Goal: Information Seeking & Learning: Learn about a topic

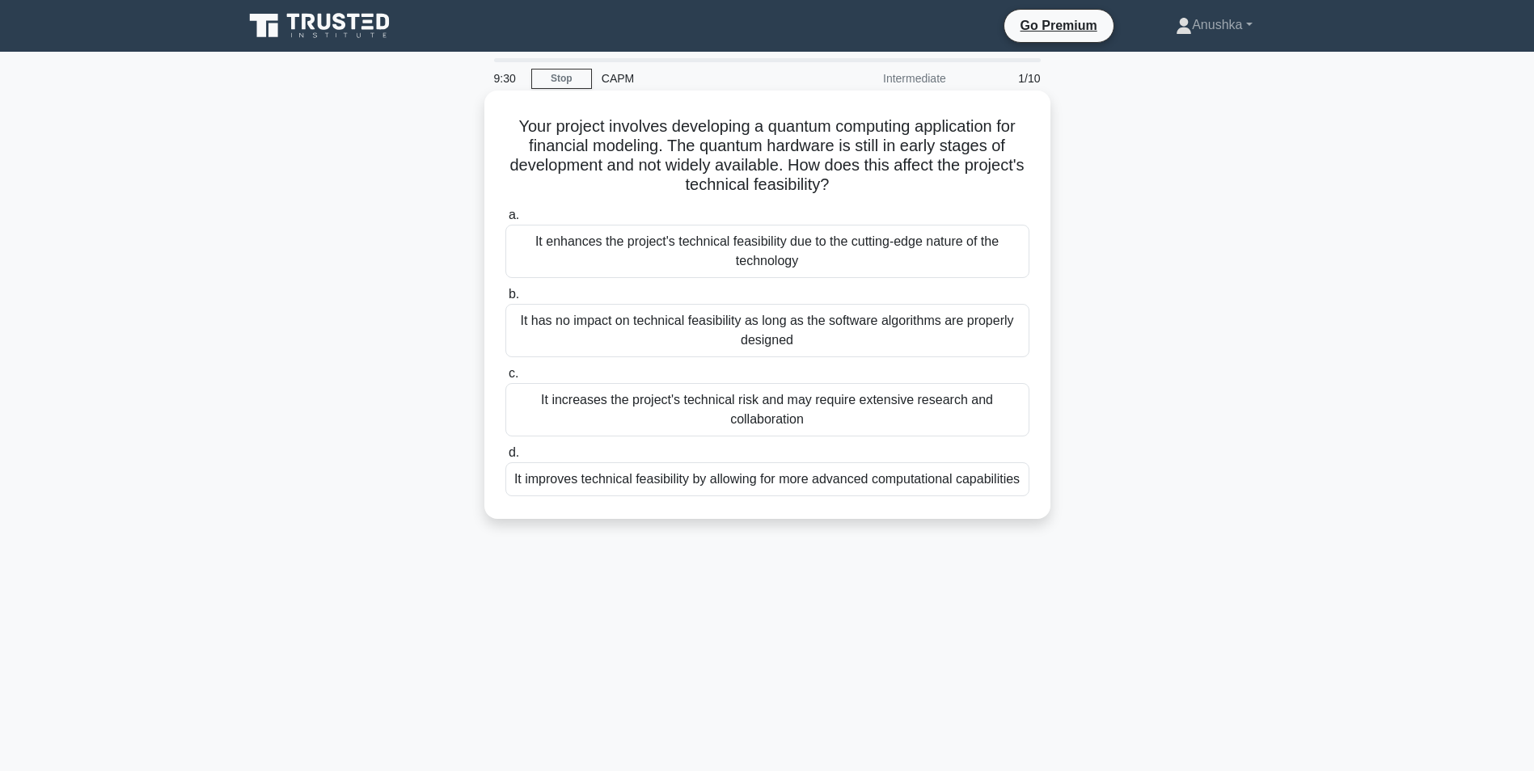
click at [740, 415] on div "It increases the project's technical risk and may require extensive research an…" at bounding box center [767, 409] width 524 height 53
click at [505, 379] on input "c. It increases the project's technical risk and may require extensive research…" at bounding box center [505, 374] width 0 height 11
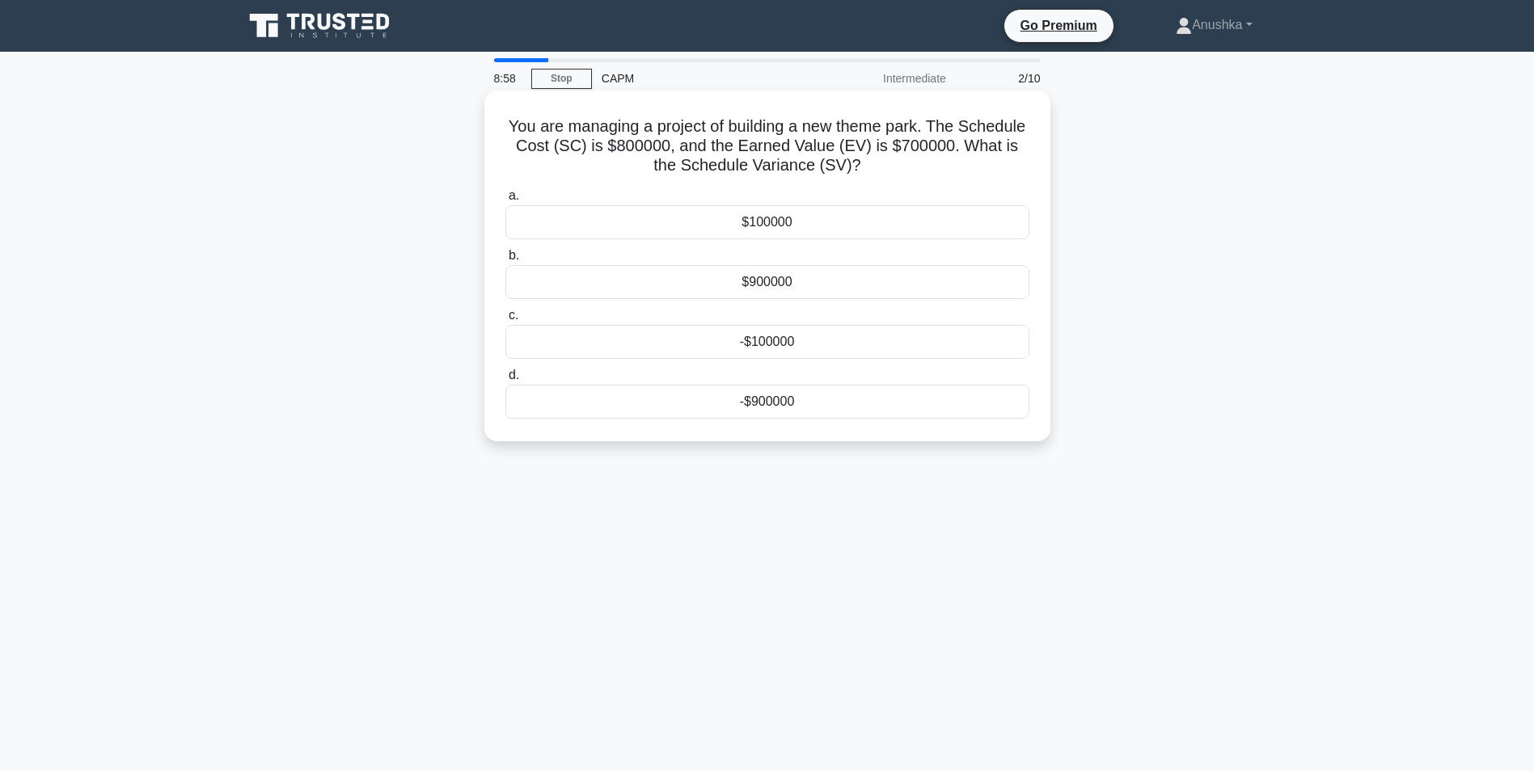
click at [784, 339] on div "-$100000" at bounding box center [767, 342] width 524 height 34
click at [505, 321] on input "c. -$100000" at bounding box center [505, 315] width 0 height 11
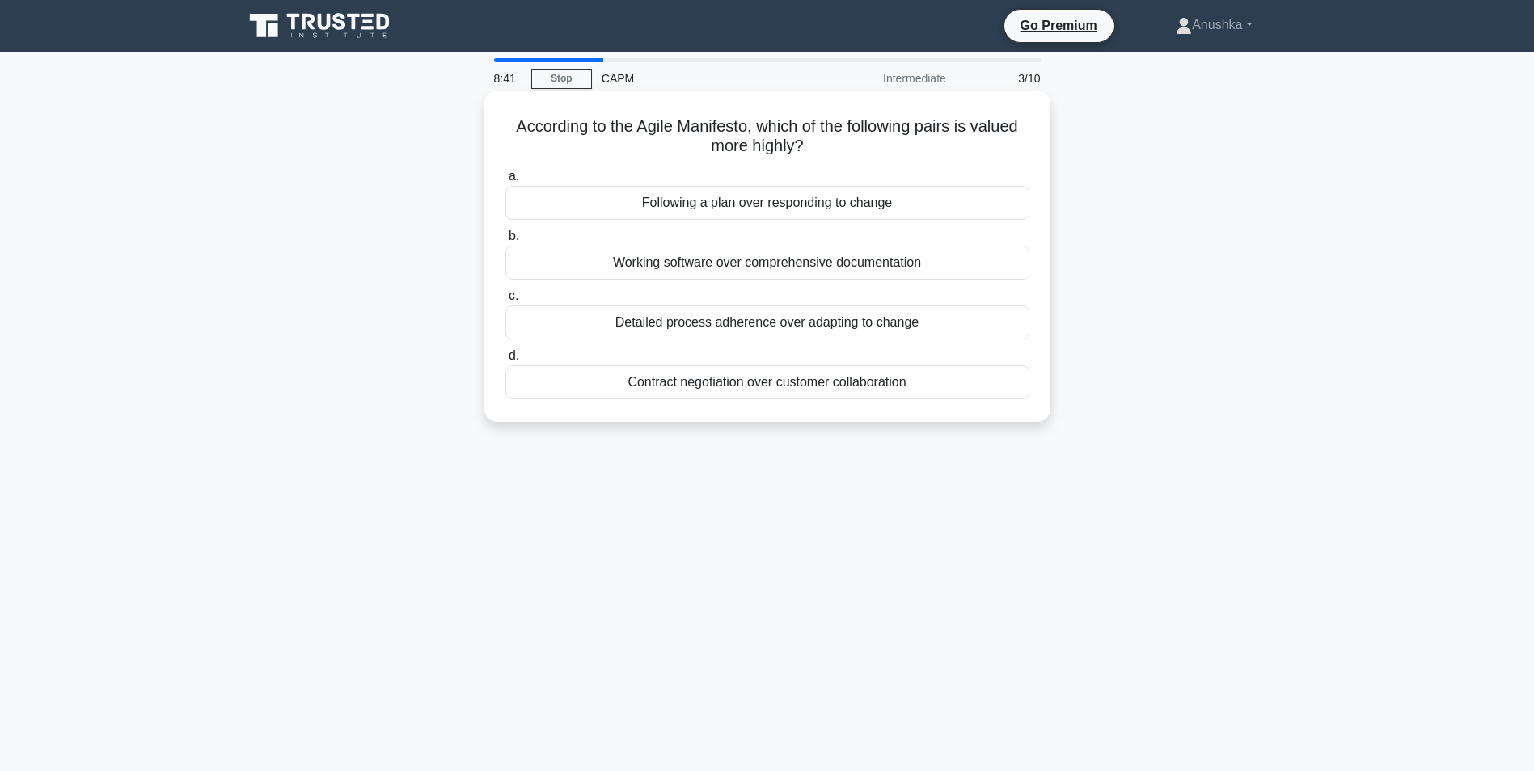
click at [755, 268] on div "Working software over comprehensive documentation" at bounding box center [767, 263] width 524 height 34
click at [505, 242] on input "b. Working software over comprehensive documentation" at bounding box center [505, 236] width 0 height 11
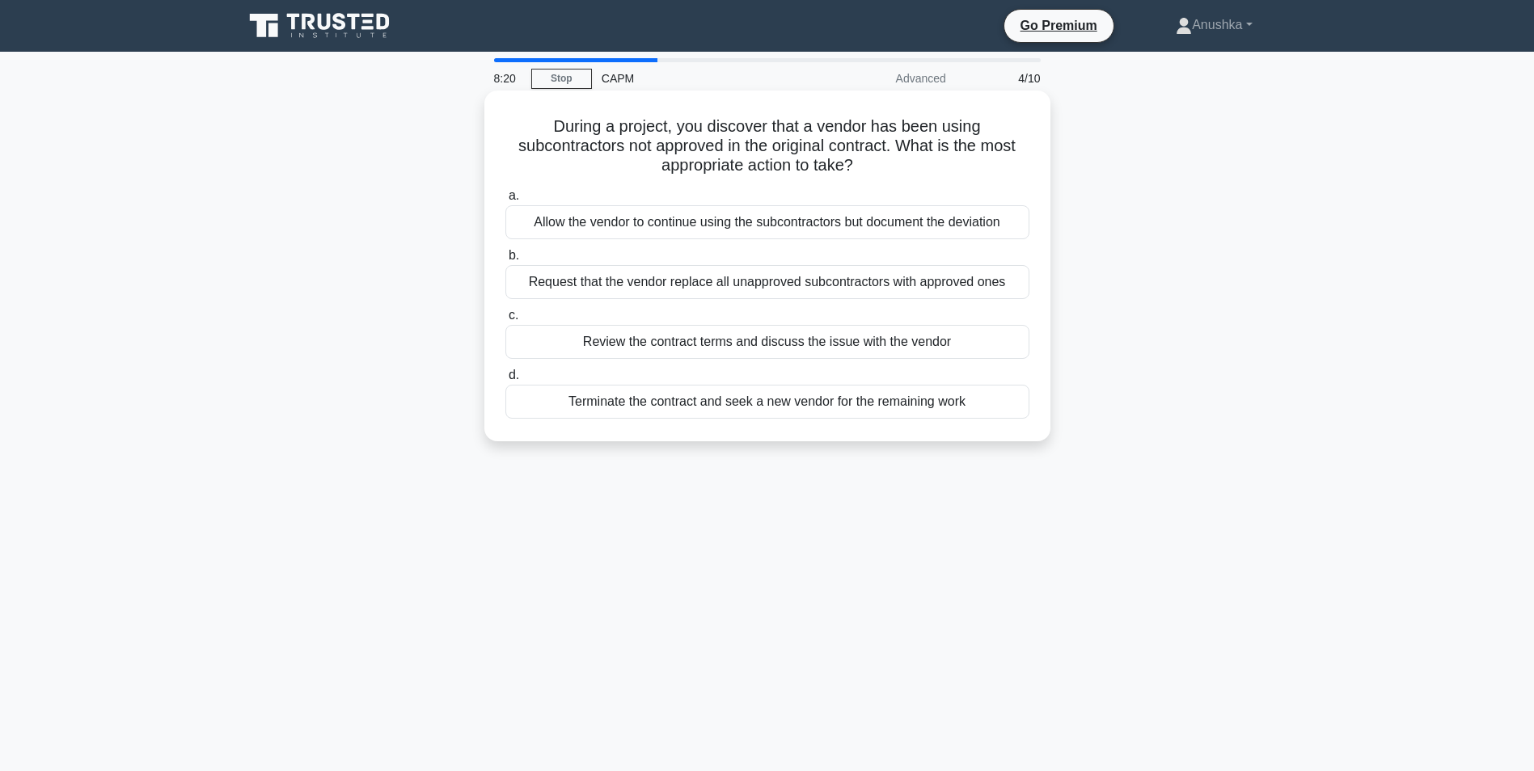
click at [726, 343] on div "Review the contract terms and discuss the issue with the vendor" at bounding box center [767, 342] width 524 height 34
click at [505, 321] on input "c. Review the contract terms and discuss the issue with the vendor" at bounding box center [505, 315] width 0 height 11
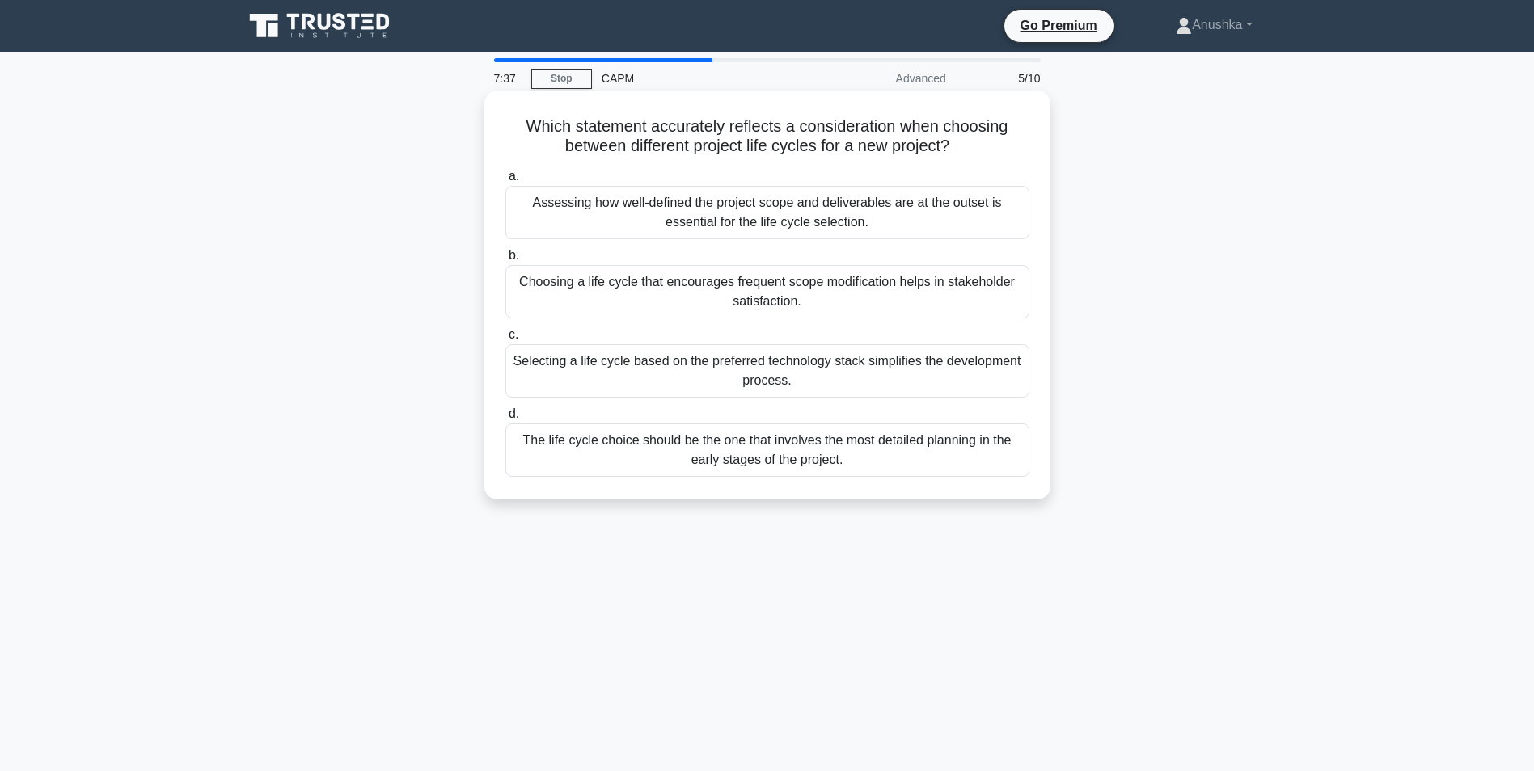
click at [726, 215] on div "Assessing how well-defined the project scope and deliverables are at the outset…" at bounding box center [767, 212] width 524 height 53
click at [505, 182] on input "a. Assessing how well-defined the project scope and deliverables are at the out…" at bounding box center [505, 176] width 0 height 11
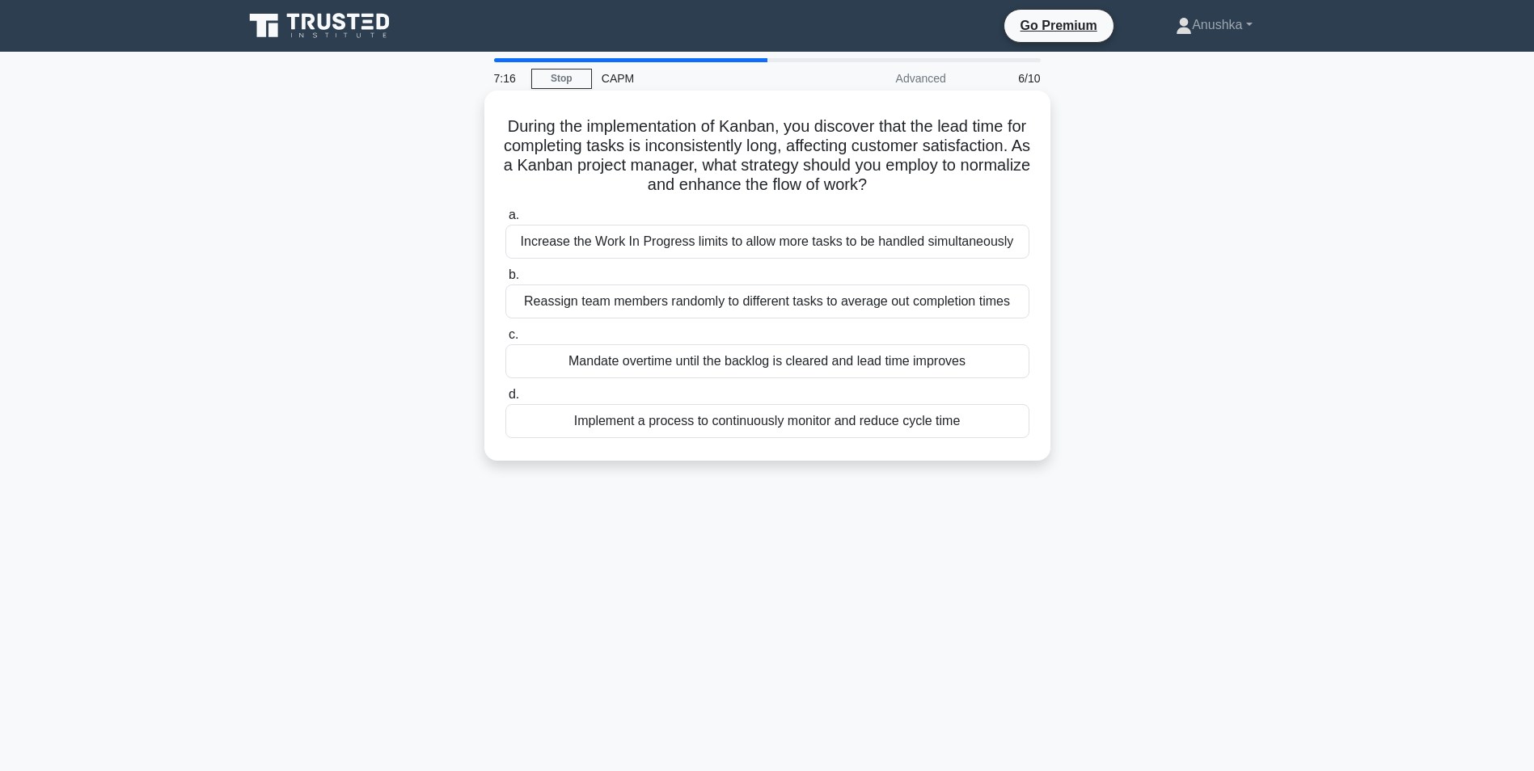
click at [774, 425] on div "Implement a process to continuously monitor and reduce cycle time" at bounding box center [767, 421] width 524 height 34
click at [505, 400] on input "d. Implement a process to continuously monitor and reduce cycle time" at bounding box center [505, 395] width 0 height 11
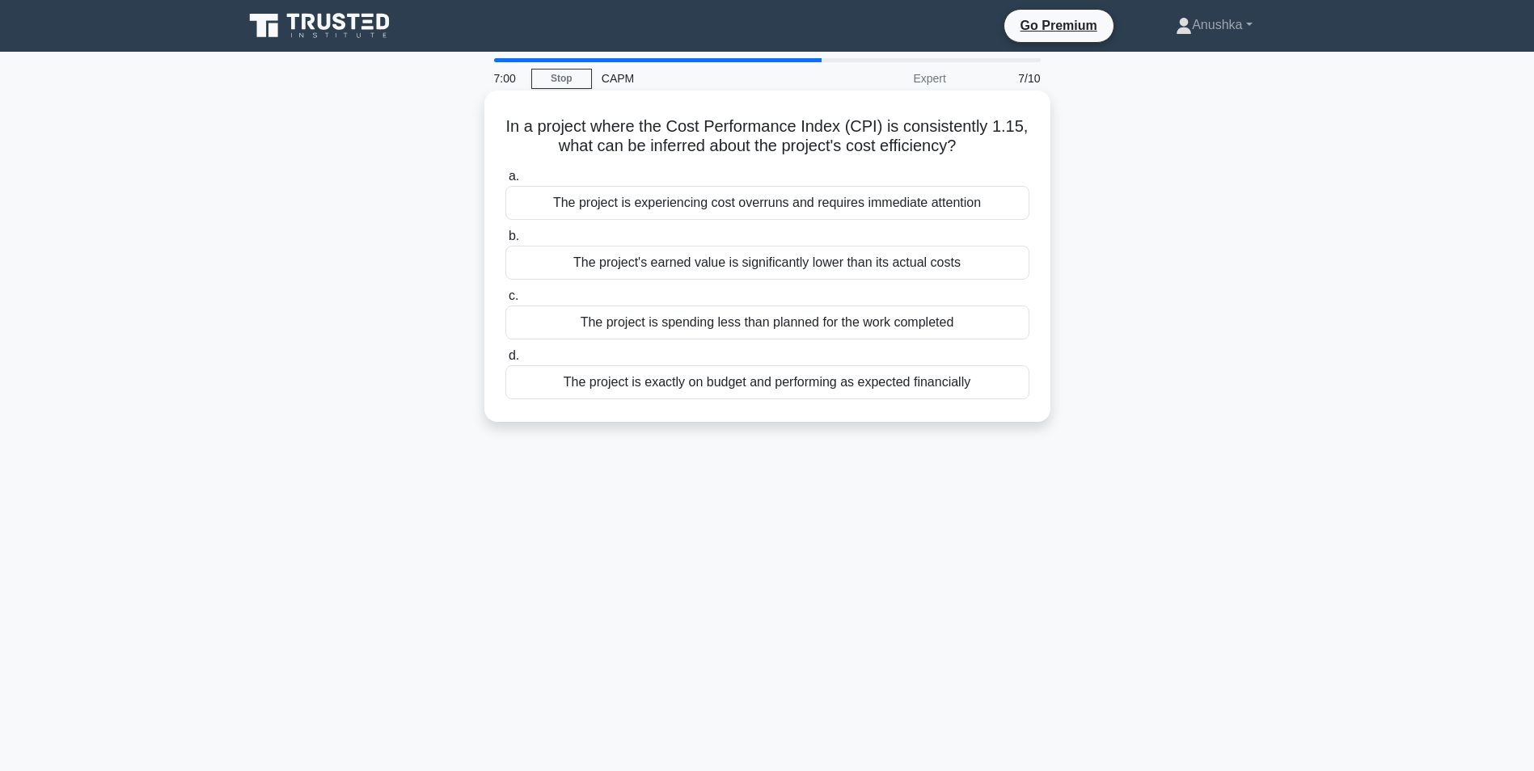
click at [719, 327] on div "The project is spending less than planned for the work completed" at bounding box center [767, 323] width 524 height 34
click at [505, 302] on input "c. The project is spending less than planned for the work completed" at bounding box center [505, 296] width 0 height 11
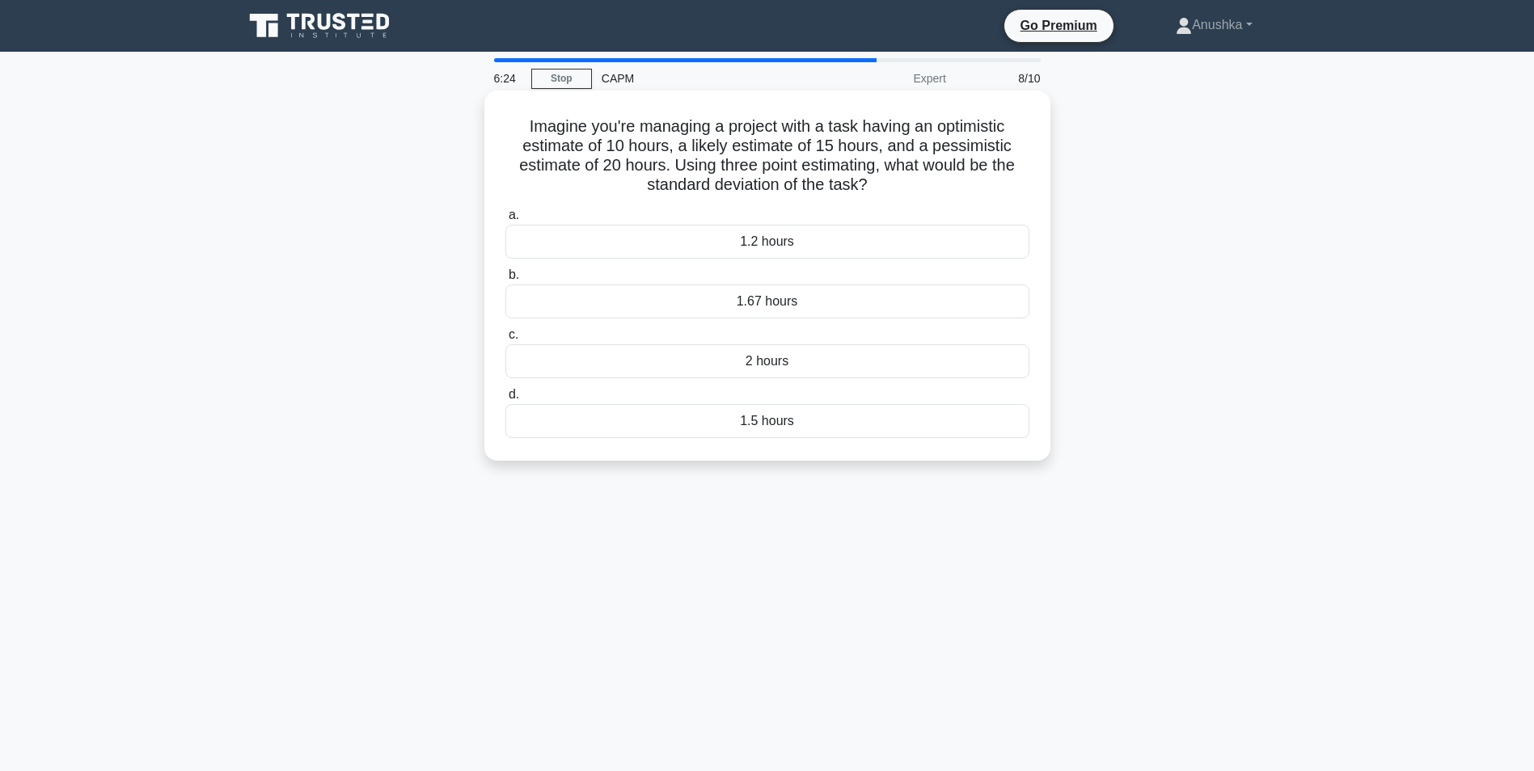
click at [796, 306] on div "1.67 hours" at bounding box center [767, 302] width 524 height 34
click at [505, 281] on input "b. 1.67 hours" at bounding box center [505, 275] width 0 height 11
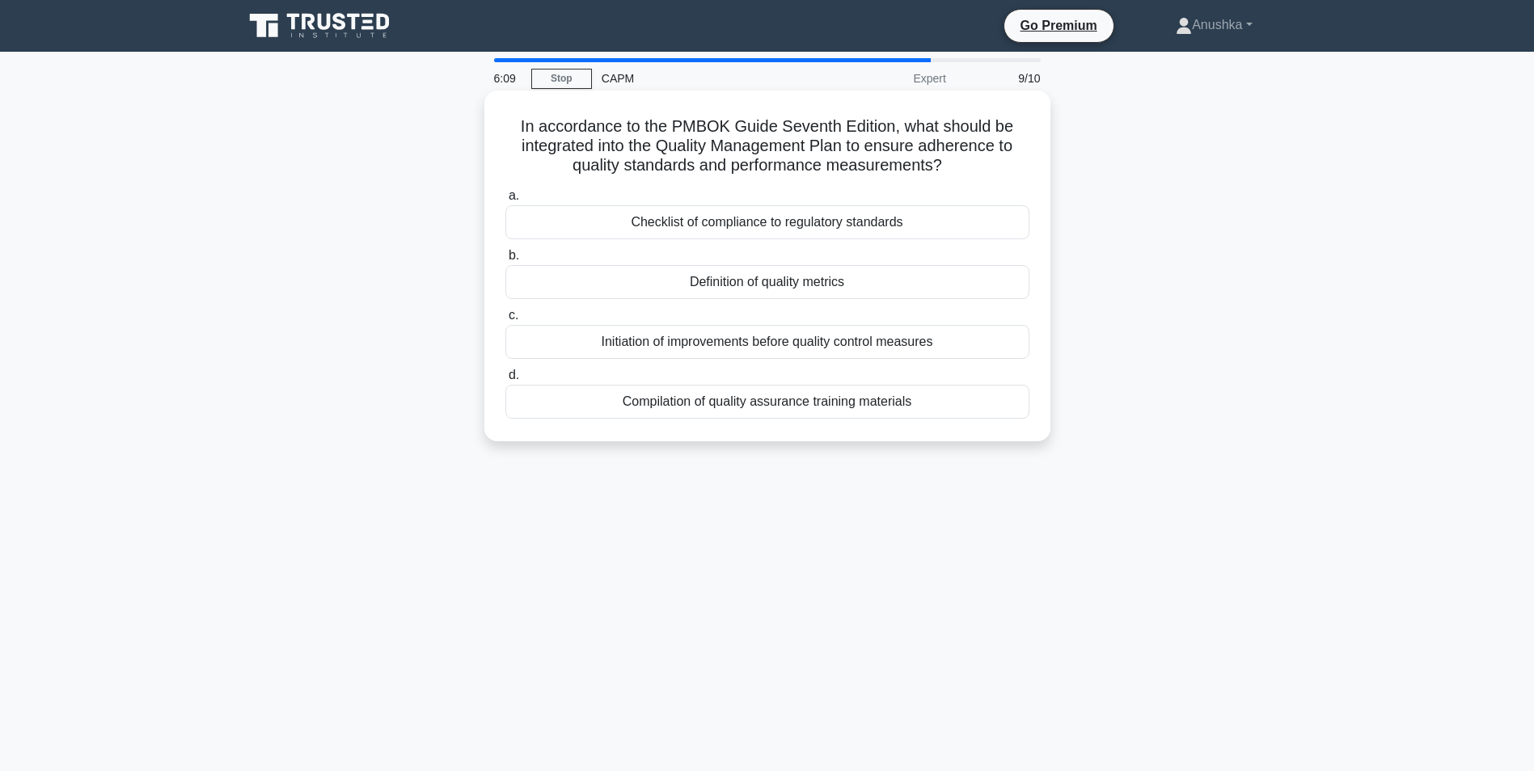
click at [806, 289] on div "Definition of quality metrics" at bounding box center [767, 282] width 524 height 34
click at [505, 261] on input "b. Definition of quality metrics" at bounding box center [505, 256] width 0 height 11
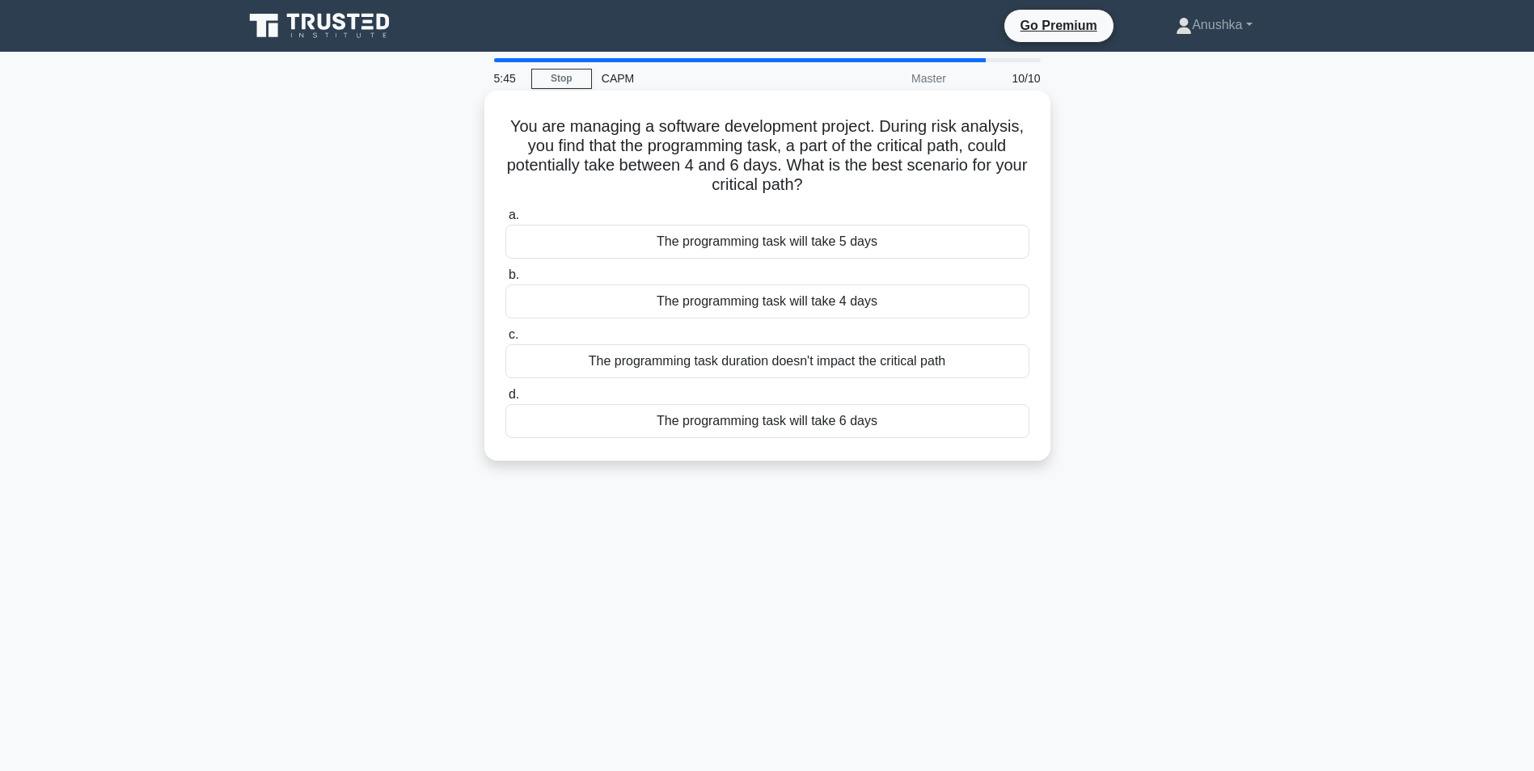
click at [839, 420] on div "The programming task will take 6 days" at bounding box center [767, 421] width 524 height 34
click at [505, 400] on input "d. The programming task will take 6 days" at bounding box center [505, 395] width 0 height 11
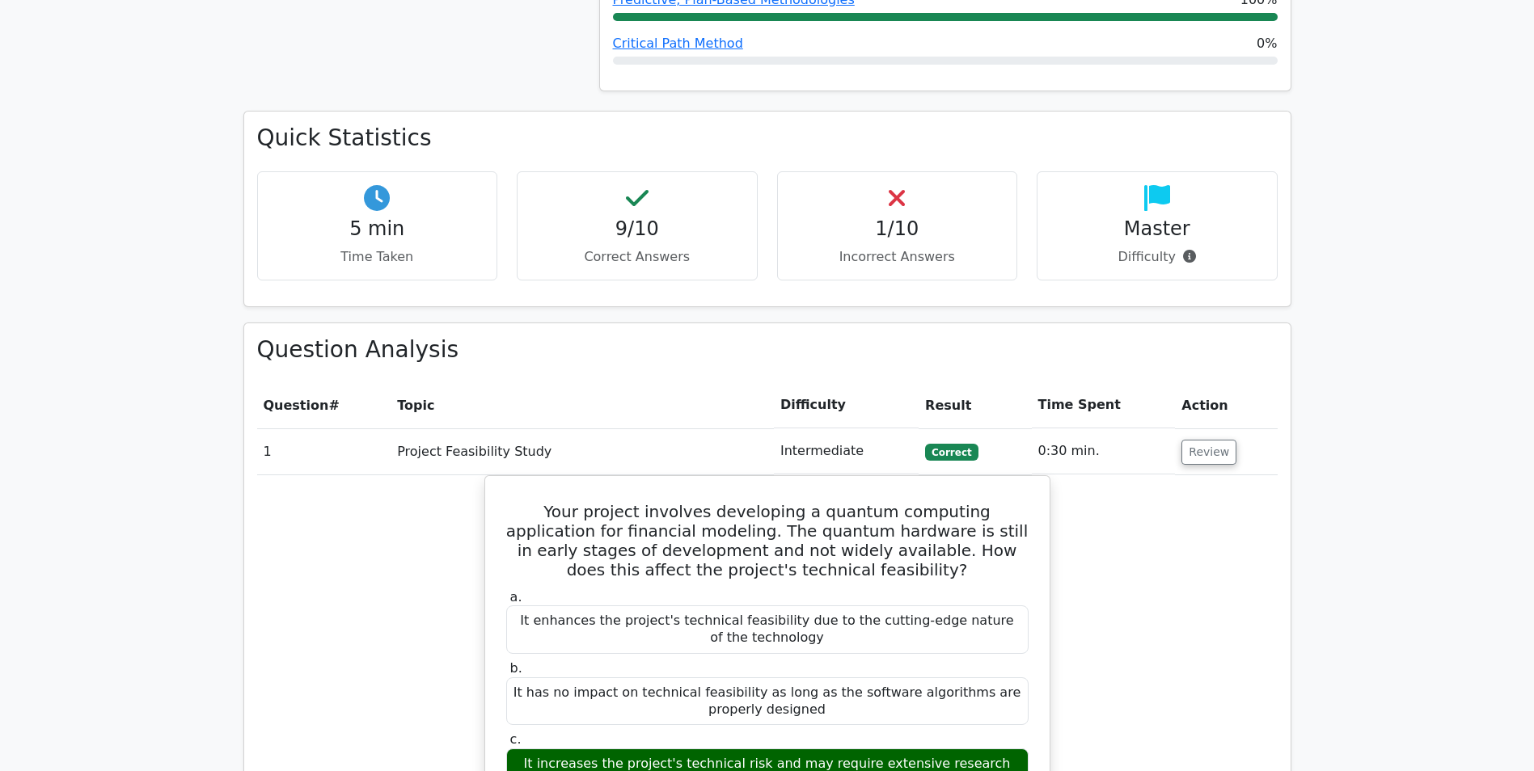
scroll to position [1132, 0]
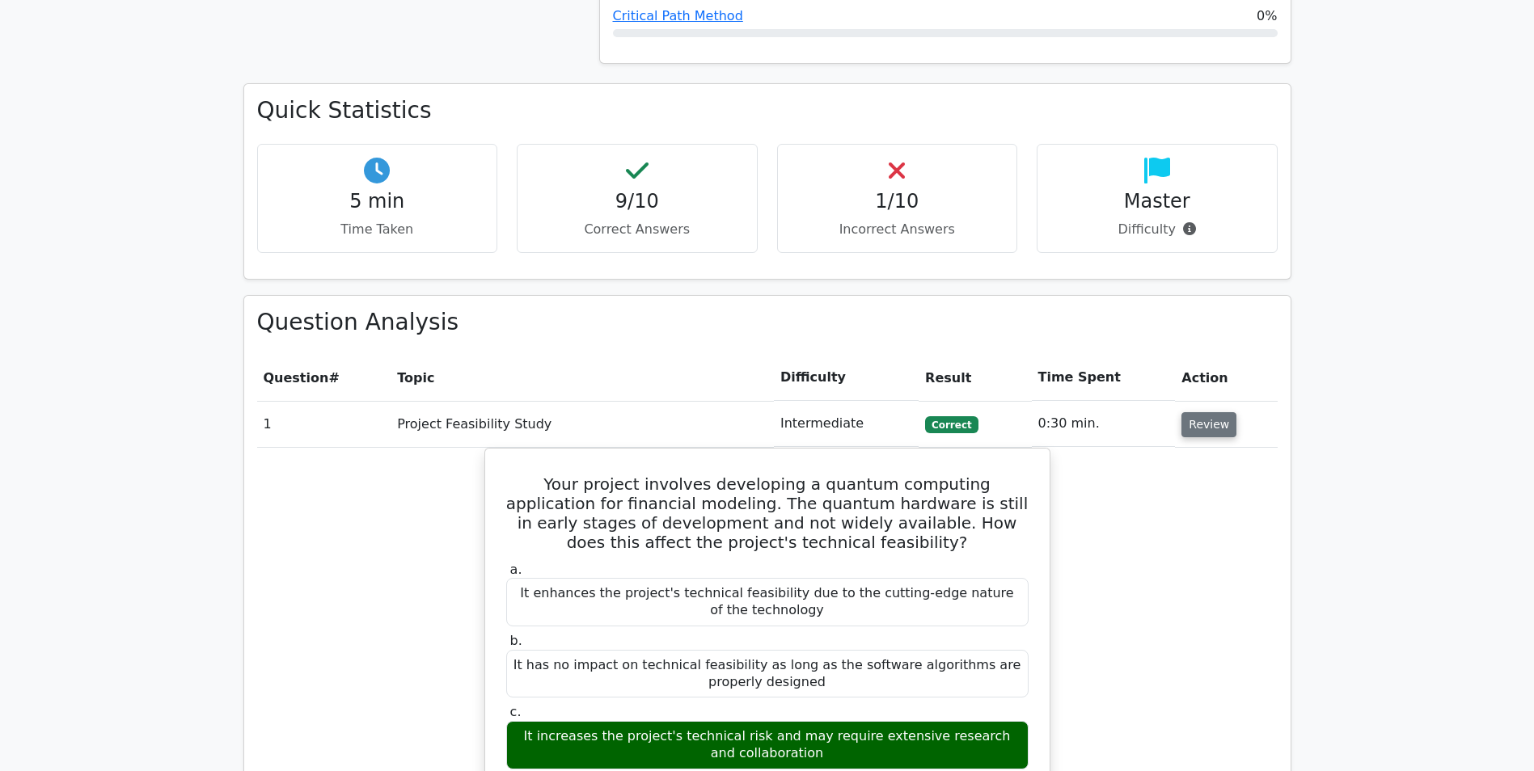
click at [1218, 412] on button "Review" at bounding box center [1208, 424] width 55 height 25
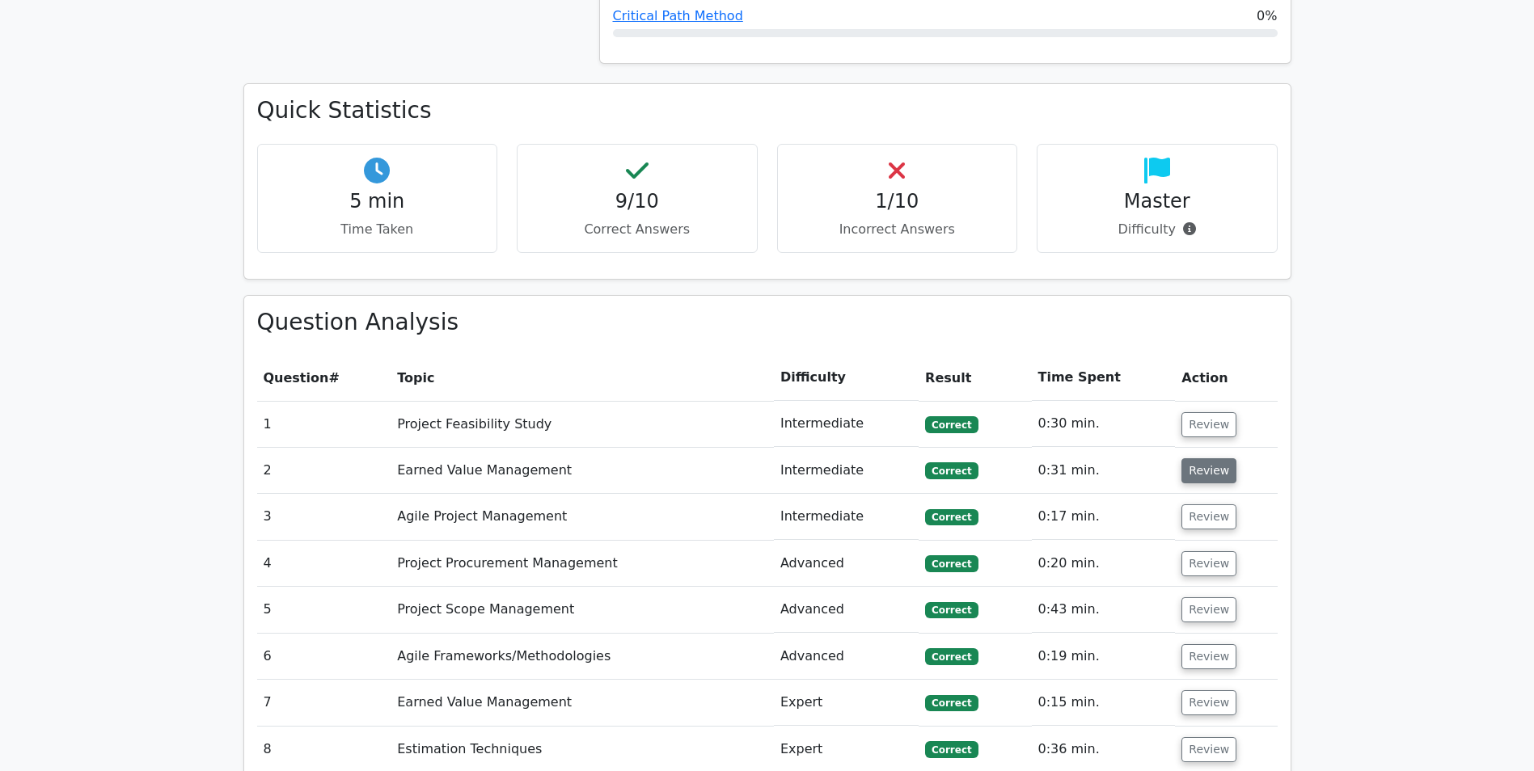
click at [1211, 458] on button "Review" at bounding box center [1208, 470] width 55 height 25
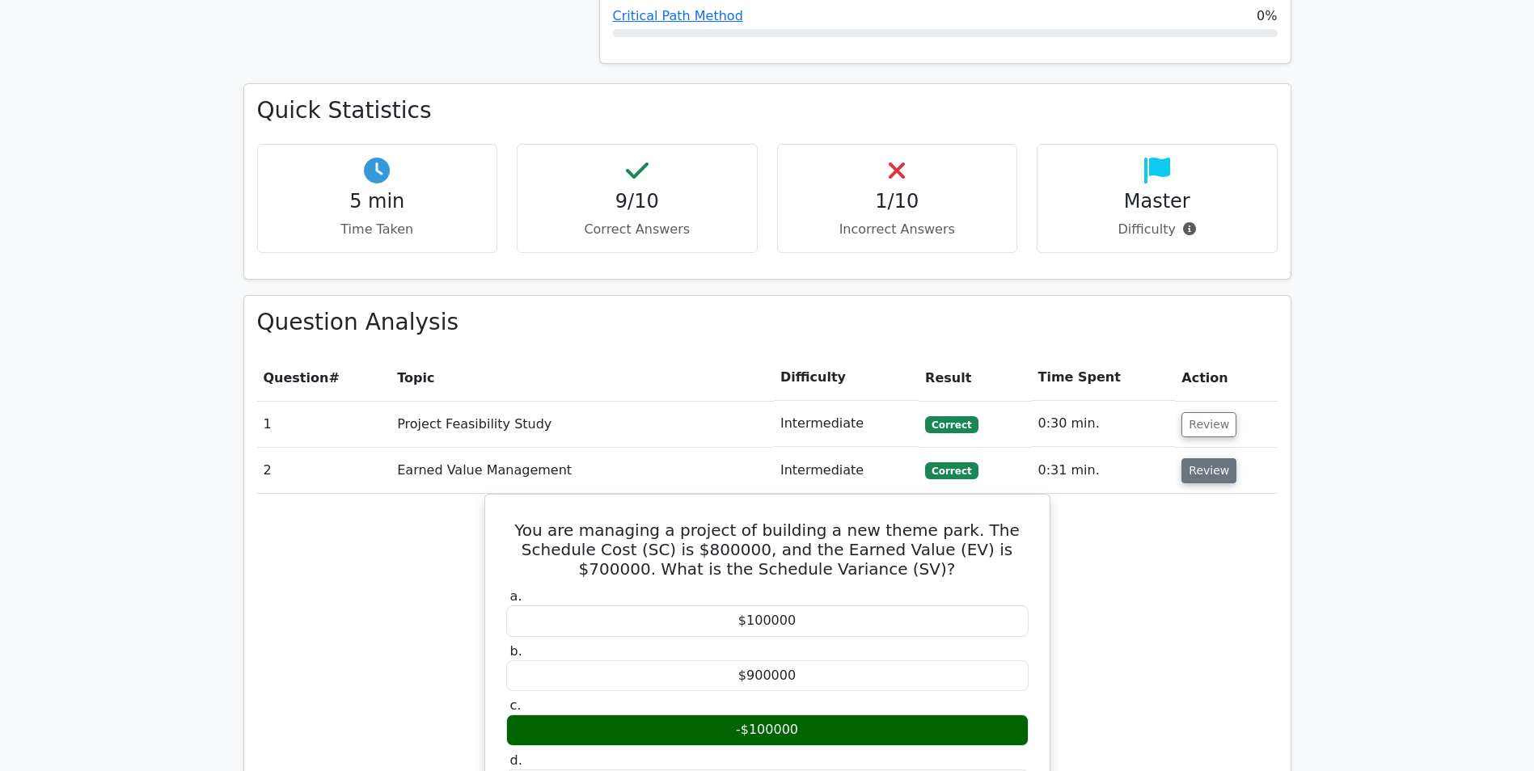
click at [1206, 458] on button "Review" at bounding box center [1208, 470] width 55 height 25
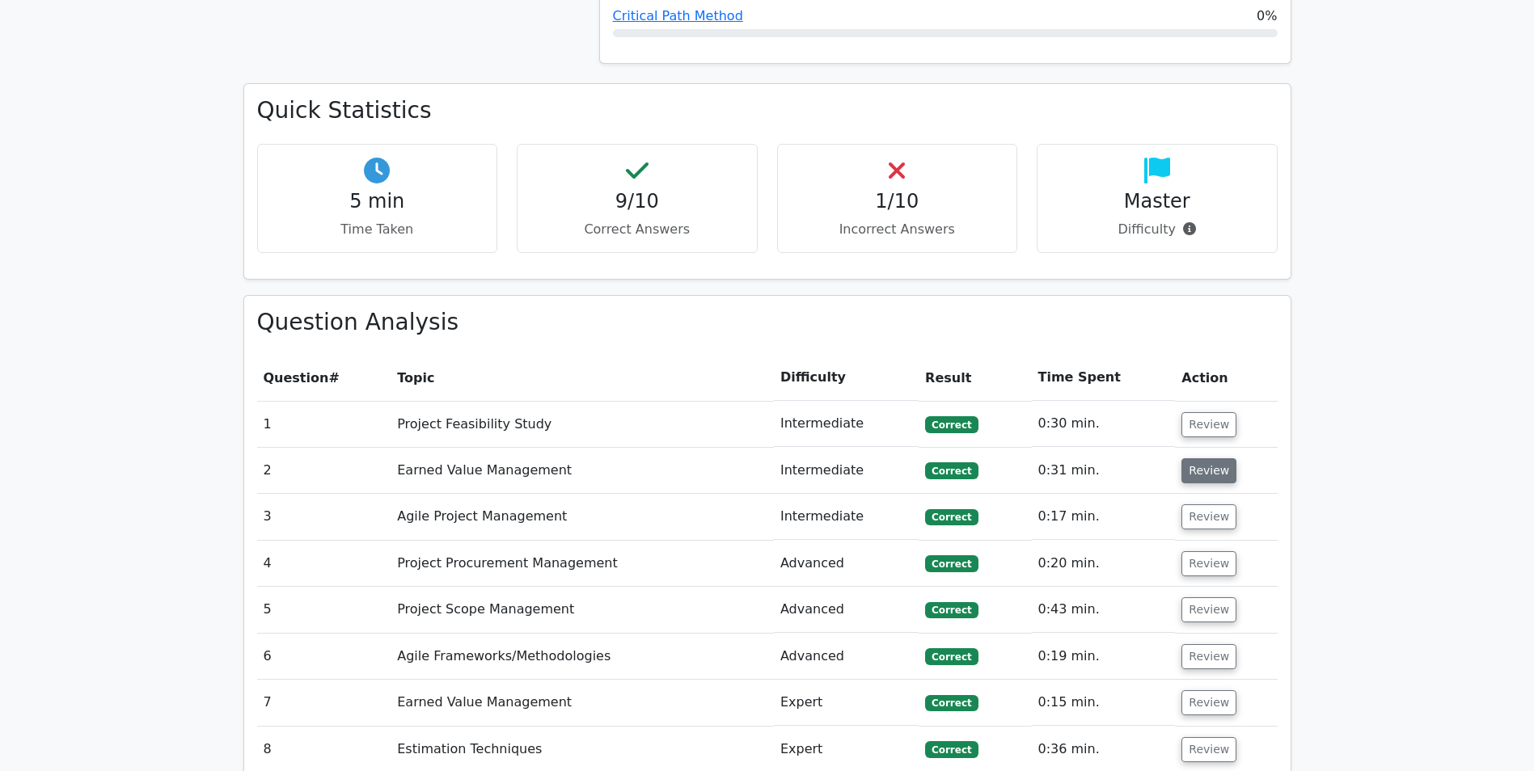
click at [1206, 458] on button "Review" at bounding box center [1208, 470] width 55 height 25
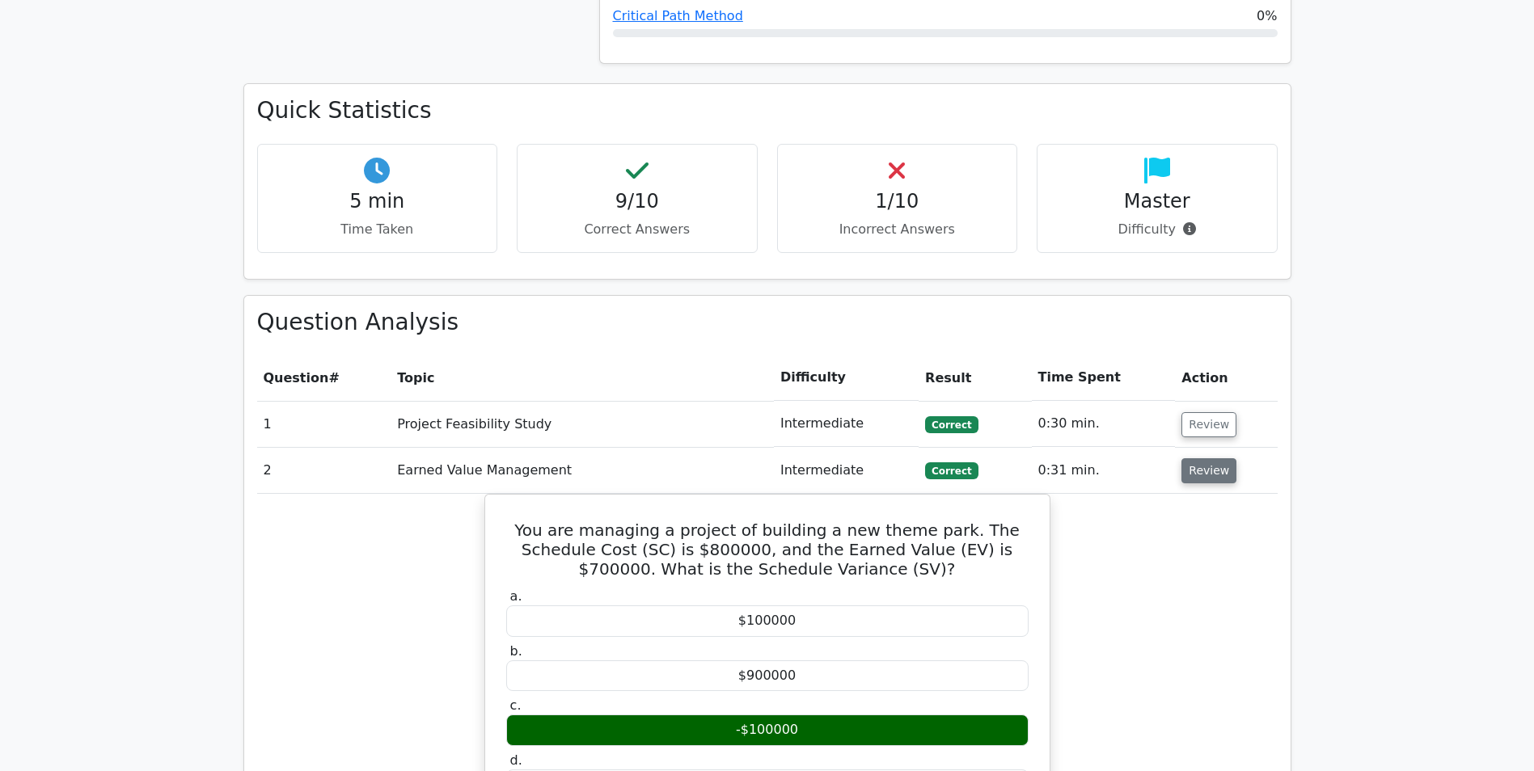
click at [1206, 458] on button "Review" at bounding box center [1208, 470] width 55 height 25
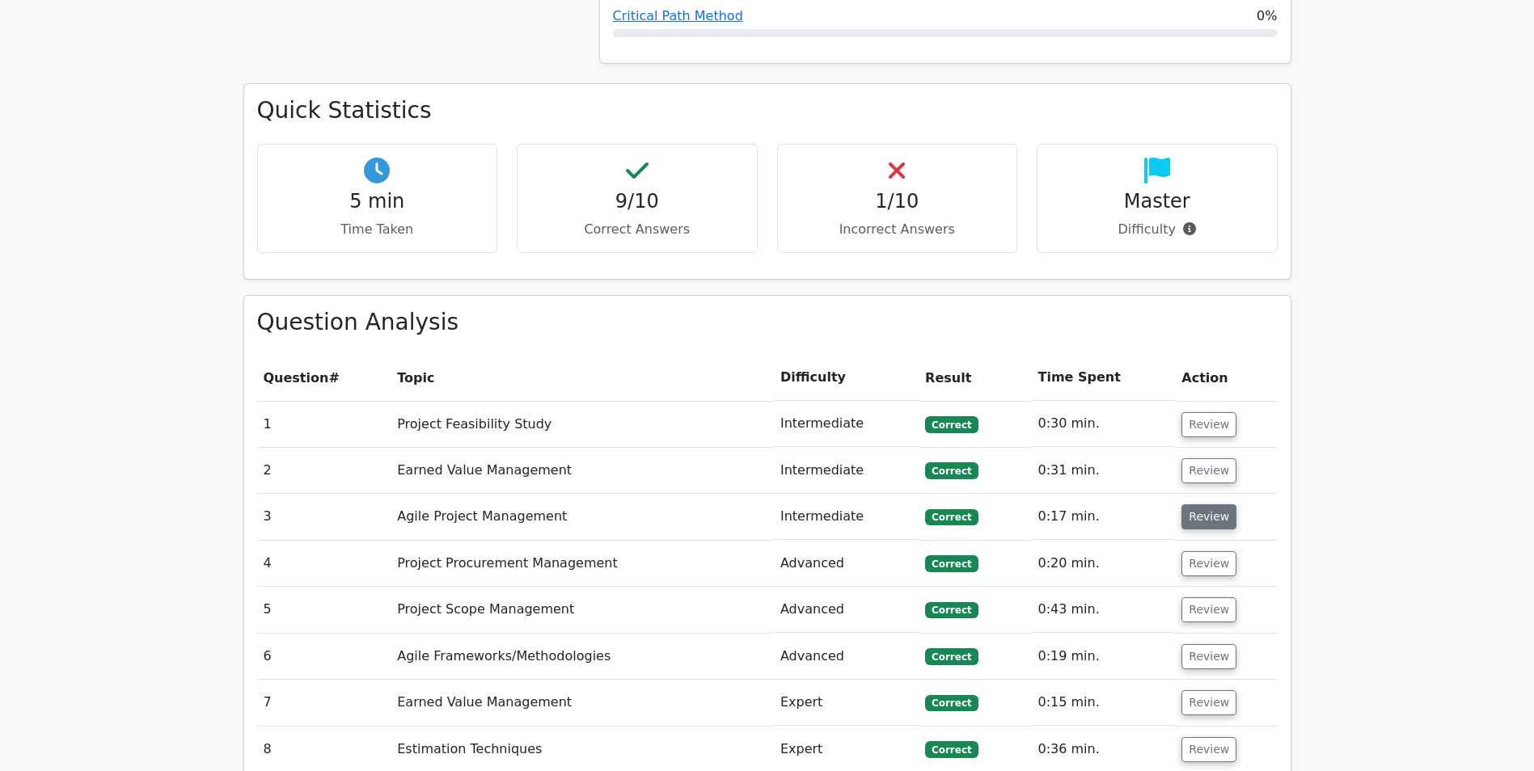
click at [1204, 504] on button "Review" at bounding box center [1208, 516] width 55 height 25
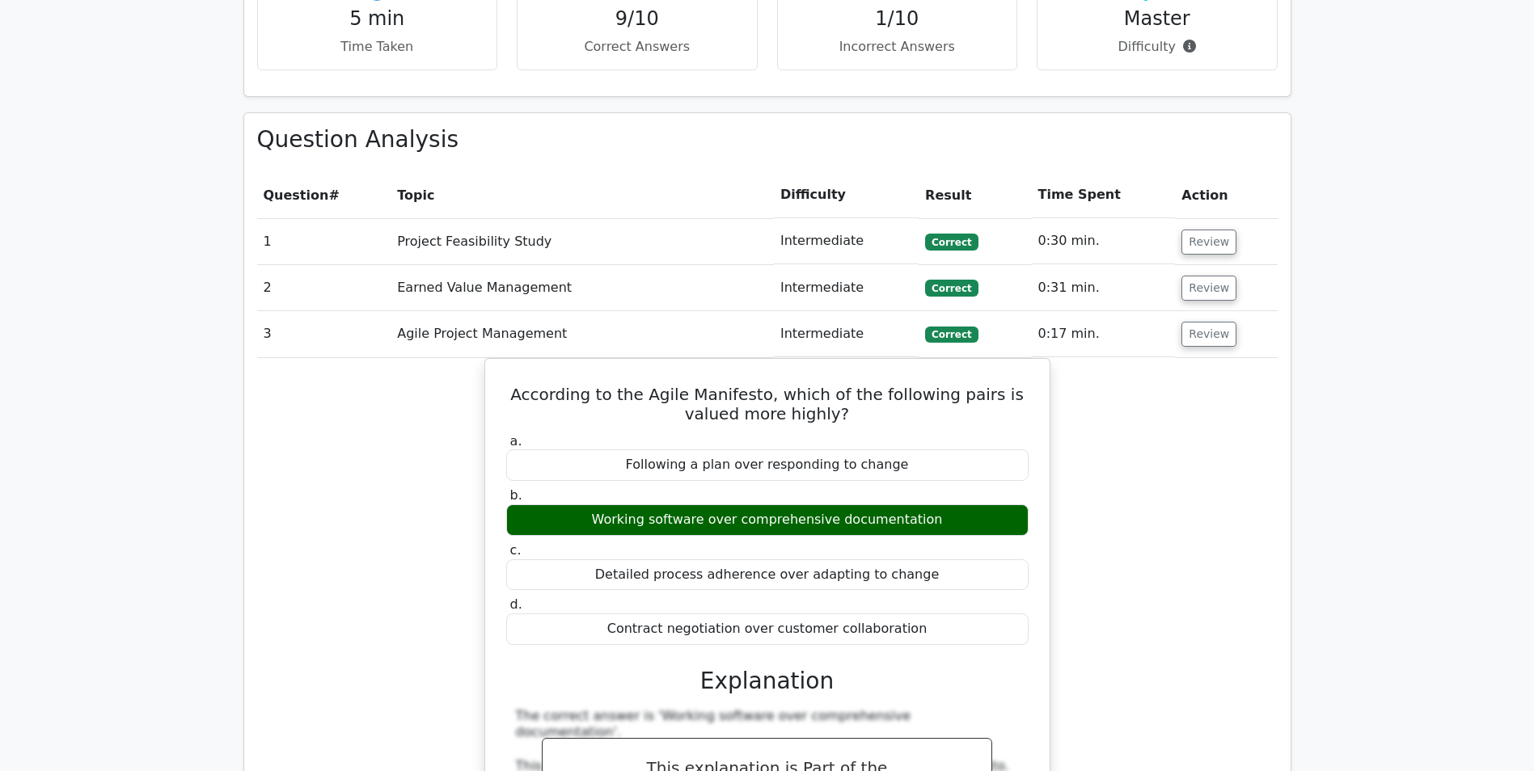
scroll to position [1374, 0]
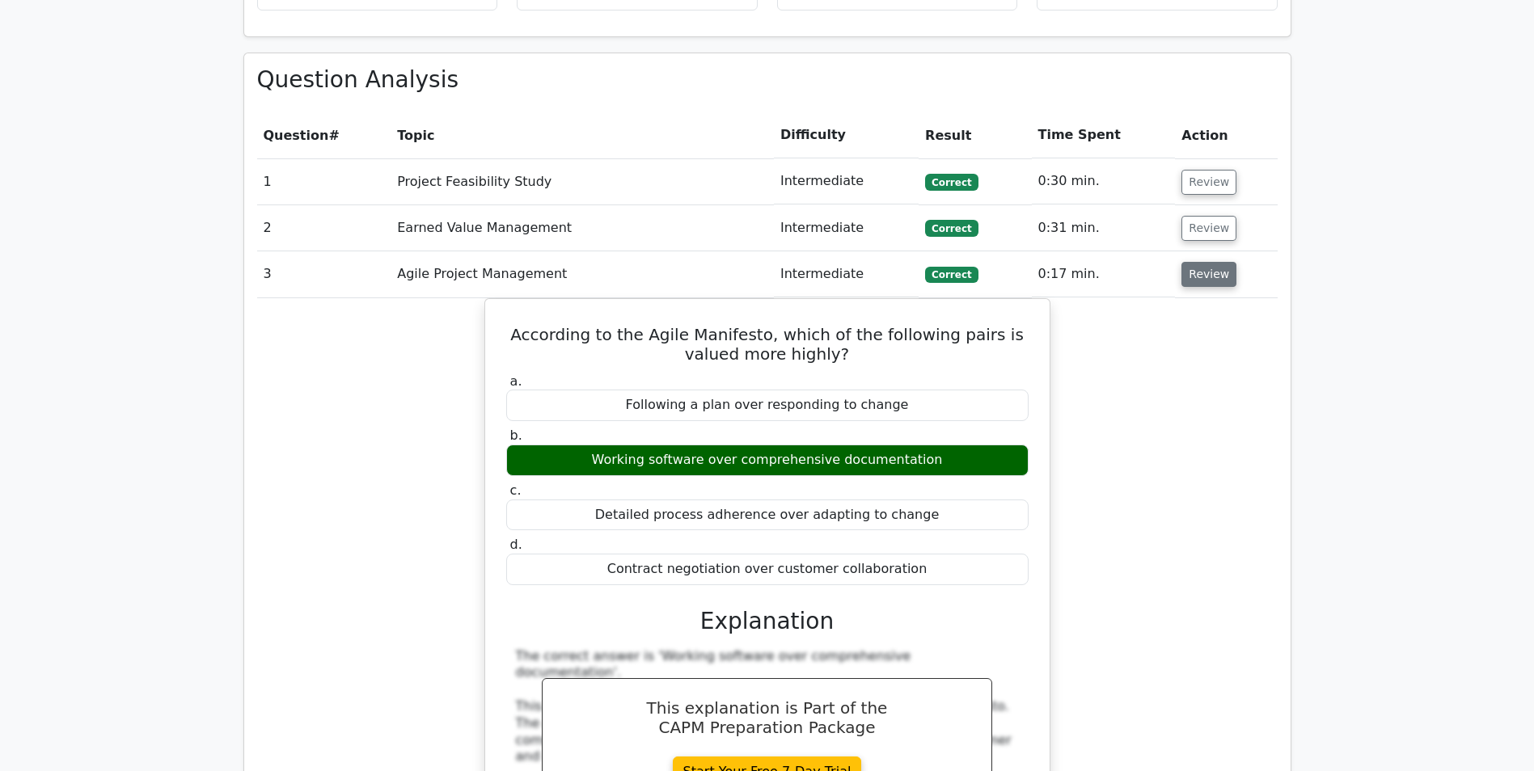
click at [1195, 262] on button "Review" at bounding box center [1208, 274] width 55 height 25
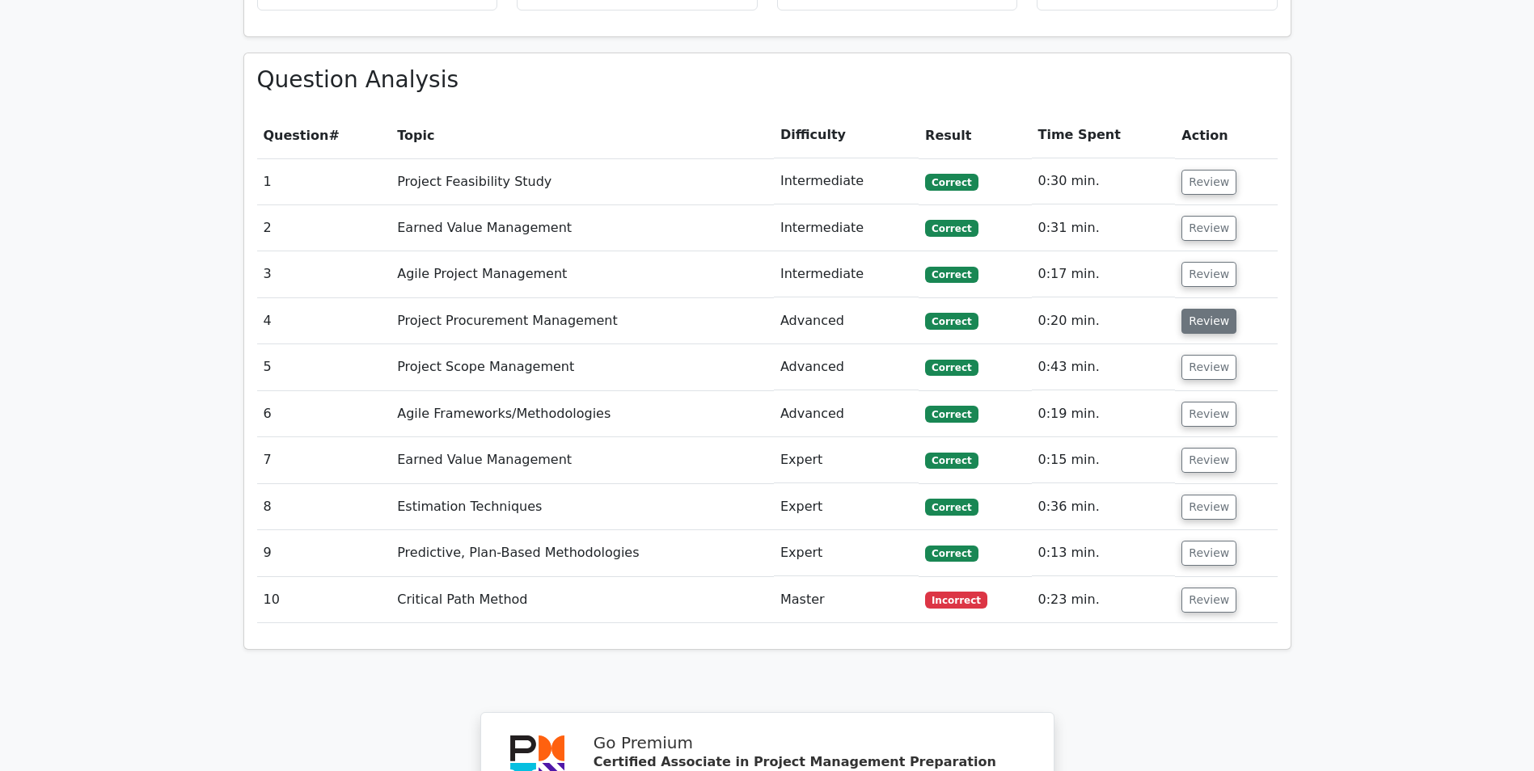
click at [1198, 309] on button "Review" at bounding box center [1208, 321] width 55 height 25
click at [1208, 309] on button "Review" at bounding box center [1208, 321] width 55 height 25
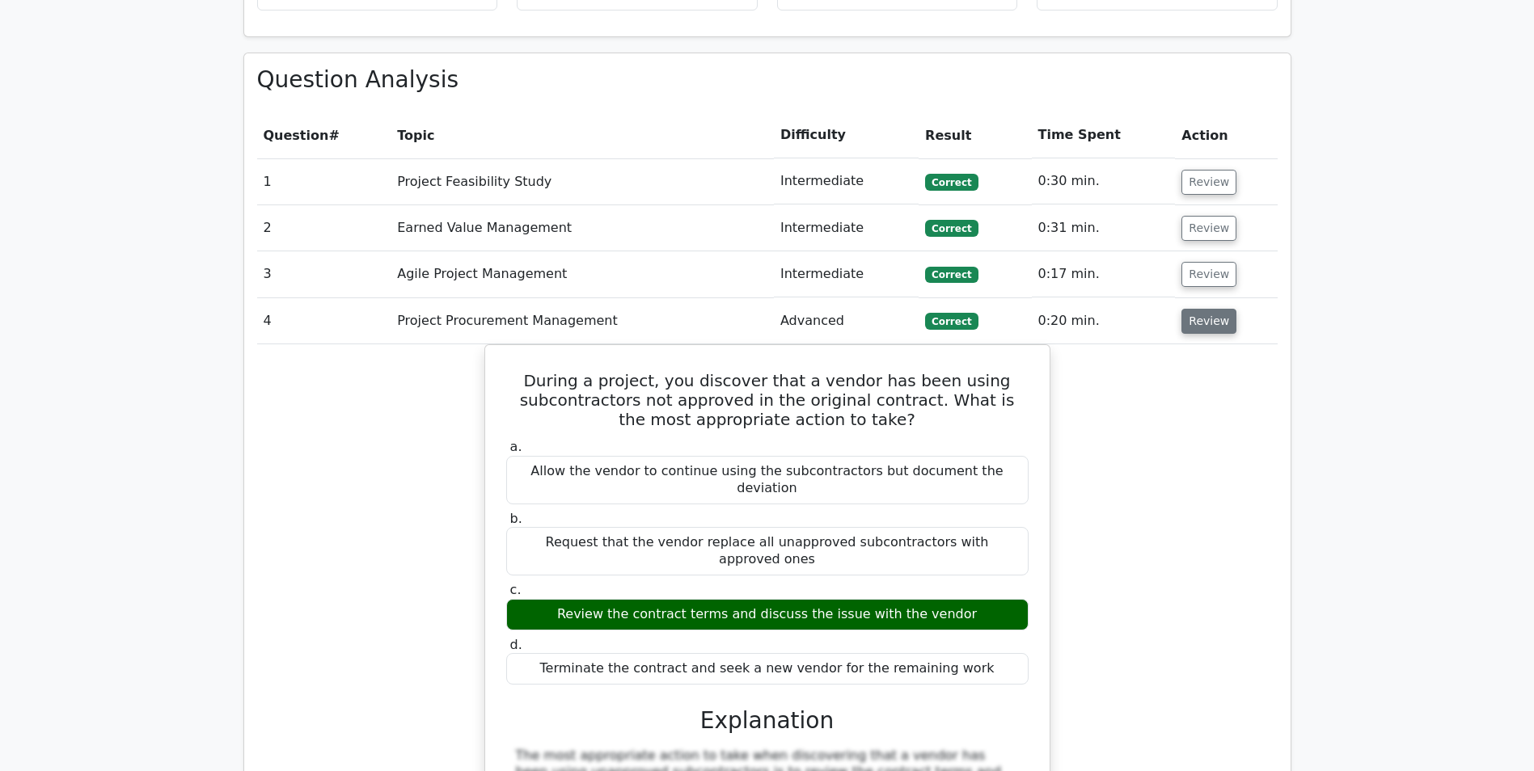
click at [1208, 309] on button "Review" at bounding box center [1208, 321] width 55 height 25
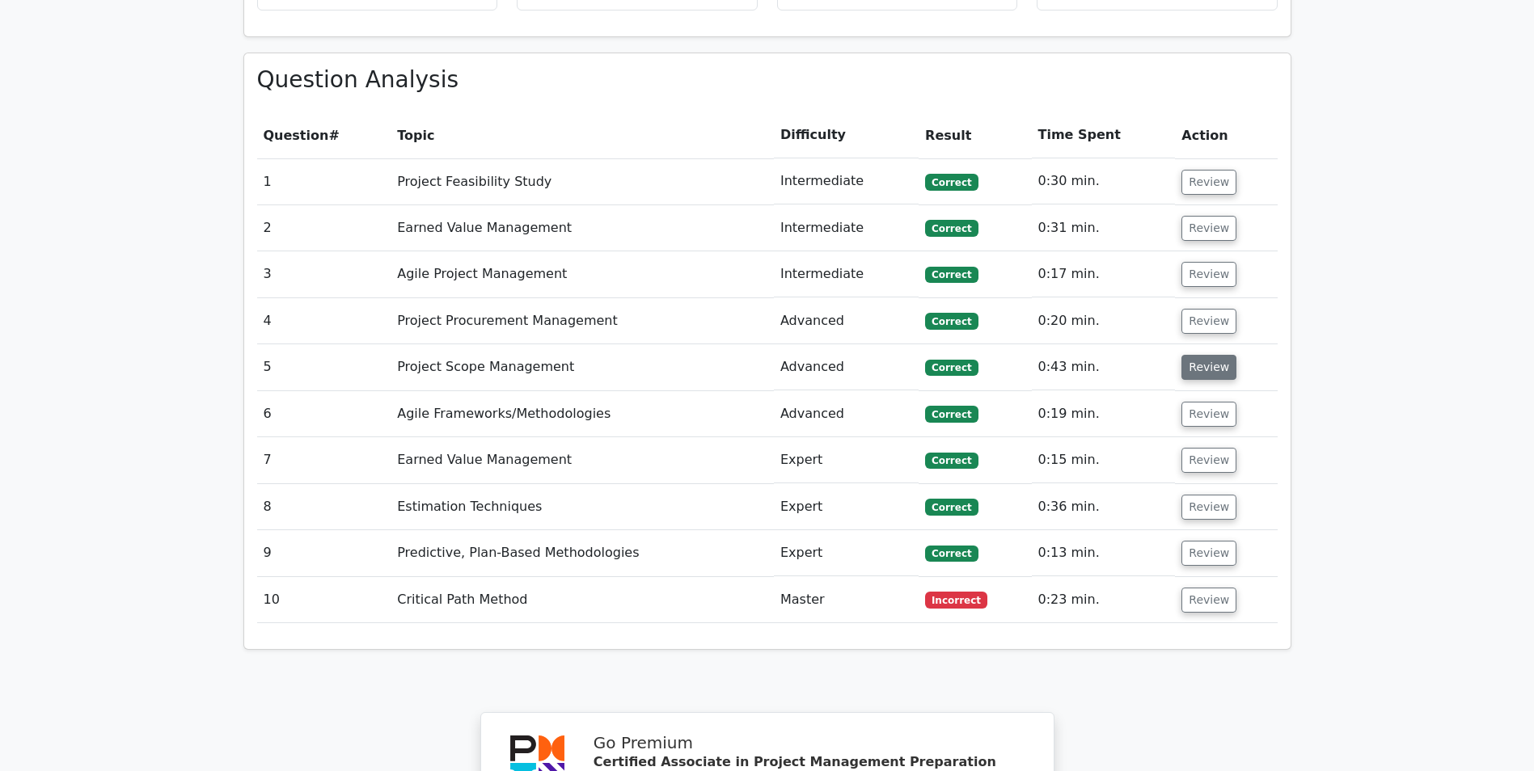
click at [1210, 355] on button "Review" at bounding box center [1208, 367] width 55 height 25
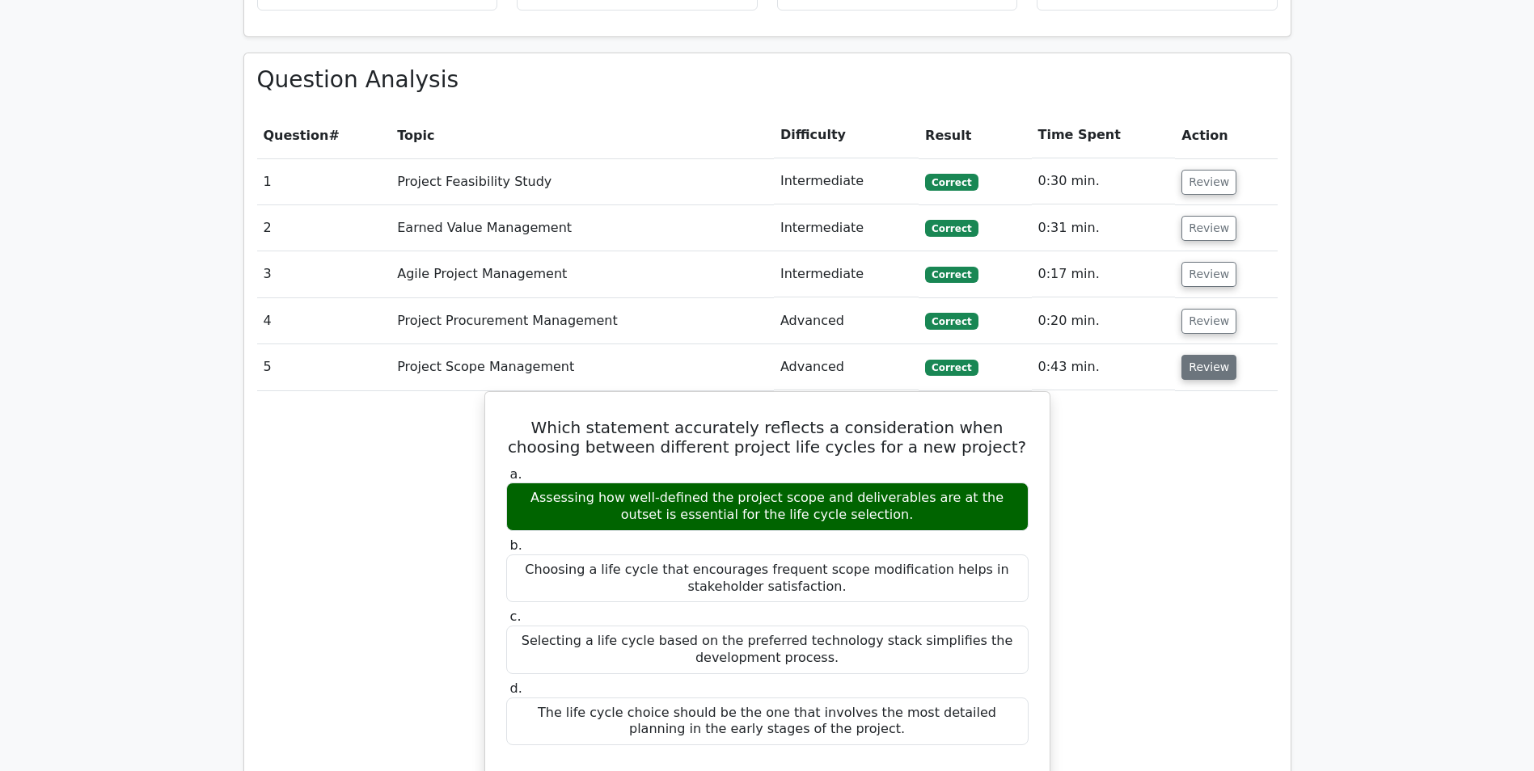
click at [1208, 355] on button "Review" at bounding box center [1208, 367] width 55 height 25
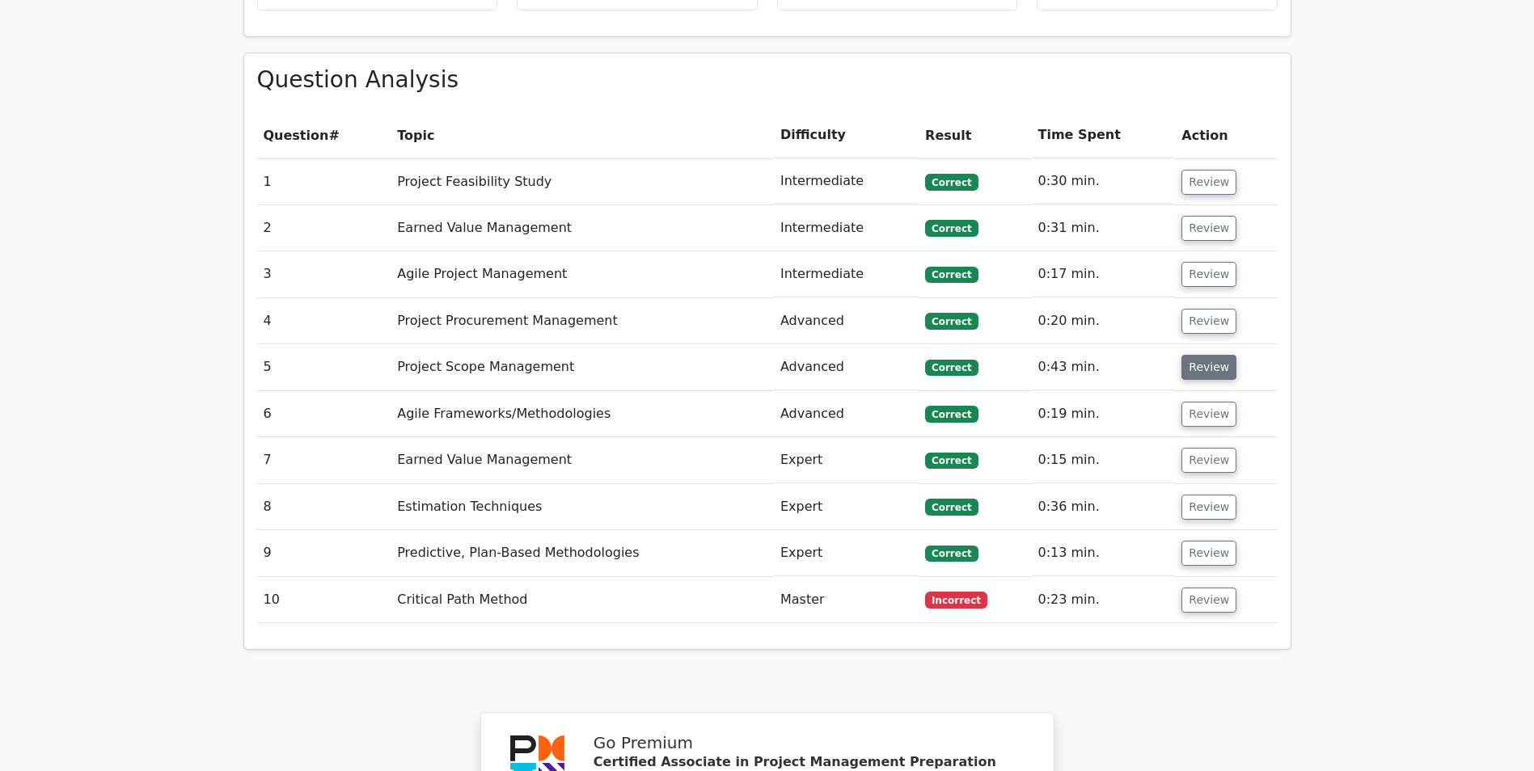
click at [1208, 355] on button "Review" at bounding box center [1208, 367] width 55 height 25
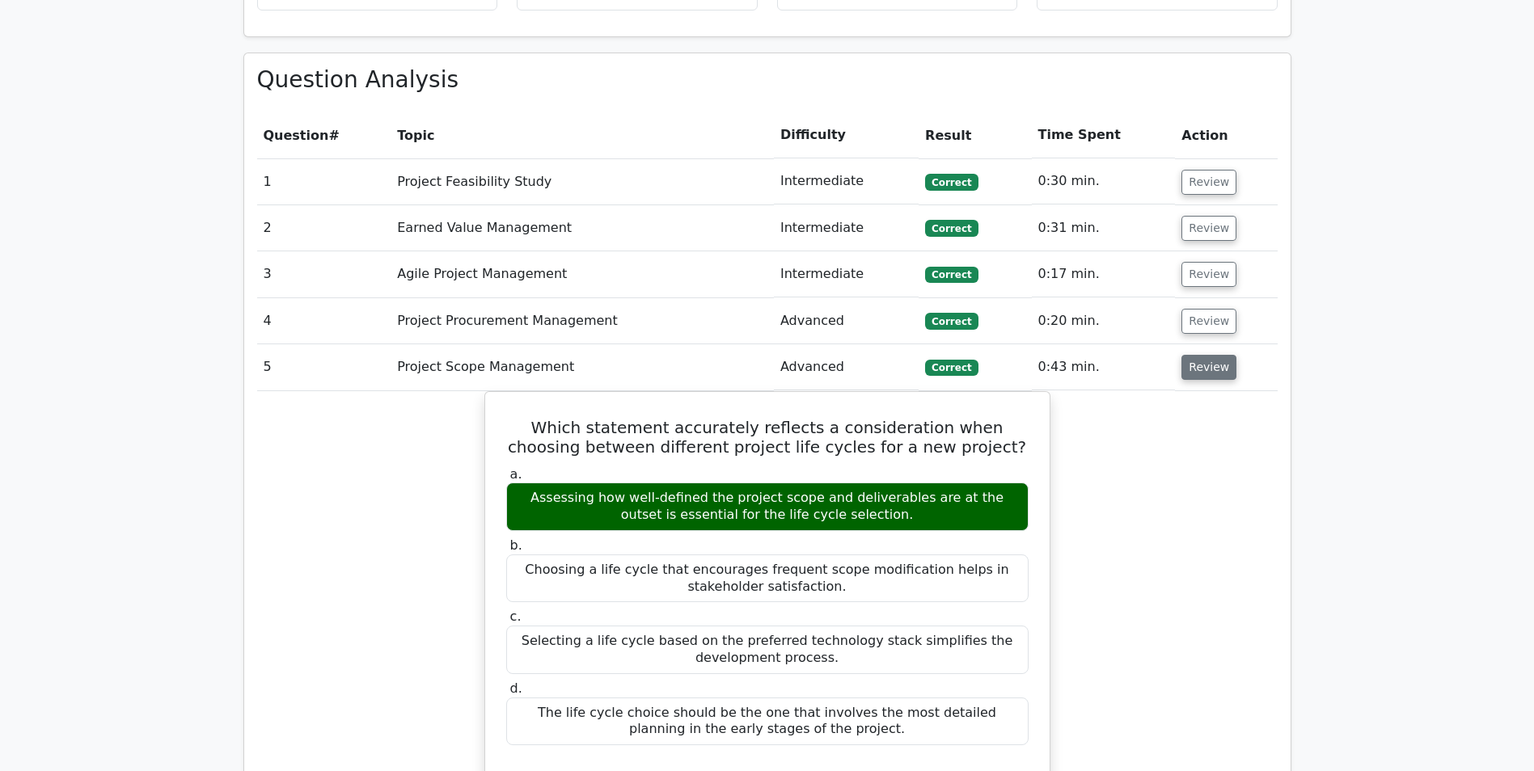
click at [1208, 355] on button "Review" at bounding box center [1208, 367] width 55 height 25
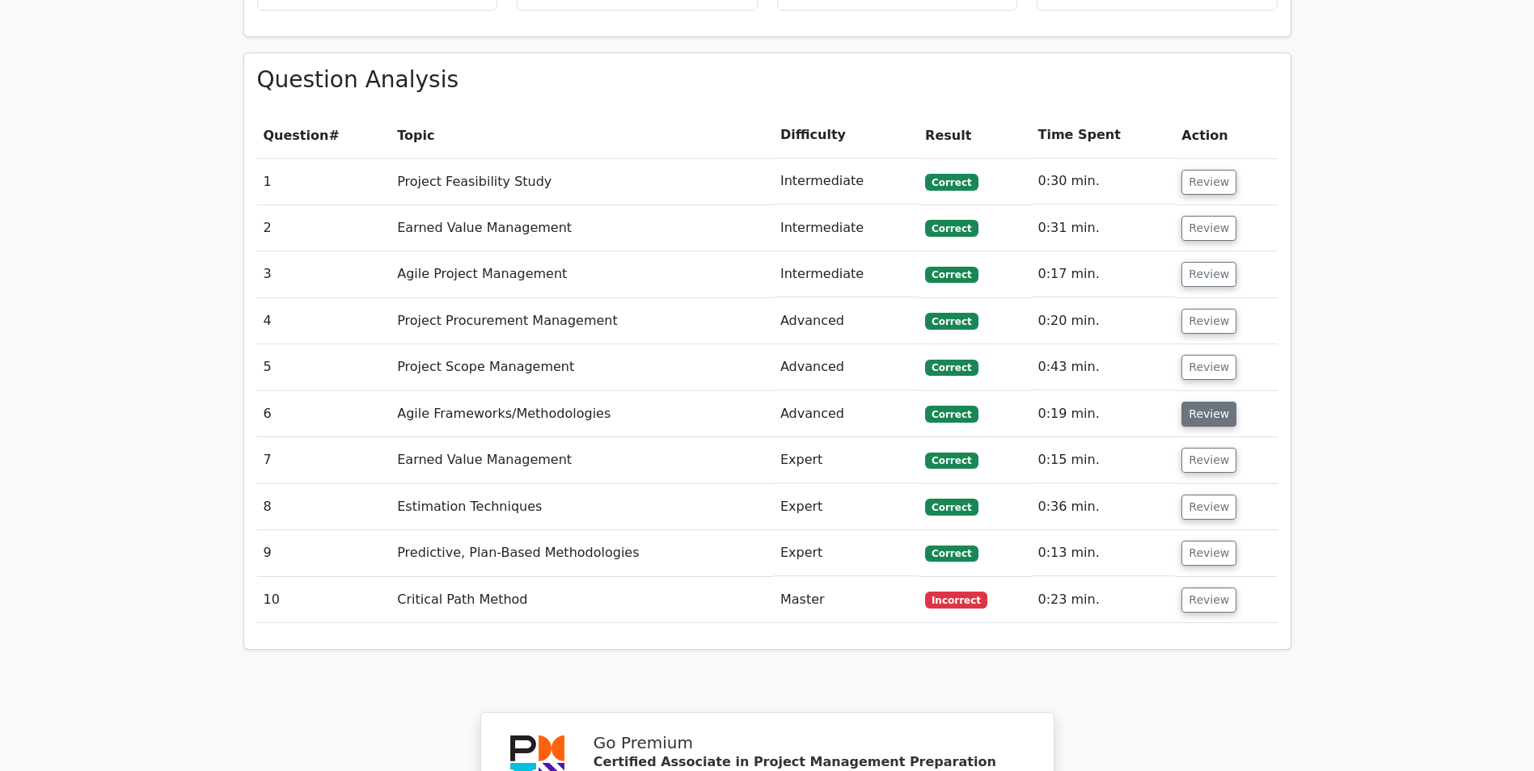
click at [1202, 402] on button "Review" at bounding box center [1208, 414] width 55 height 25
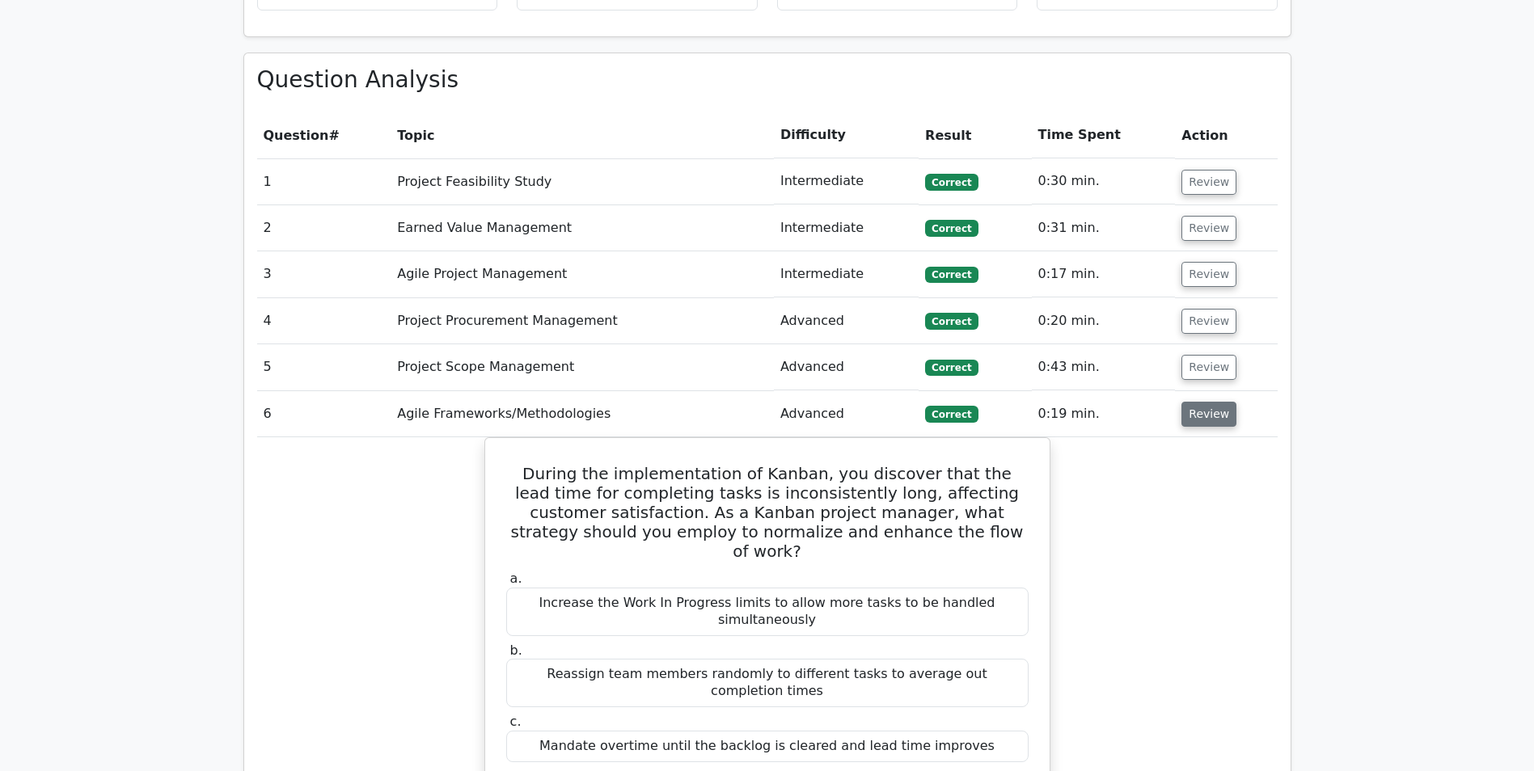
click at [1202, 402] on button "Review" at bounding box center [1208, 414] width 55 height 25
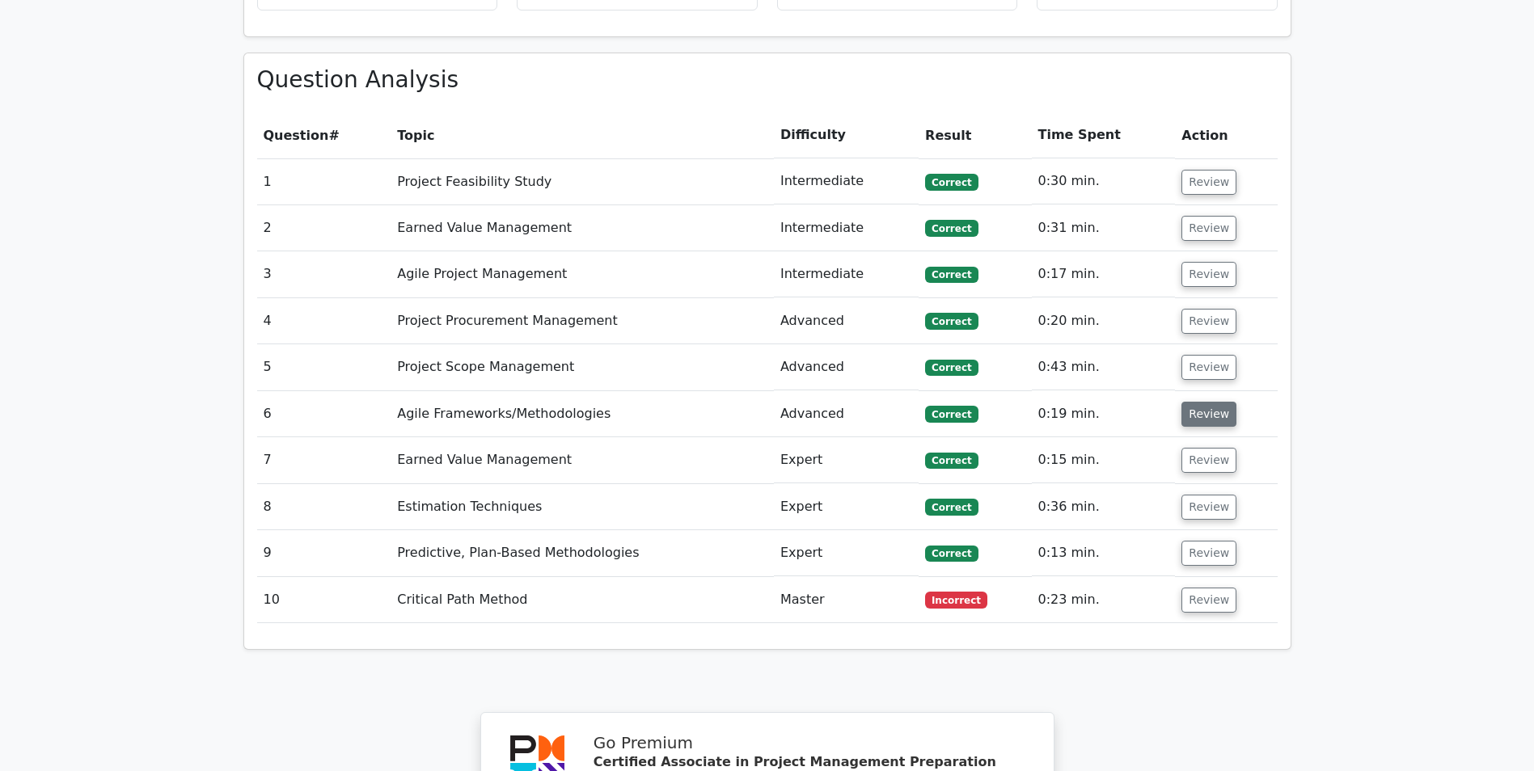
click at [1202, 402] on button "Review" at bounding box center [1208, 414] width 55 height 25
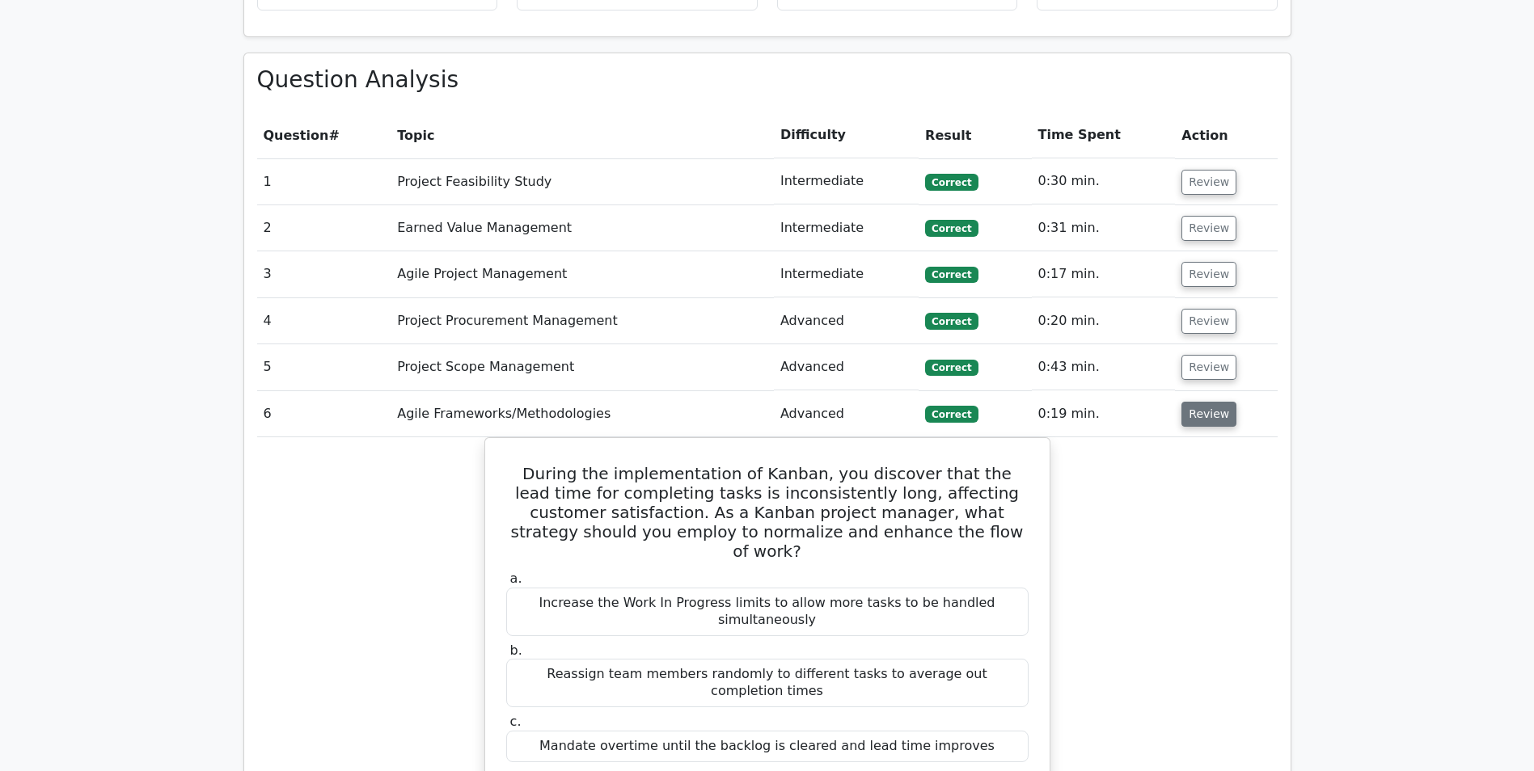
click at [1209, 402] on button "Review" at bounding box center [1208, 414] width 55 height 25
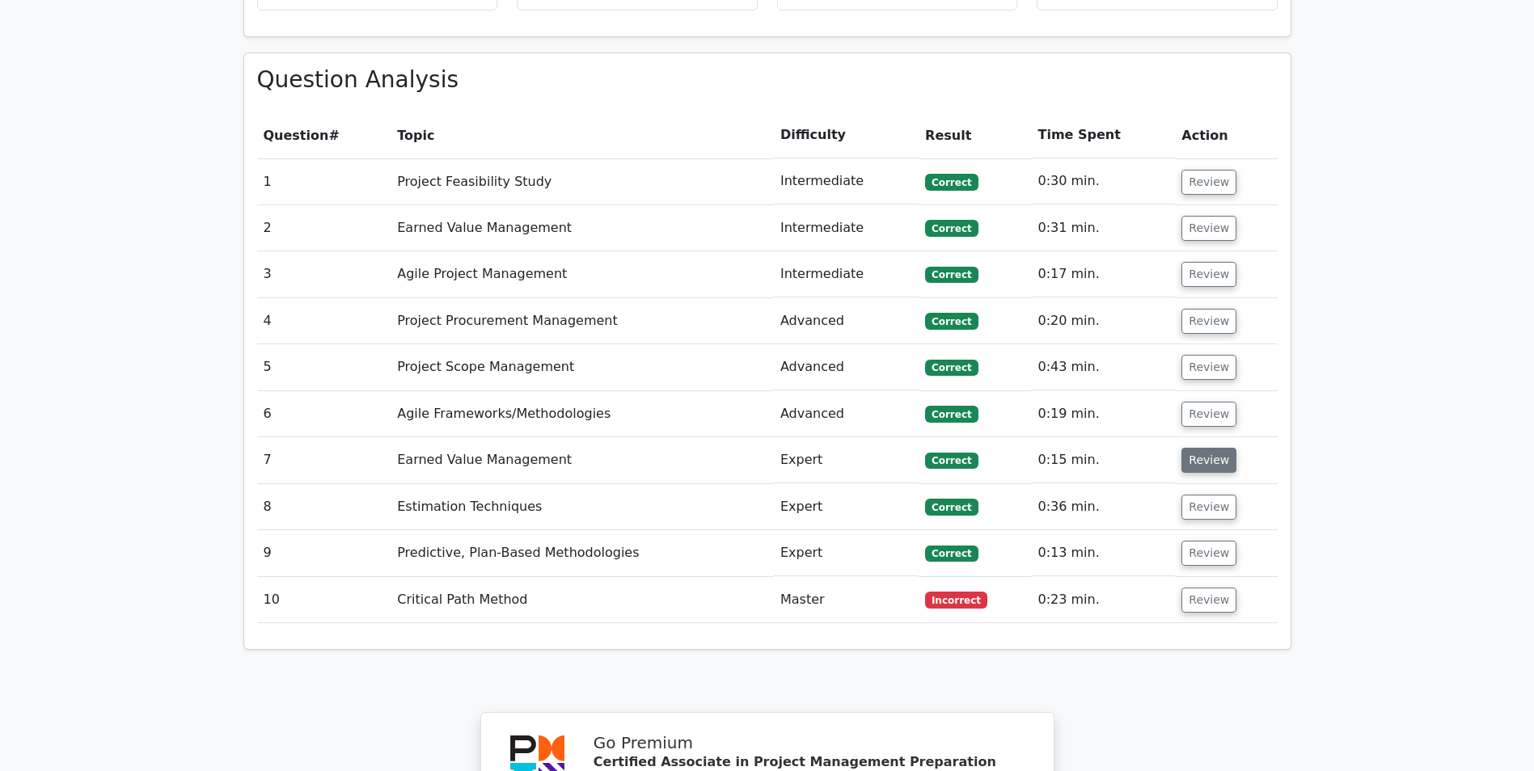
click at [1213, 448] on button "Review" at bounding box center [1208, 460] width 55 height 25
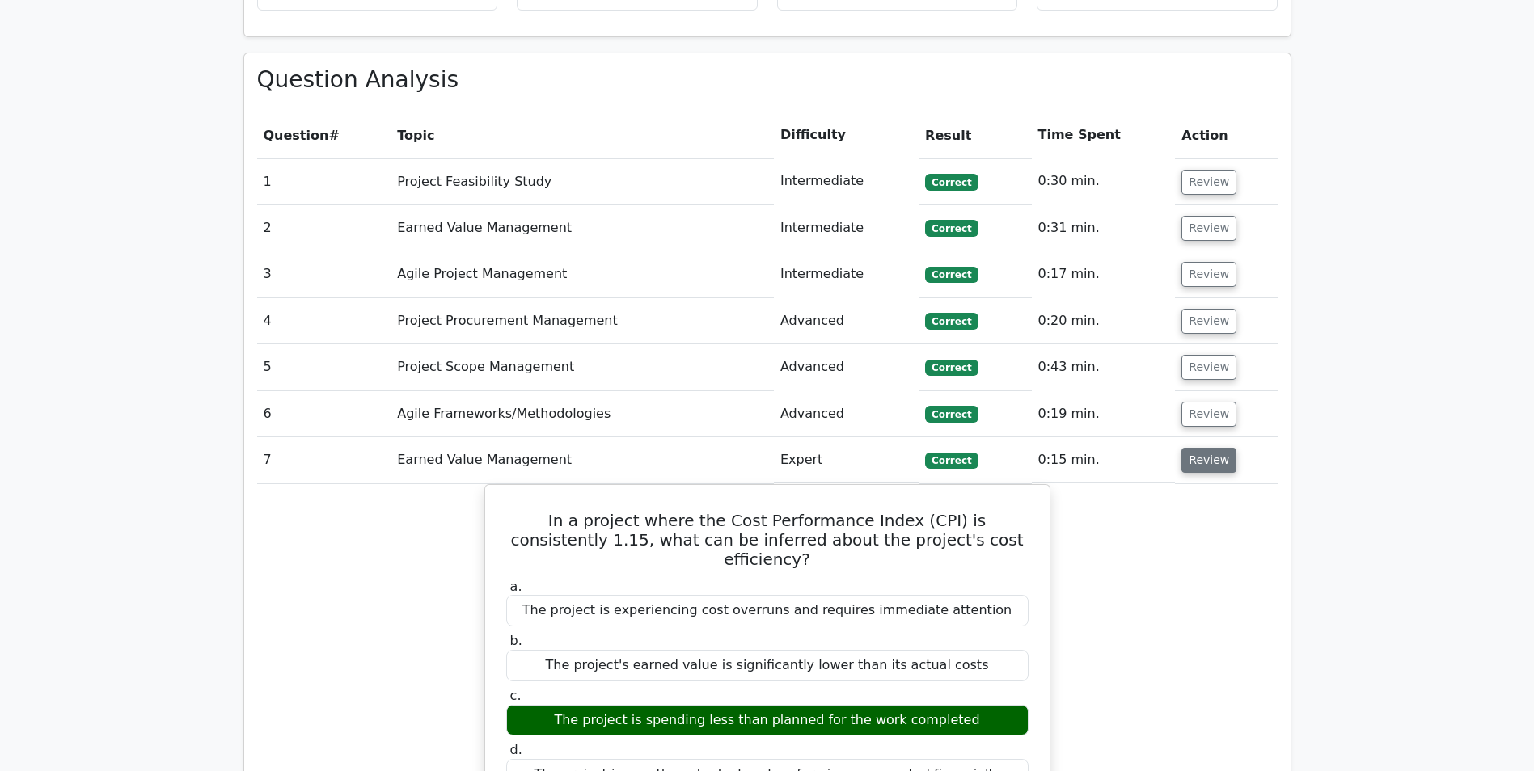
click at [1200, 448] on button "Review" at bounding box center [1208, 460] width 55 height 25
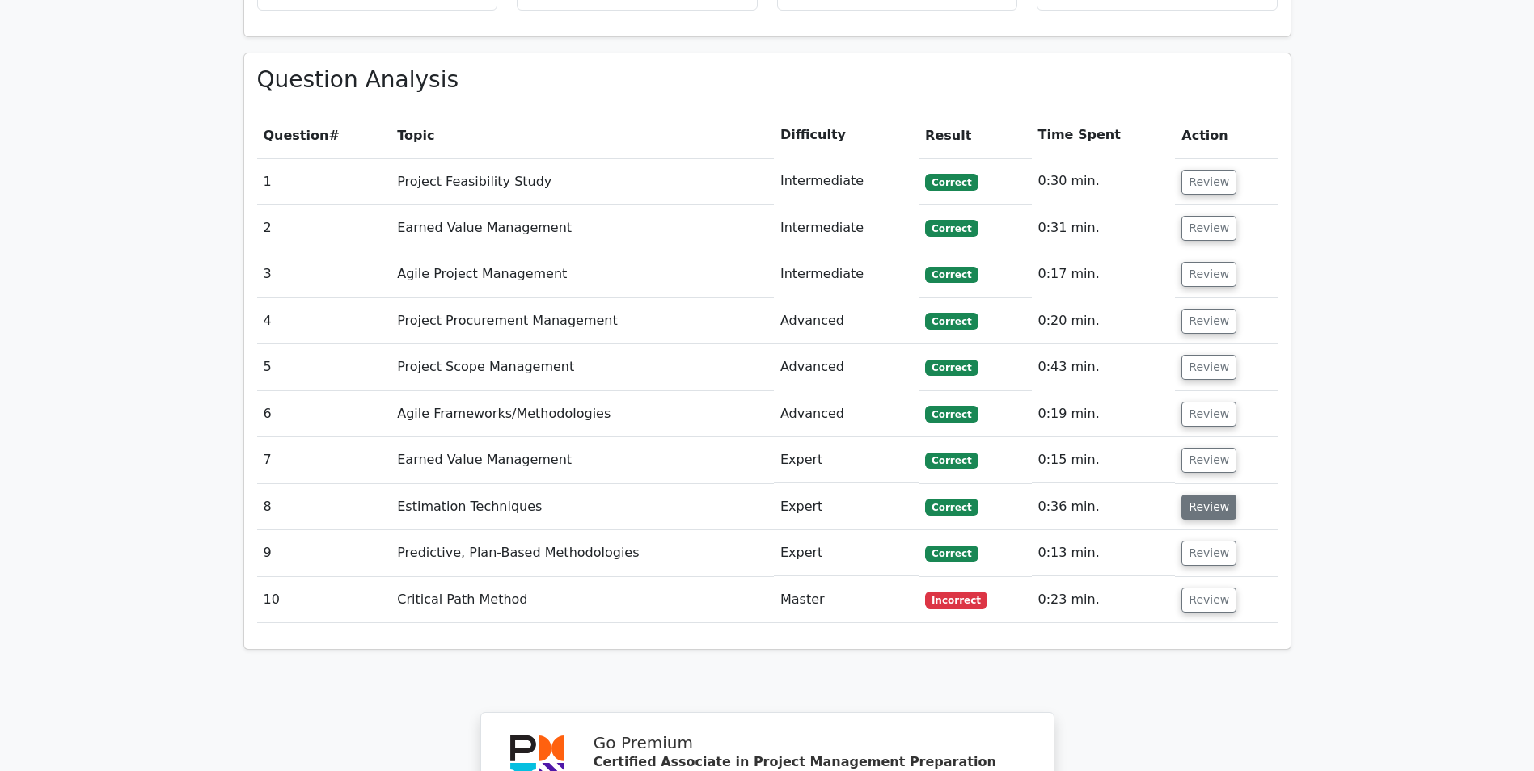
click at [1202, 495] on button "Review" at bounding box center [1208, 507] width 55 height 25
click at [1201, 495] on button "Review" at bounding box center [1208, 507] width 55 height 25
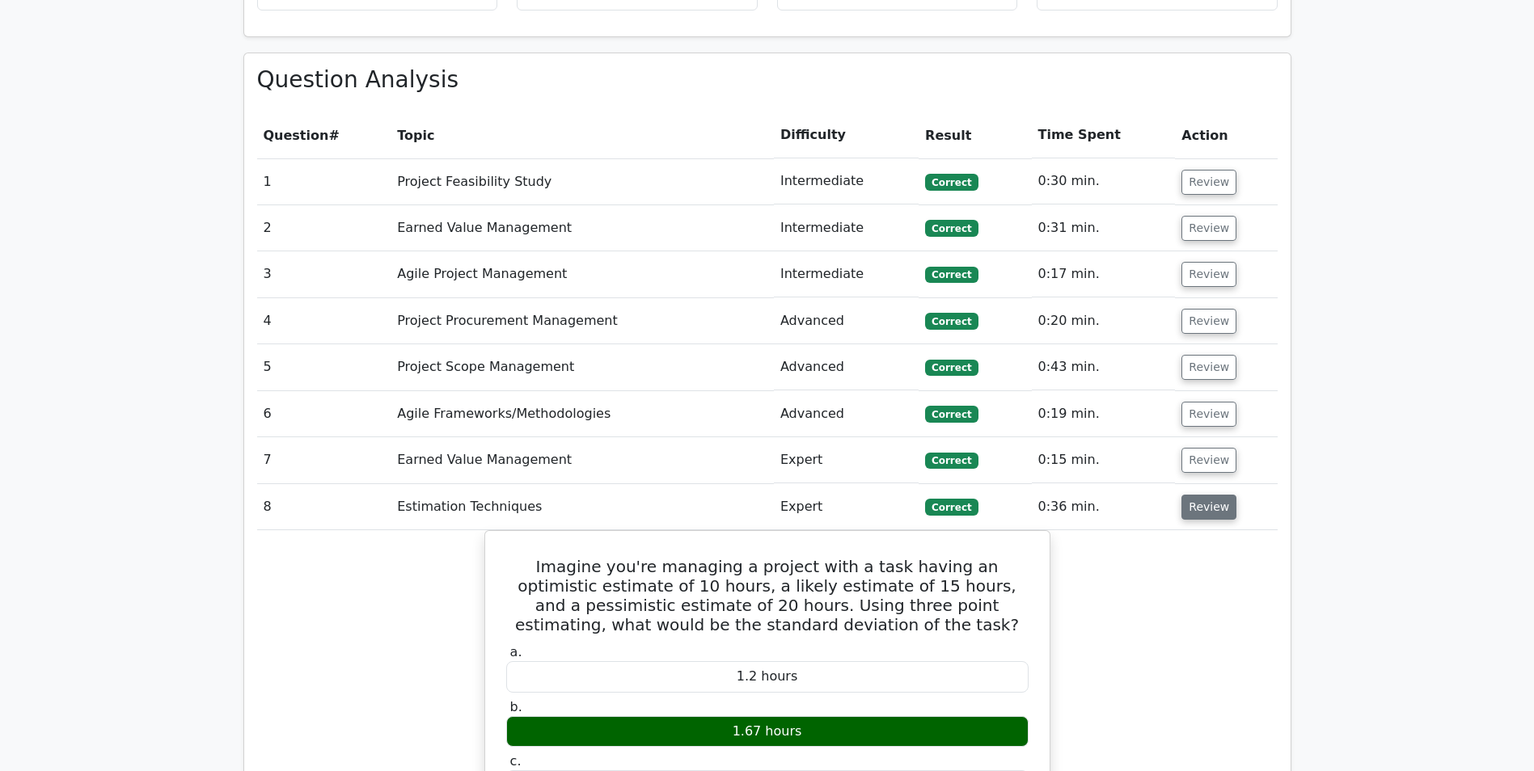
click at [1199, 495] on button "Review" at bounding box center [1208, 507] width 55 height 25
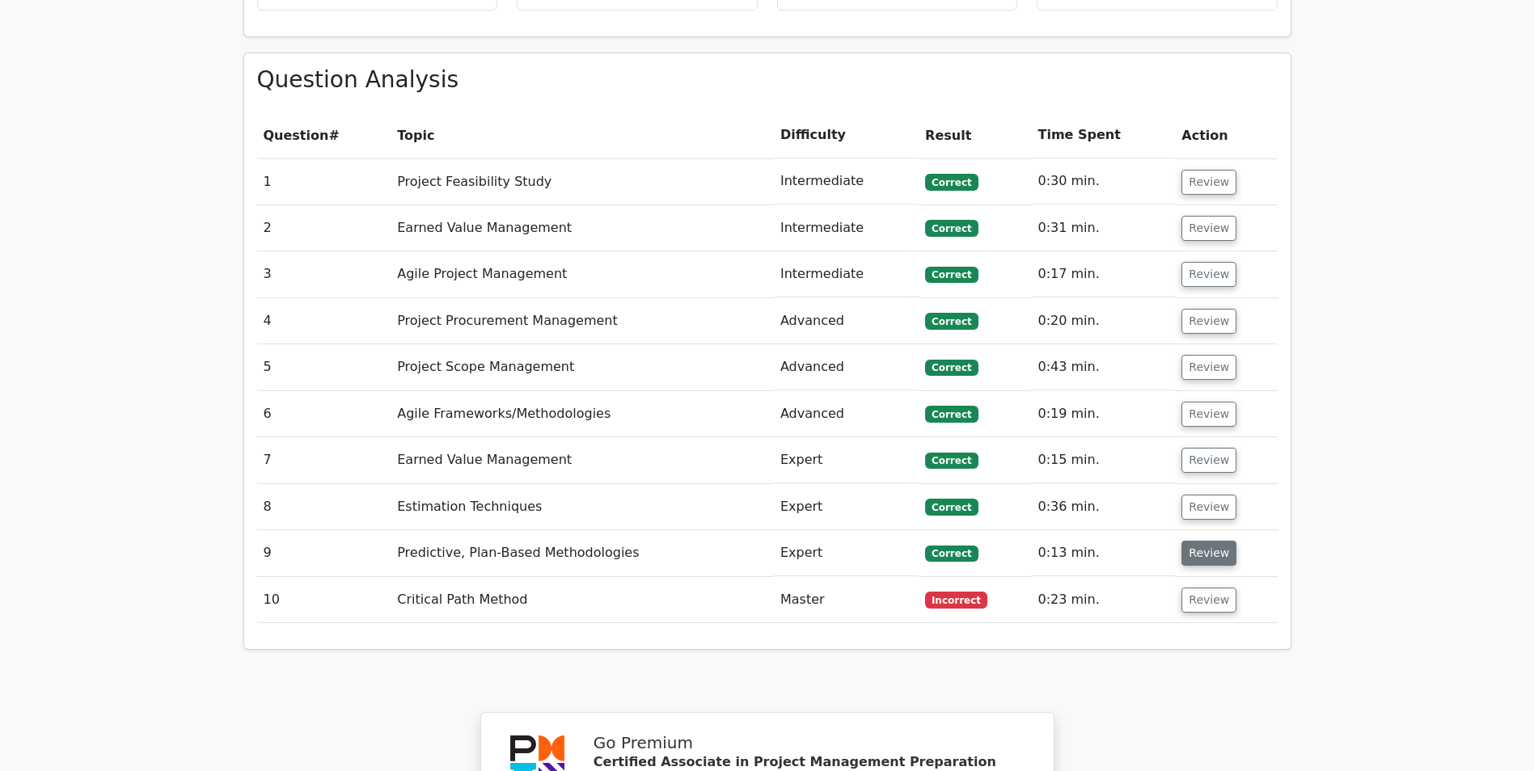
click at [1197, 541] on button "Review" at bounding box center [1208, 553] width 55 height 25
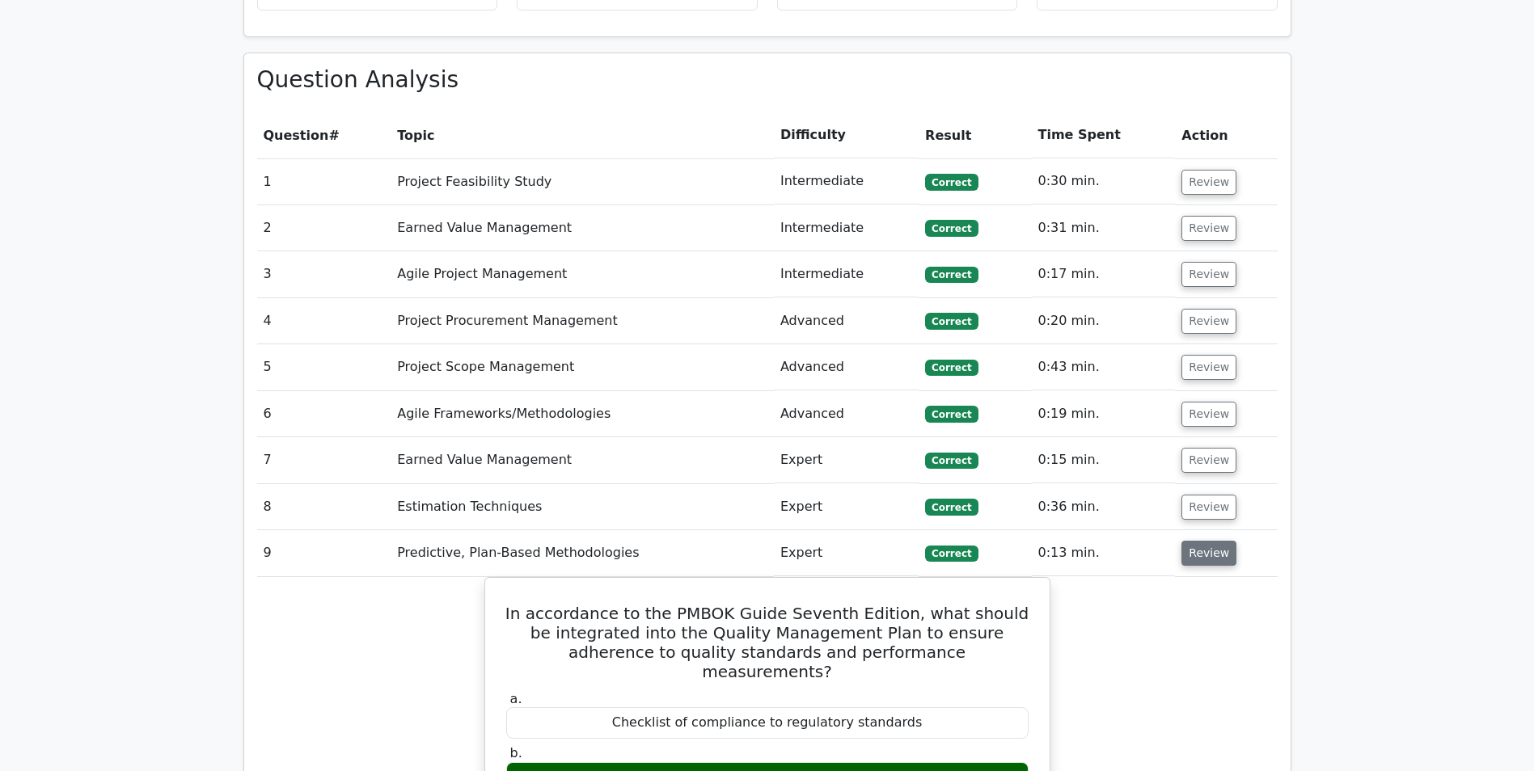
click at [1204, 541] on button "Review" at bounding box center [1208, 553] width 55 height 25
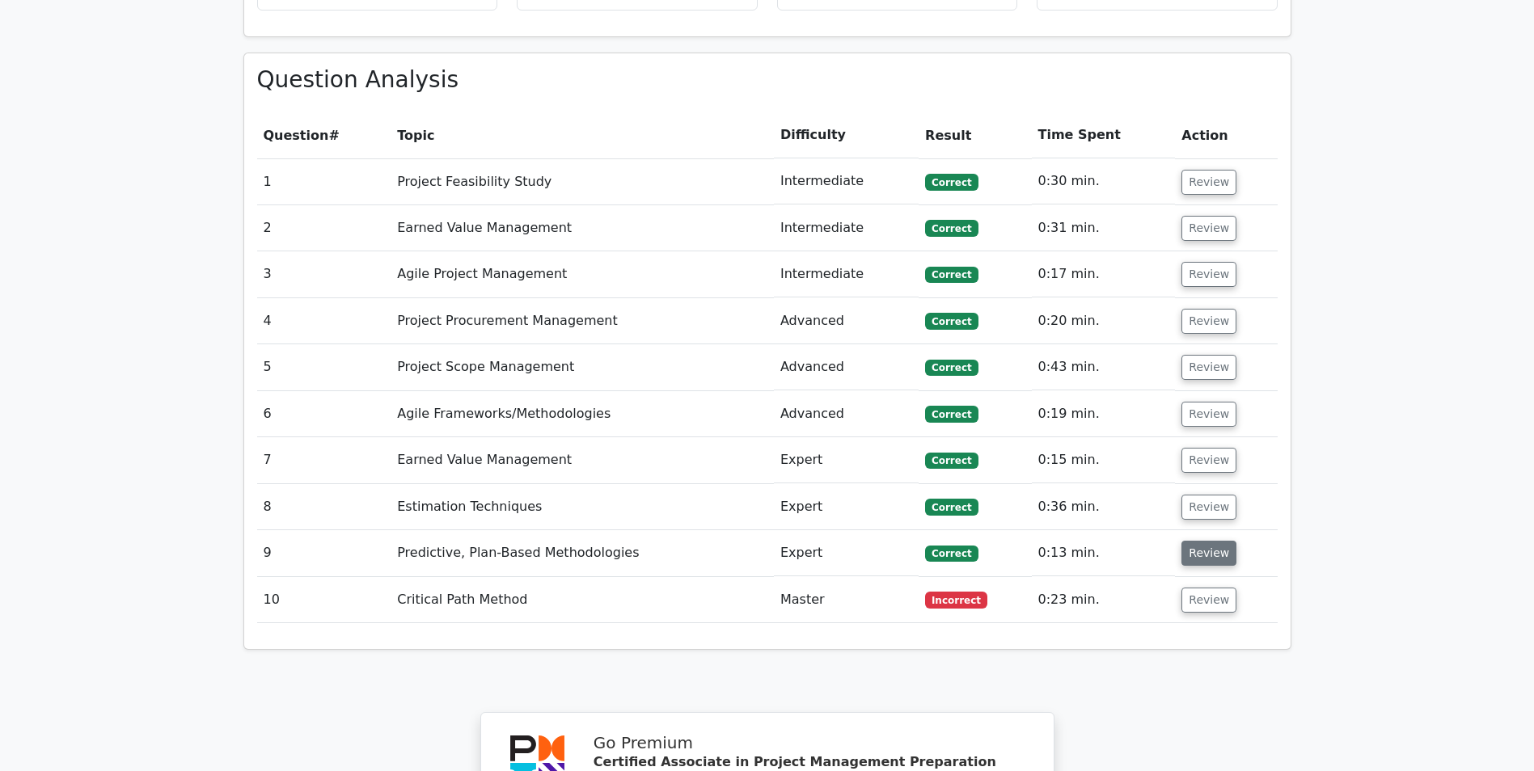
click at [1204, 541] on button "Review" at bounding box center [1208, 553] width 55 height 25
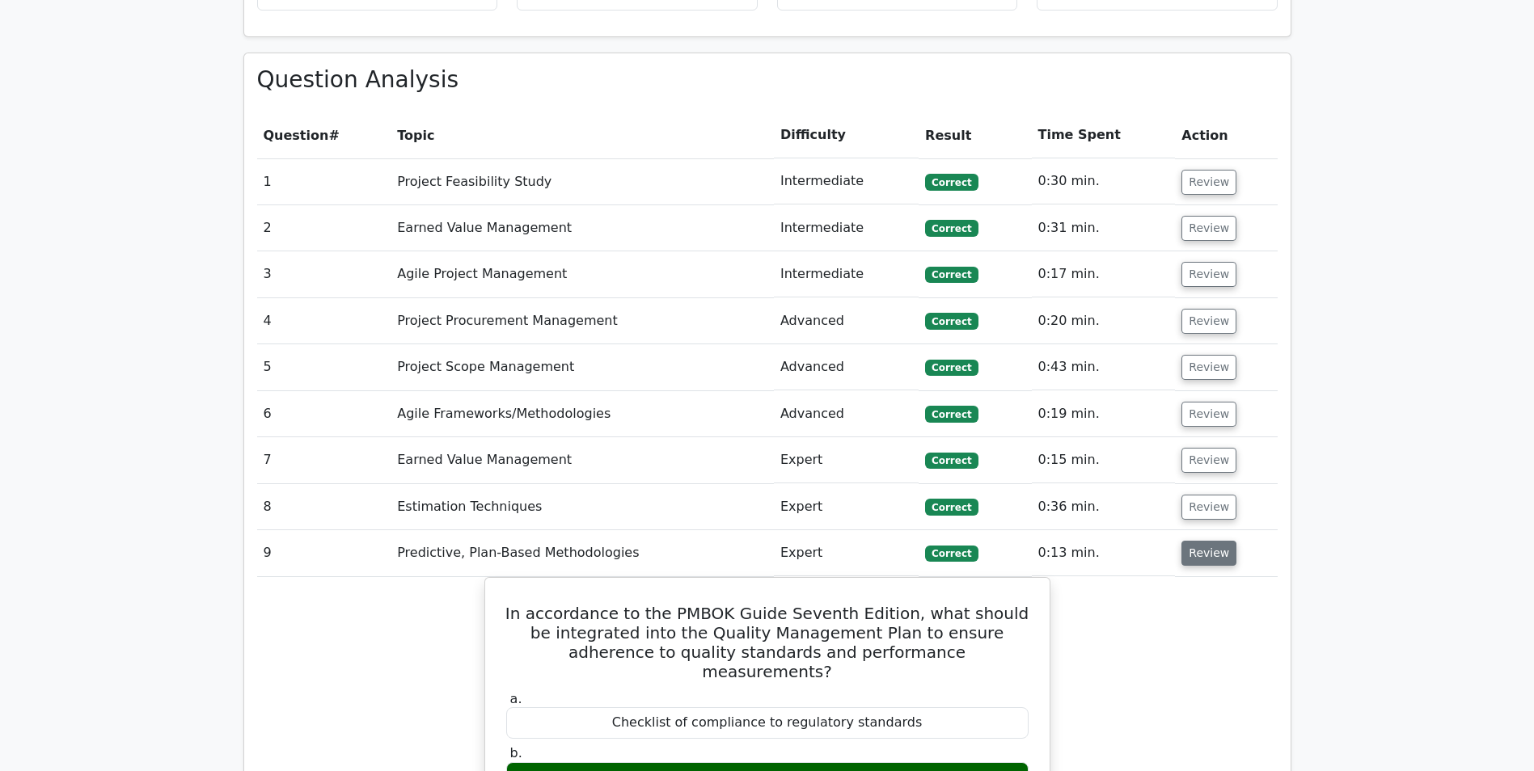
click at [1206, 541] on button "Review" at bounding box center [1208, 553] width 55 height 25
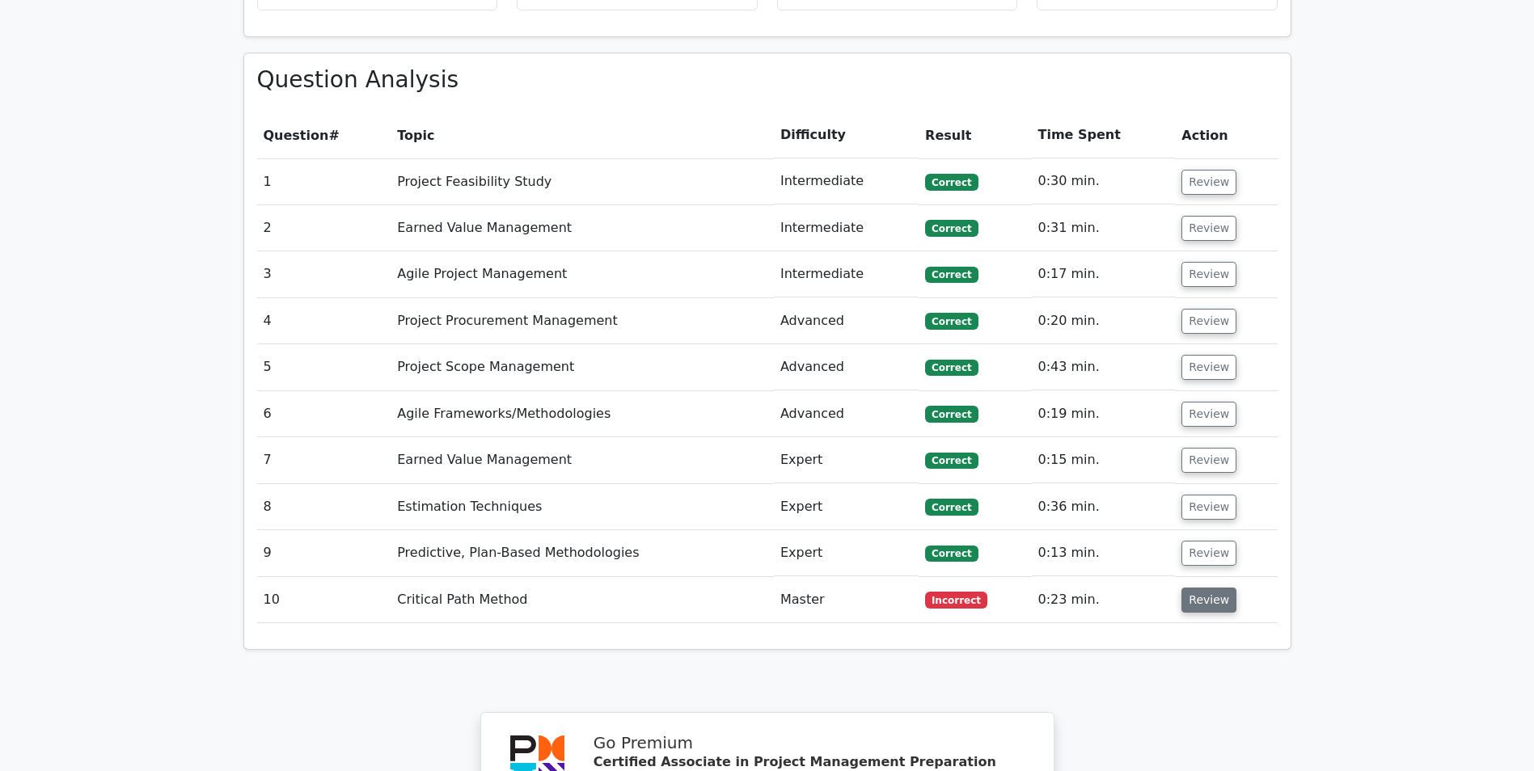
click at [1202, 588] on button "Review" at bounding box center [1208, 600] width 55 height 25
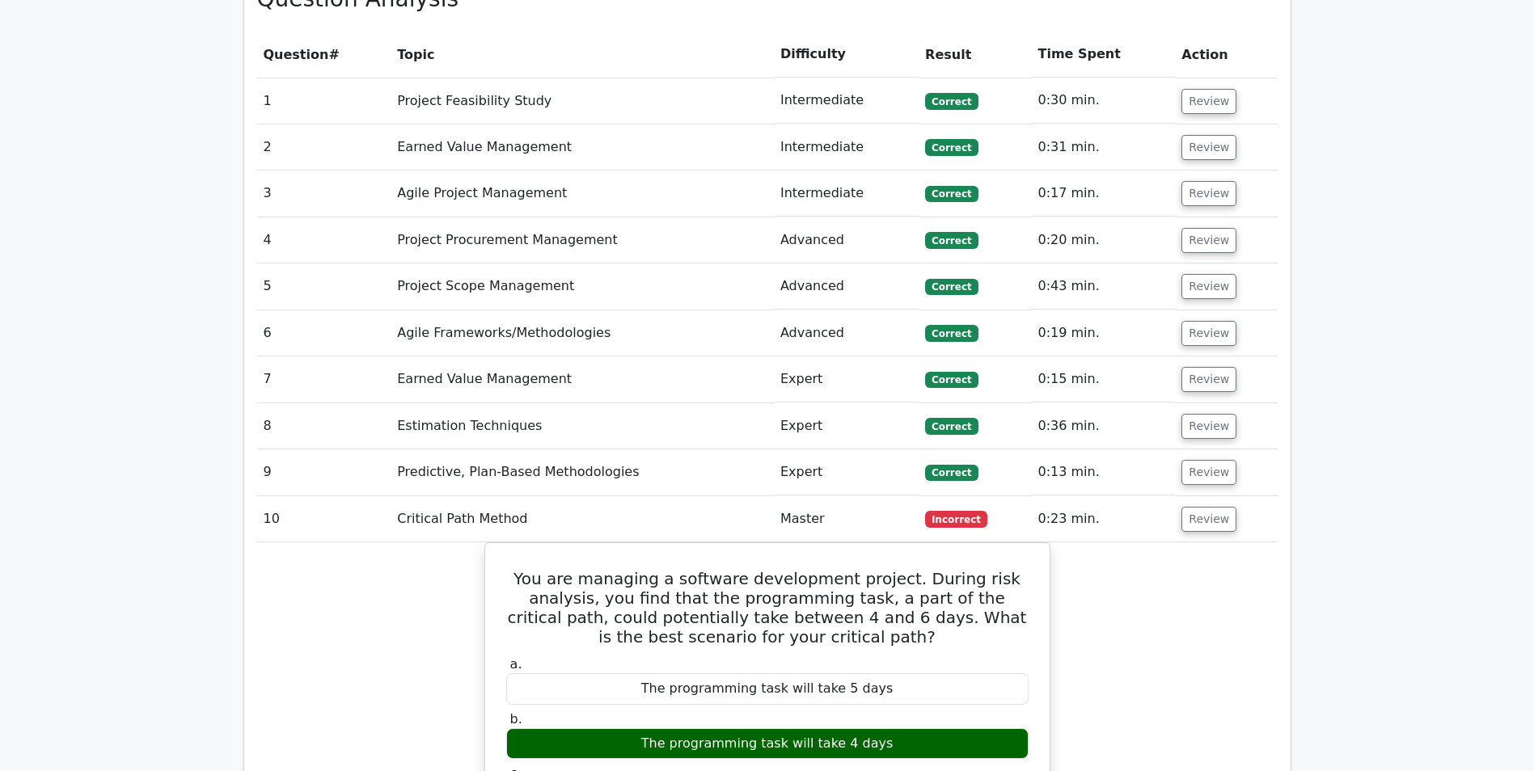
scroll to position [1536, 0]
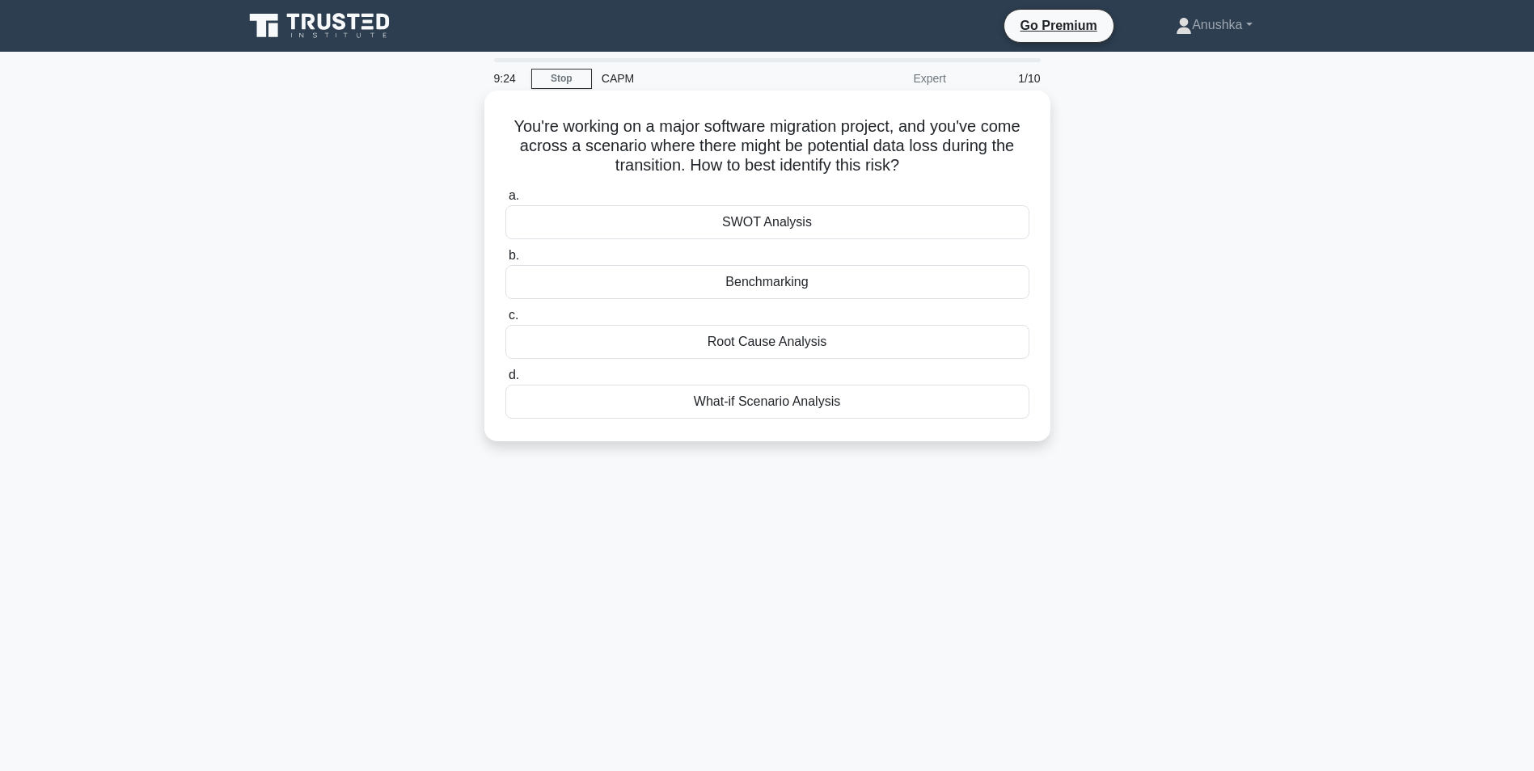
click at [787, 225] on div "SWOT Analysis" at bounding box center [767, 222] width 524 height 34
click at [505, 201] on input "a. SWOT Analysis" at bounding box center [505, 196] width 0 height 11
click at [816, 340] on div "Critical Path Method" at bounding box center [767, 342] width 524 height 34
click at [505, 321] on input "c. Critical Path Method" at bounding box center [505, 315] width 0 height 11
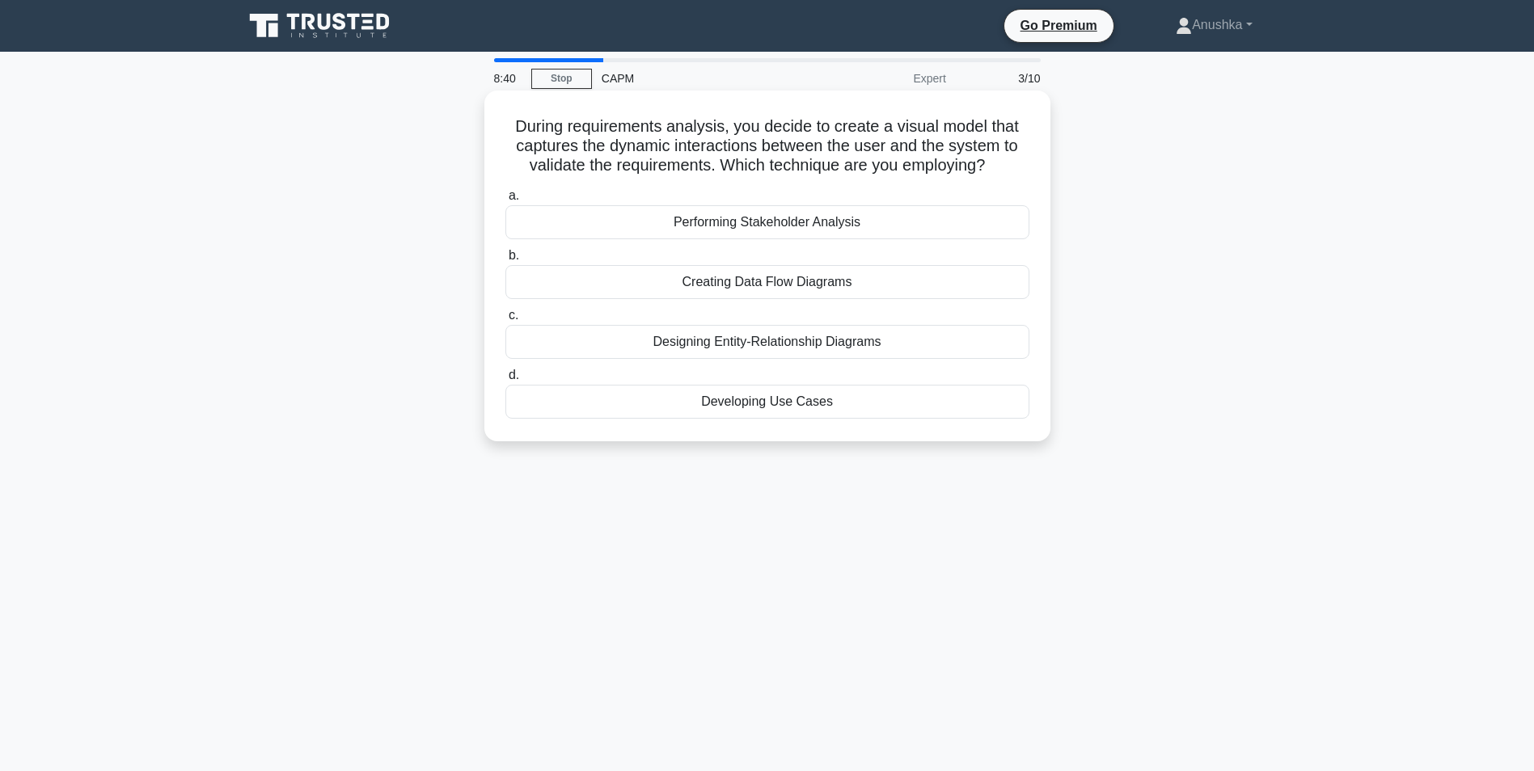
click at [803, 406] on div "Developing Use Cases" at bounding box center [767, 402] width 524 height 34
click at [505, 381] on input "d. Developing Use Cases" at bounding box center [505, 375] width 0 height 11
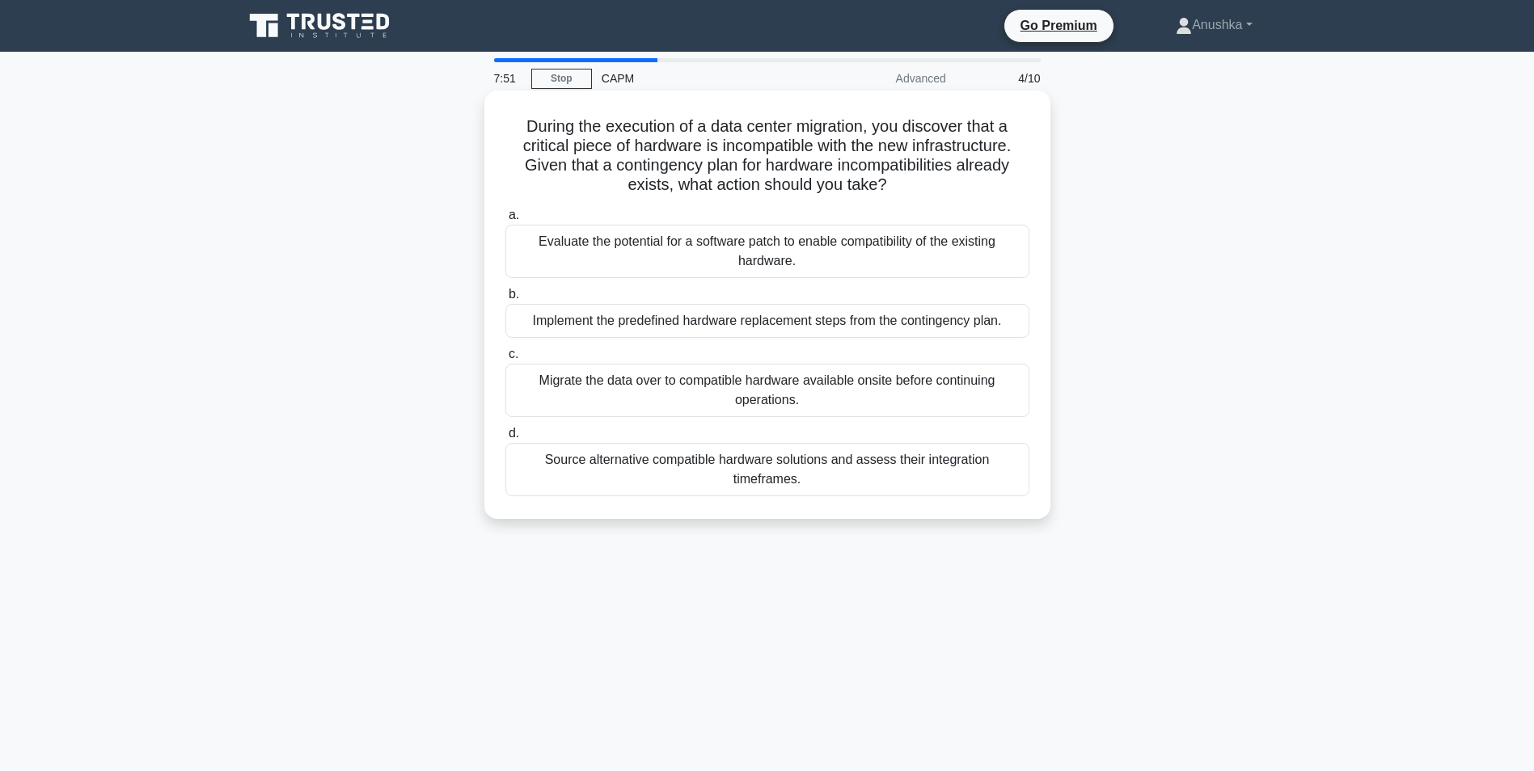
click at [842, 321] on div "Implement the predefined hardware replacement steps from the contingency plan." at bounding box center [767, 321] width 524 height 34
click at [505, 300] on input "b. Implement the predefined hardware replacement steps from the contingency pla…" at bounding box center [505, 294] width 0 height 11
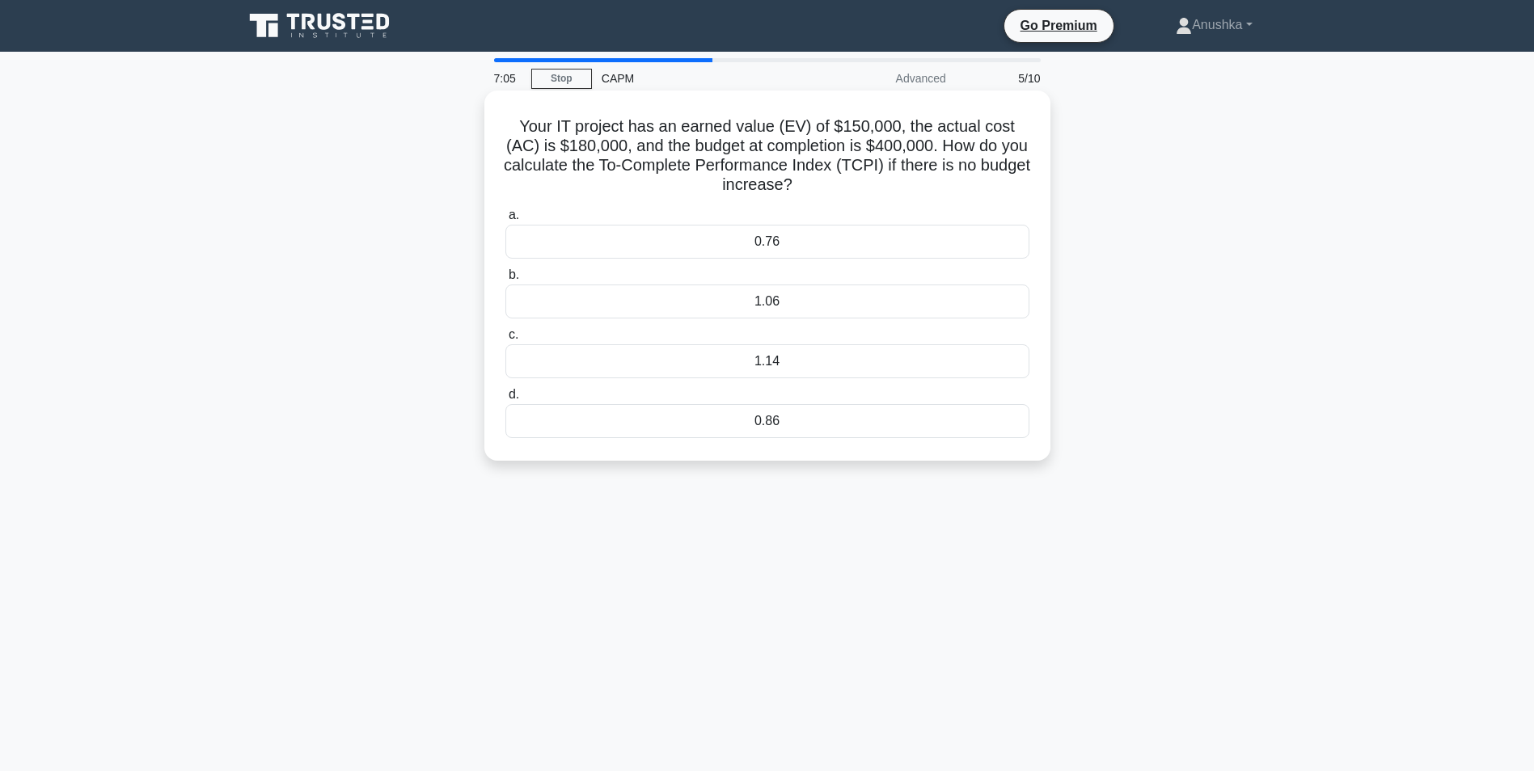
click at [809, 362] on div "1.14" at bounding box center [767, 361] width 524 height 34
click at [505, 340] on input "c. 1.14" at bounding box center [505, 335] width 0 height 11
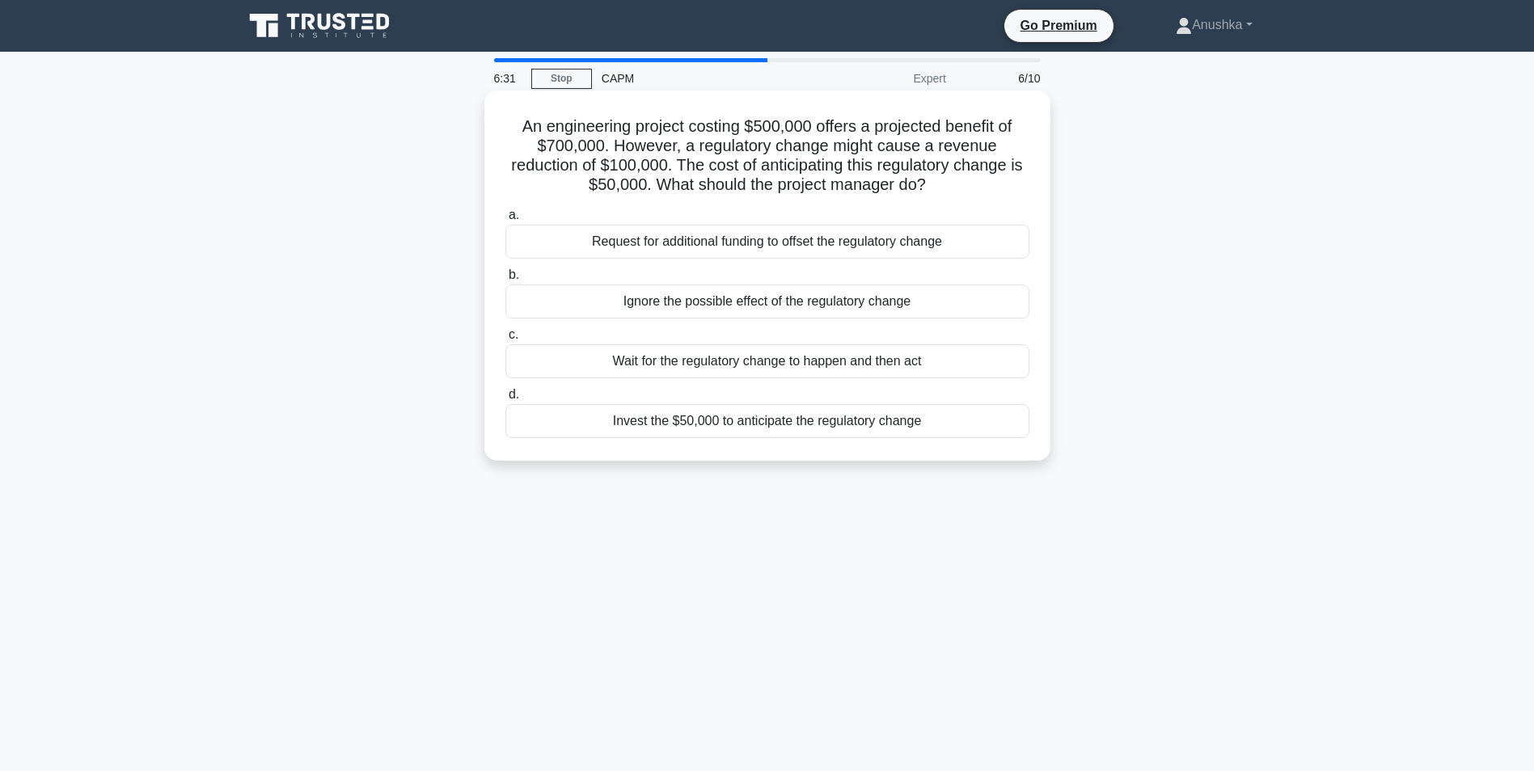
click at [845, 426] on div "Invest the $50,000 to anticipate the regulatory change" at bounding box center [767, 421] width 524 height 34
click at [505, 400] on input "d. Invest the $50,000 to anticipate the regulatory change" at bounding box center [505, 395] width 0 height 11
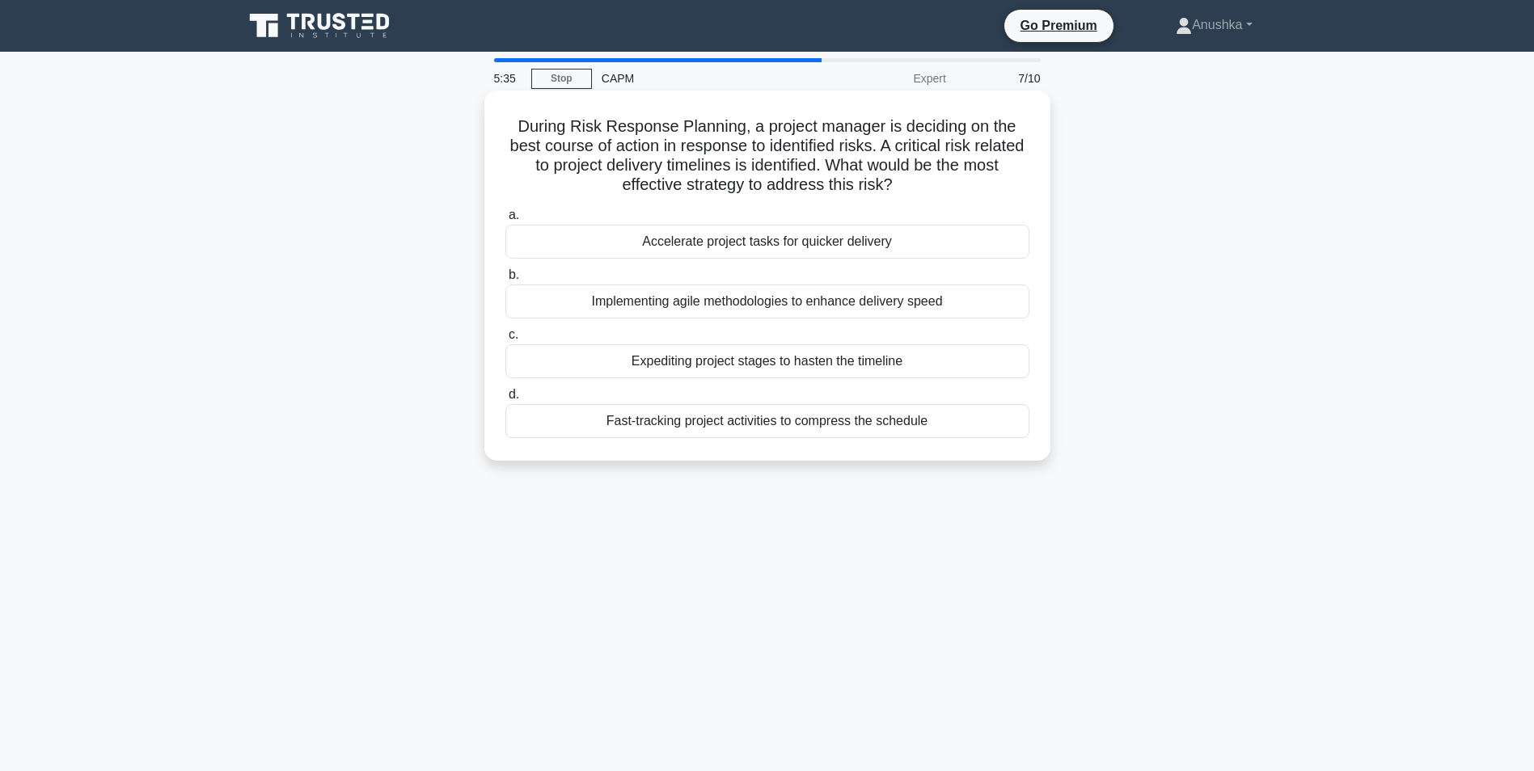
click at [841, 360] on div "Expediting project stages to hasten the timeline" at bounding box center [767, 361] width 524 height 34
click at [505, 340] on input "c. Expediting project stages to hasten the timeline" at bounding box center [505, 335] width 0 height 11
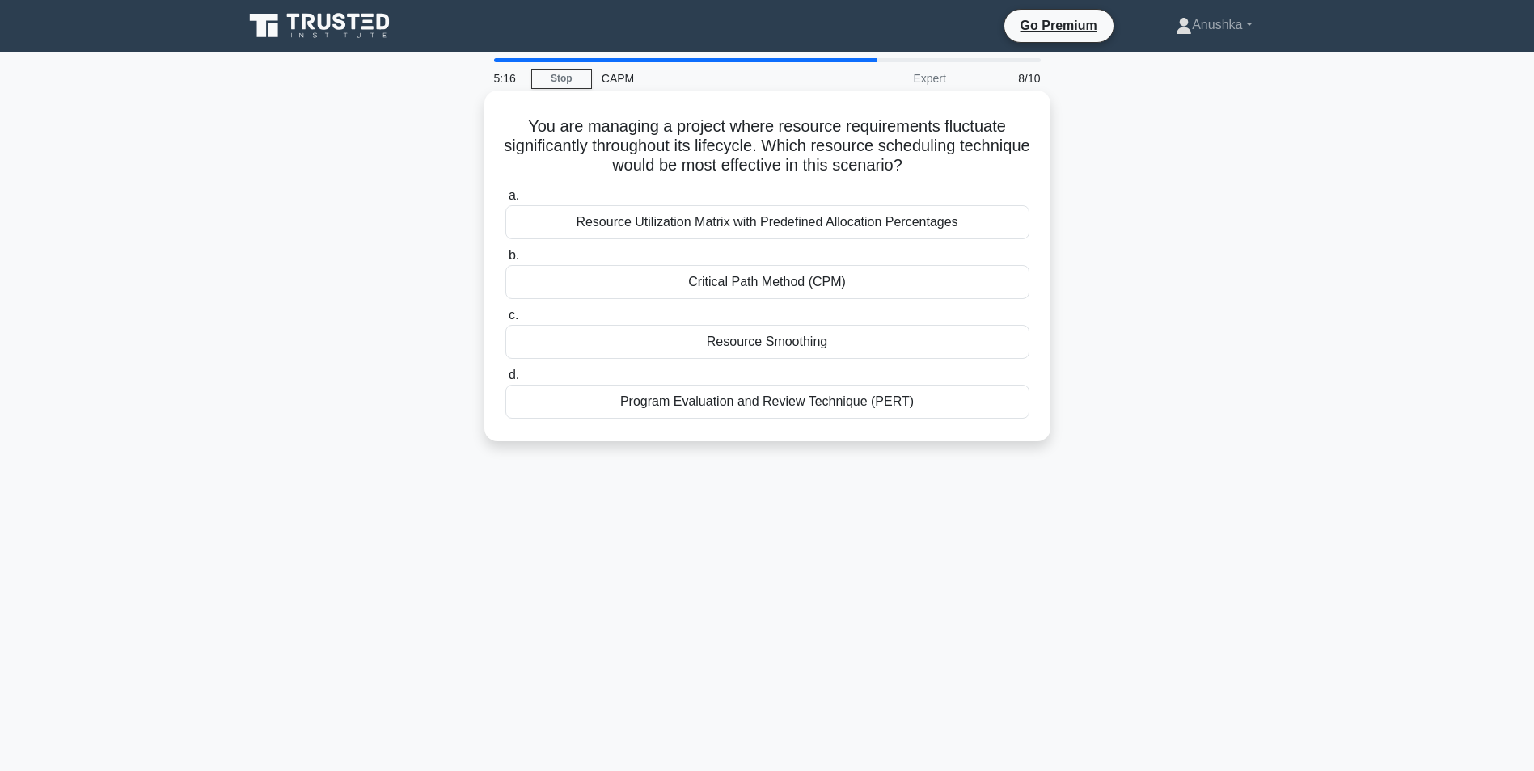
click at [844, 339] on div "Resource Smoothing" at bounding box center [767, 342] width 524 height 34
click at [505, 321] on input "c. Resource Smoothing" at bounding box center [505, 315] width 0 height 11
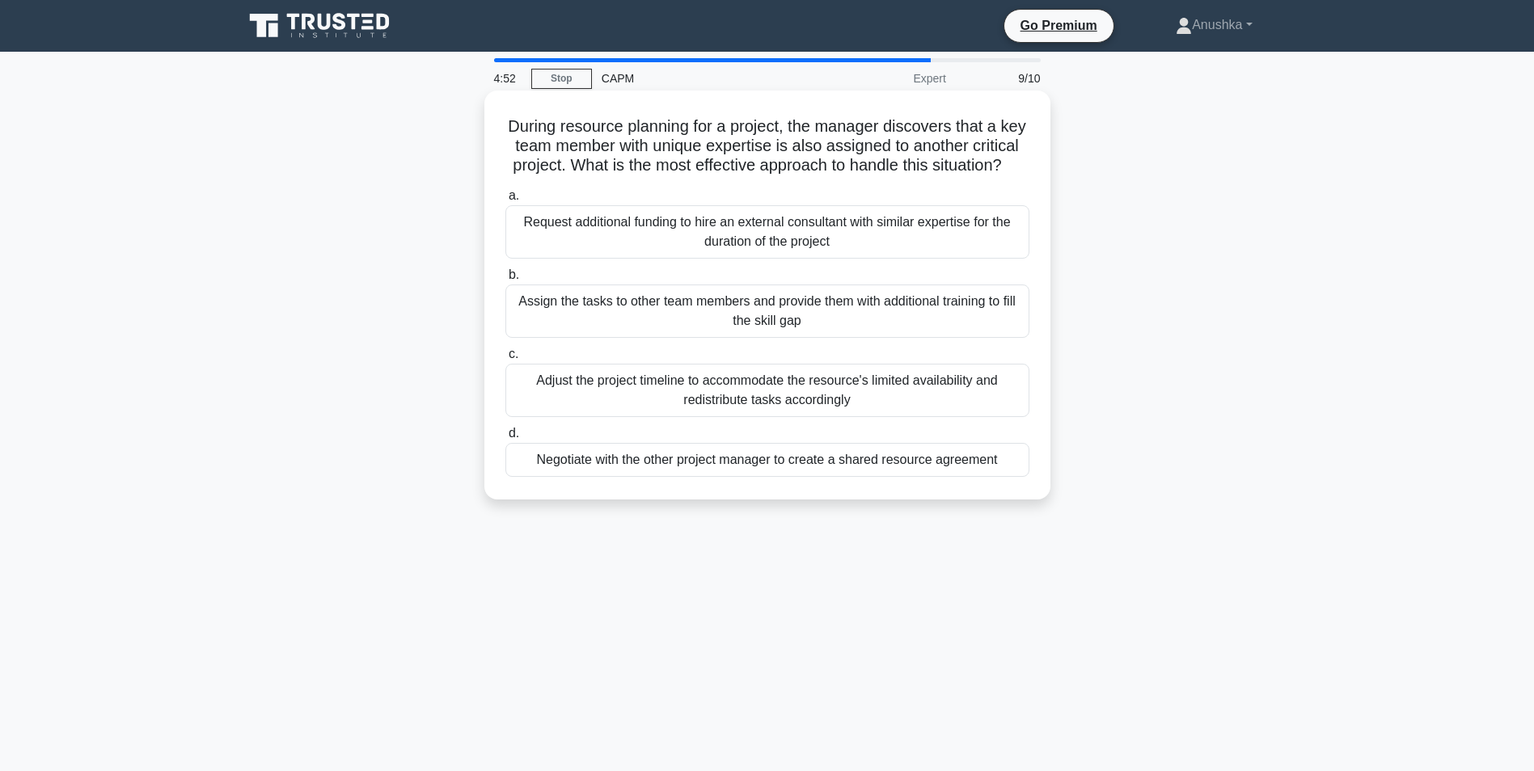
click at [786, 416] on div "Adjust the project timeline to accommodate the resource's limited availability …" at bounding box center [767, 390] width 524 height 53
click at [505, 360] on input "c. Adjust the project timeline to accommodate the resource's limited availabili…" at bounding box center [505, 354] width 0 height 11
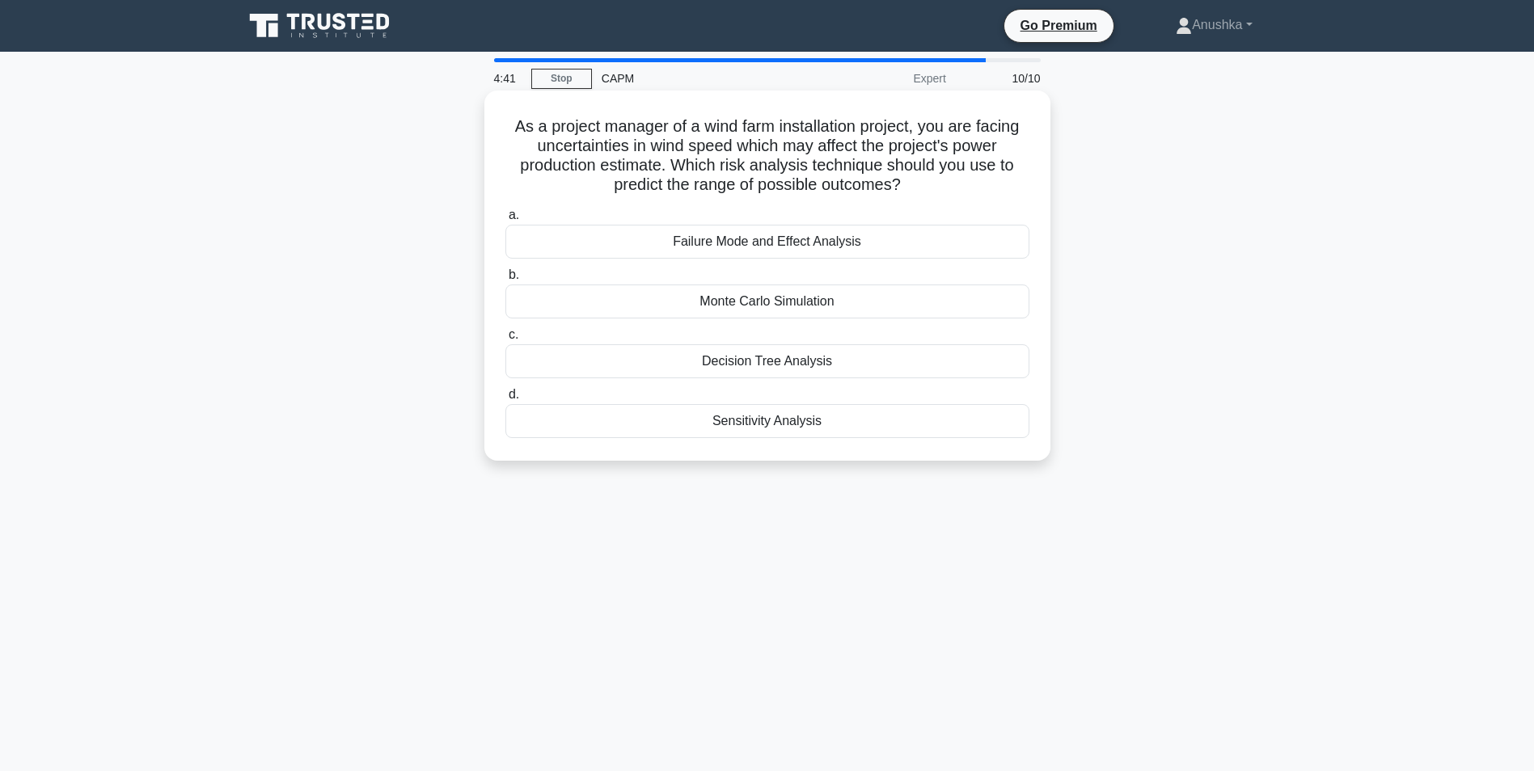
click at [838, 303] on div "Monte Carlo Simulation" at bounding box center [767, 302] width 524 height 34
click at [505, 281] on input "b. Monte Carlo Simulation" at bounding box center [505, 275] width 0 height 11
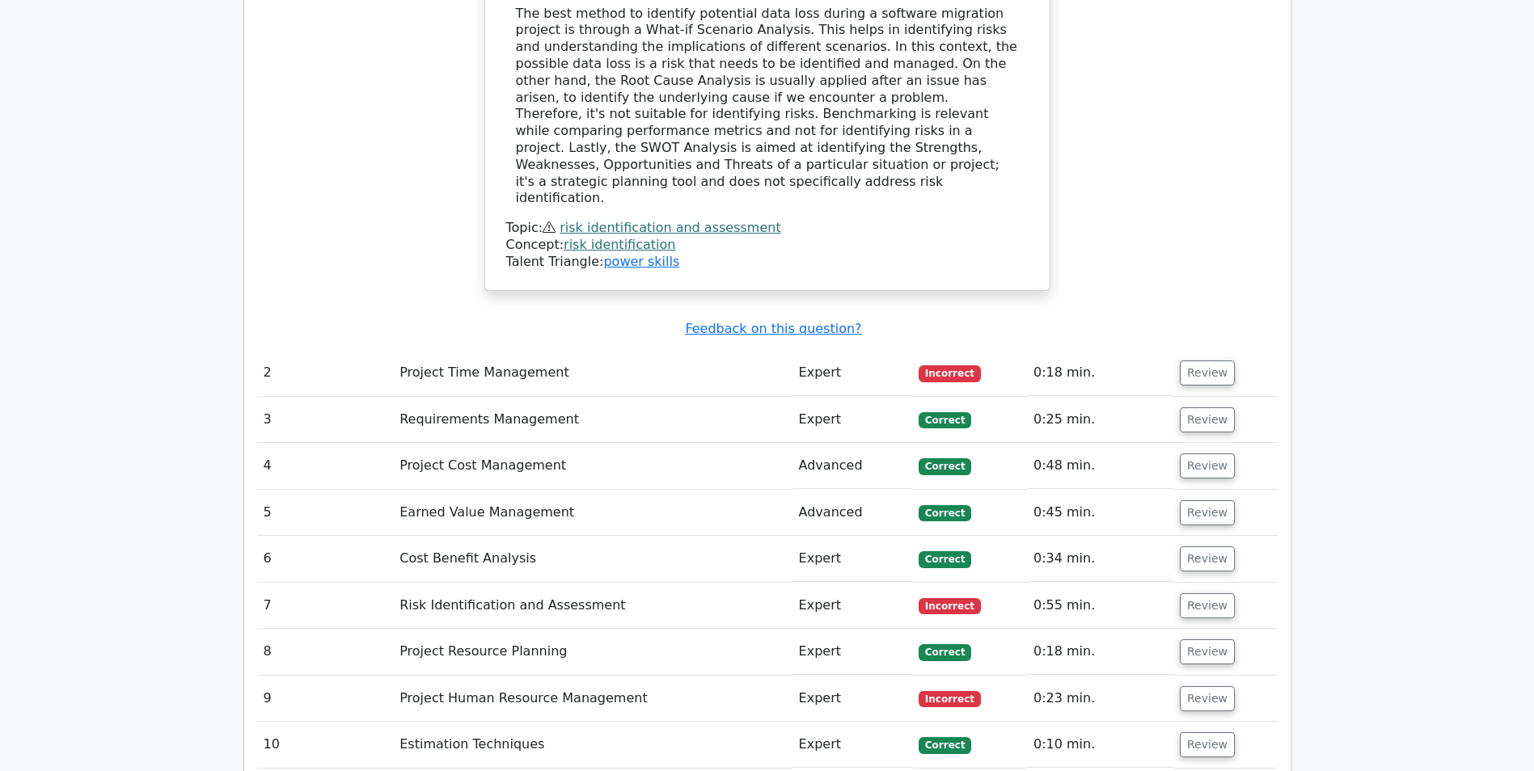
scroll to position [1940, 0]
click at [1195, 407] on button "Review" at bounding box center [1207, 419] width 55 height 25
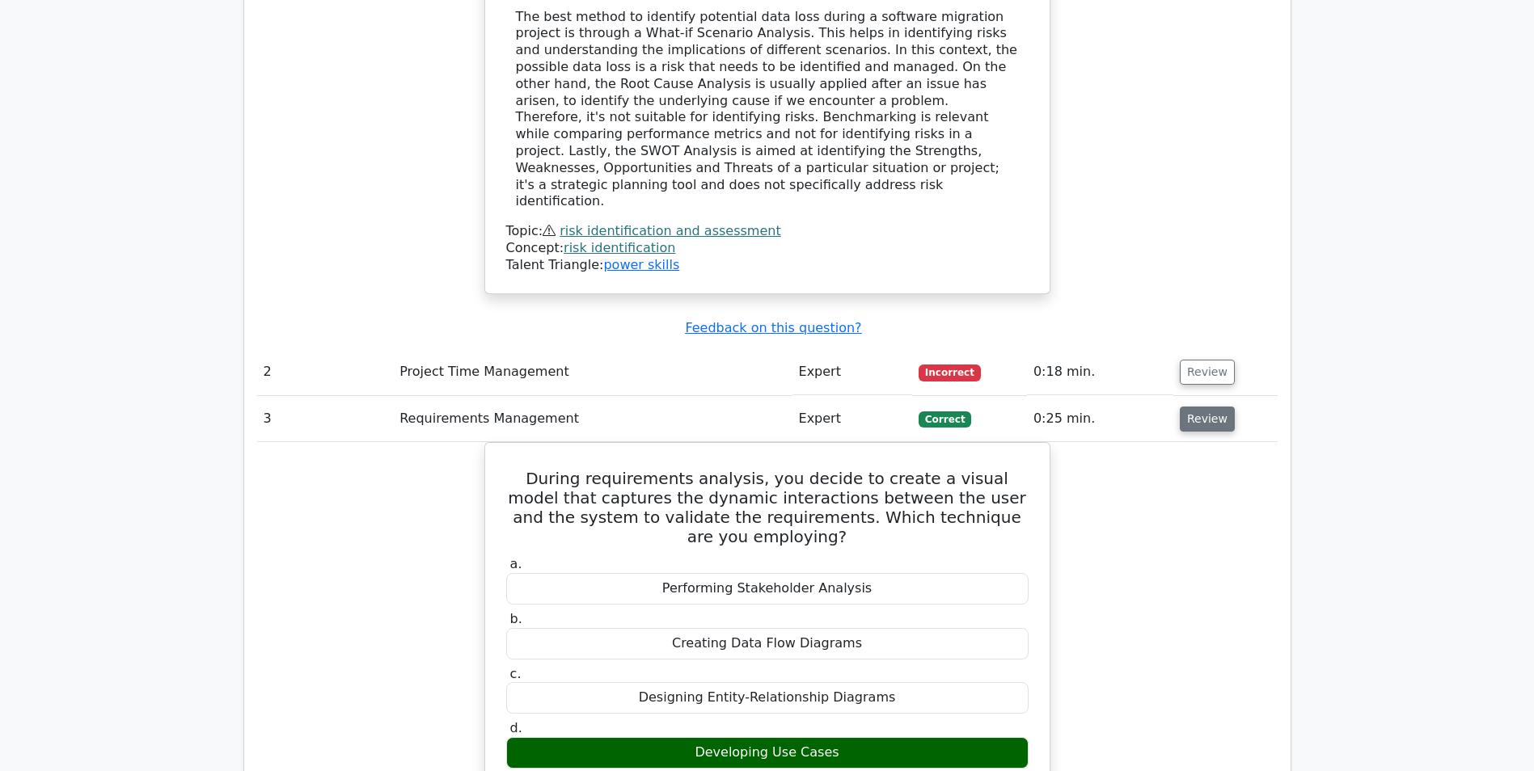
click at [1191, 407] on button "Review" at bounding box center [1207, 419] width 55 height 25
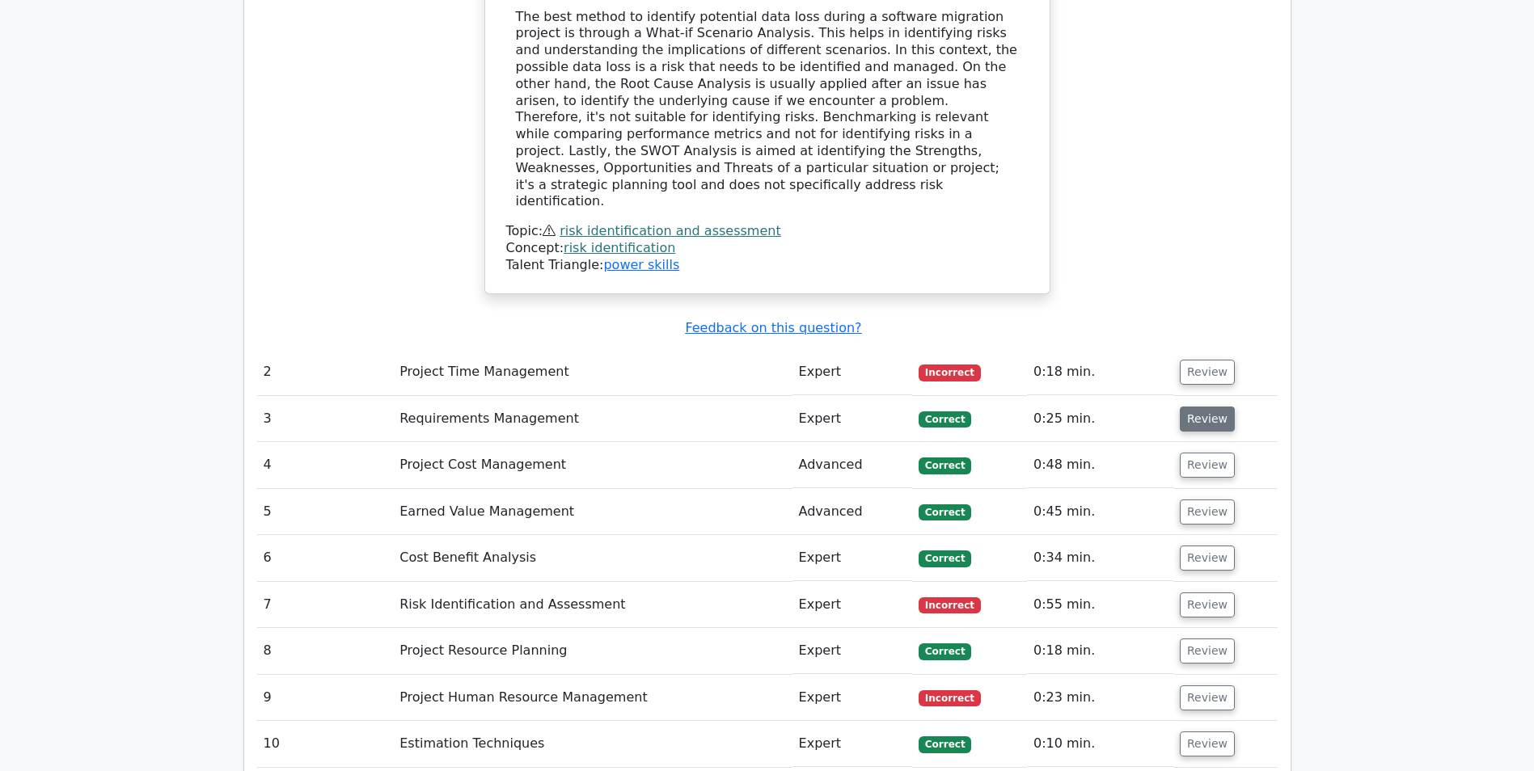
click at [1189, 407] on button "Review" at bounding box center [1207, 419] width 55 height 25
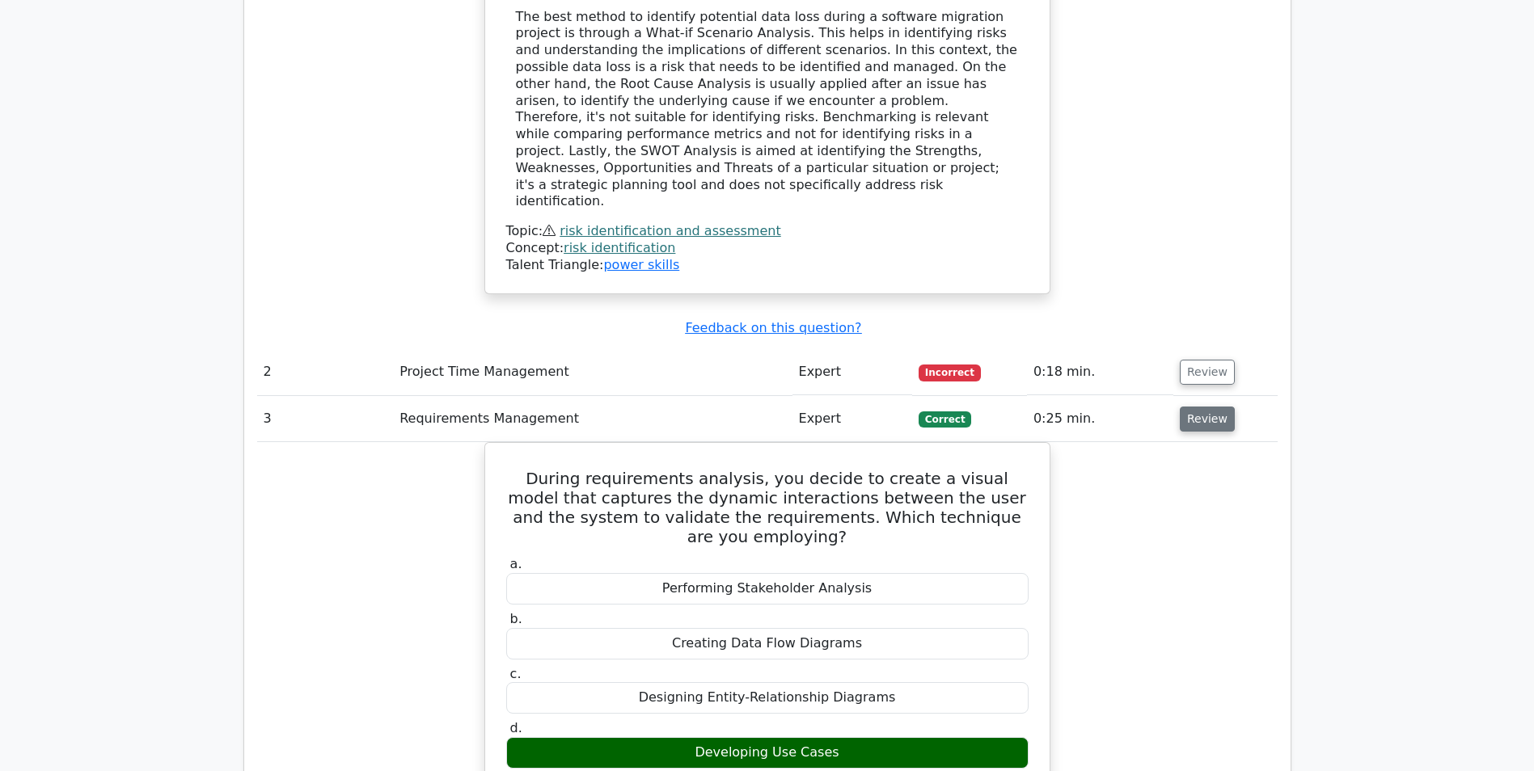
click at [1189, 407] on button "Review" at bounding box center [1207, 419] width 55 height 25
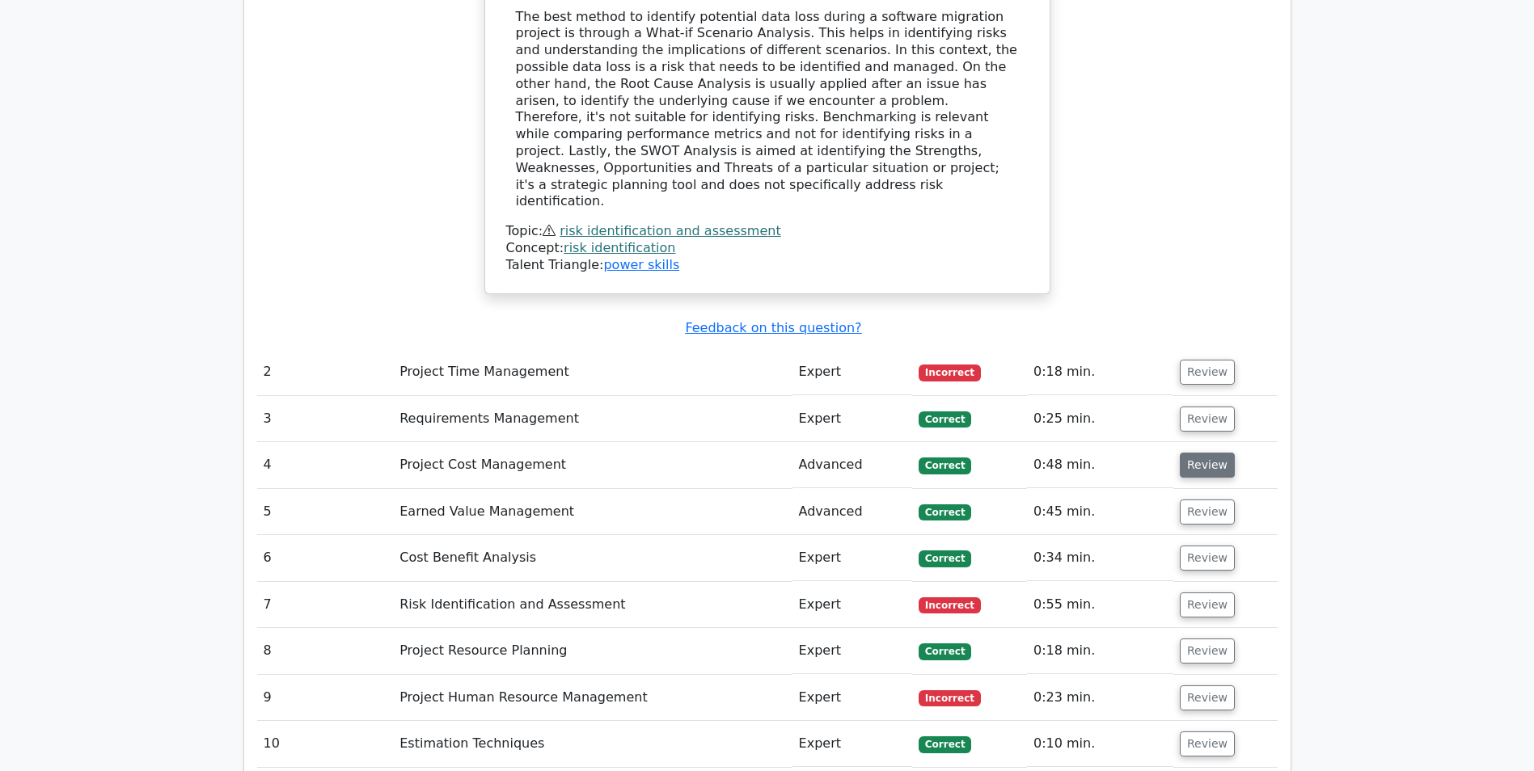
click at [1189, 453] on button "Review" at bounding box center [1207, 465] width 55 height 25
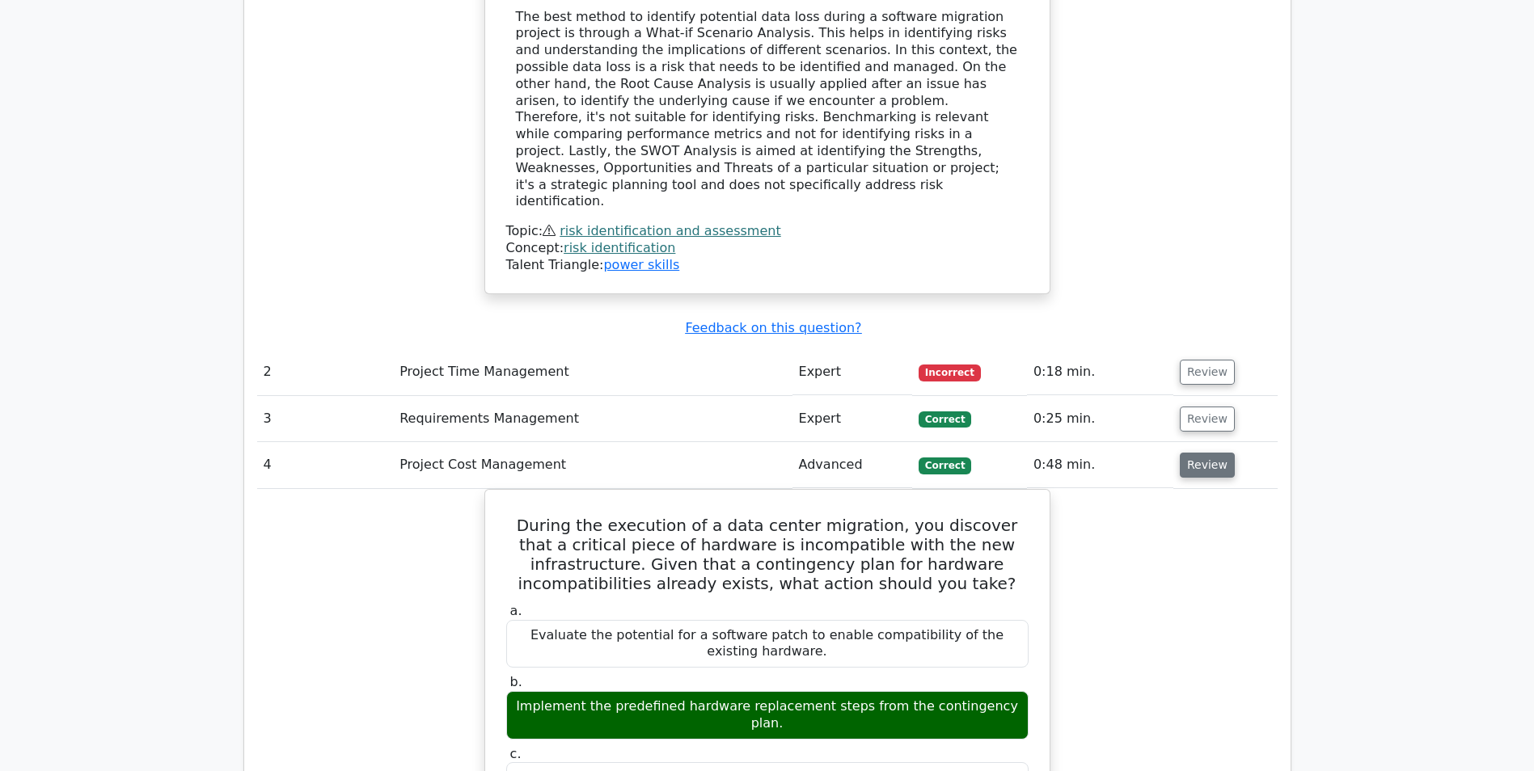
click at [1189, 453] on button "Review" at bounding box center [1207, 465] width 55 height 25
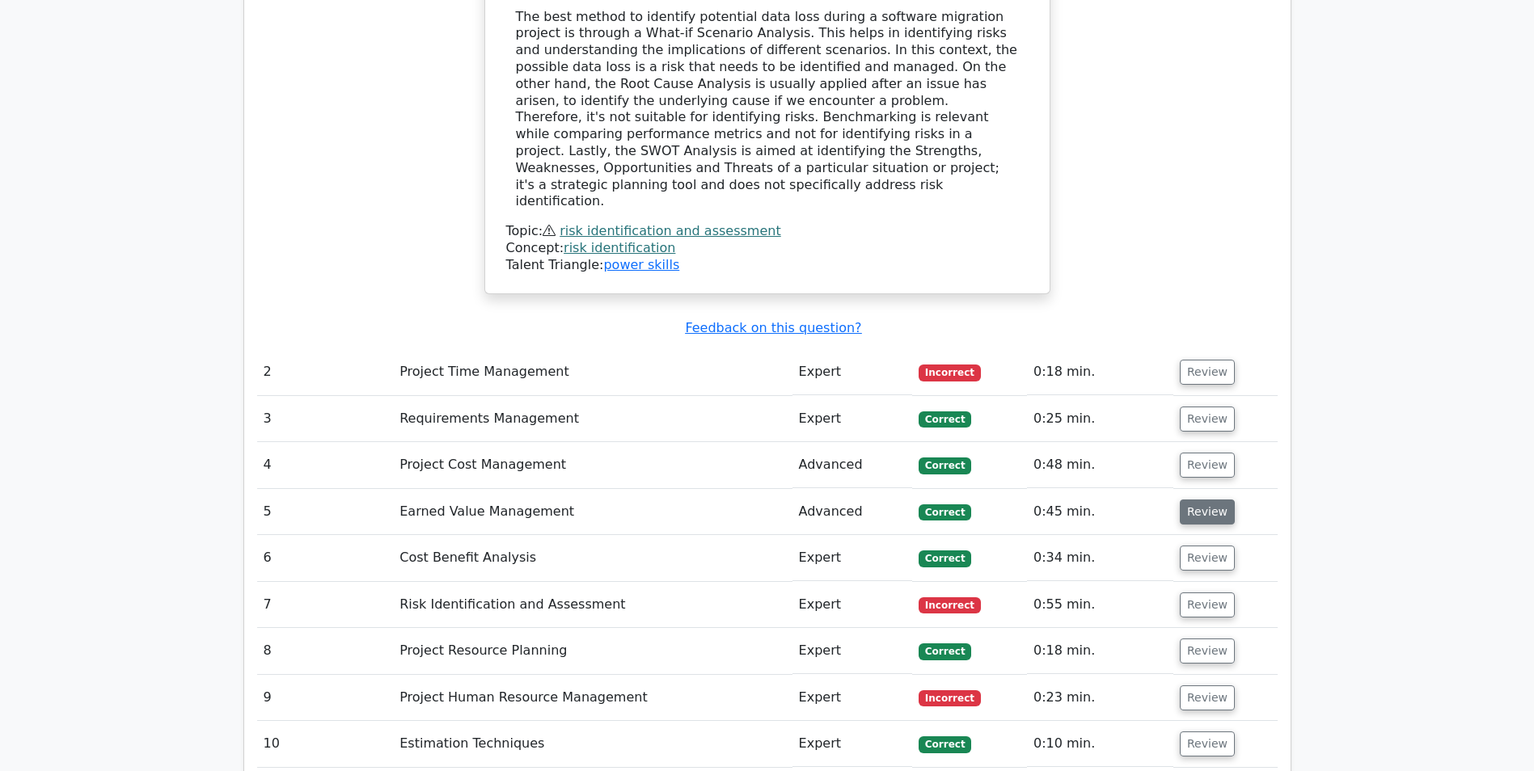
click at [1192, 500] on button "Review" at bounding box center [1207, 512] width 55 height 25
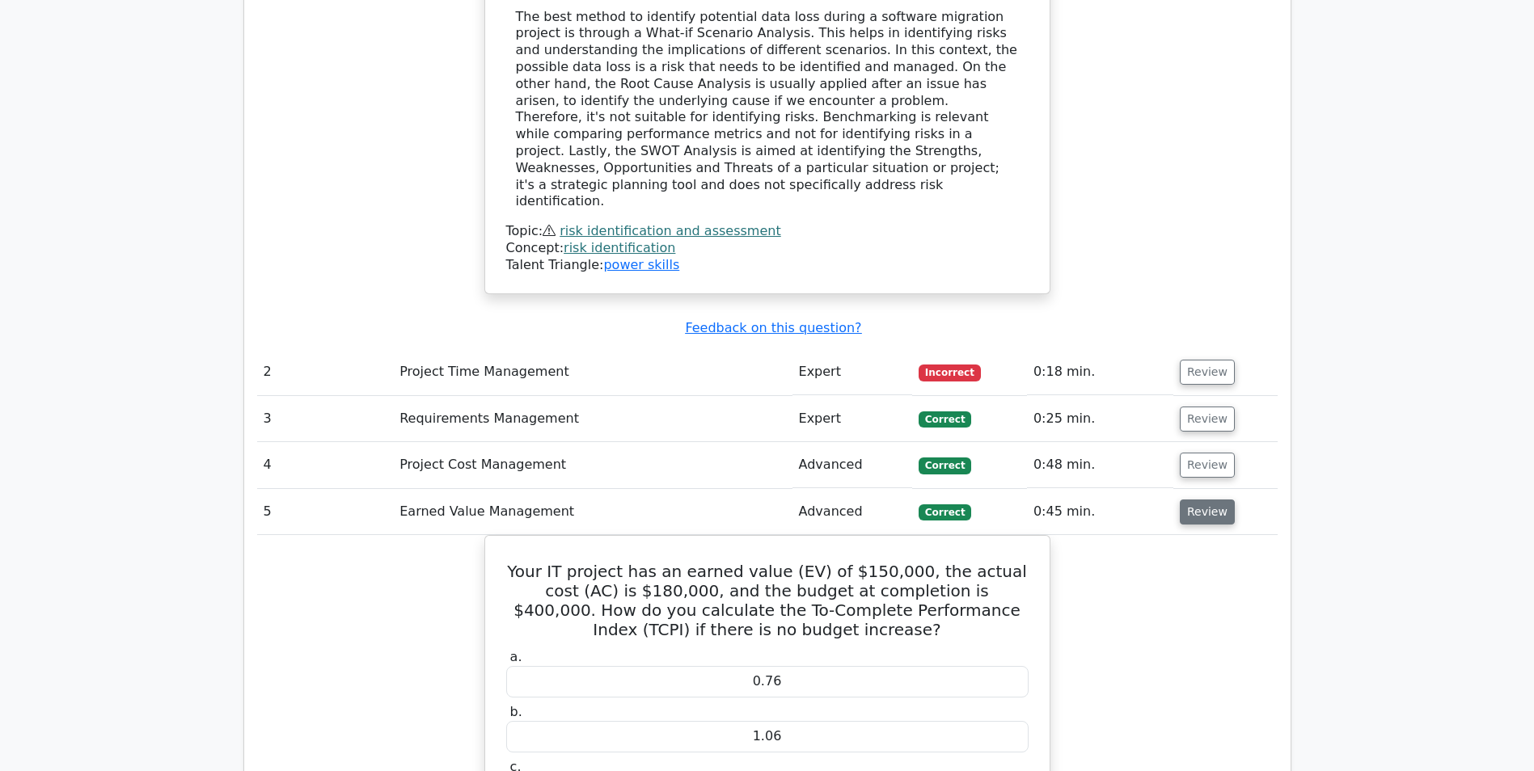
click at [1192, 500] on button "Review" at bounding box center [1207, 512] width 55 height 25
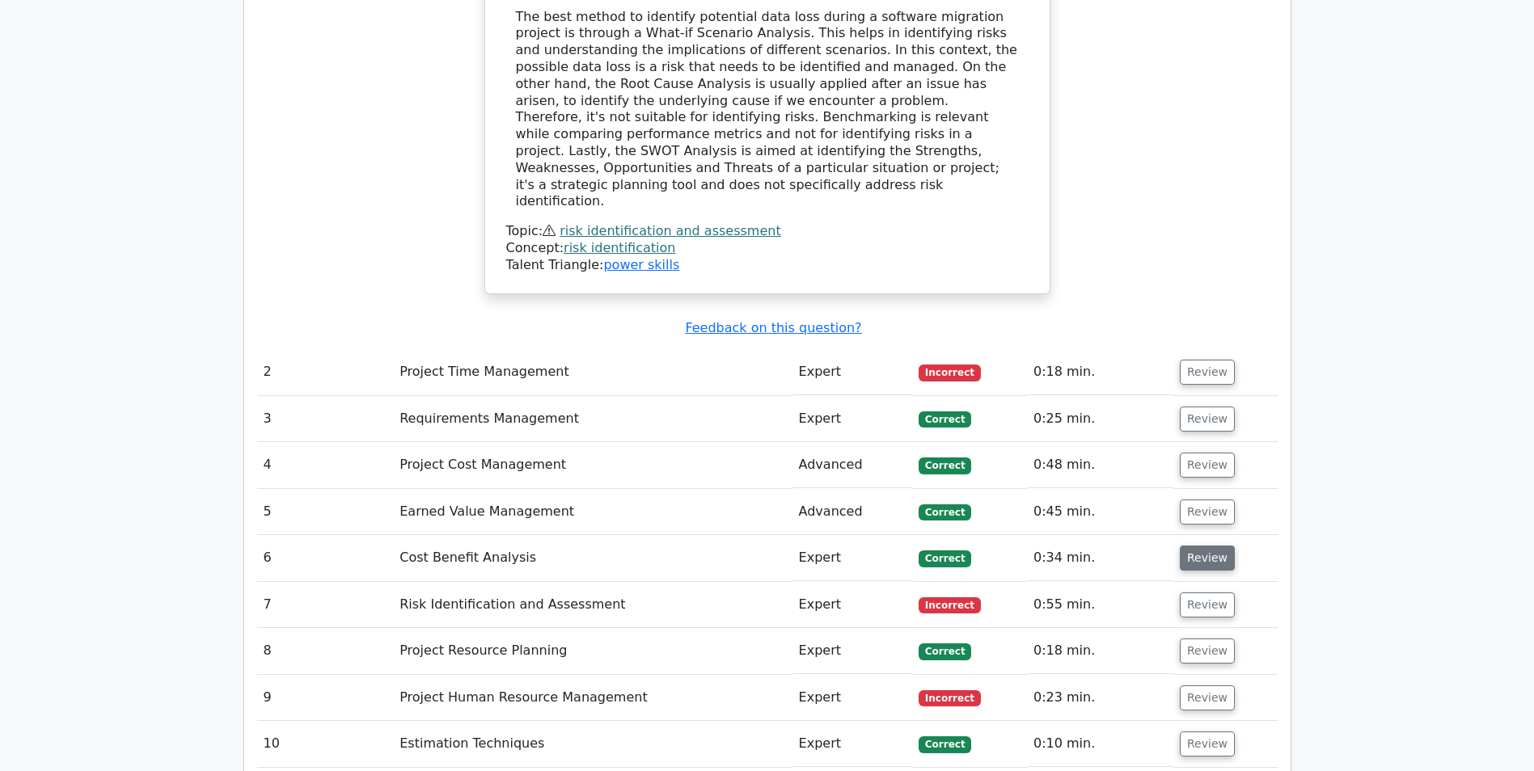
click at [1191, 546] on button "Review" at bounding box center [1207, 558] width 55 height 25
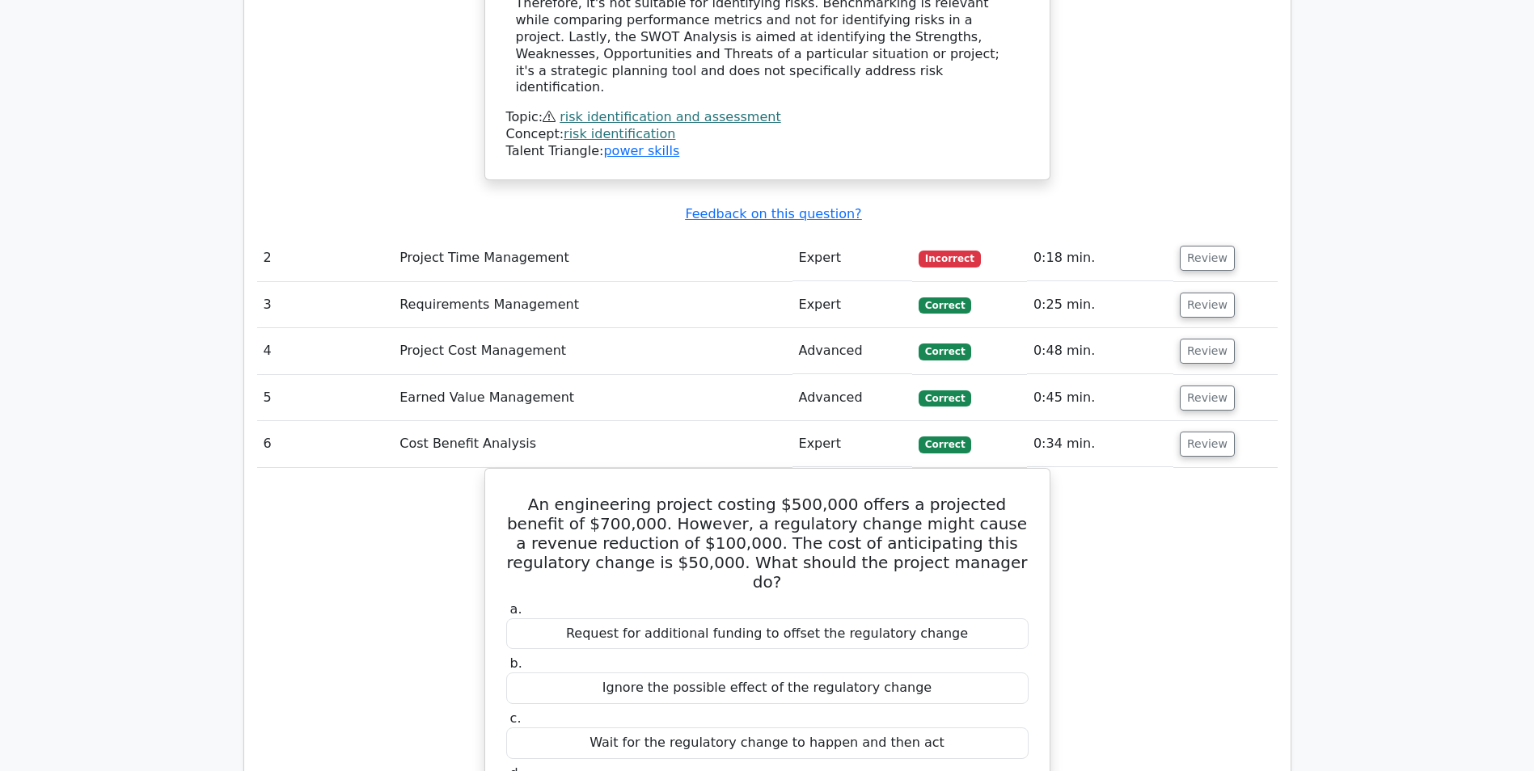
scroll to position [2102, 0]
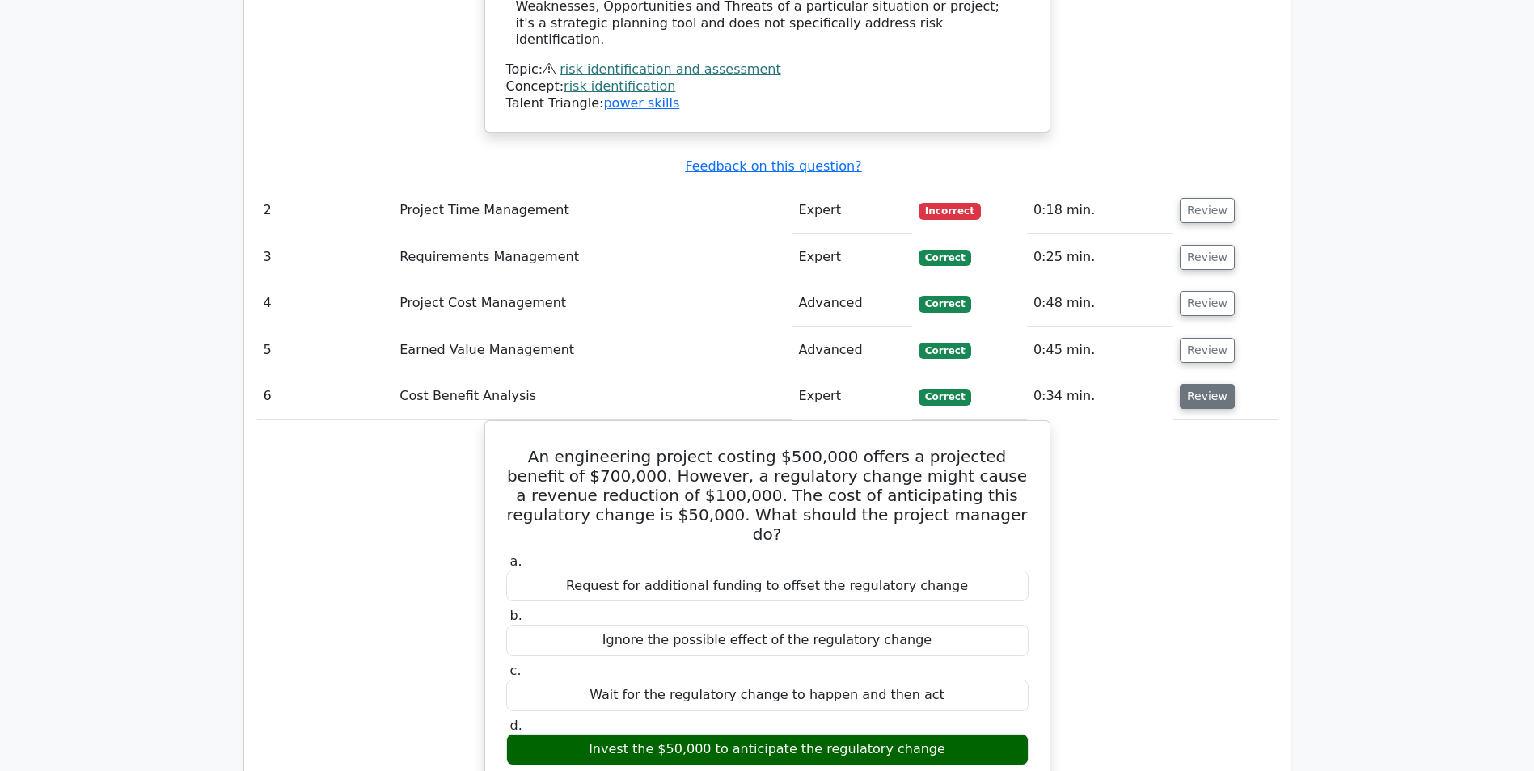
click at [1214, 384] on button "Review" at bounding box center [1207, 396] width 55 height 25
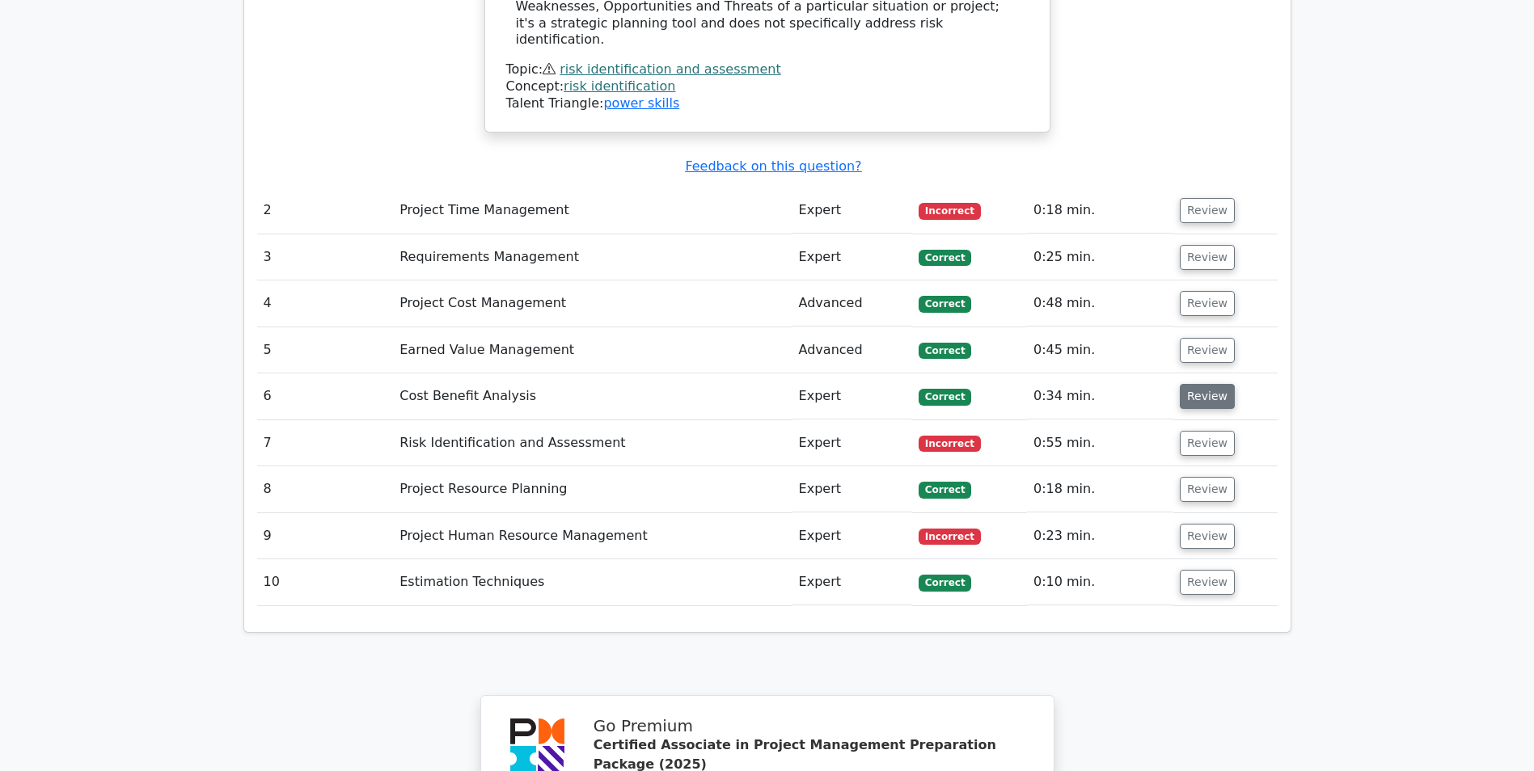
click at [1214, 384] on button "Review" at bounding box center [1207, 396] width 55 height 25
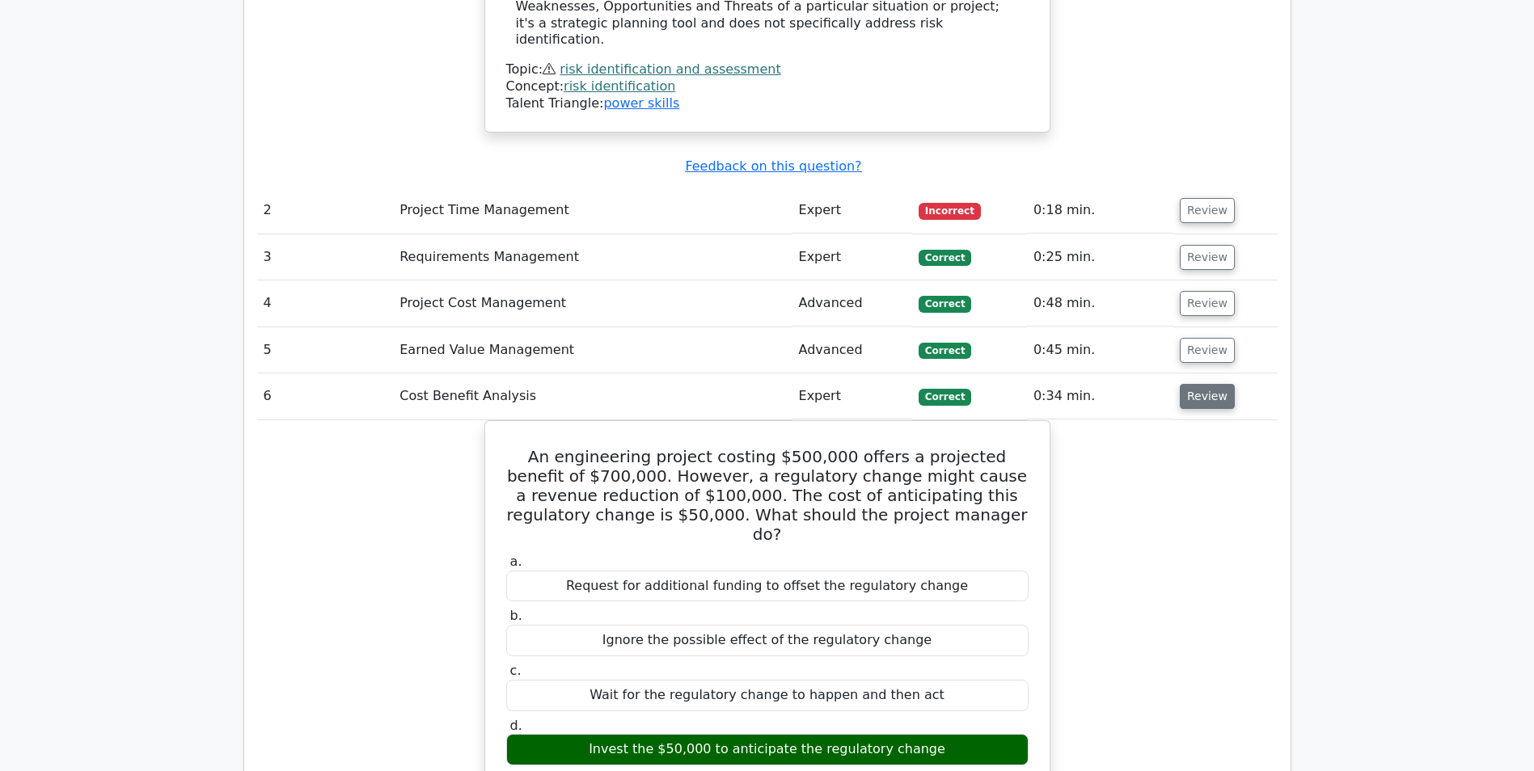
click at [1214, 384] on button "Review" at bounding box center [1207, 396] width 55 height 25
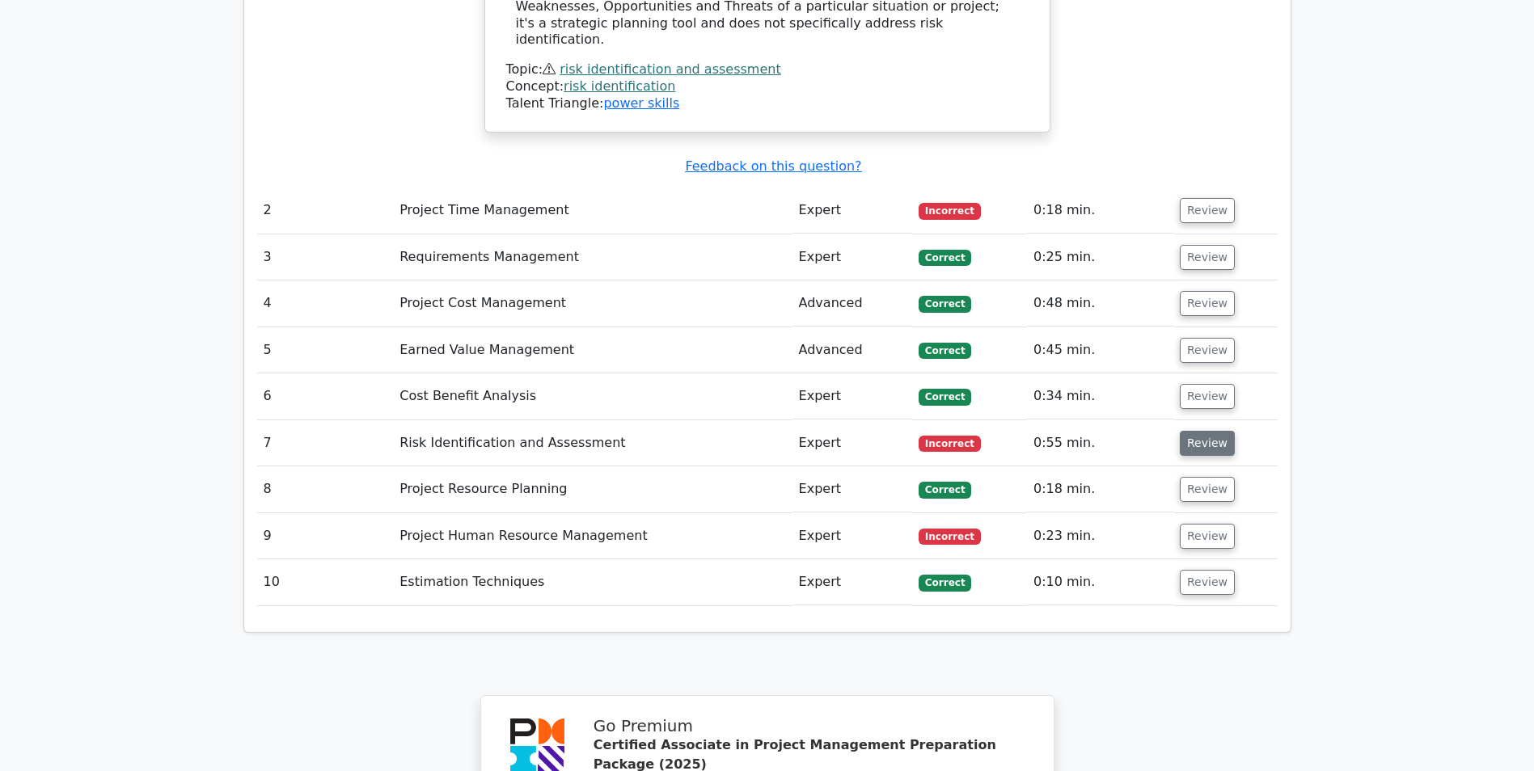
click at [1209, 431] on button "Review" at bounding box center [1207, 443] width 55 height 25
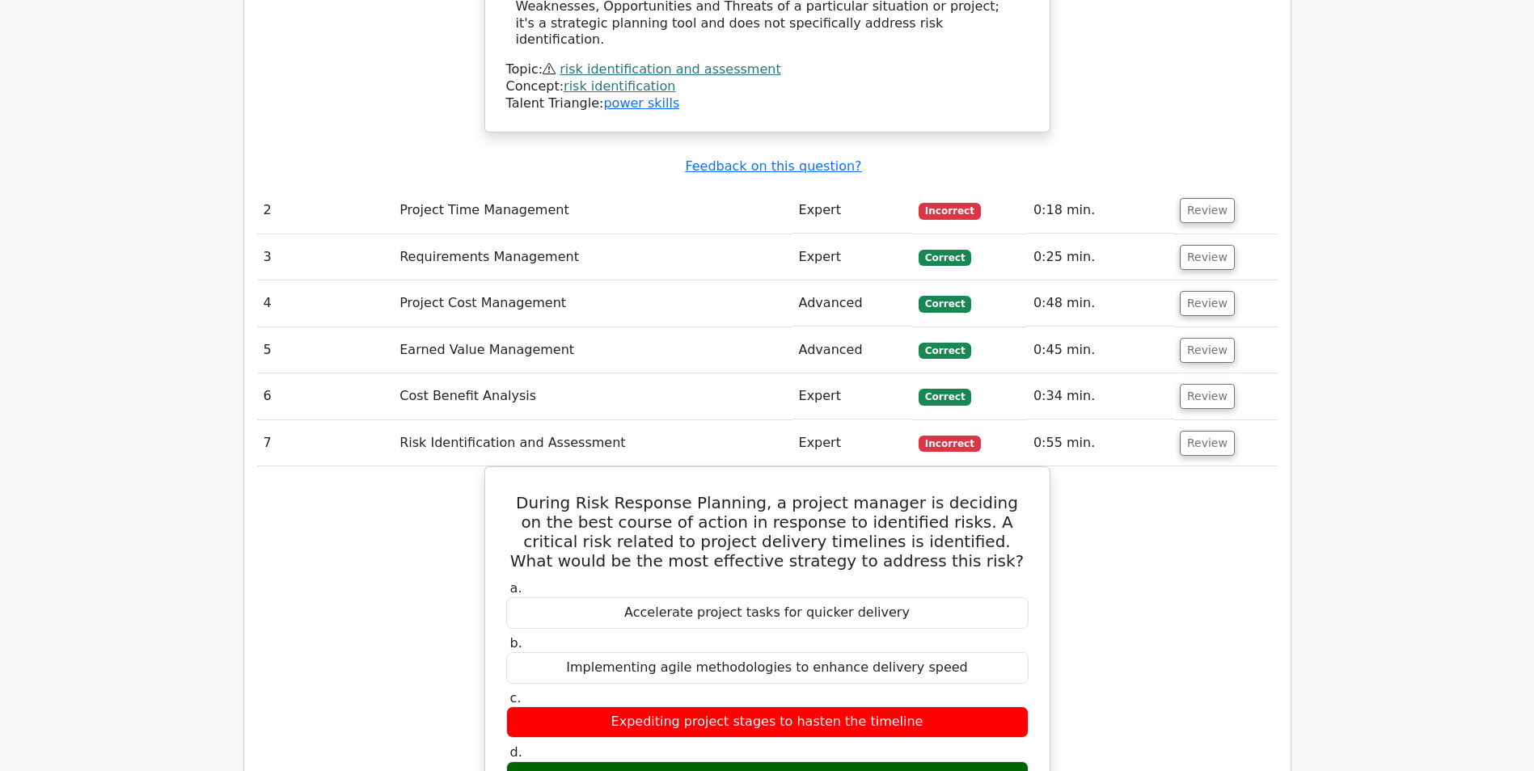
scroll to position [2021, 0]
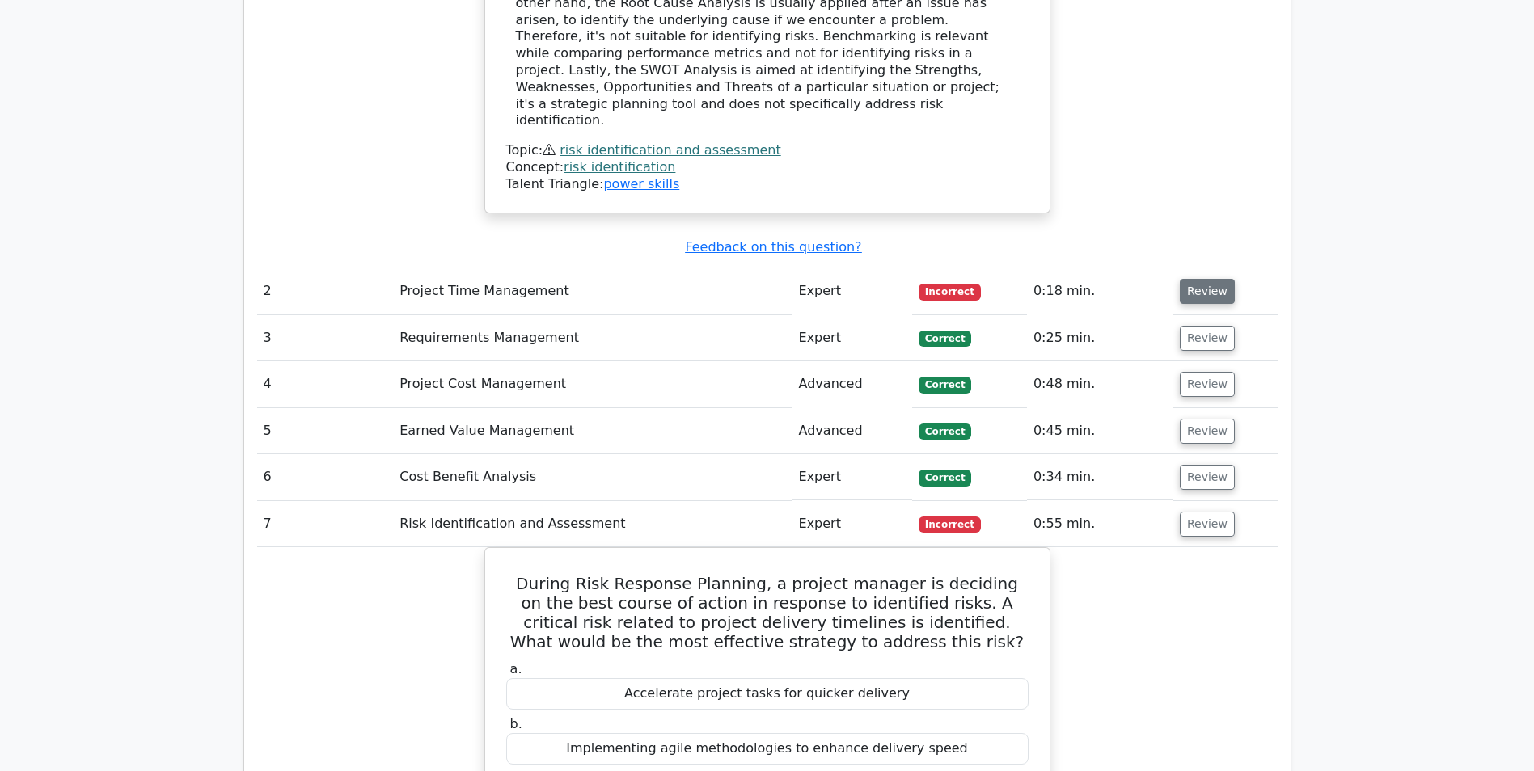
click at [1198, 279] on button "Review" at bounding box center [1207, 291] width 55 height 25
click at [1209, 279] on button "Review" at bounding box center [1207, 291] width 55 height 25
click at [1203, 279] on button "Review" at bounding box center [1207, 291] width 55 height 25
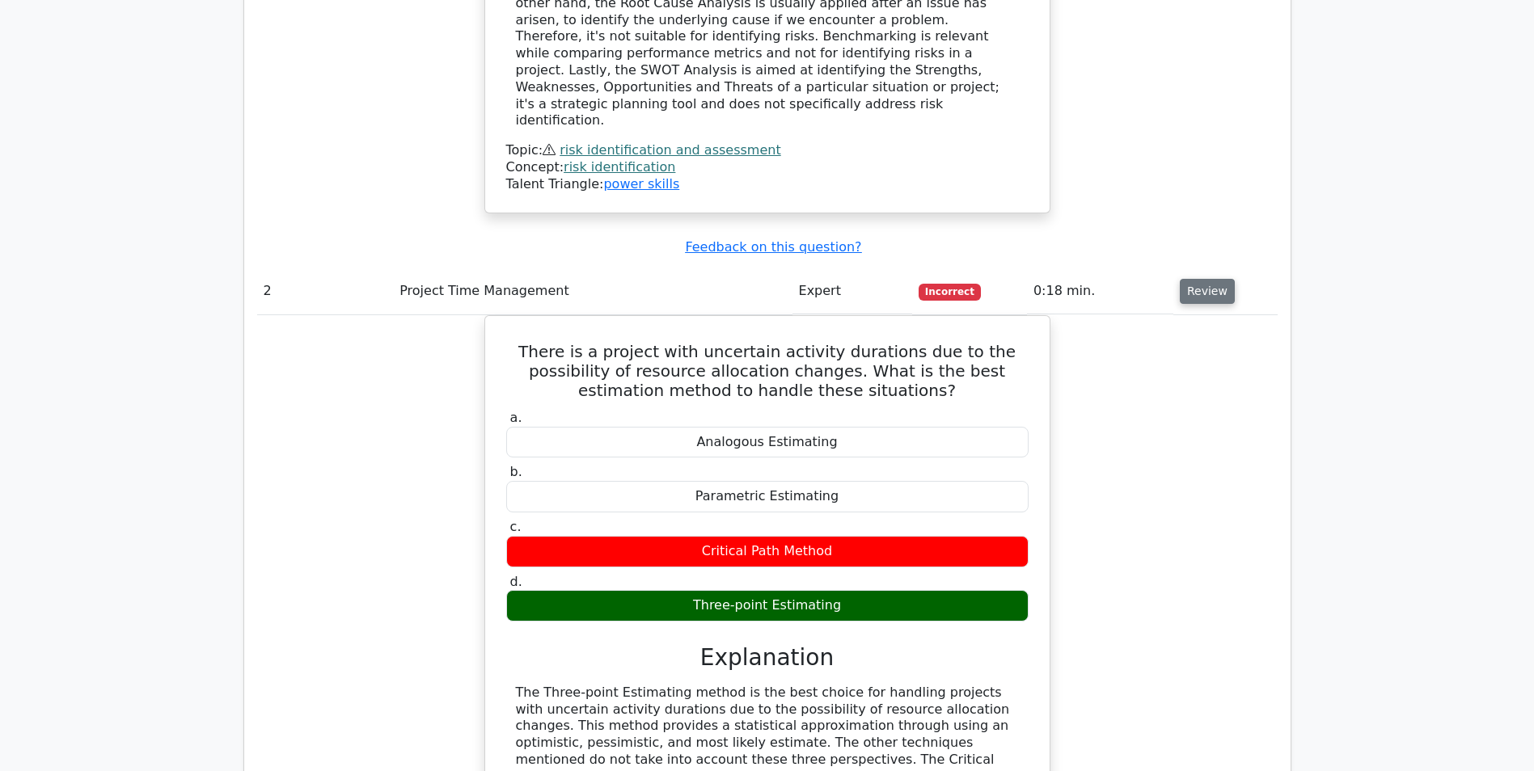
click at [1203, 279] on button "Review" at bounding box center [1207, 291] width 55 height 25
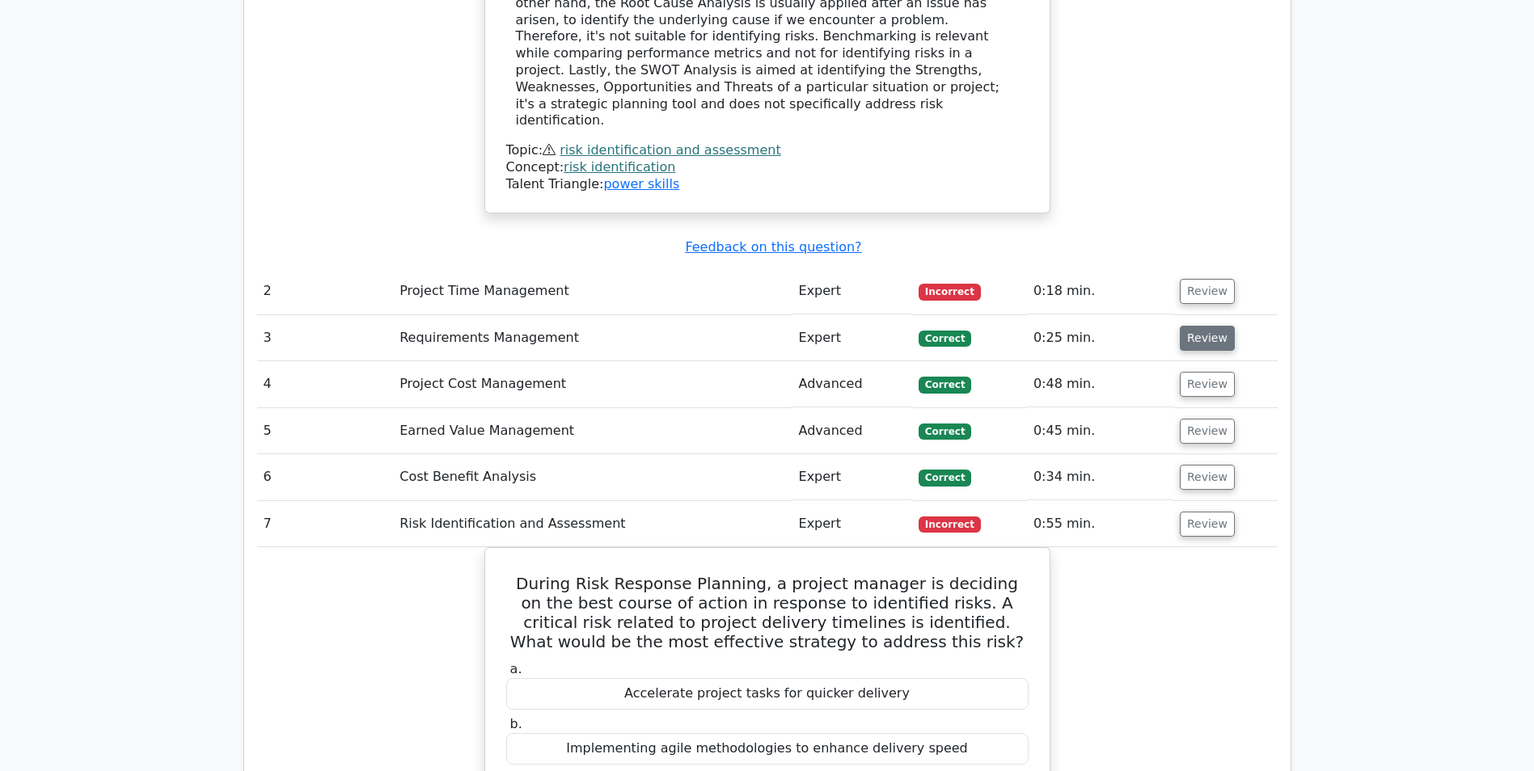
click at [1198, 326] on button "Review" at bounding box center [1207, 338] width 55 height 25
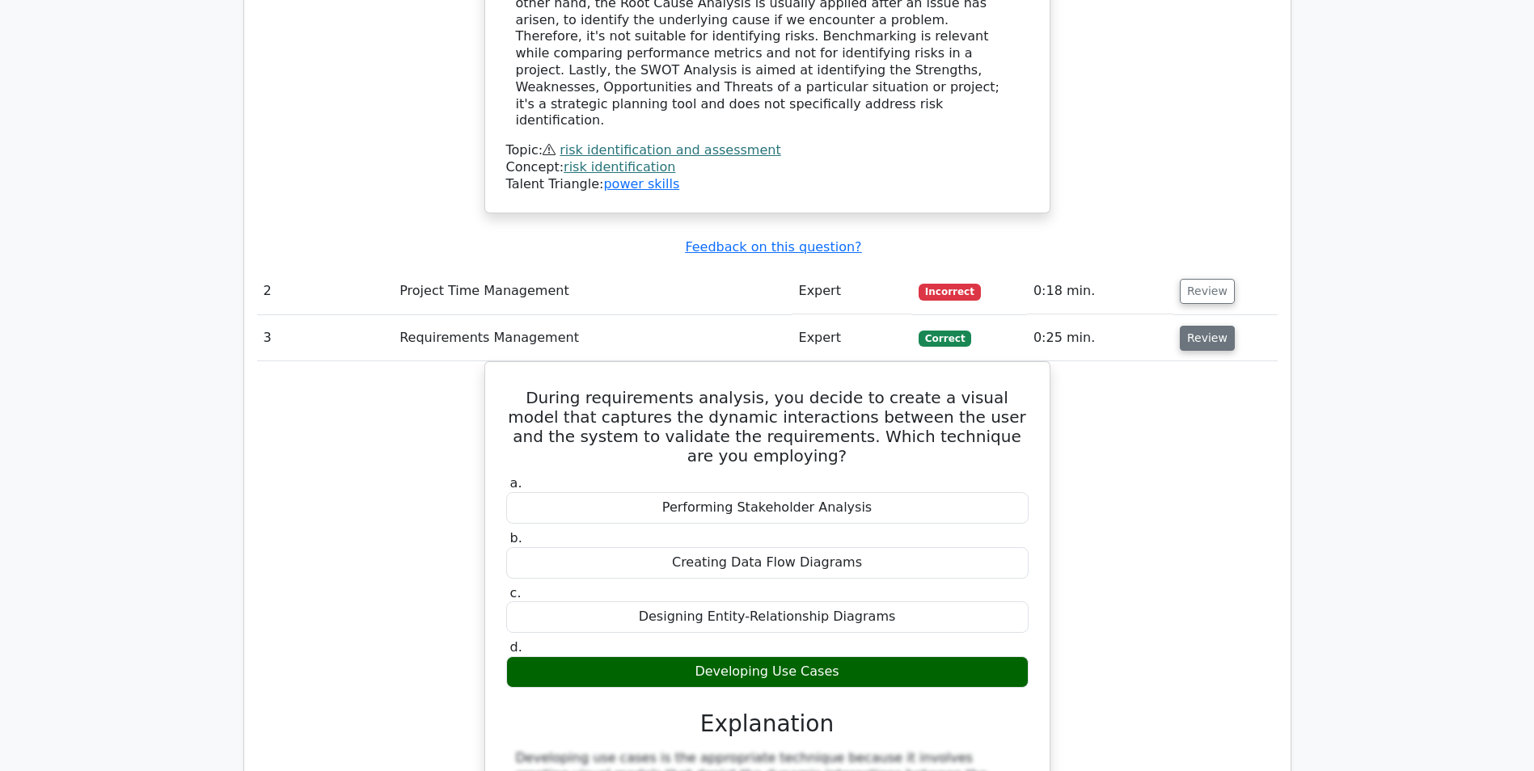
click at [1202, 326] on button "Review" at bounding box center [1207, 338] width 55 height 25
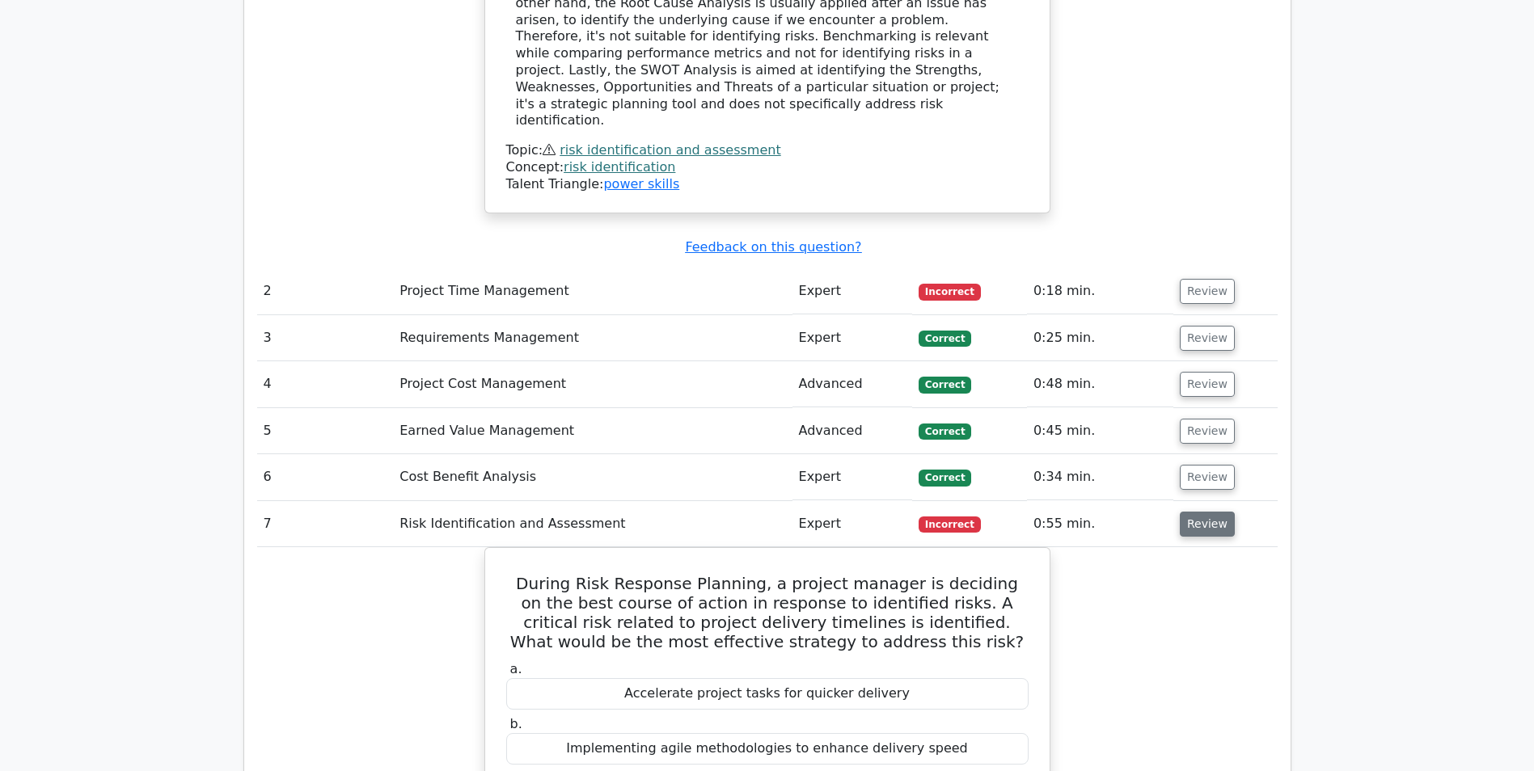
click at [1185, 512] on button "Review" at bounding box center [1207, 524] width 55 height 25
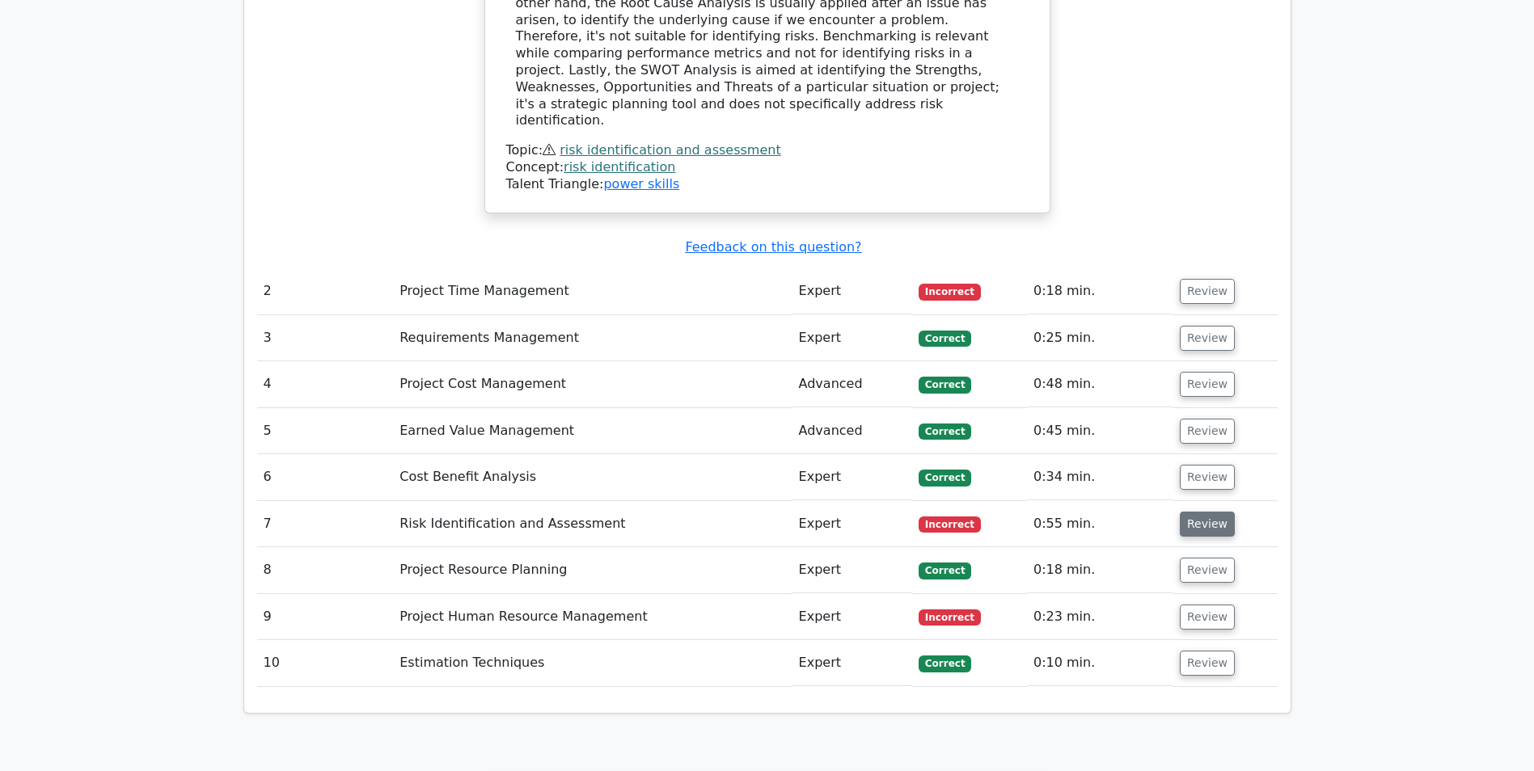
click at [1185, 512] on button "Review" at bounding box center [1207, 524] width 55 height 25
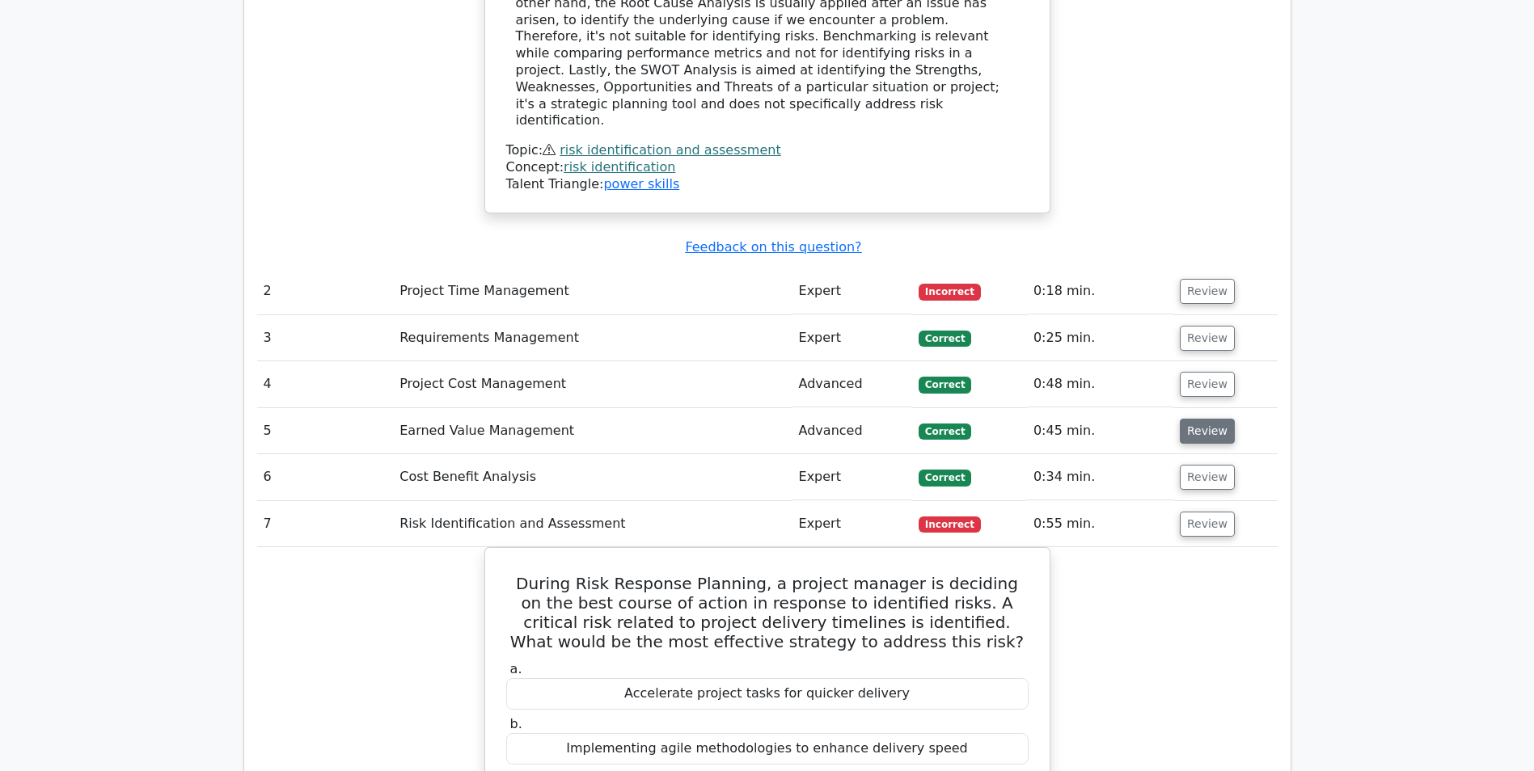
scroll to position [2102, 0]
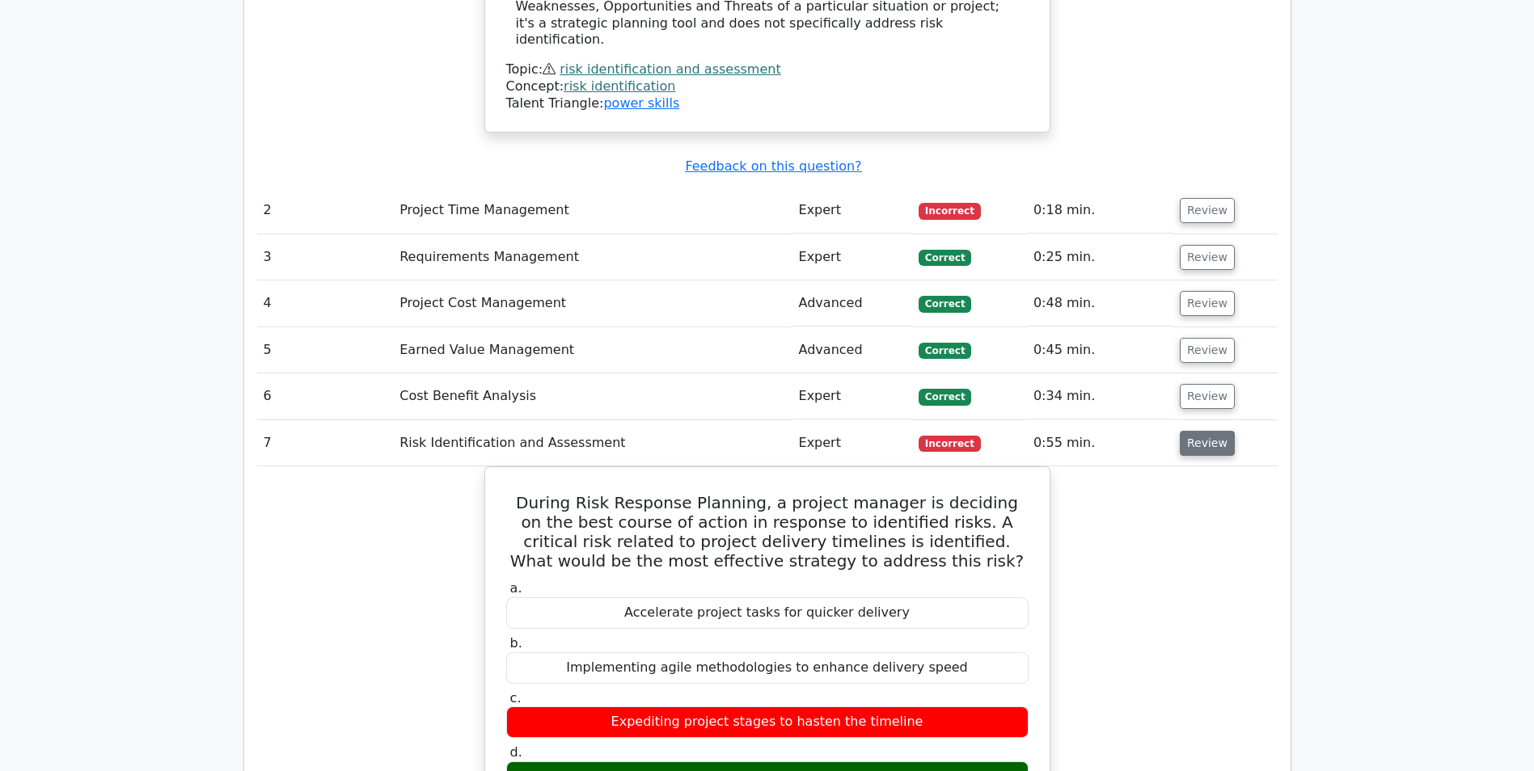
click at [1195, 431] on button "Review" at bounding box center [1207, 443] width 55 height 25
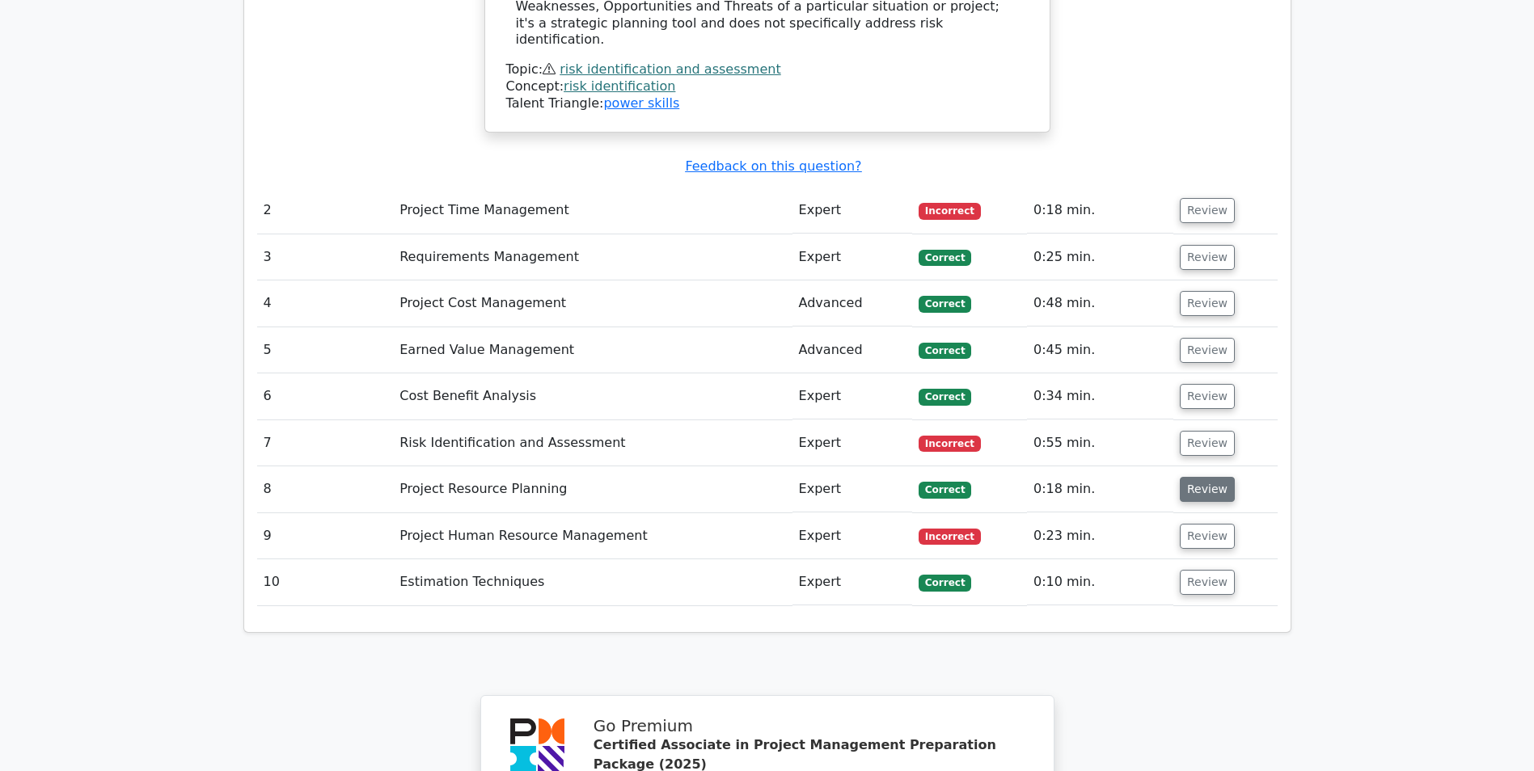
click at [1205, 477] on button "Review" at bounding box center [1207, 489] width 55 height 25
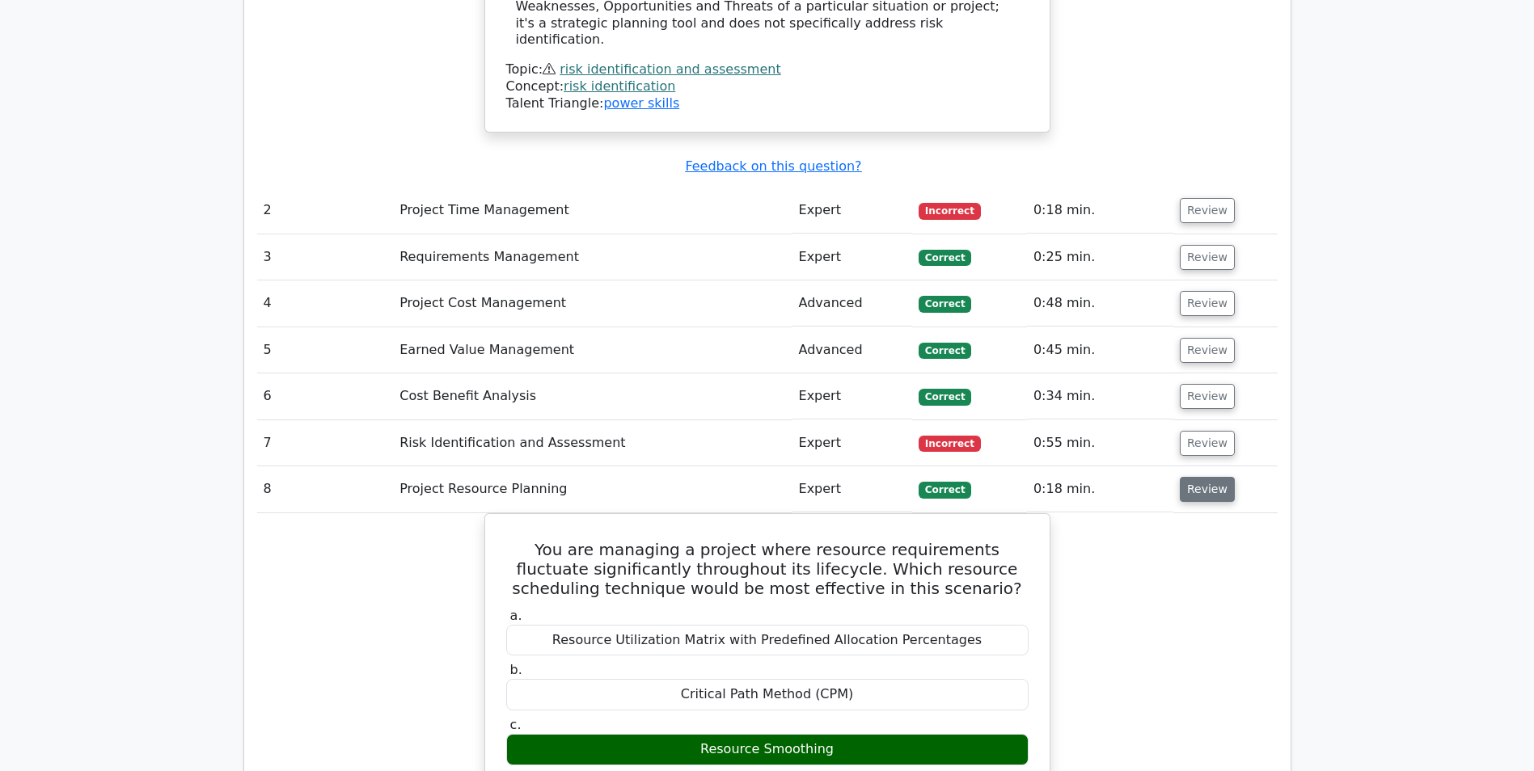
click at [1205, 477] on button "Review" at bounding box center [1207, 489] width 55 height 25
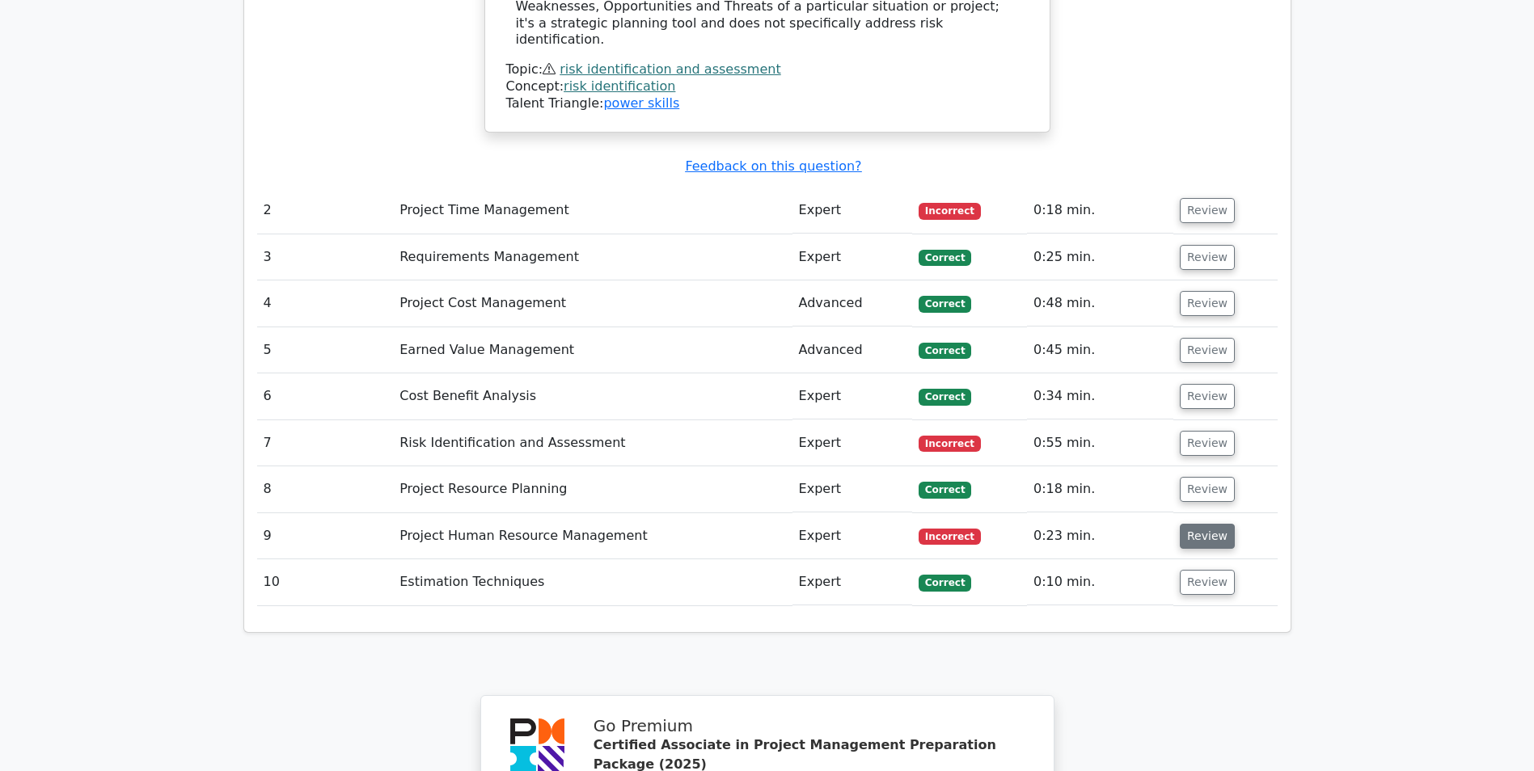
click at [1197, 524] on button "Review" at bounding box center [1207, 536] width 55 height 25
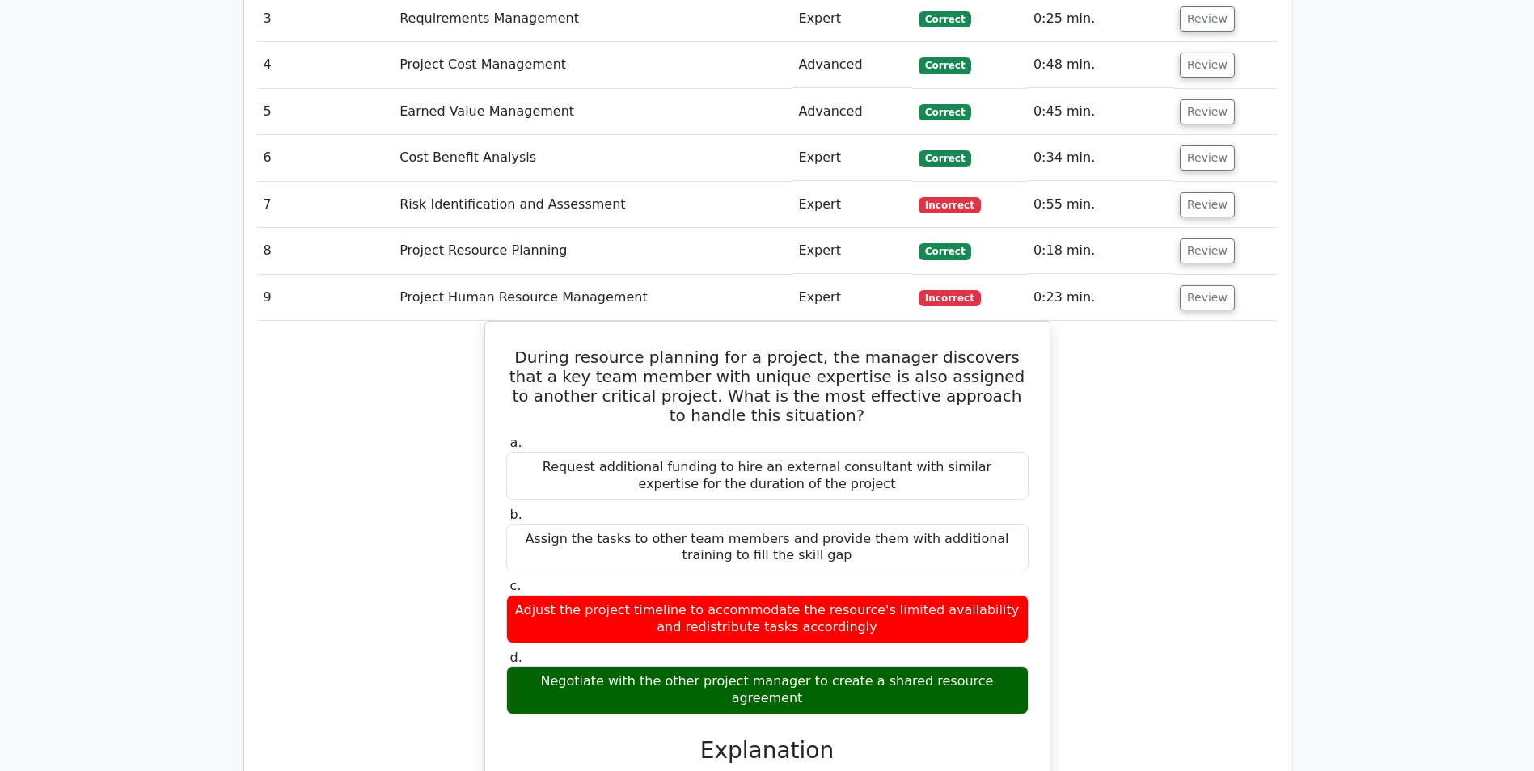
scroll to position [2345, 0]
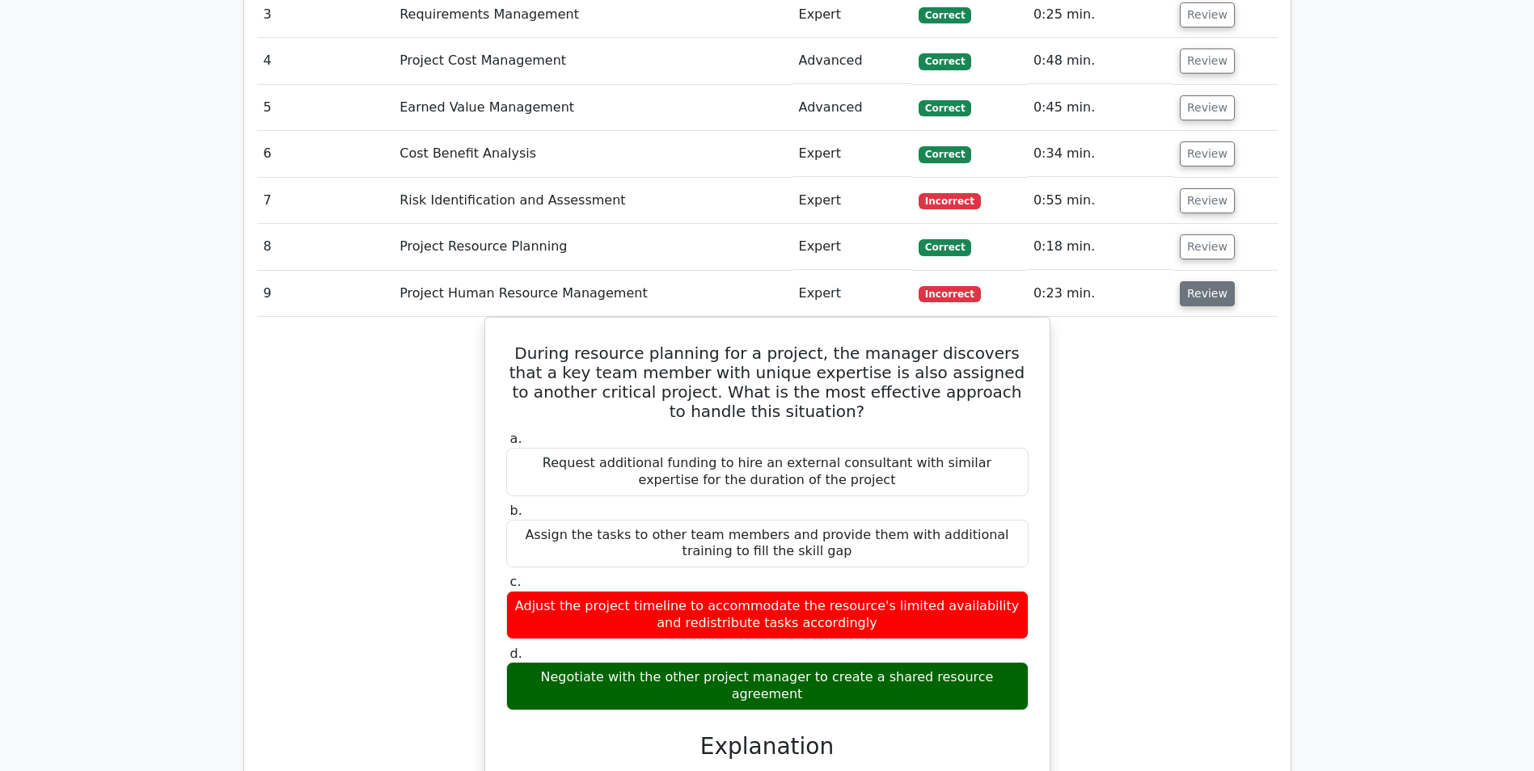
click at [1194, 281] on button "Review" at bounding box center [1207, 293] width 55 height 25
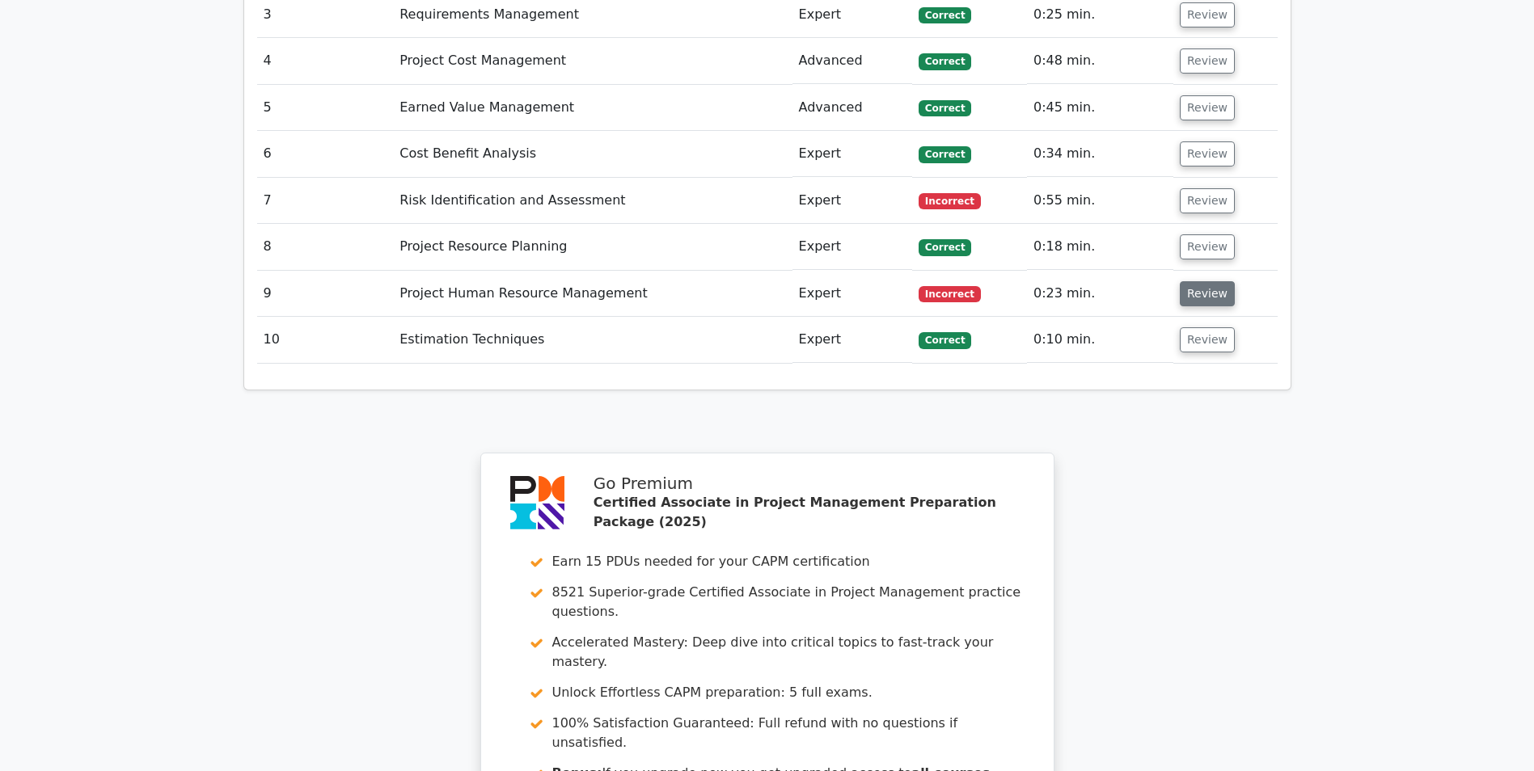
click at [1194, 281] on button "Review" at bounding box center [1207, 293] width 55 height 25
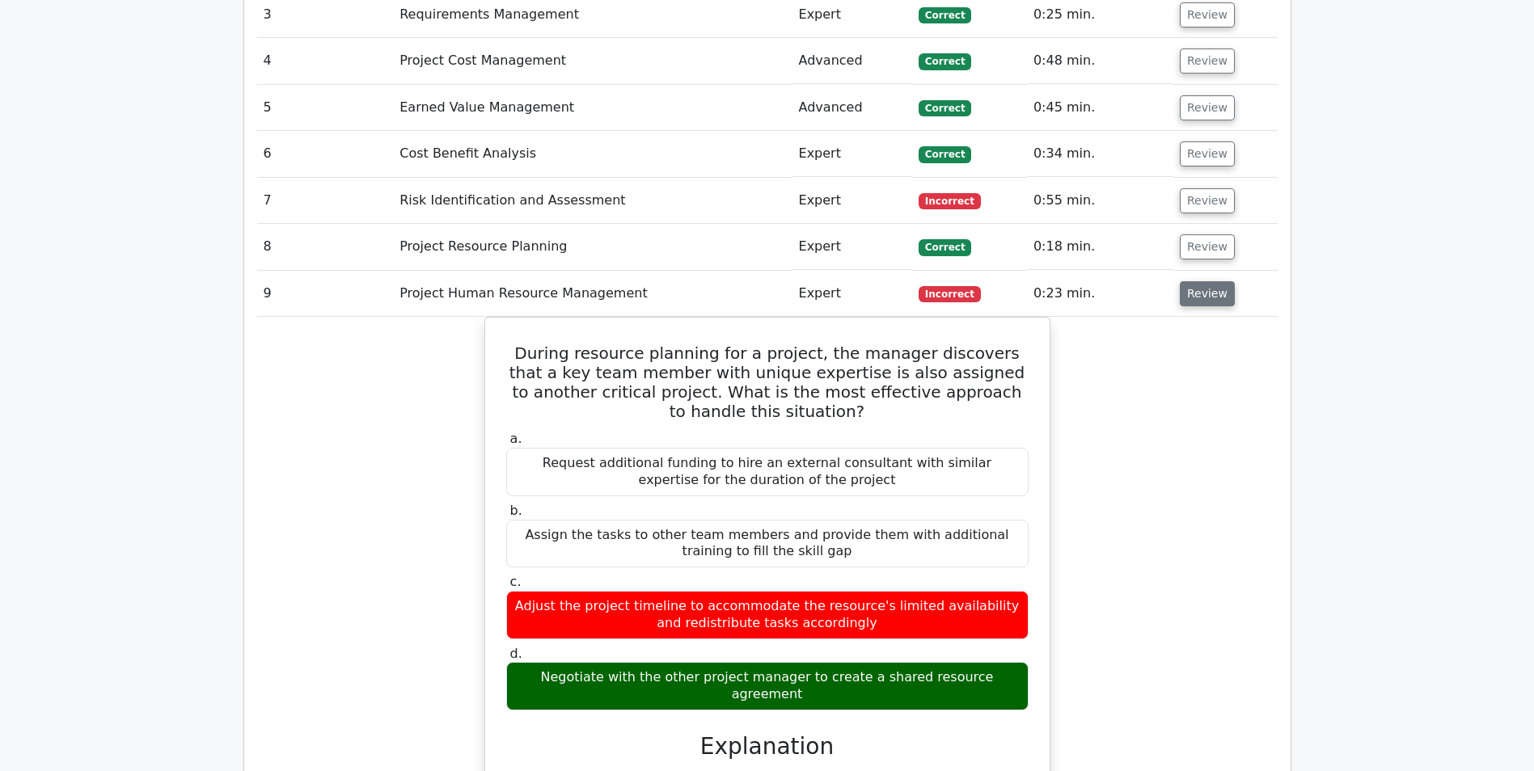
click at [1194, 281] on button "Review" at bounding box center [1207, 293] width 55 height 25
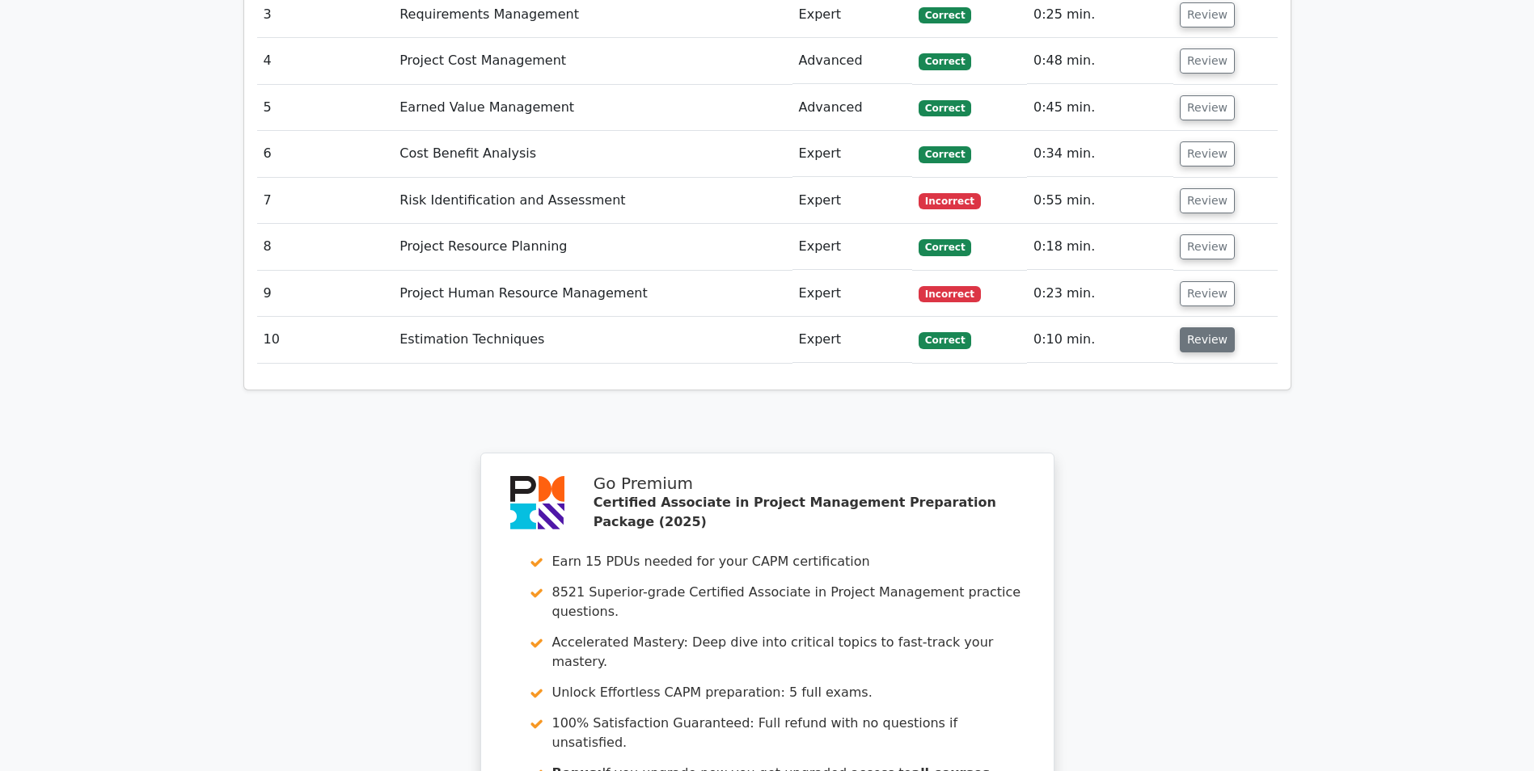
click at [1198, 327] on button "Review" at bounding box center [1207, 339] width 55 height 25
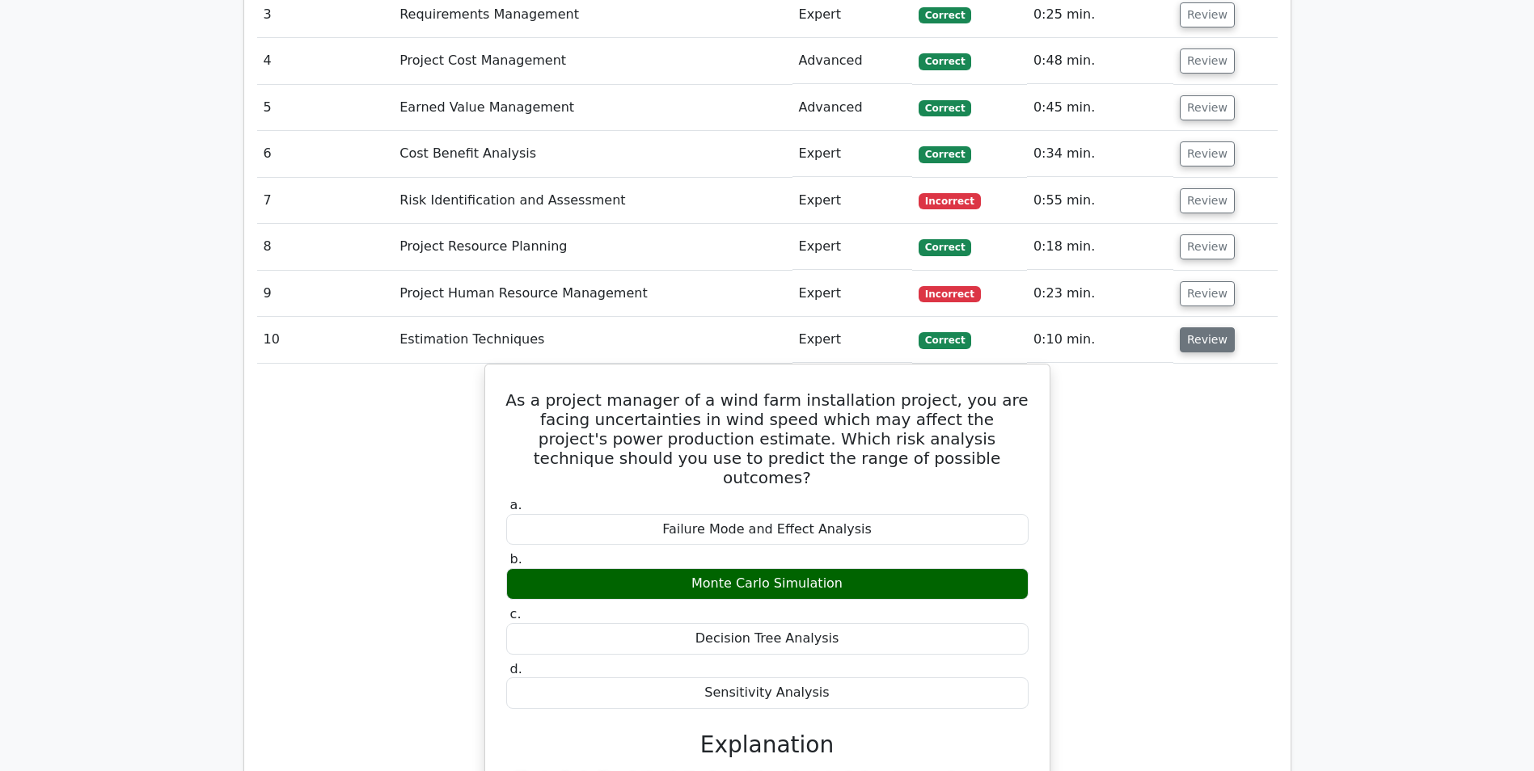
click at [1199, 327] on button "Review" at bounding box center [1207, 339] width 55 height 25
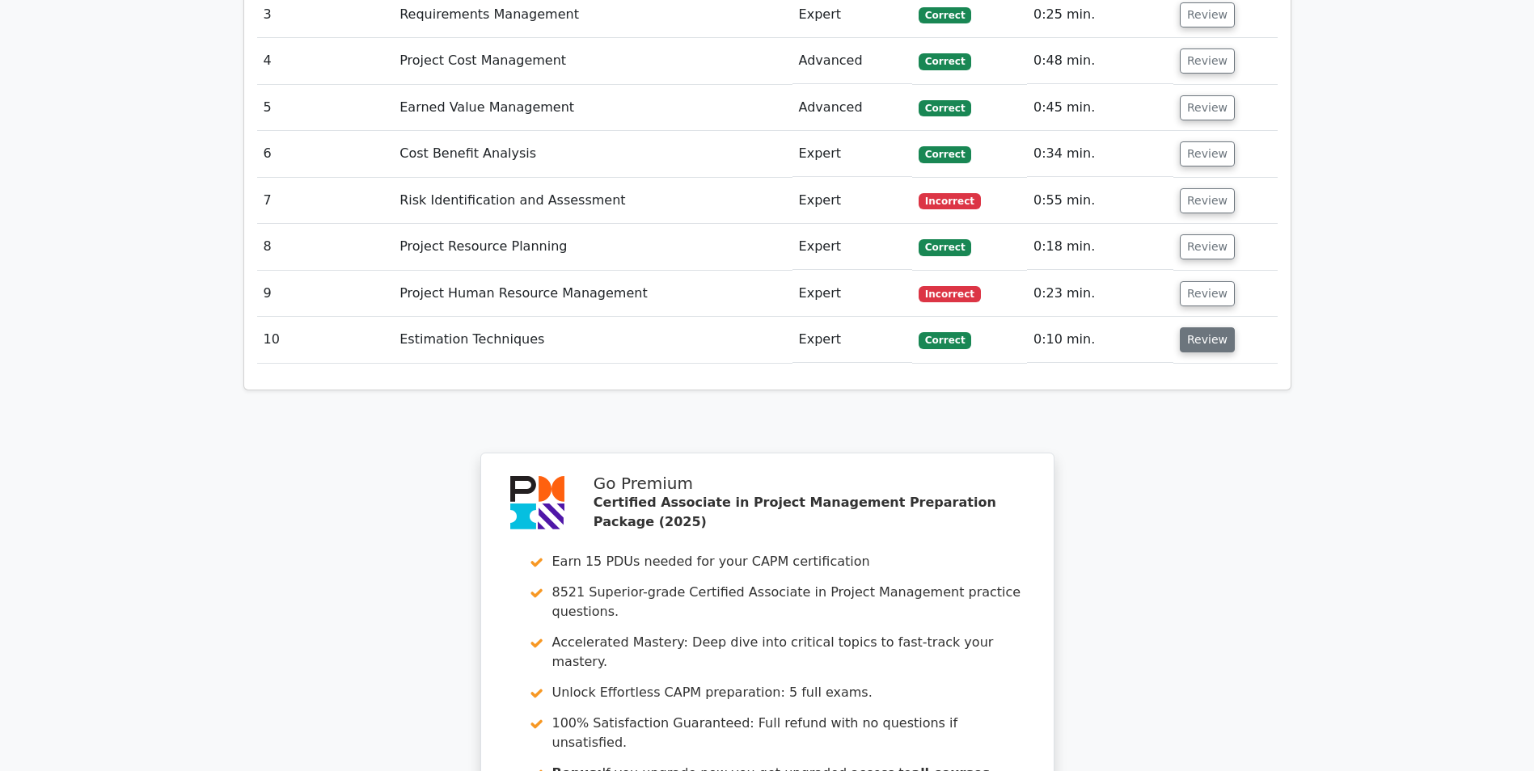
click at [1200, 327] on button "Review" at bounding box center [1207, 339] width 55 height 25
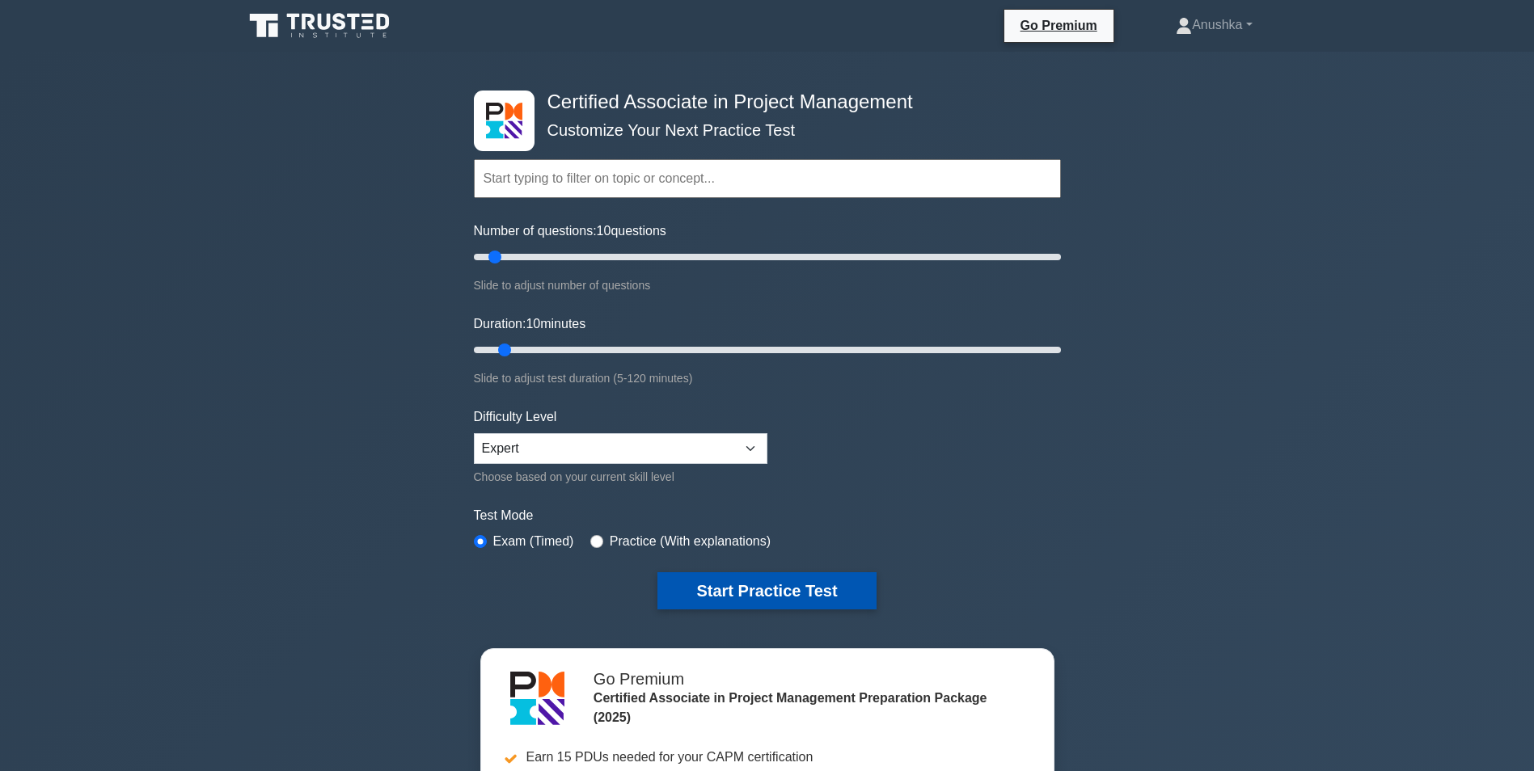
click at [812, 594] on button "Start Practice Test" at bounding box center [766, 590] width 218 height 37
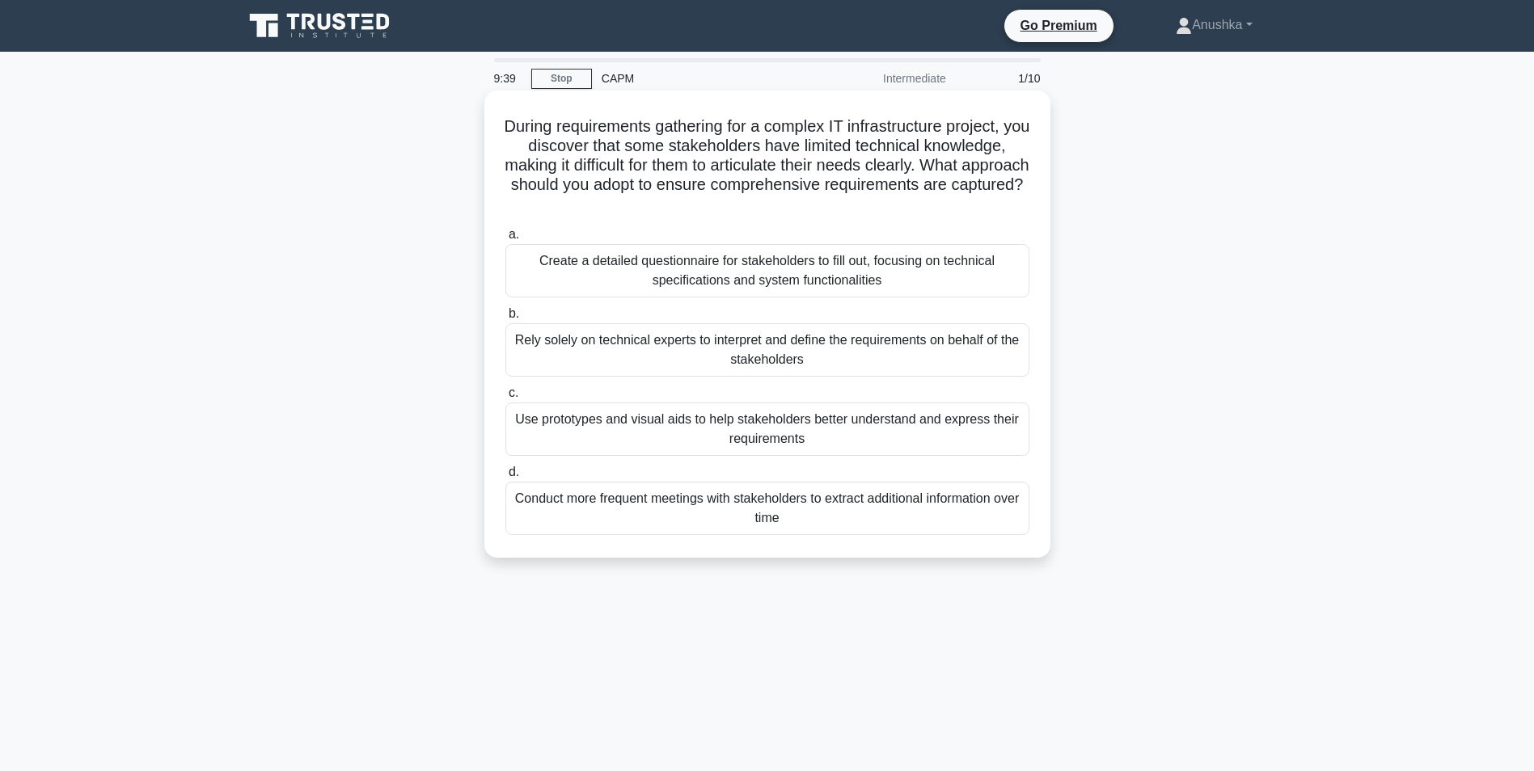
click at [790, 428] on div "Use prototypes and visual aids to help stakeholders better understand and expre…" at bounding box center [767, 429] width 524 height 53
click at [505, 399] on input "c. Use prototypes and visual aids to help stakeholders better understand and ex…" at bounding box center [505, 393] width 0 height 11
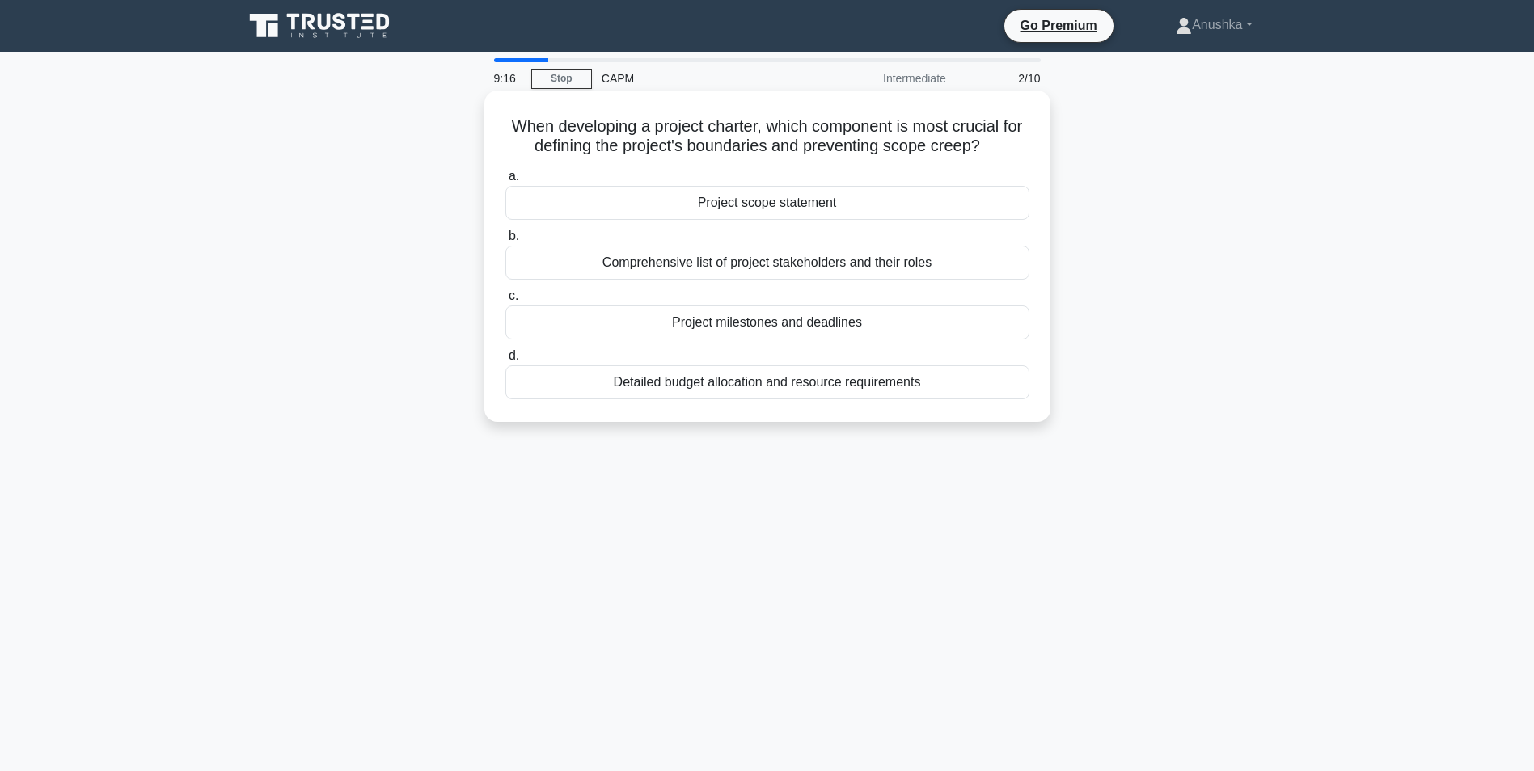
click at [808, 324] on div "Project milestones and deadlines" at bounding box center [767, 323] width 524 height 34
click at [505, 302] on input "c. Project milestones and deadlines" at bounding box center [505, 296] width 0 height 11
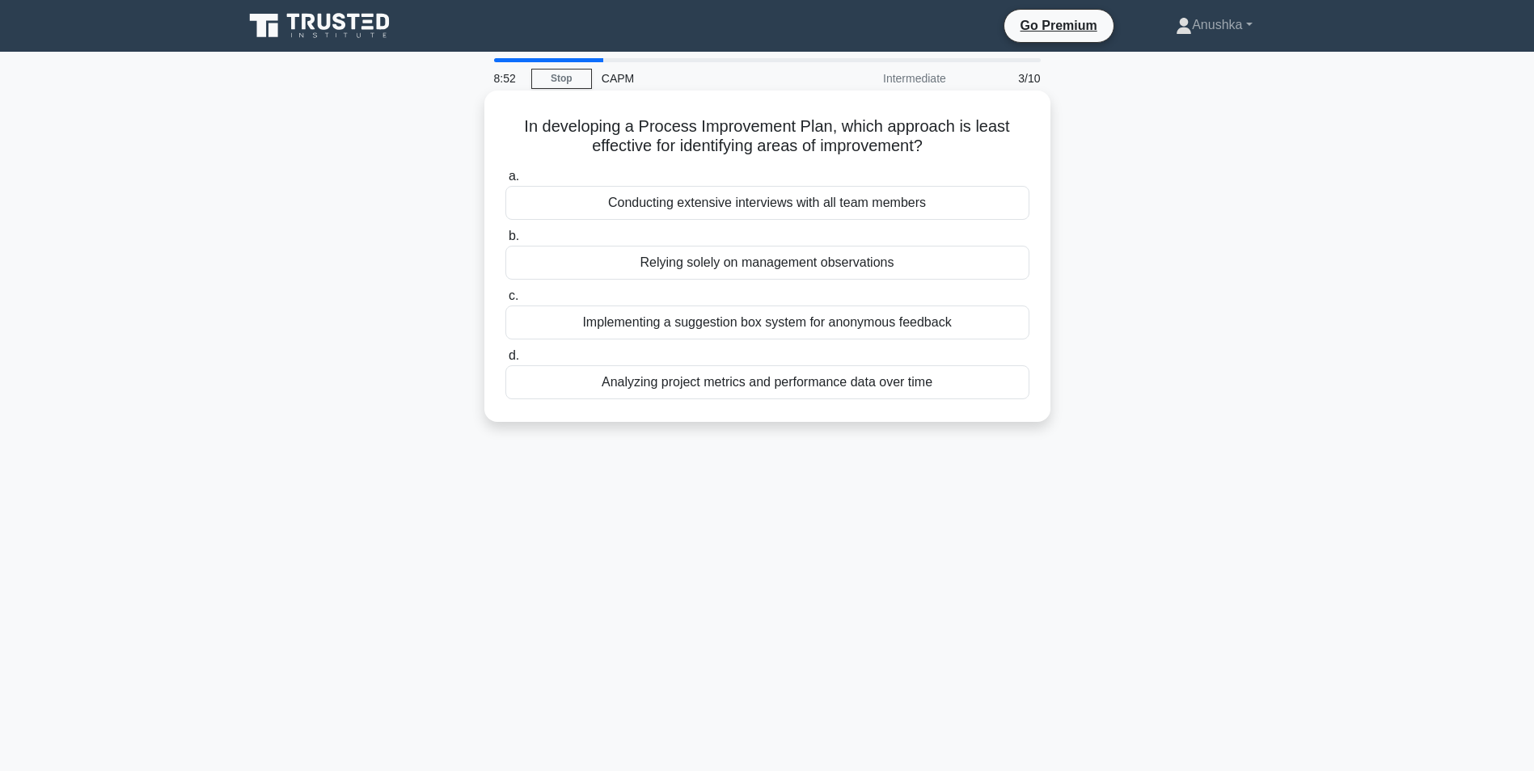
click at [842, 270] on div "Relying solely on management observations" at bounding box center [767, 263] width 524 height 34
click at [505, 242] on input "b. Relying solely on management observations" at bounding box center [505, 236] width 0 height 11
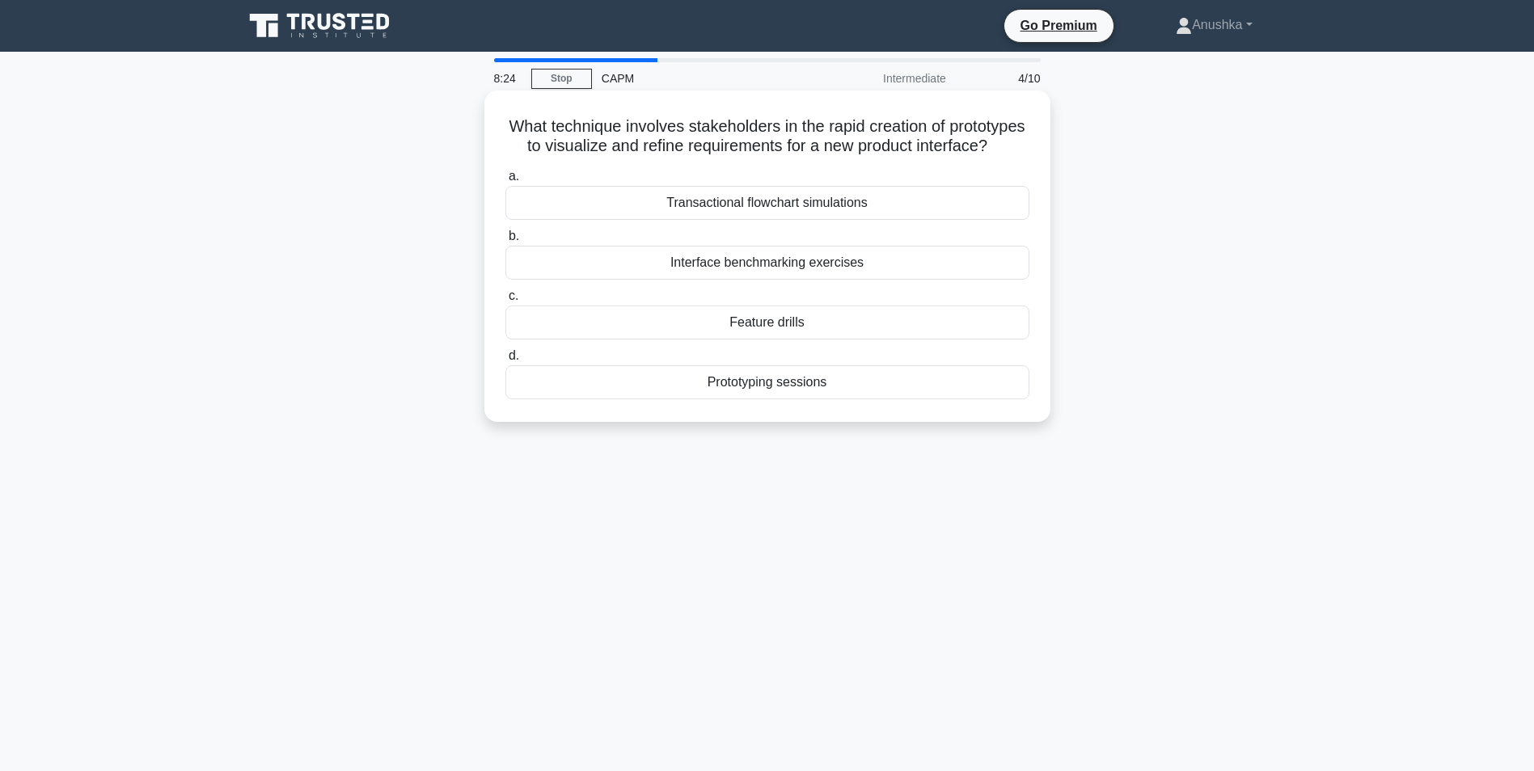
click at [794, 399] on div "Prototyping sessions" at bounding box center [767, 382] width 524 height 34
click at [505, 361] on input "d. Prototyping sessions" at bounding box center [505, 356] width 0 height 11
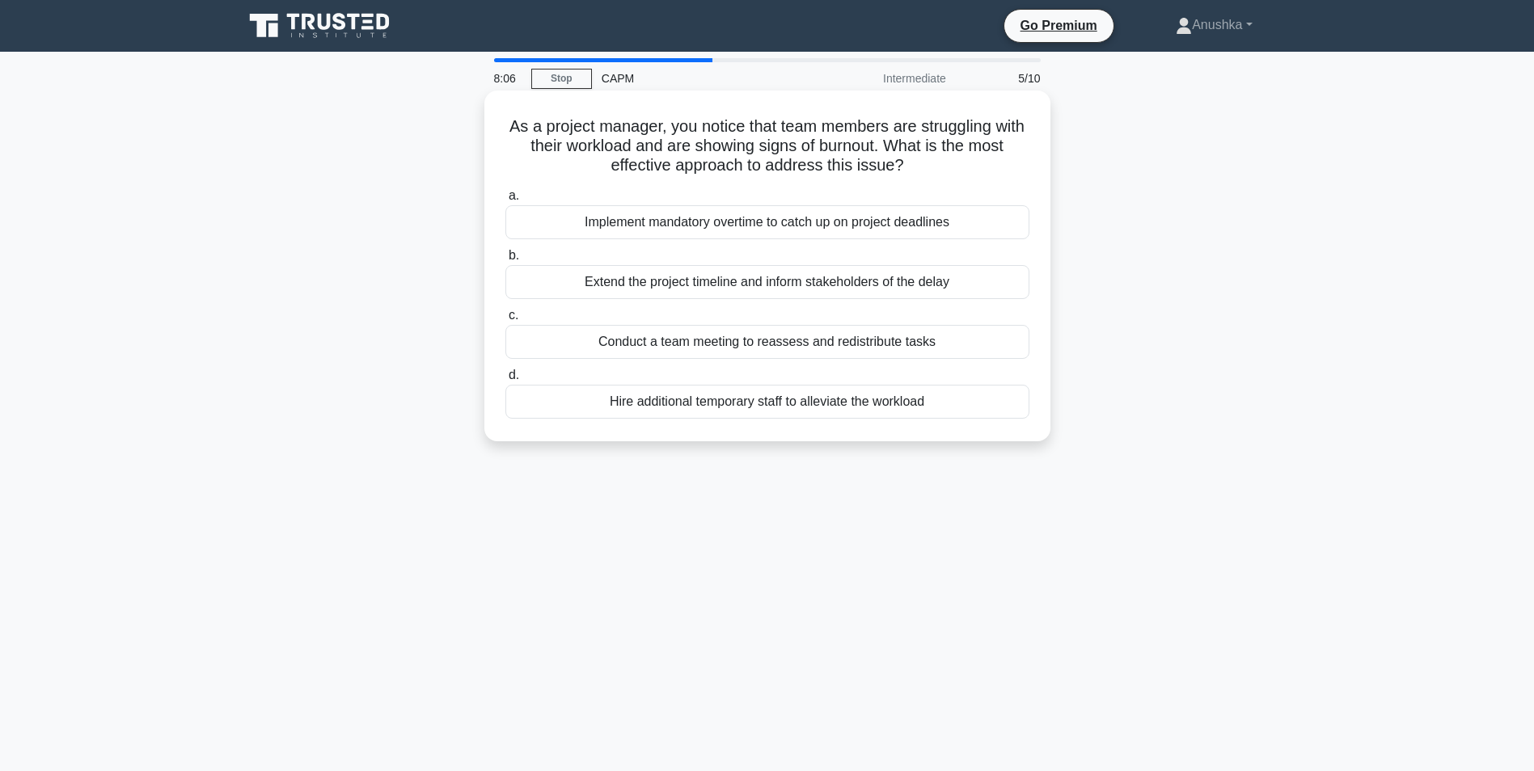
click at [730, 346] on div "Conduct a team meeting to reassess and redistribute tasks" at bounding box center [767, 342] width 524 height 34
click at [505, 321] on input "c. Conduct a team meeting to reassess and redistribute tasks" at bounding box center [505, 315] width 0 height 11
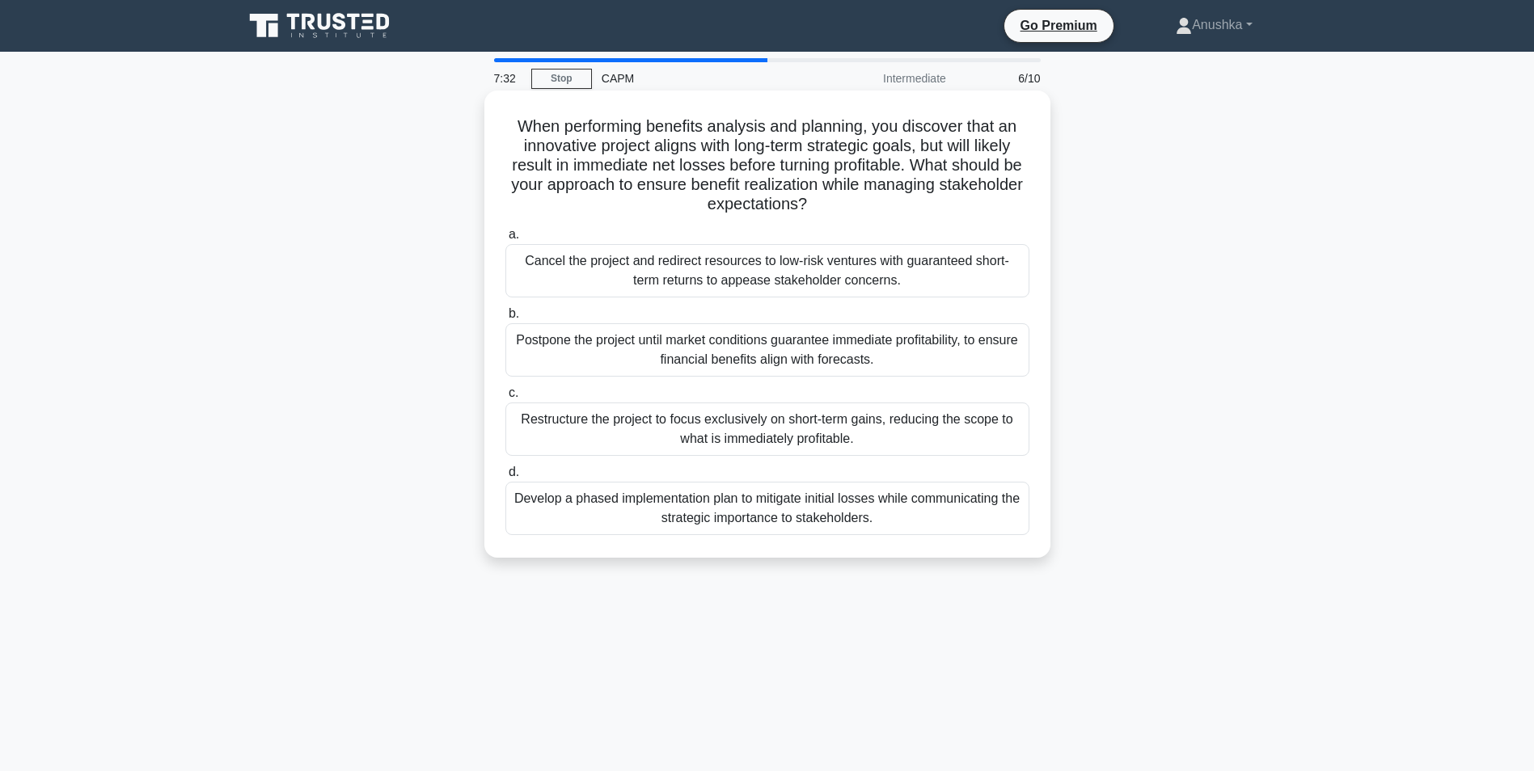
click at [791, 505] on div "Develop a phased implementation plan to mitigate initial losses while communica…" at bounding box center [767, 508] width 524 height 53
click at [505, 478] on input "d. Develop a phased implementation plan to mitigate initial losses while commun…" at bounding box center [505, 472] width 0 height 11
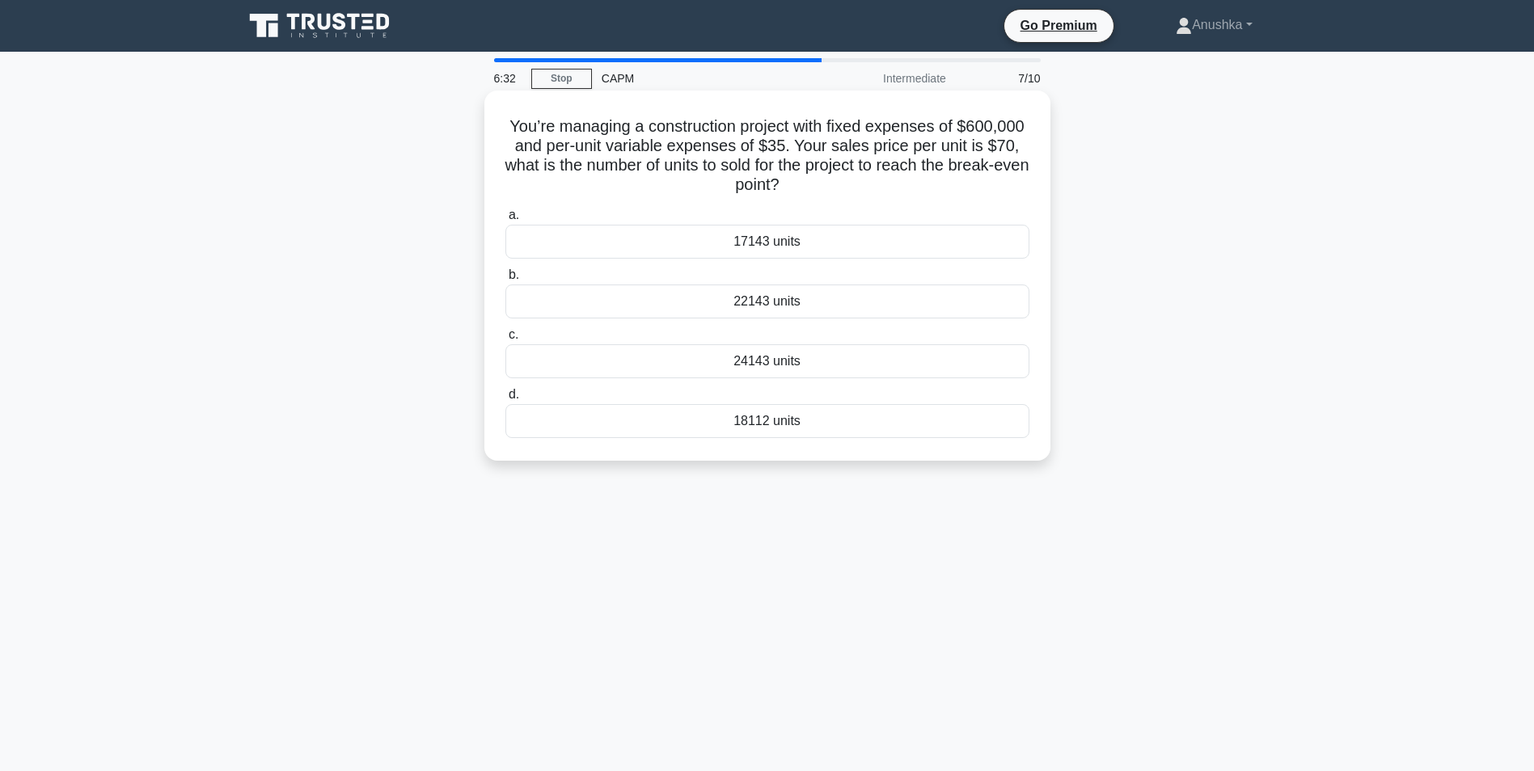
click at [836, 232] on div "17143 units" at bounding box center [767, 242] width 524 height 34
click at [505, 221] on input "a. 17143 units" at bounding box center [505, 215] width 0 height 11
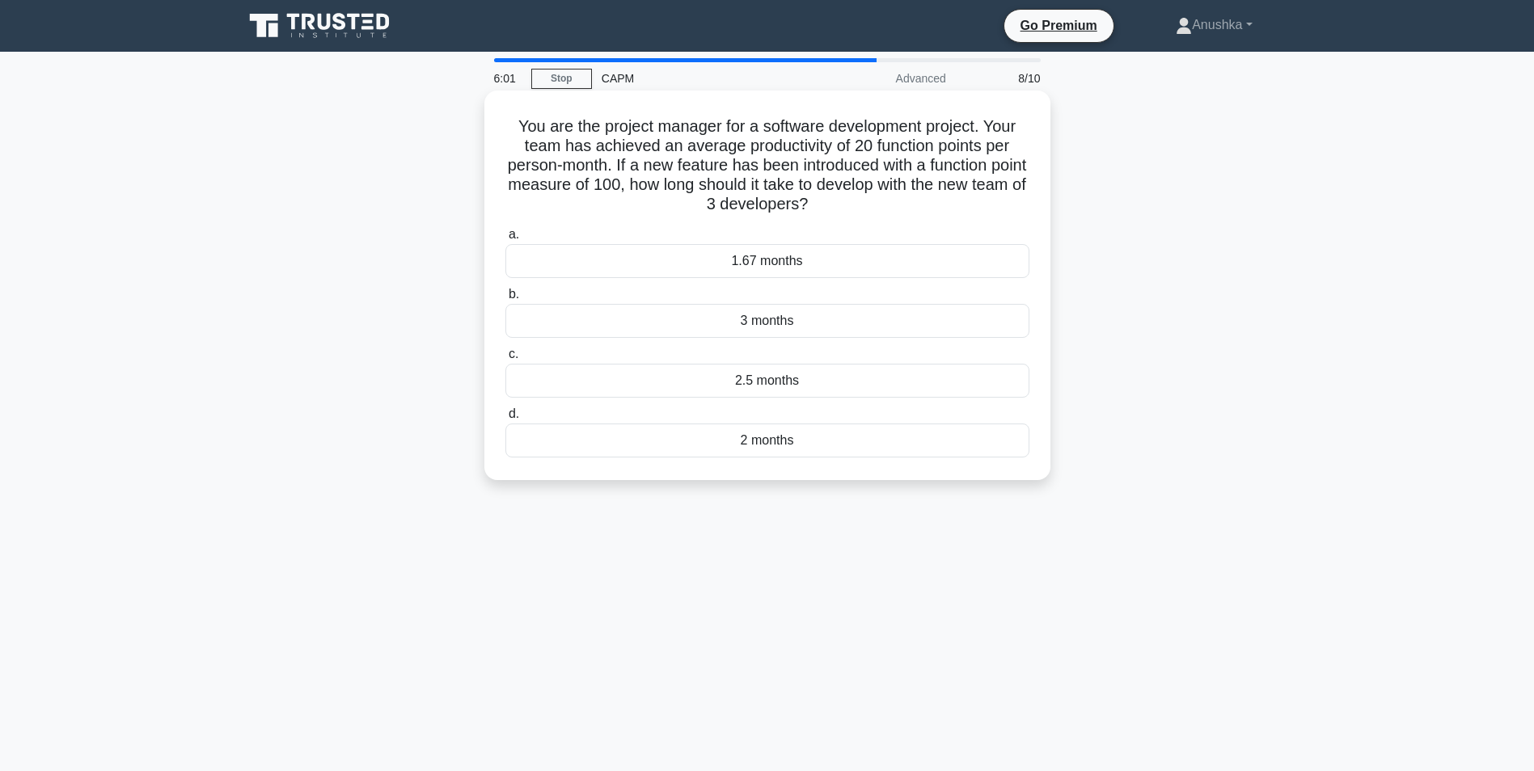
click at [808, 438] on div "2 months" at bounding box center [767, 441] width 524 height 34
click at [505, 420] on input "d. 2 months" at bounding box center [505, 414] width 0 height 11
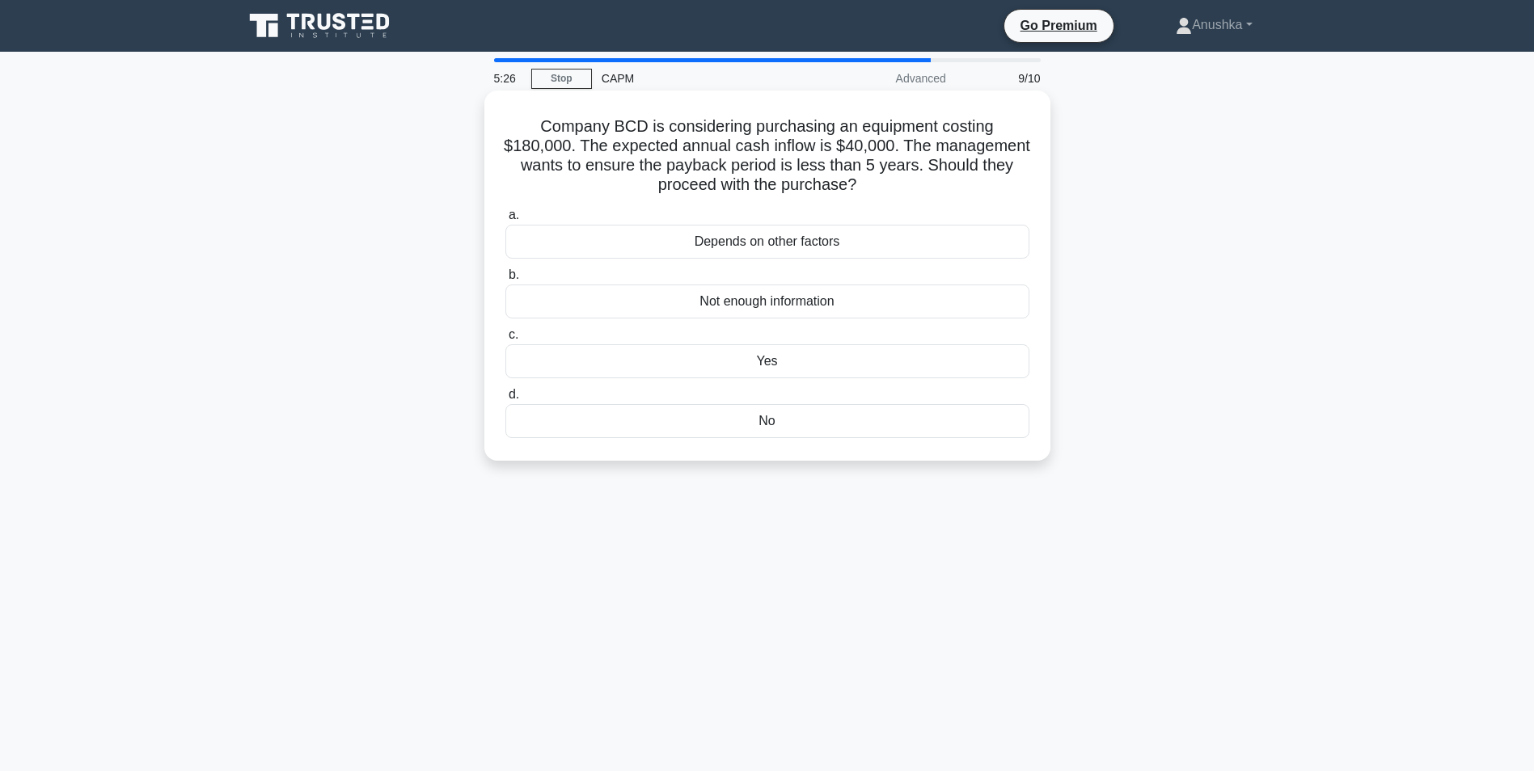
click at [832, 374] on div "Yes" at bounding box center [767, 361] width 524 height 34
click at [505, 340] on input "c. Yes" at bounding box center [505, 335] width 0 height 11
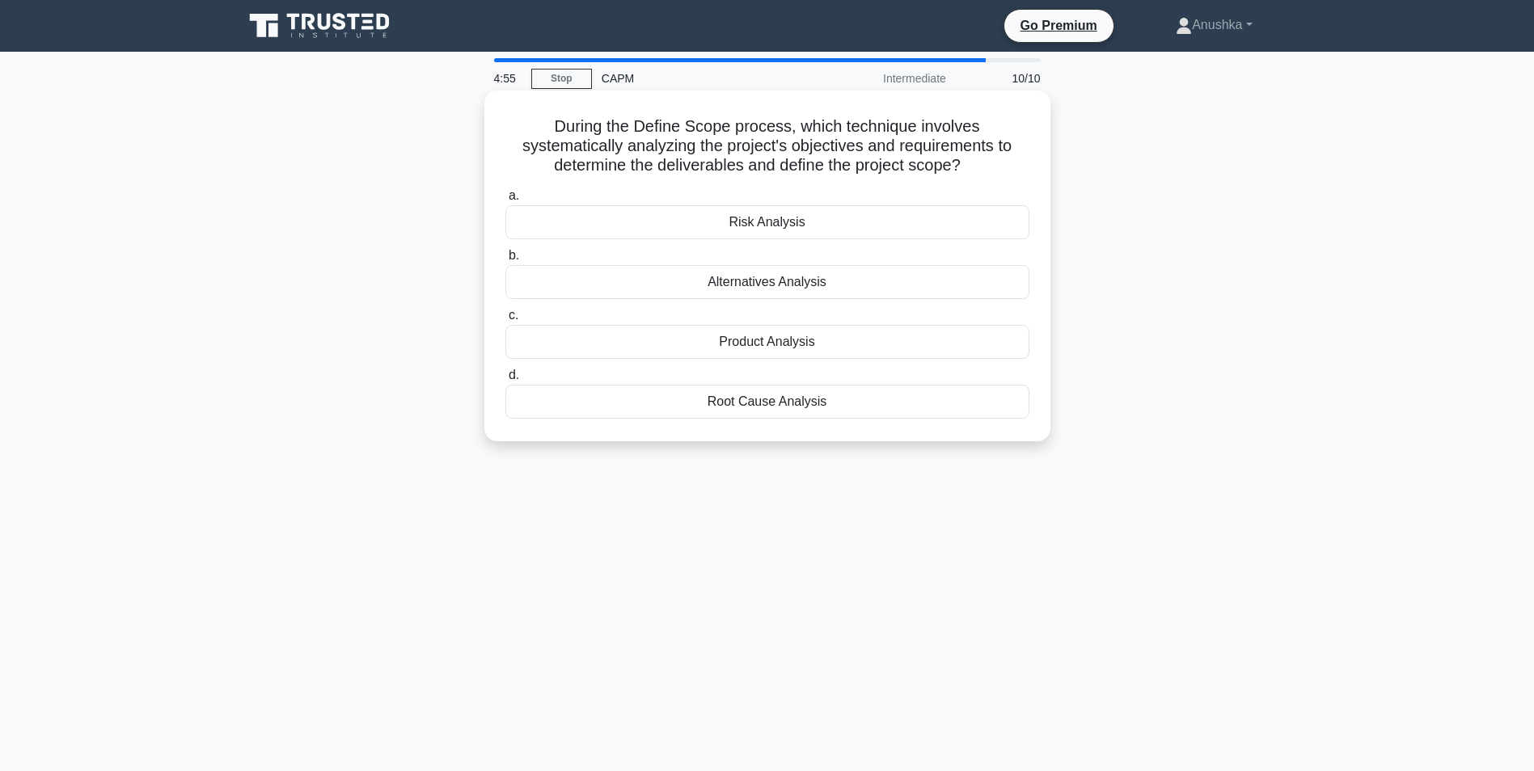
click at [838, 342] on div "Product Analysis" at bounding box center [767, 342] width 524 height 34
click at [505, 321] on input "c. Product Analysis" at bounding box center [505, 315] width 0 height 11
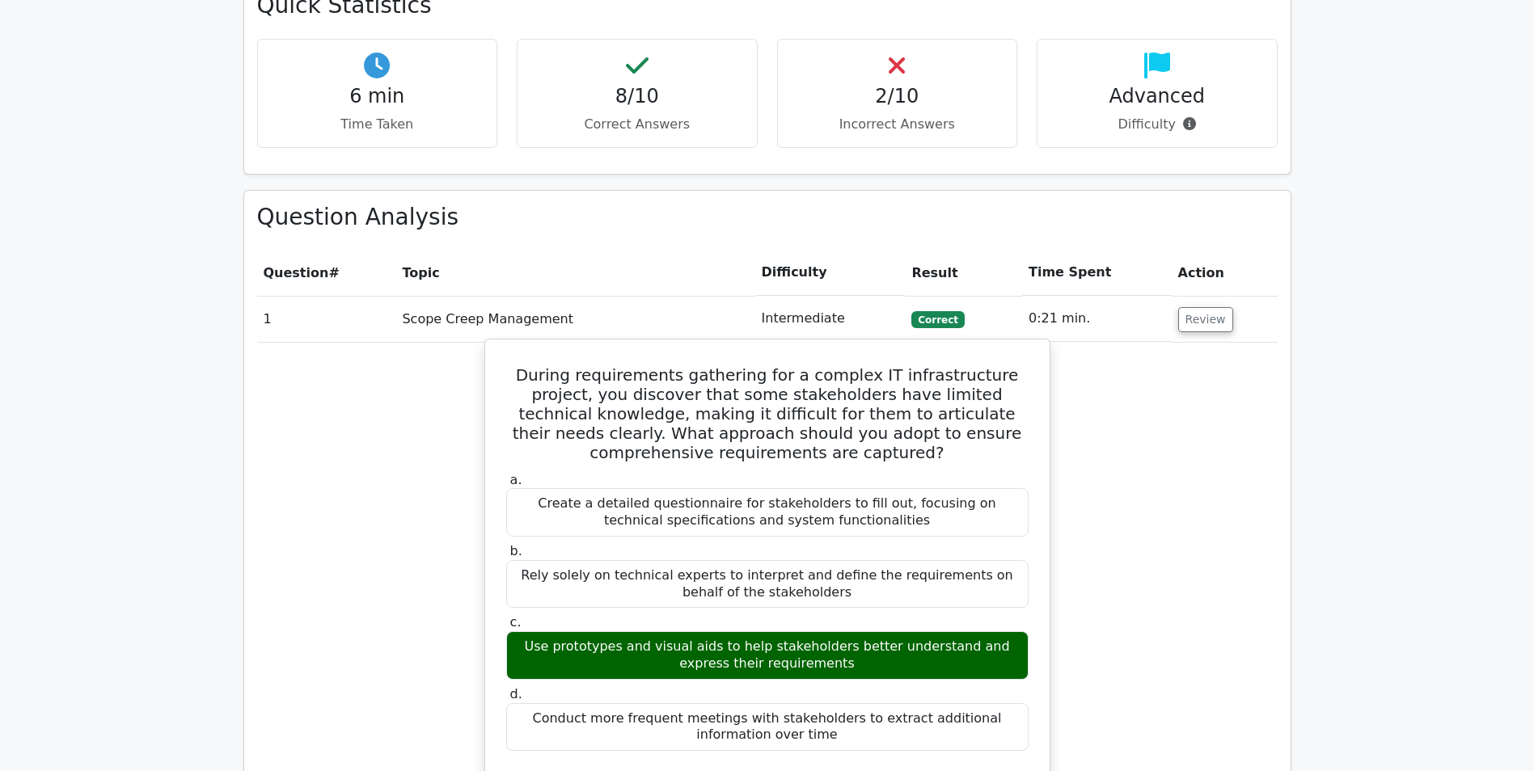
scroll to position [1213, 0]
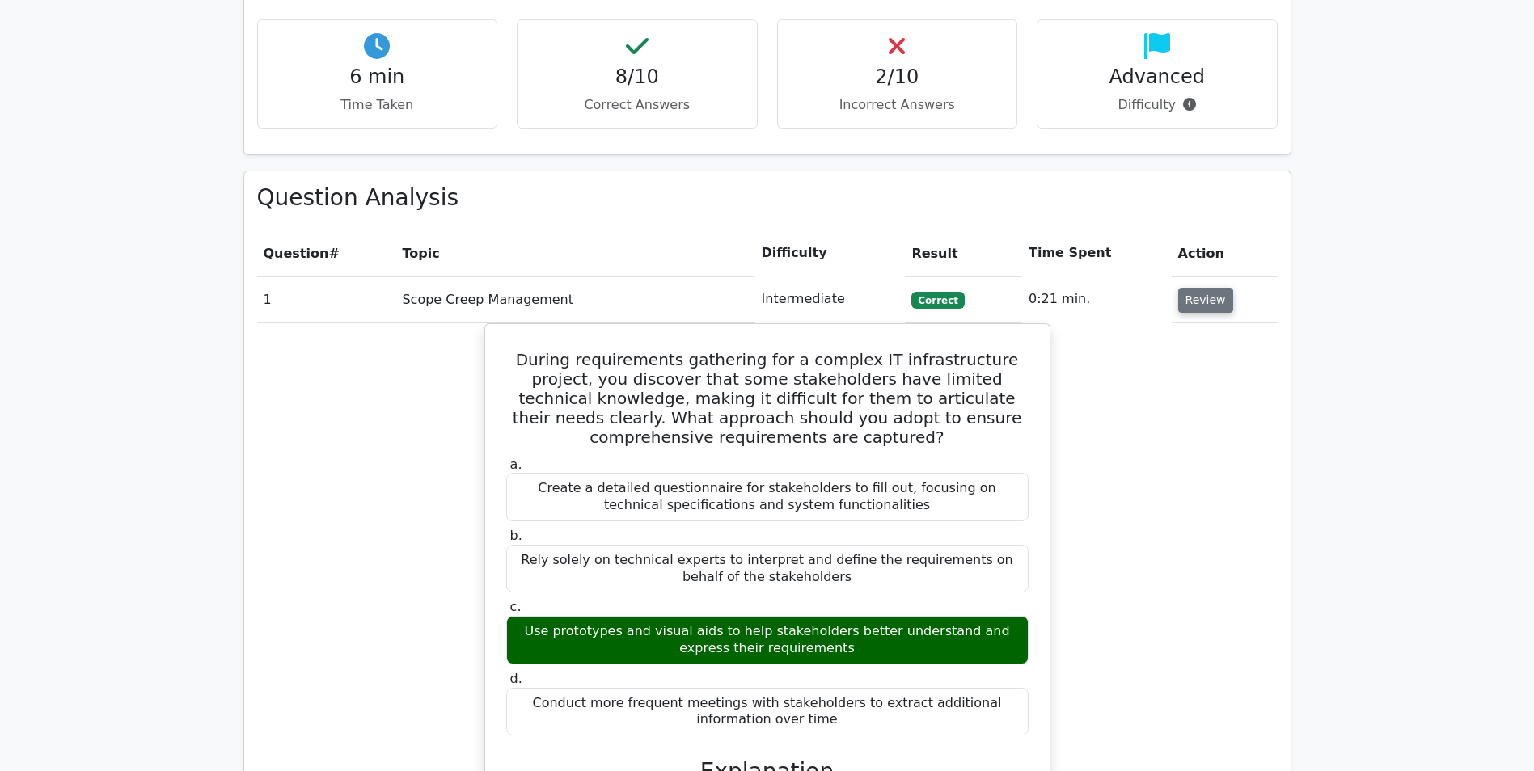
click at [1188, 288] on button "Review" at bounding box center [1205, 300] width 55 height 25
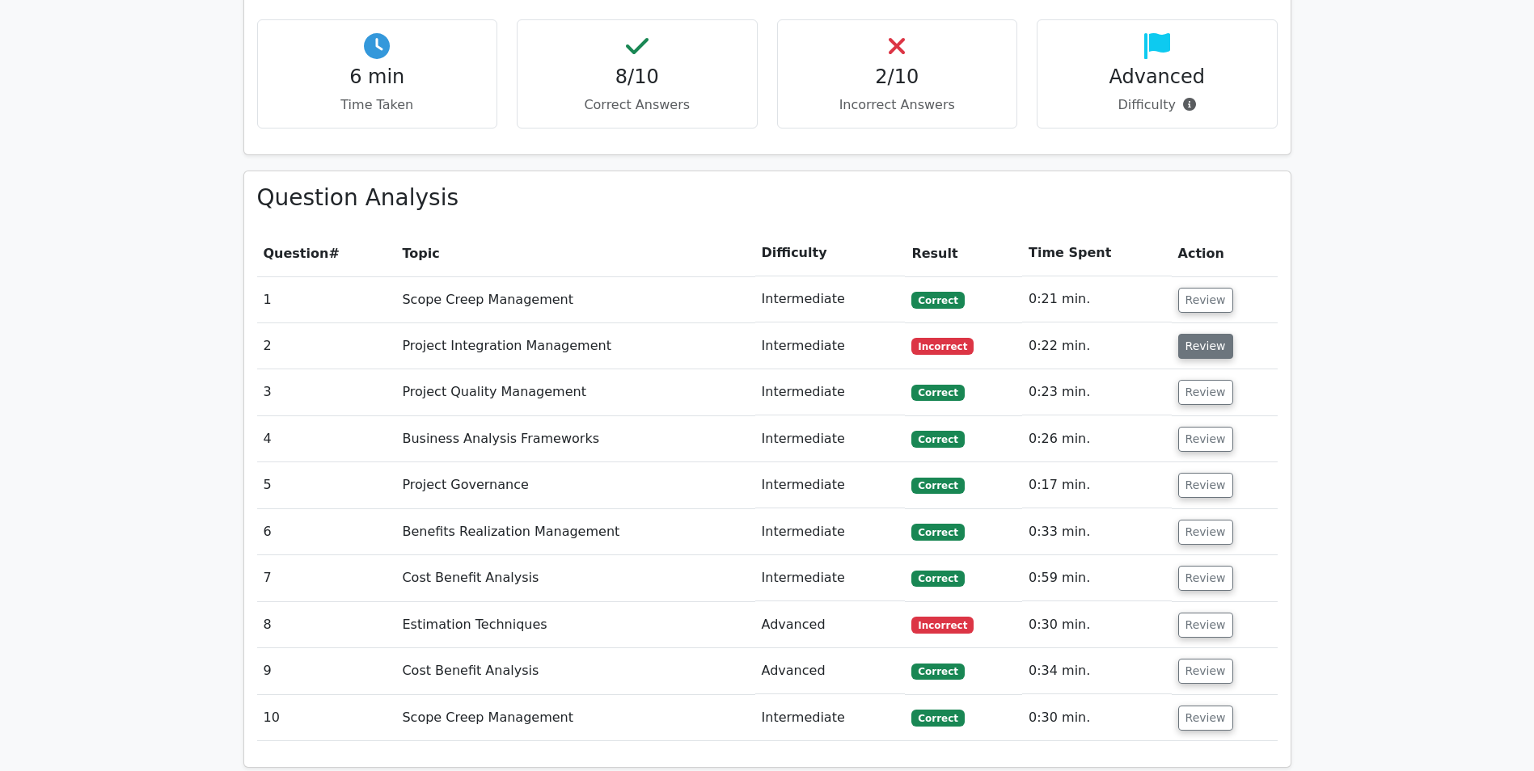
click at [1188, 334] on button "Review" at bounding box center [1205, 346] width 55 height 25
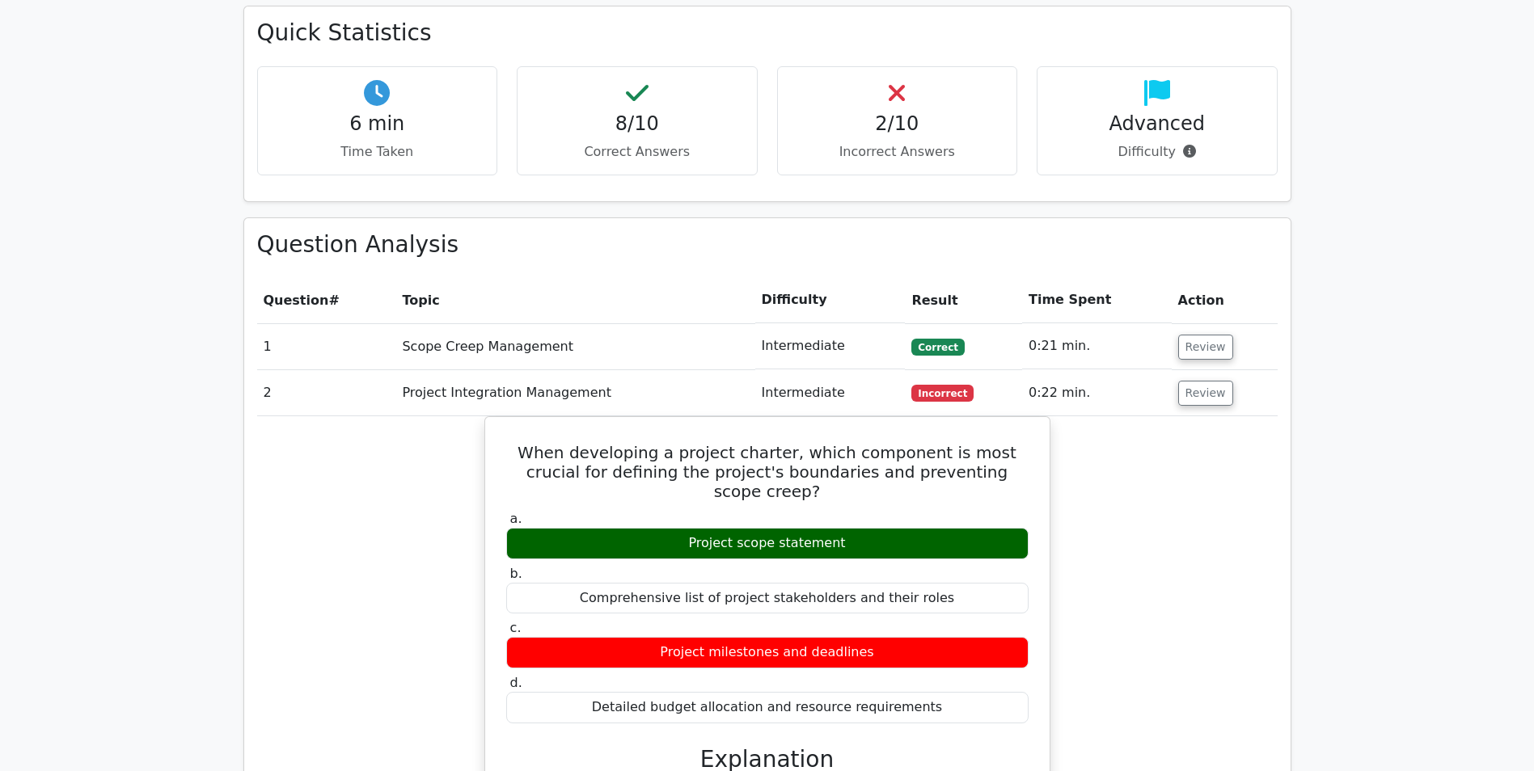
scroll to position [1132, 0]
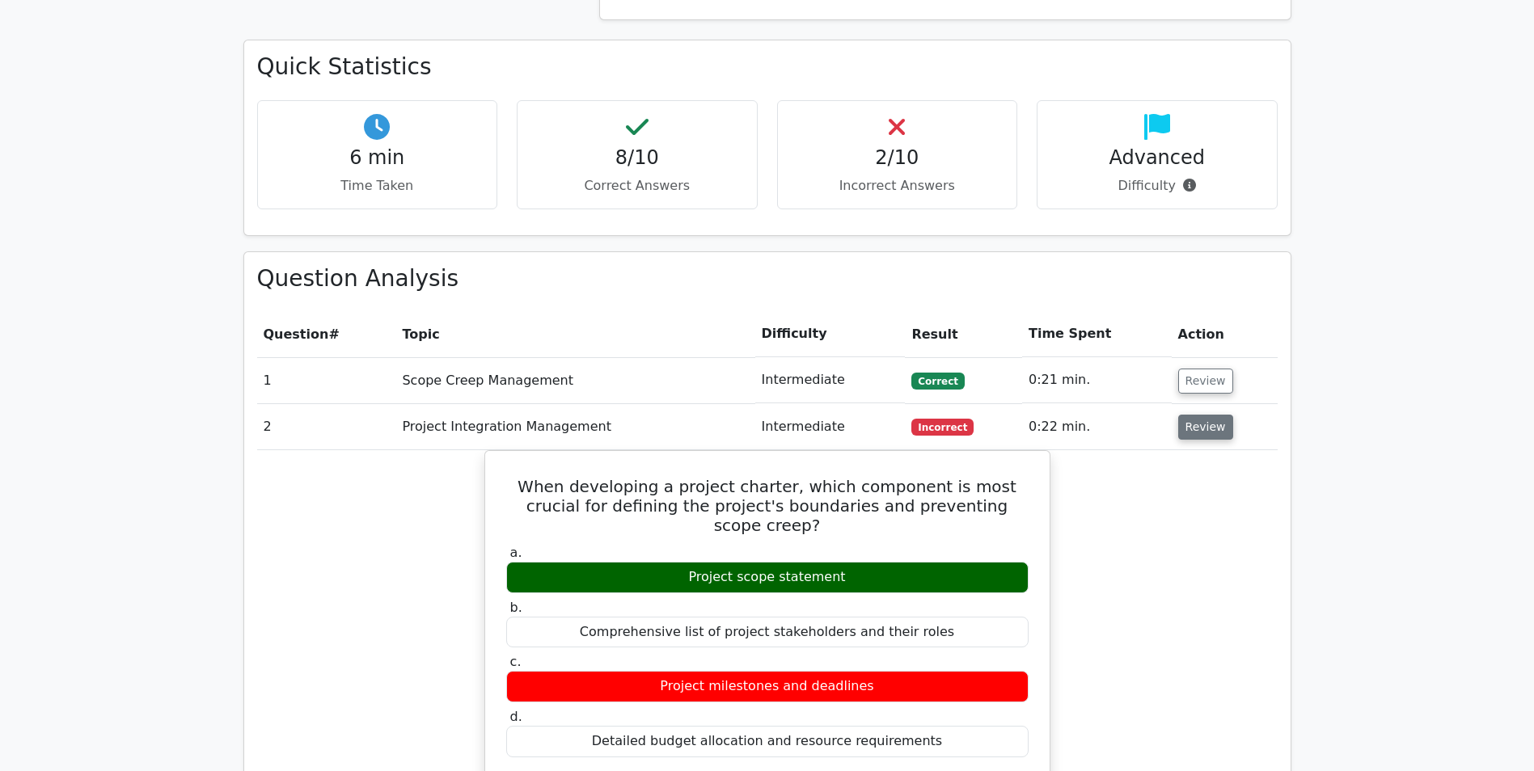
click at [1205, 415] on button "Review" at bounding box center [1205, 427] width 55 height 25
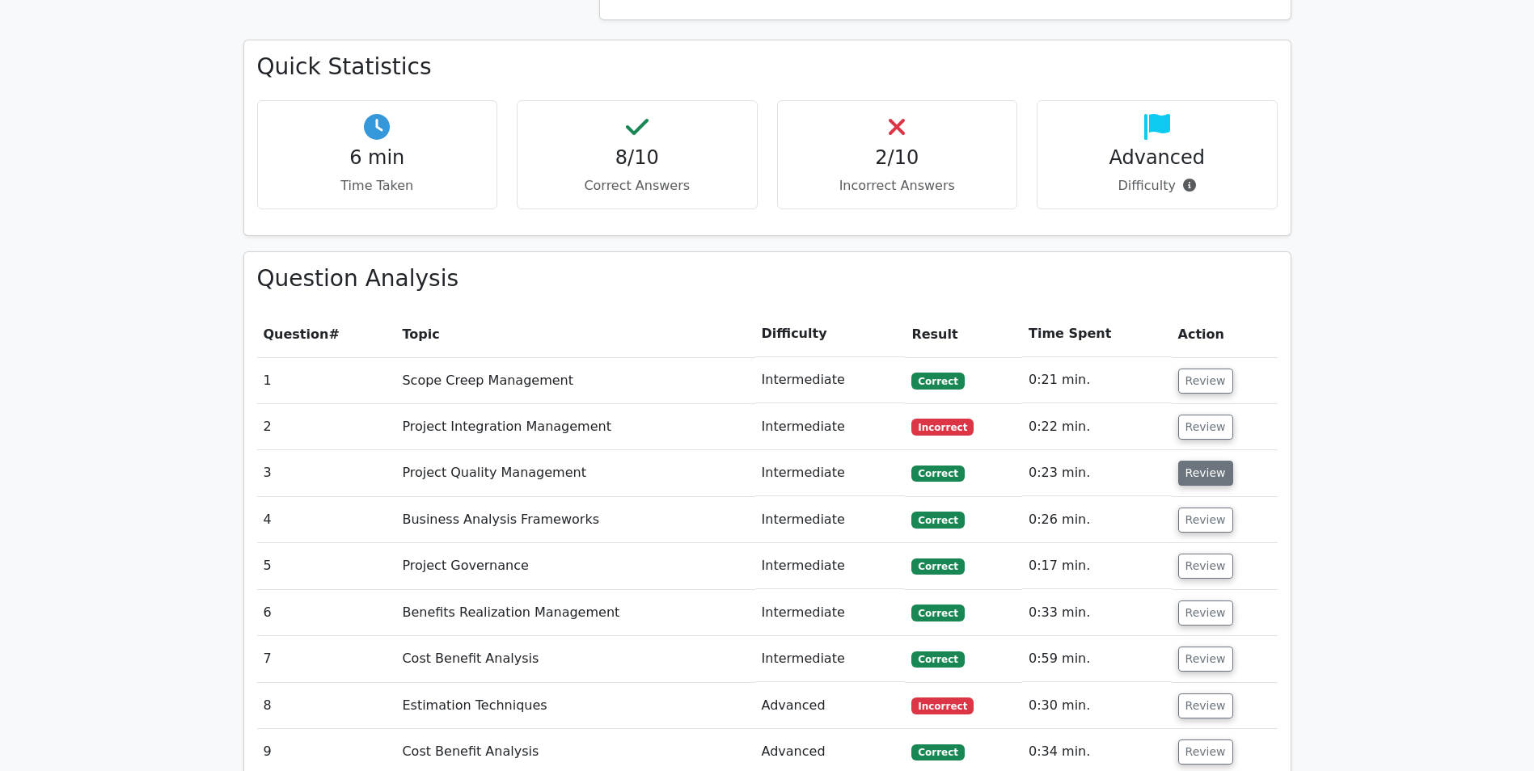
click at [1197, 461] on button "Review" at bounding box center [1205, 473] width 55 height 25
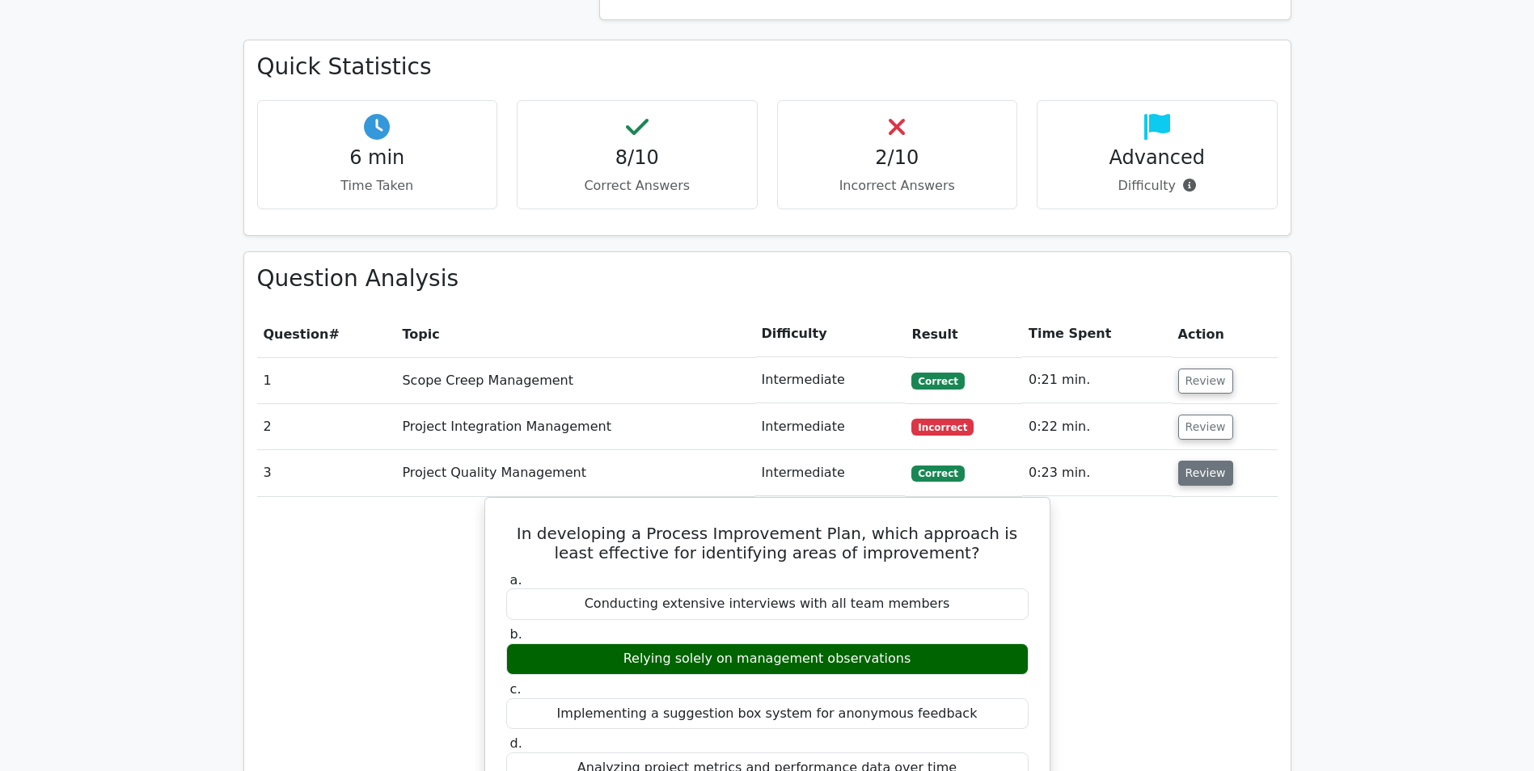
click at [1197, 461] on button "Review" at bounding box center [1205, 473] width 55 height 25
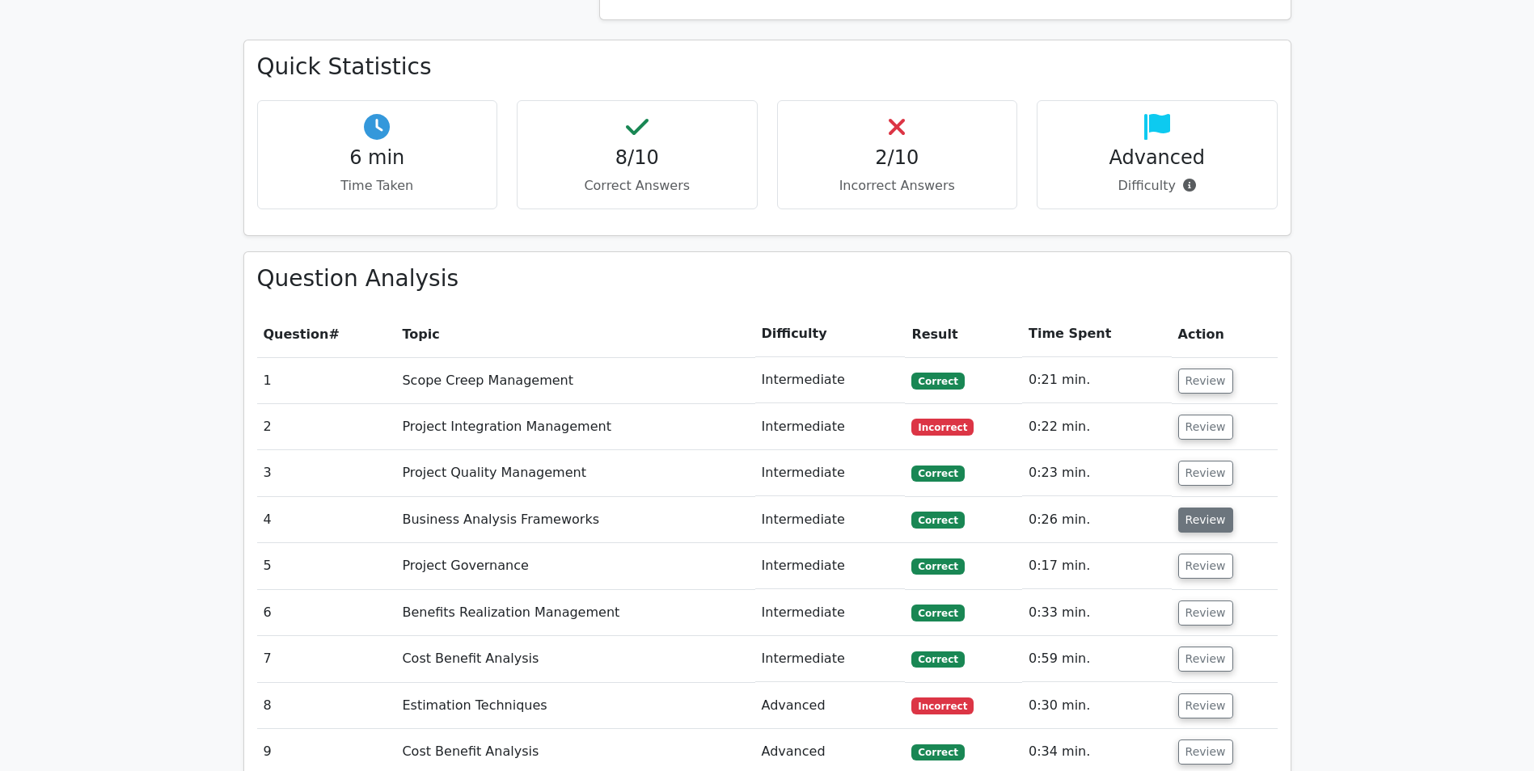
click at [1201, 508] on button "Review" at bounding box center [1205, 520] width 55 height 25
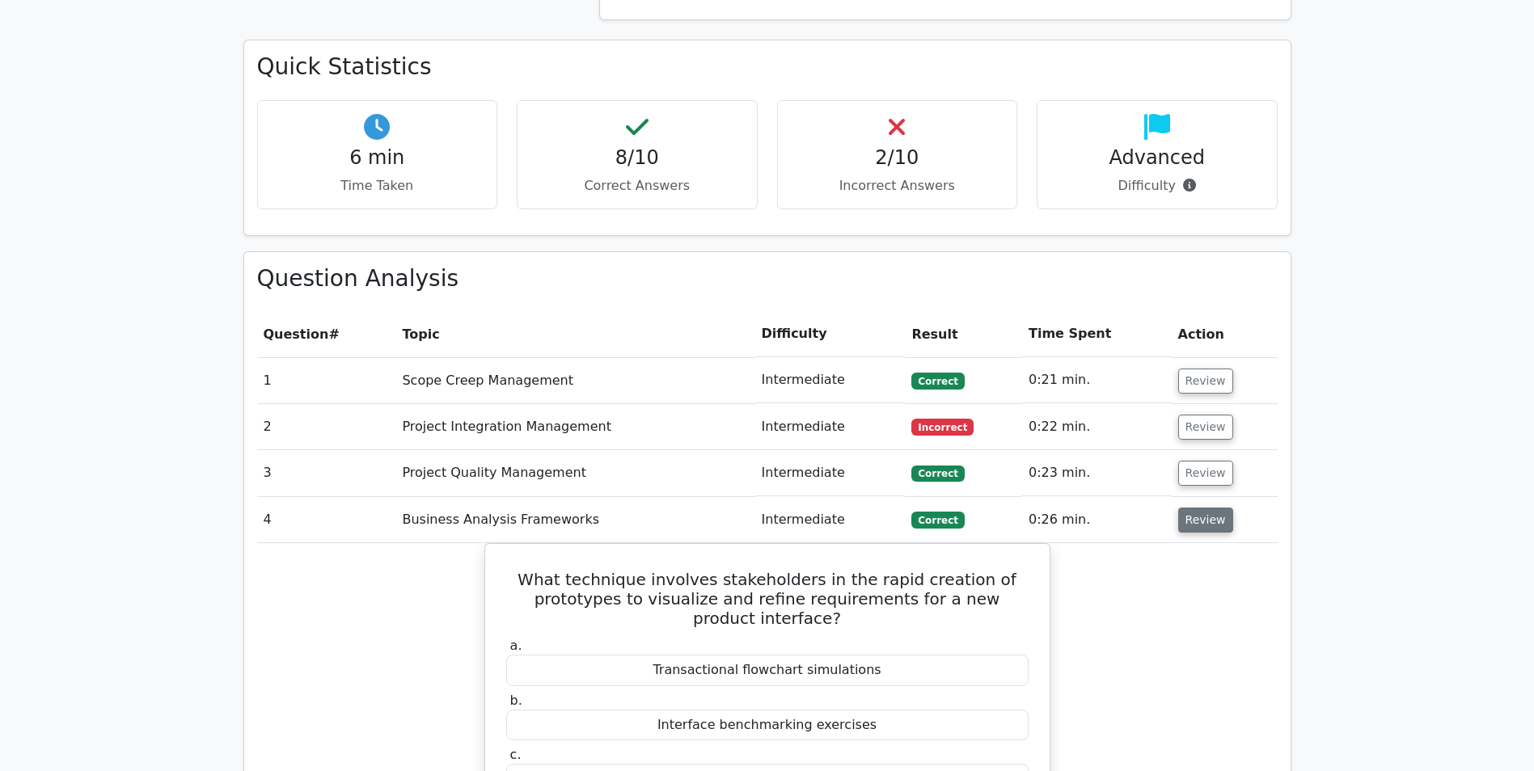
click at [1201, 508] on button "Review" at bounding box center [1205, 520] width 55 height 25
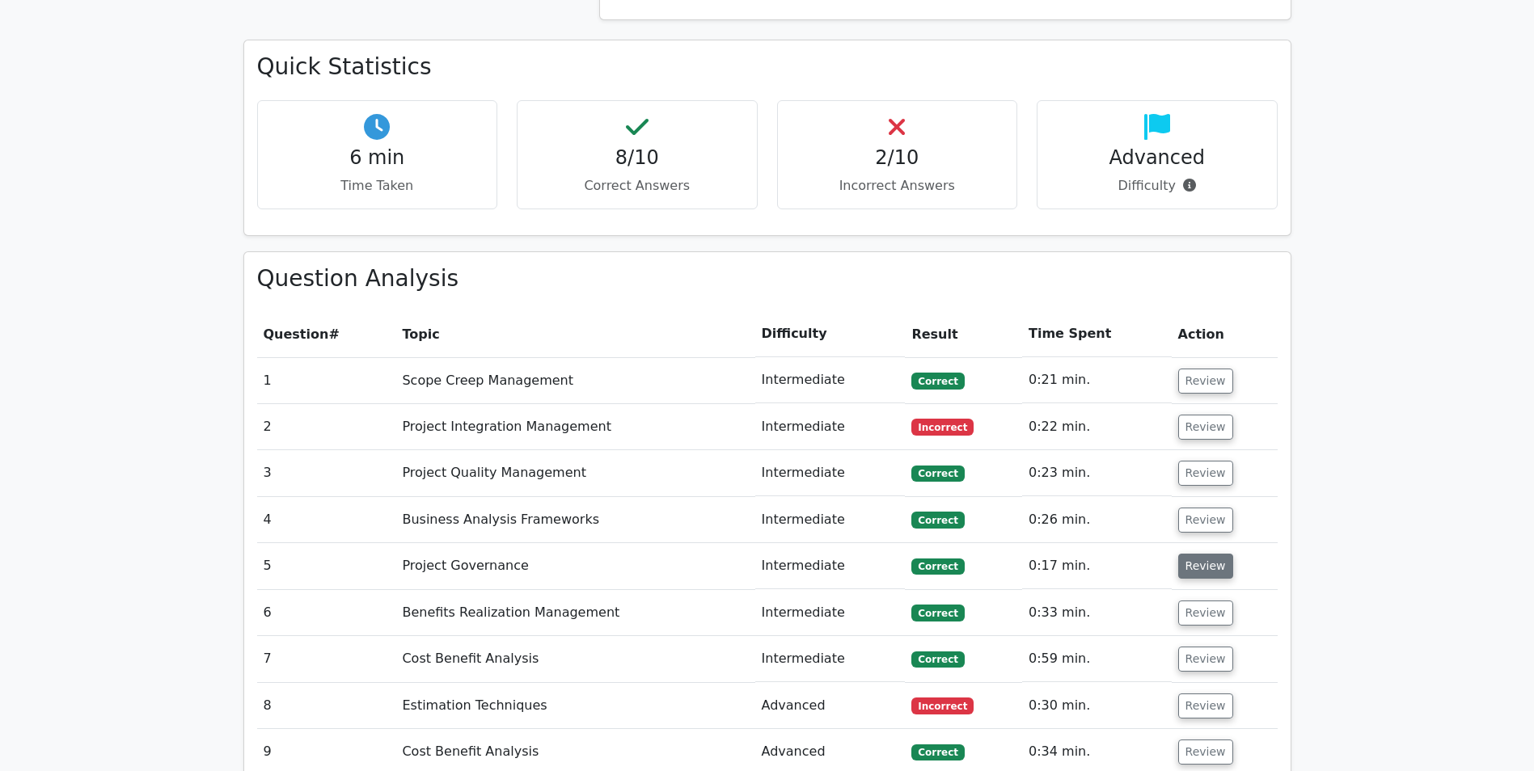
click at [1198, 554] on button "Review" at bounding box center [1205, 566] width 55 height 25
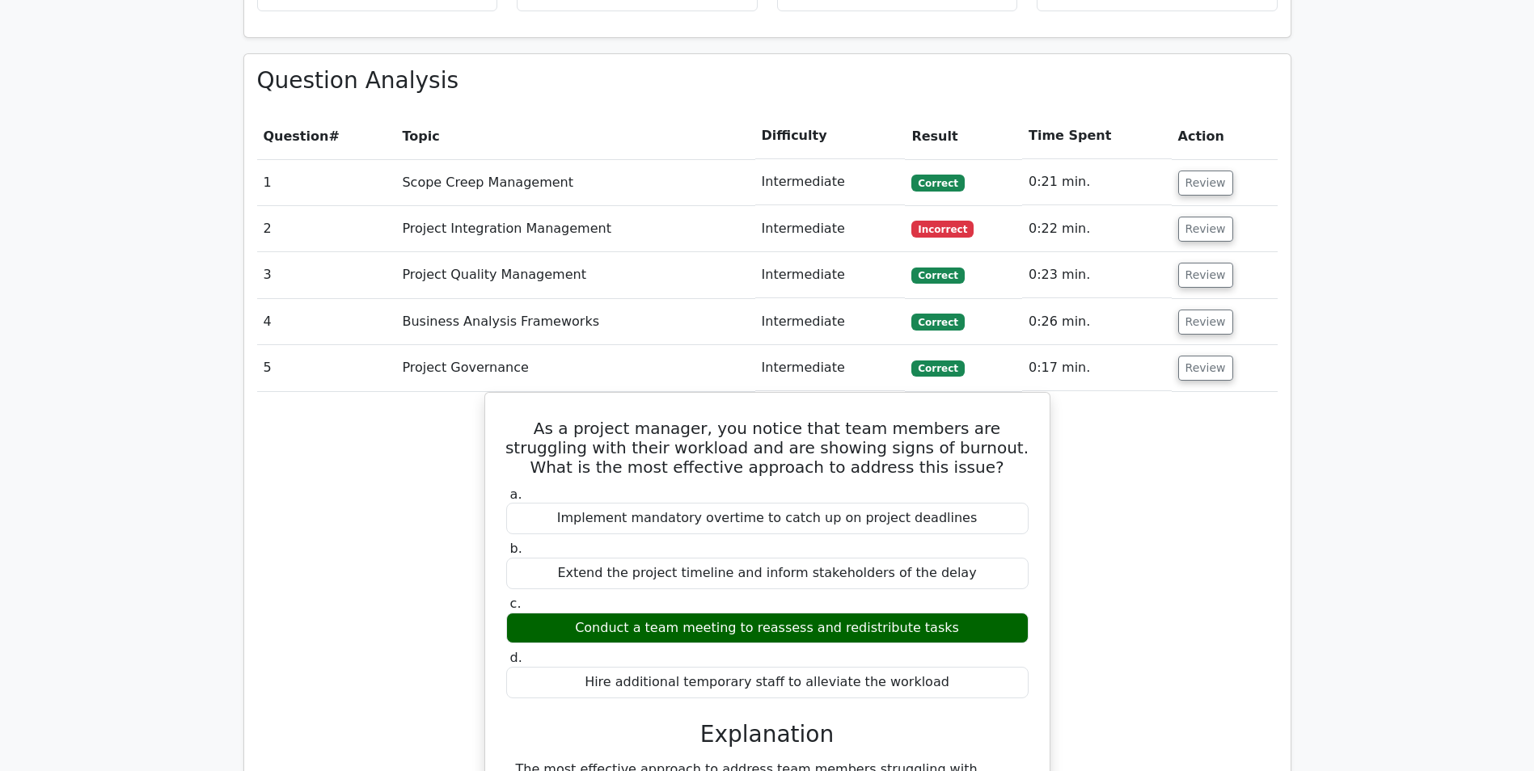
scroll to position [1374, 0]
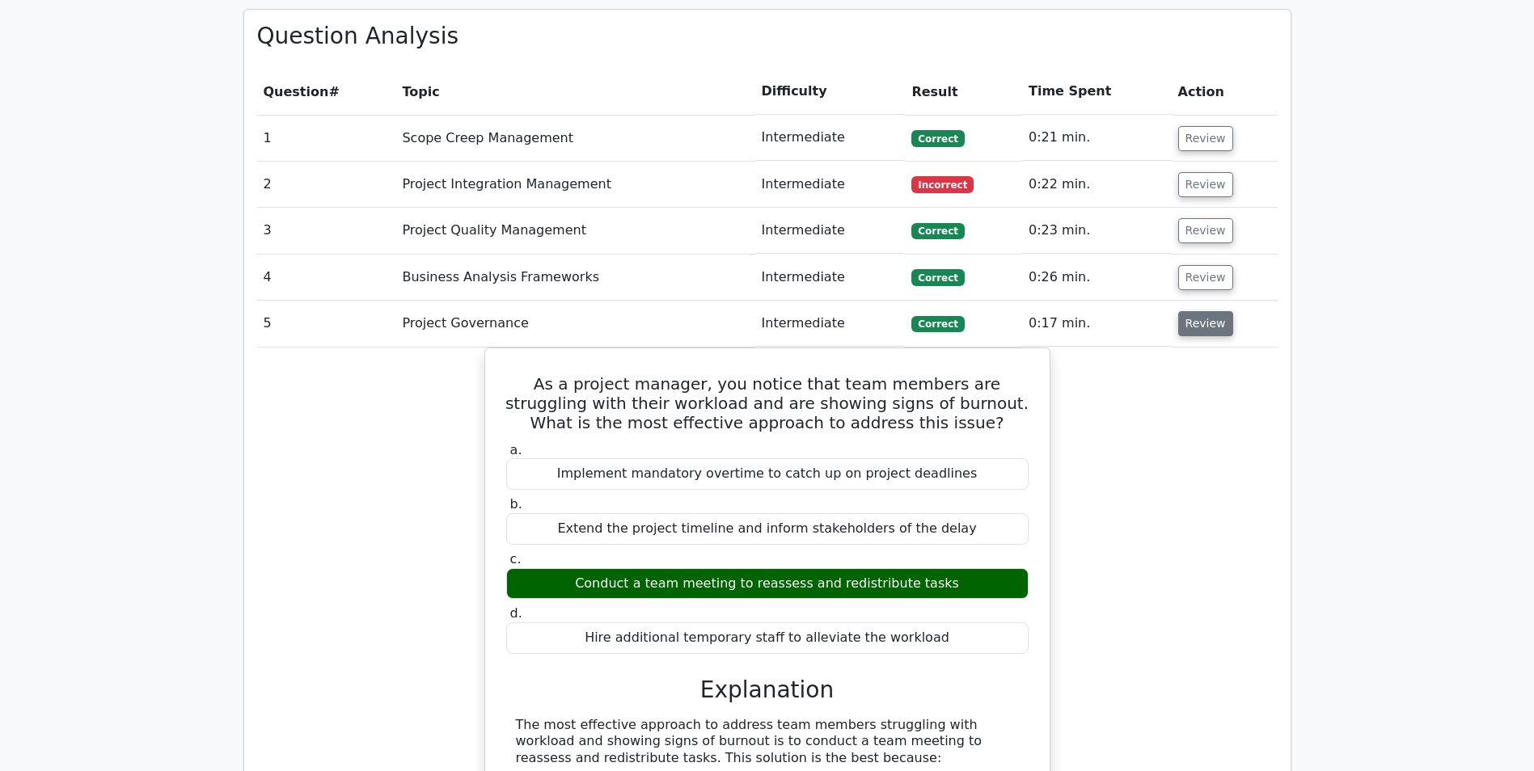
click at [1190, 311] on button "Review" at bounding box center [1205, 323] width 55 height 25
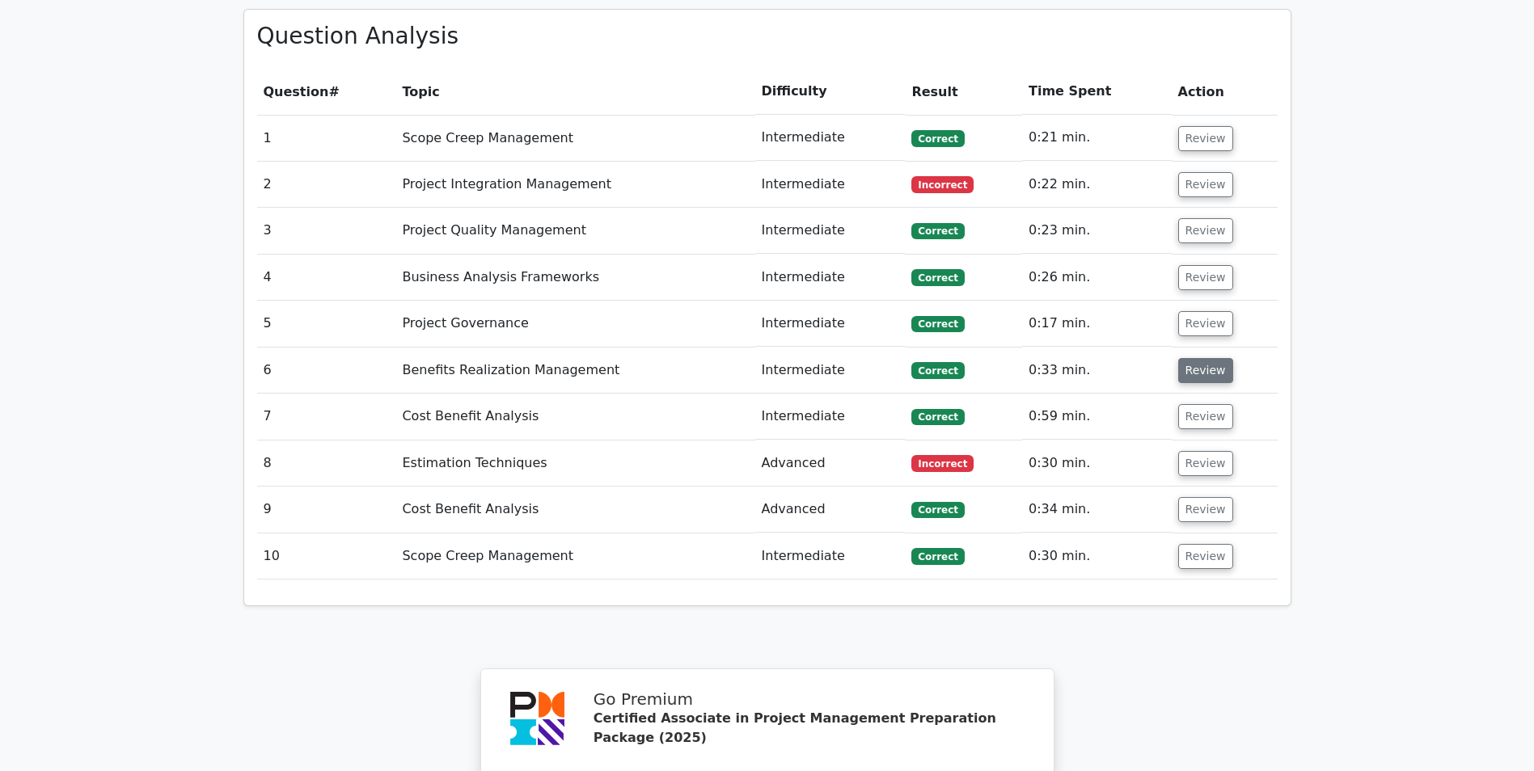
click at [1201, 358] on button "Review" at bounding box center [1205, 370] width 55 height 25
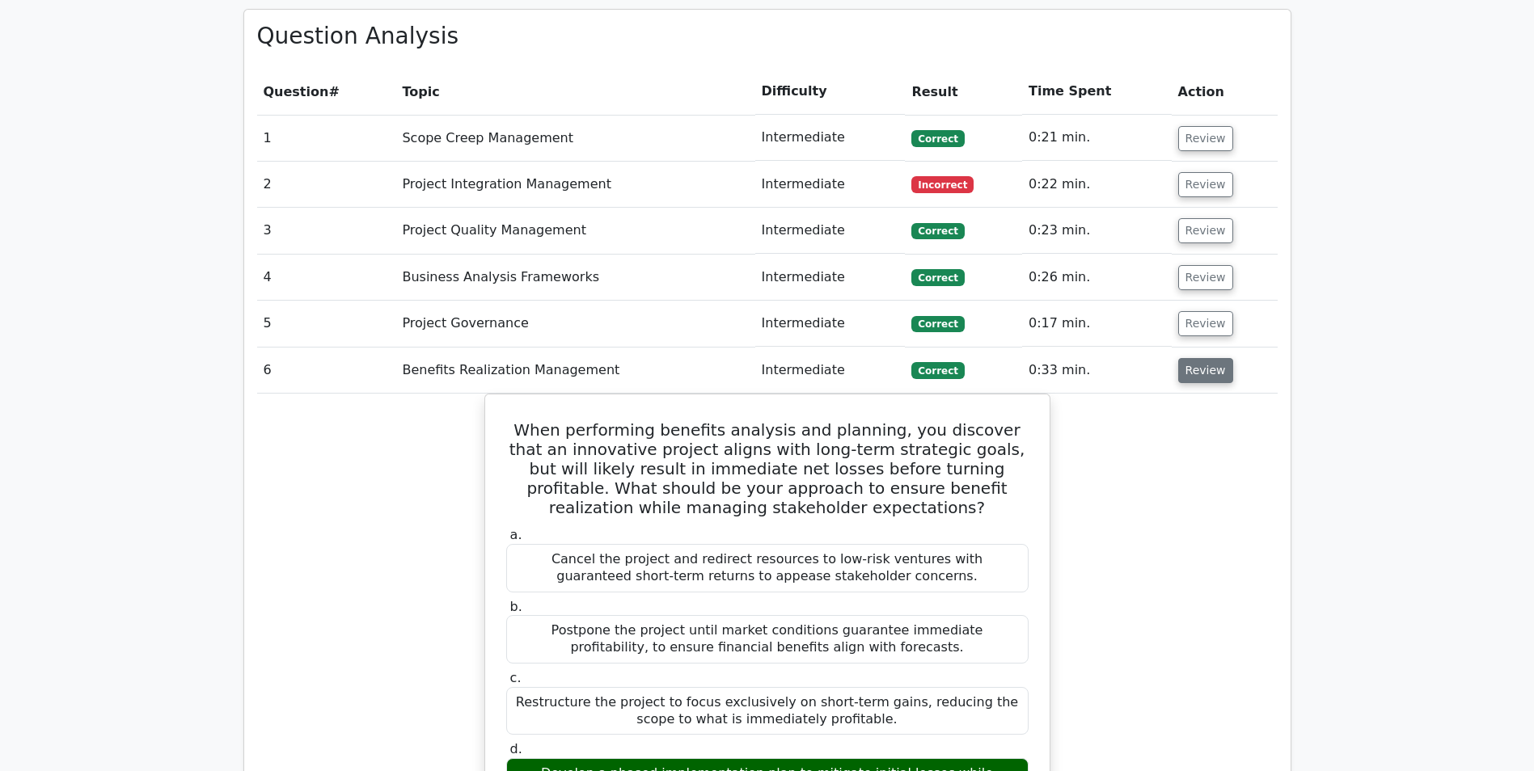
click at [1201, 358] on button "Review" at bounding box center [1205, 370] width 55 height 25
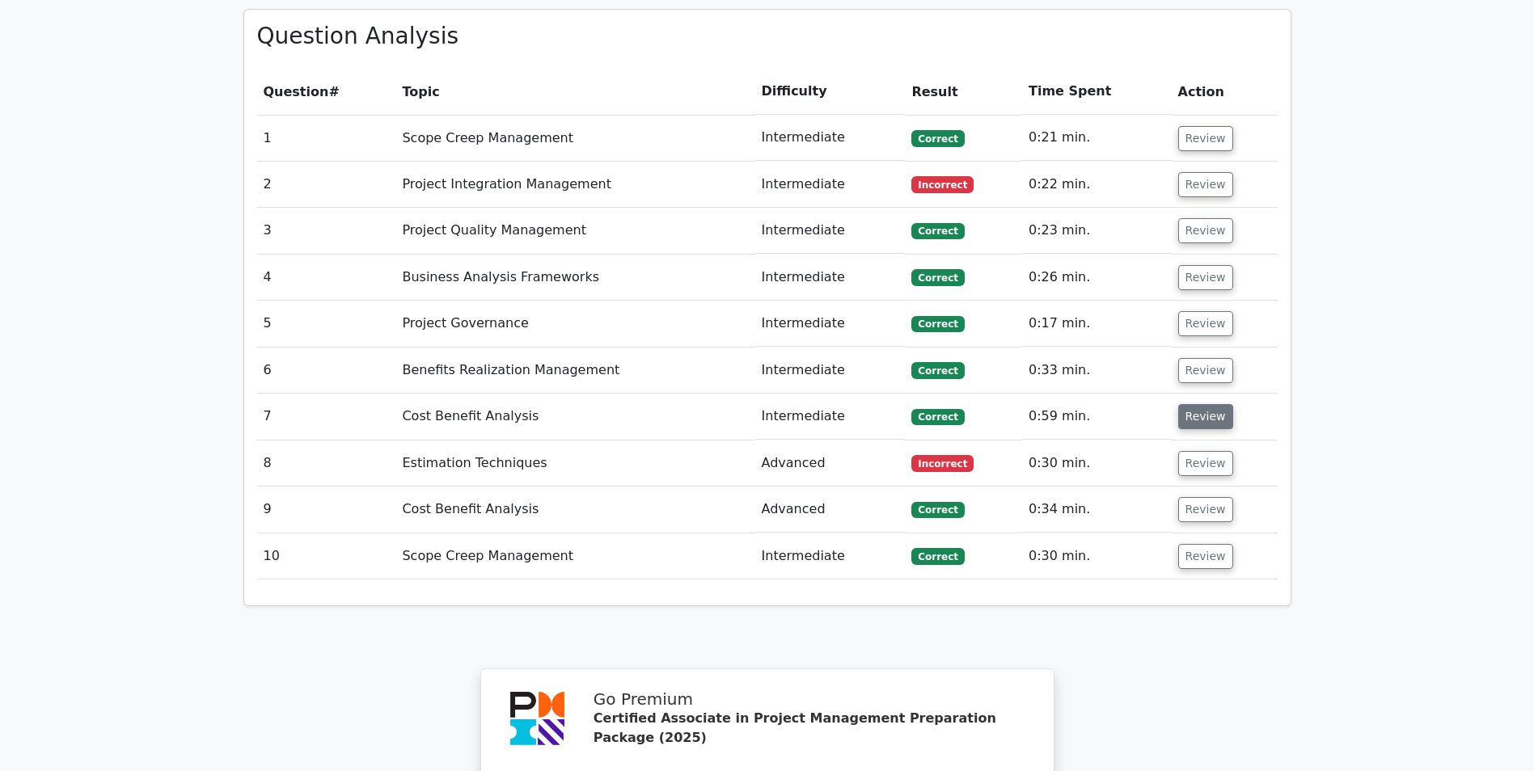
click at [1203, 404] on button "Review" at bounding box center [1205, 416] width 55 height 25
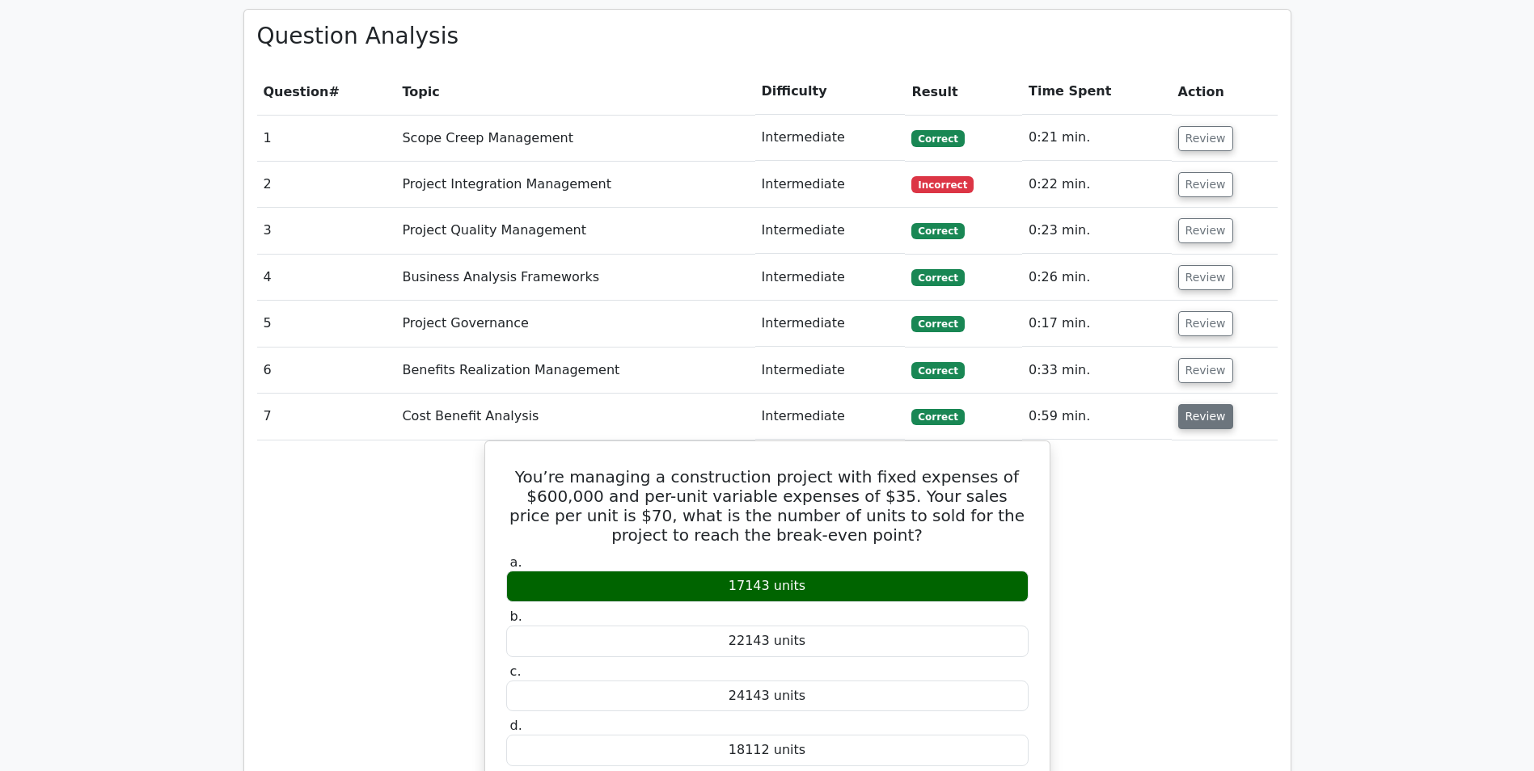
click at [1205, 404] on button "Review" at bounding box center [1205, 416] width 55 height 25
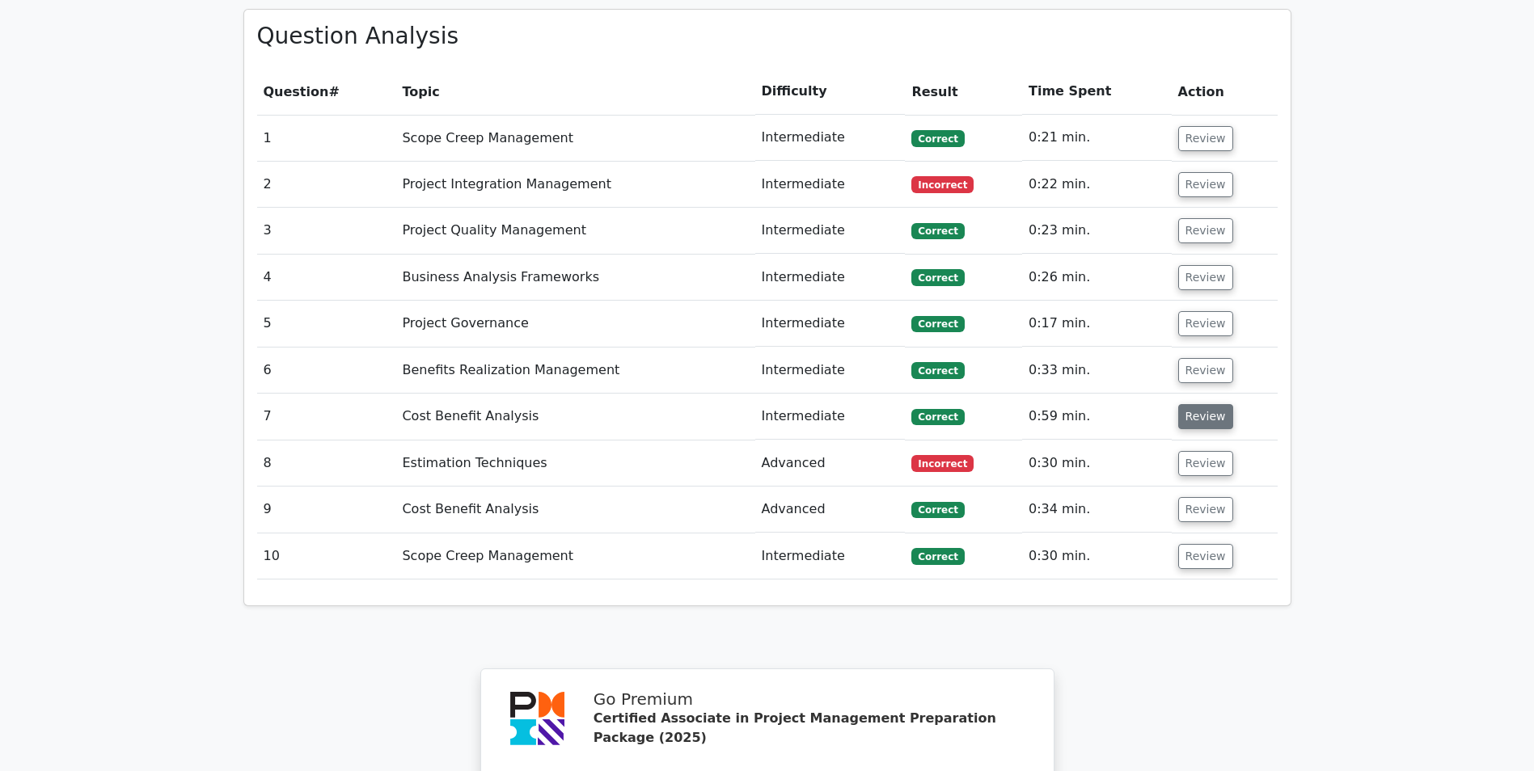
click at [1205, 404] on button "Review" at bounding box center [1205, 416] width 55 height 25
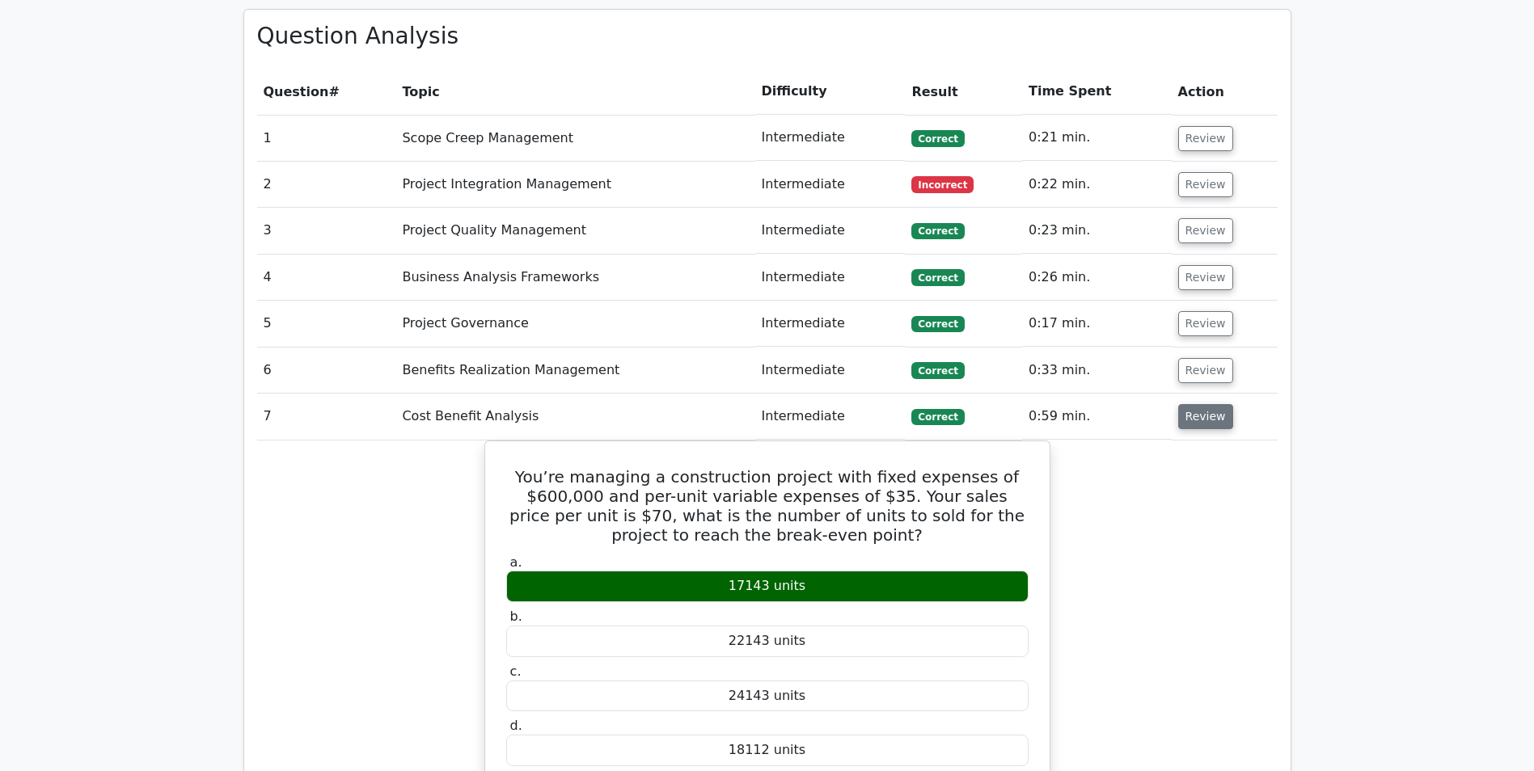
click at [1205, 404] on button "Review" at bounding box center [1205, 416] width 55 height 25
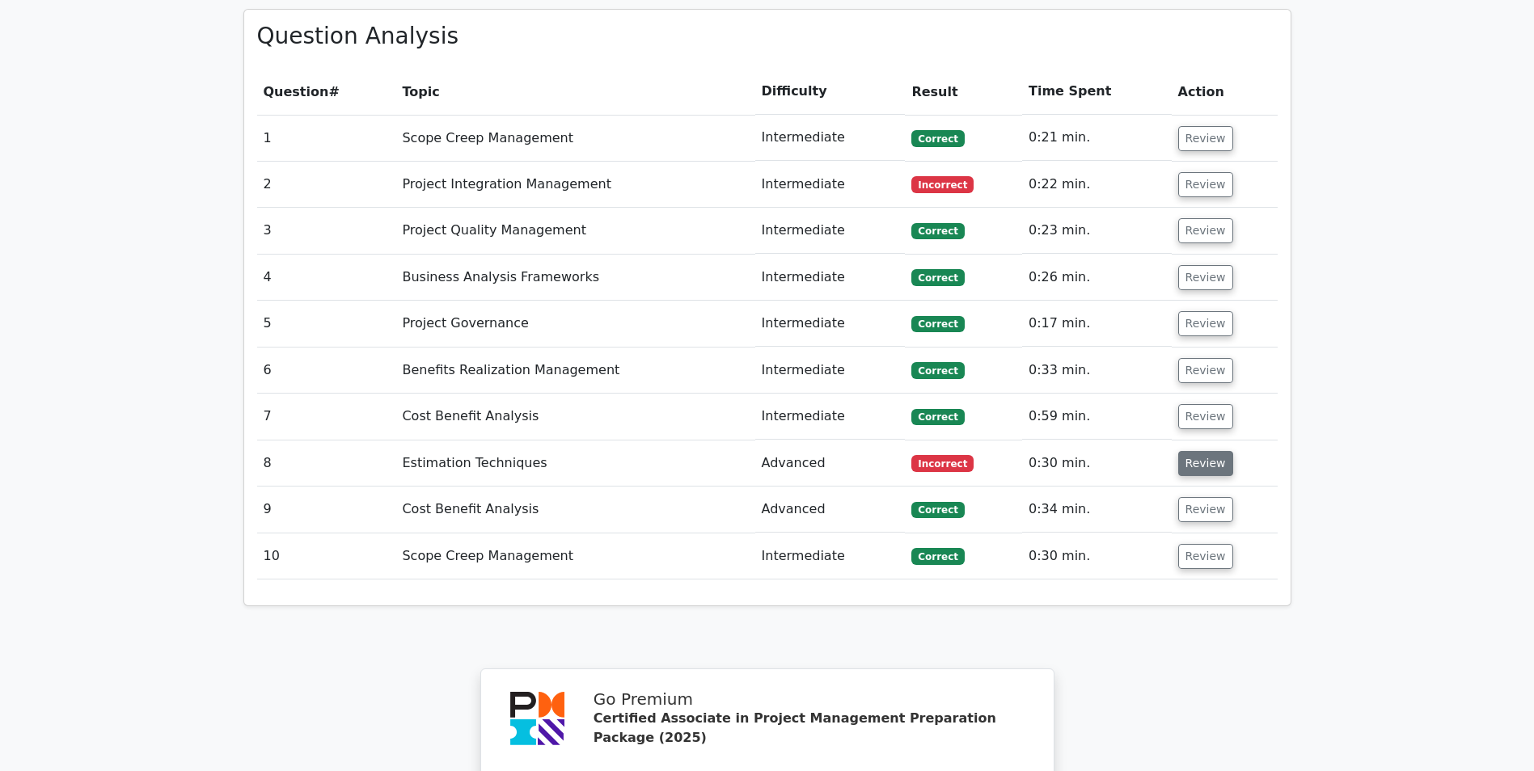
click at [1209, 451] on button "Review" at bounding box center [1205, 463] width 55 height 25
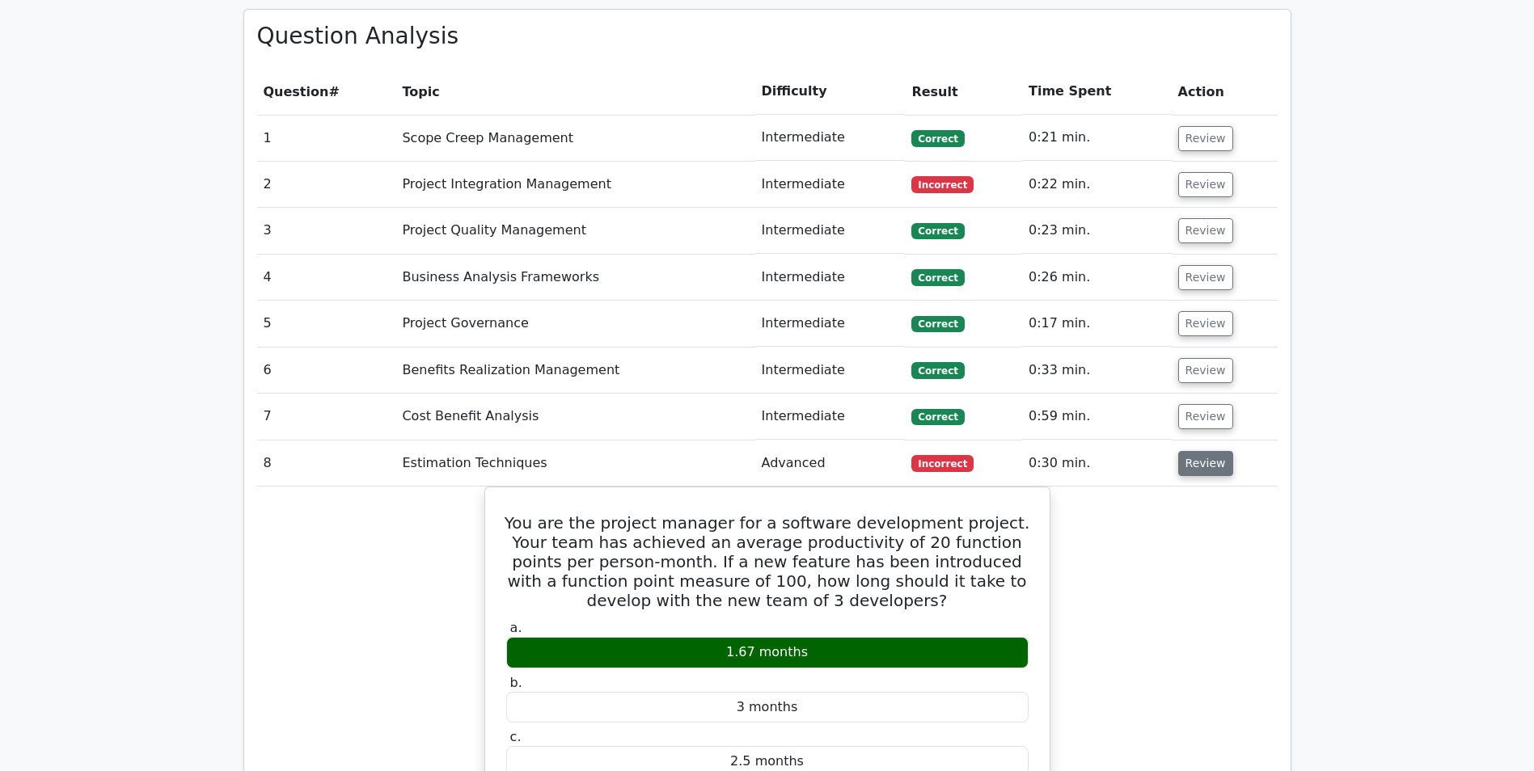
click at [1197, 451] on button "Review" at bounding box center [1205, 463] width 55 height 25
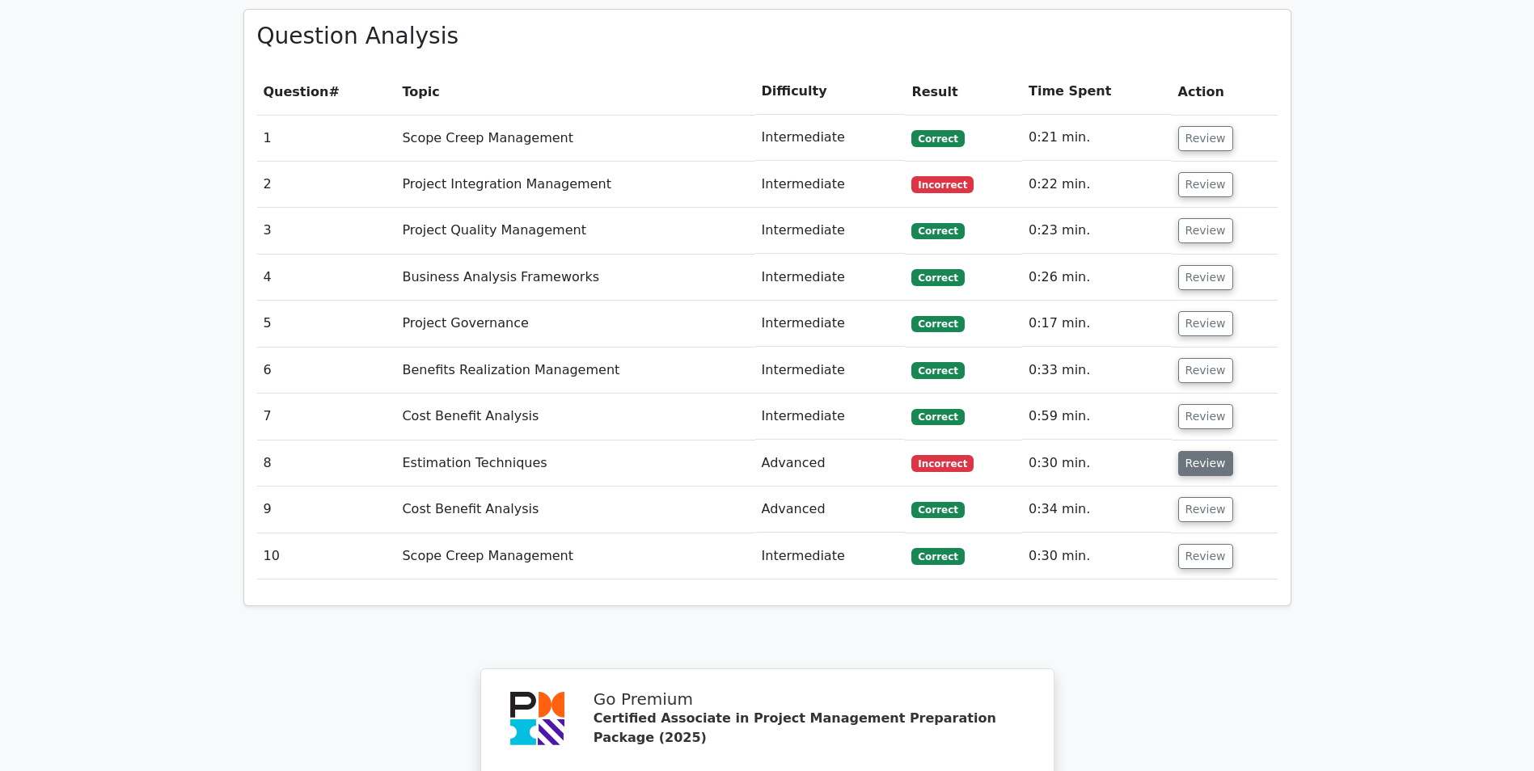
click at [1197, 451] on button "Review" at bounding box center [1205, 463] width 55 height 25
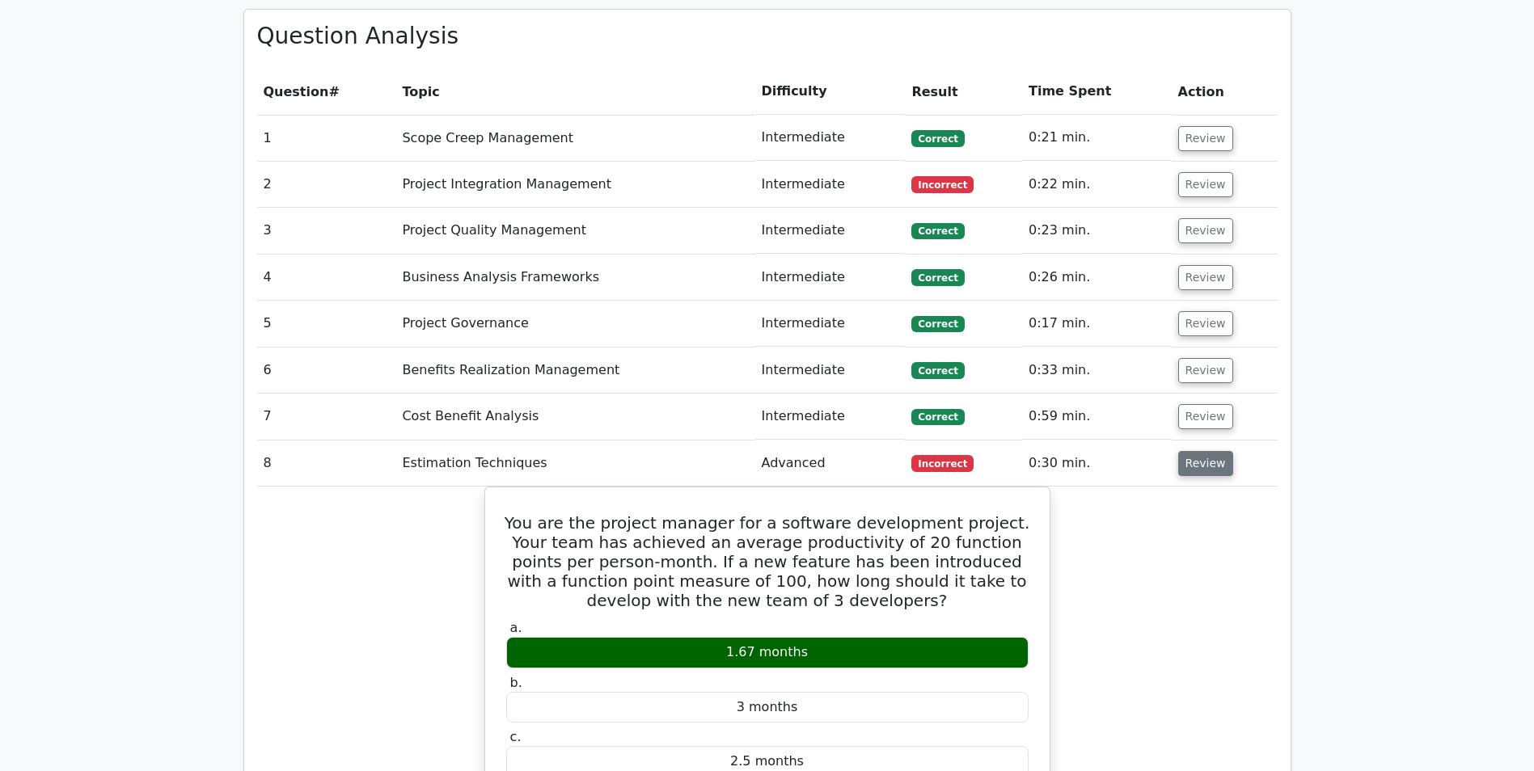
click at [1197, 451] on button "Review" at bounding box center [1205, 463] width 55 height 25
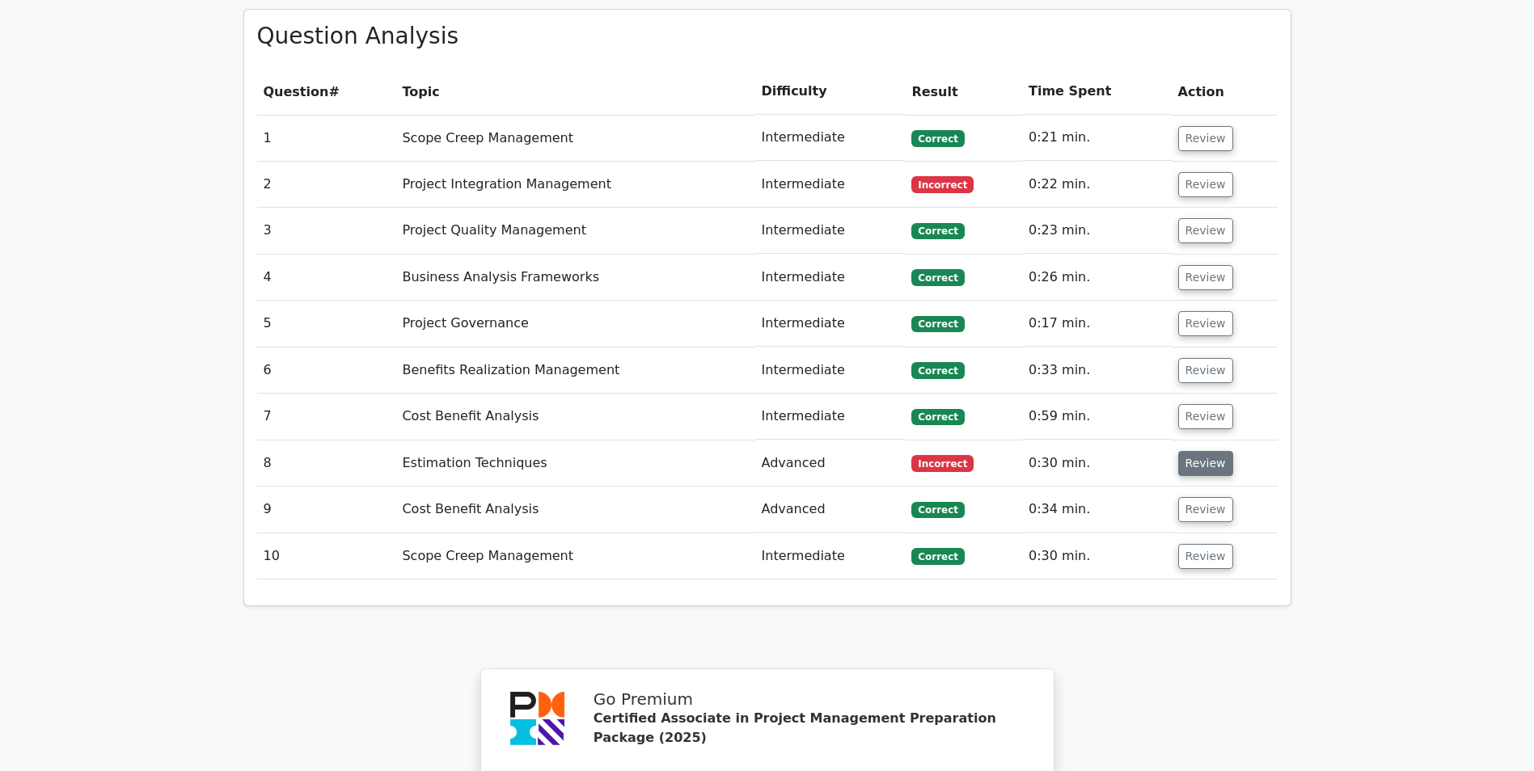
click at [1203, 451] on button "Review" at bounding box center [1205, 463] width 55 height 25
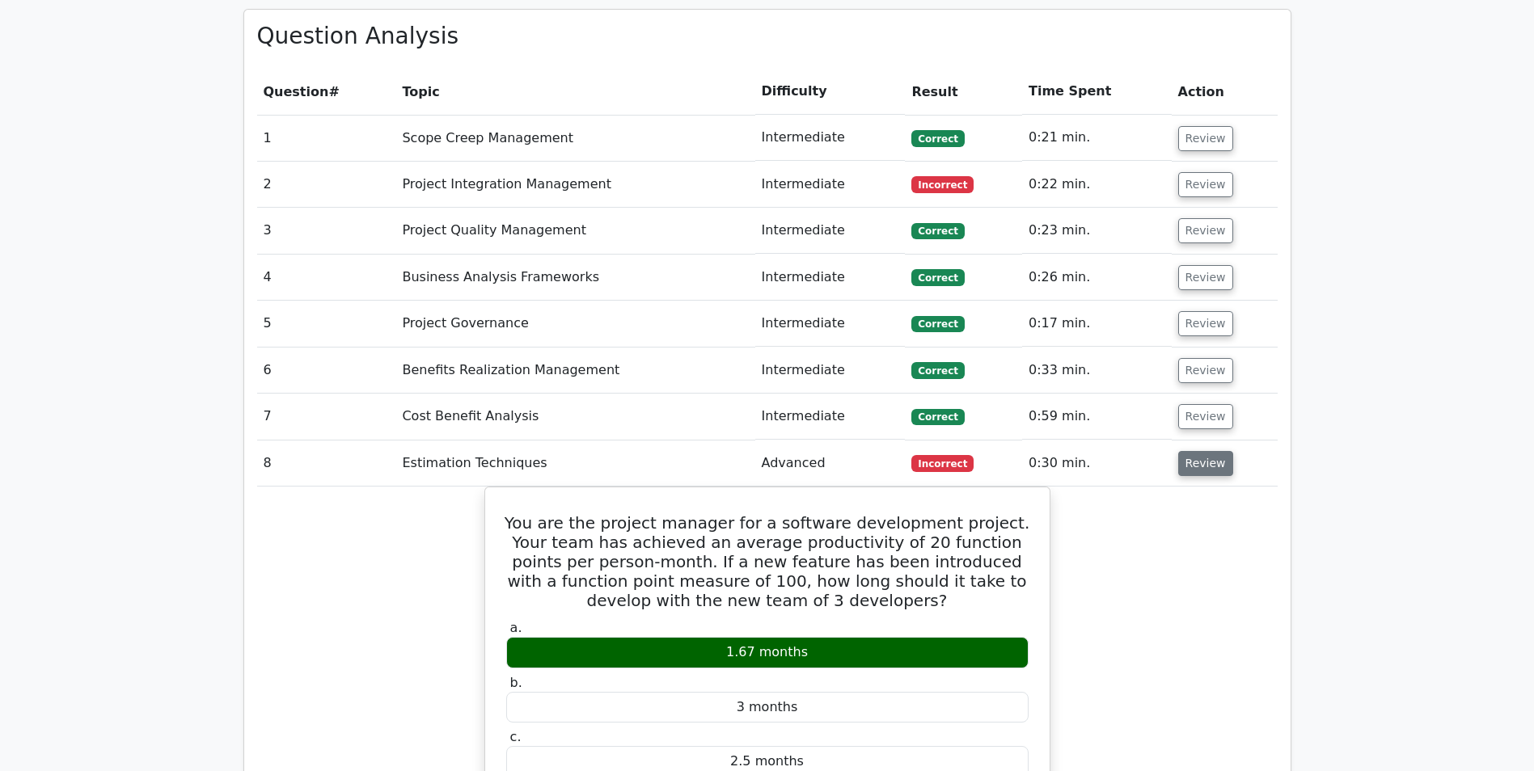
click at [1203, 451] on button "Review" at bounding box center [1205, 463] width 55 height 25
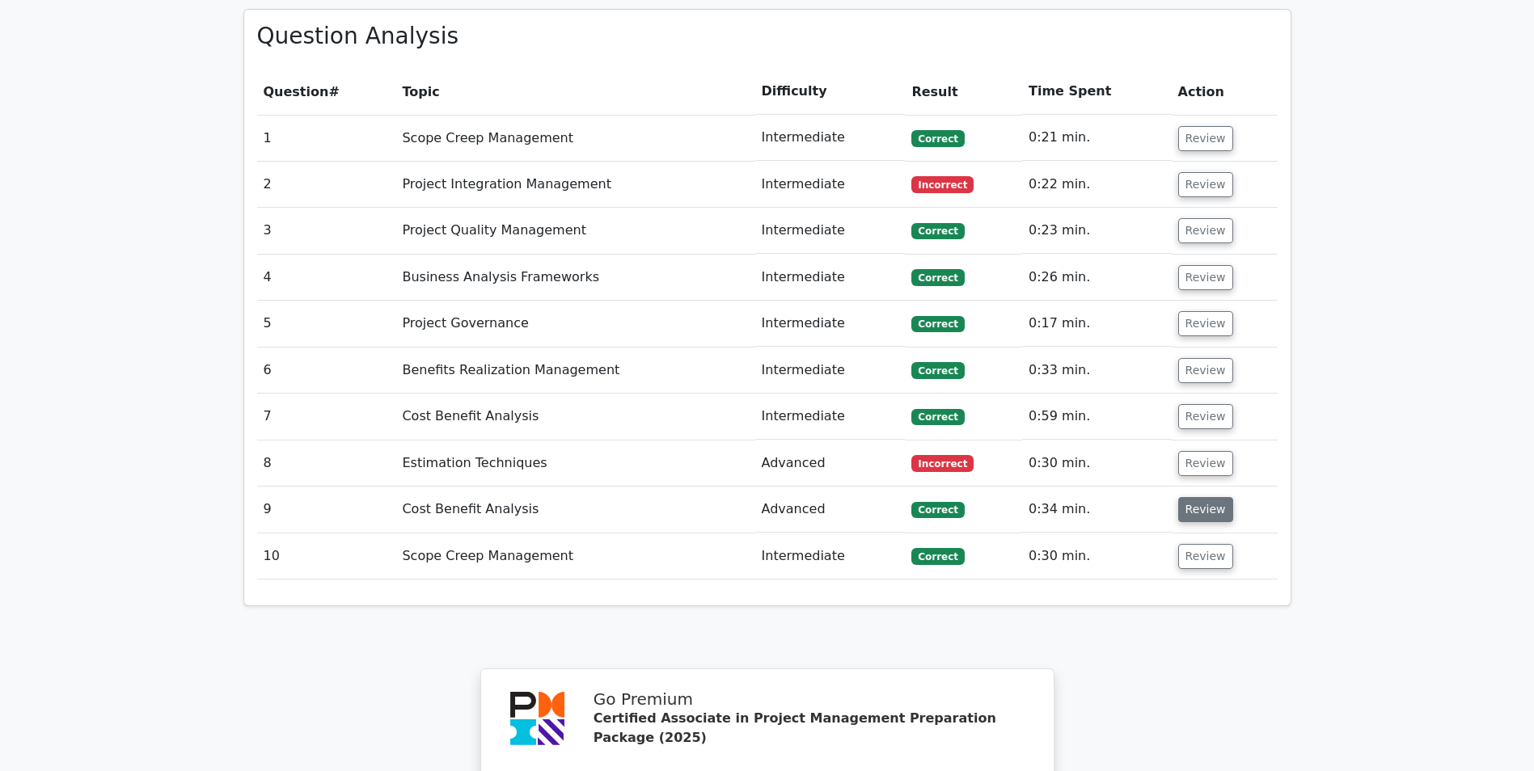
click at [1202, 497] on button "Review" at bounding box center [1205, 509] width 55 height 25
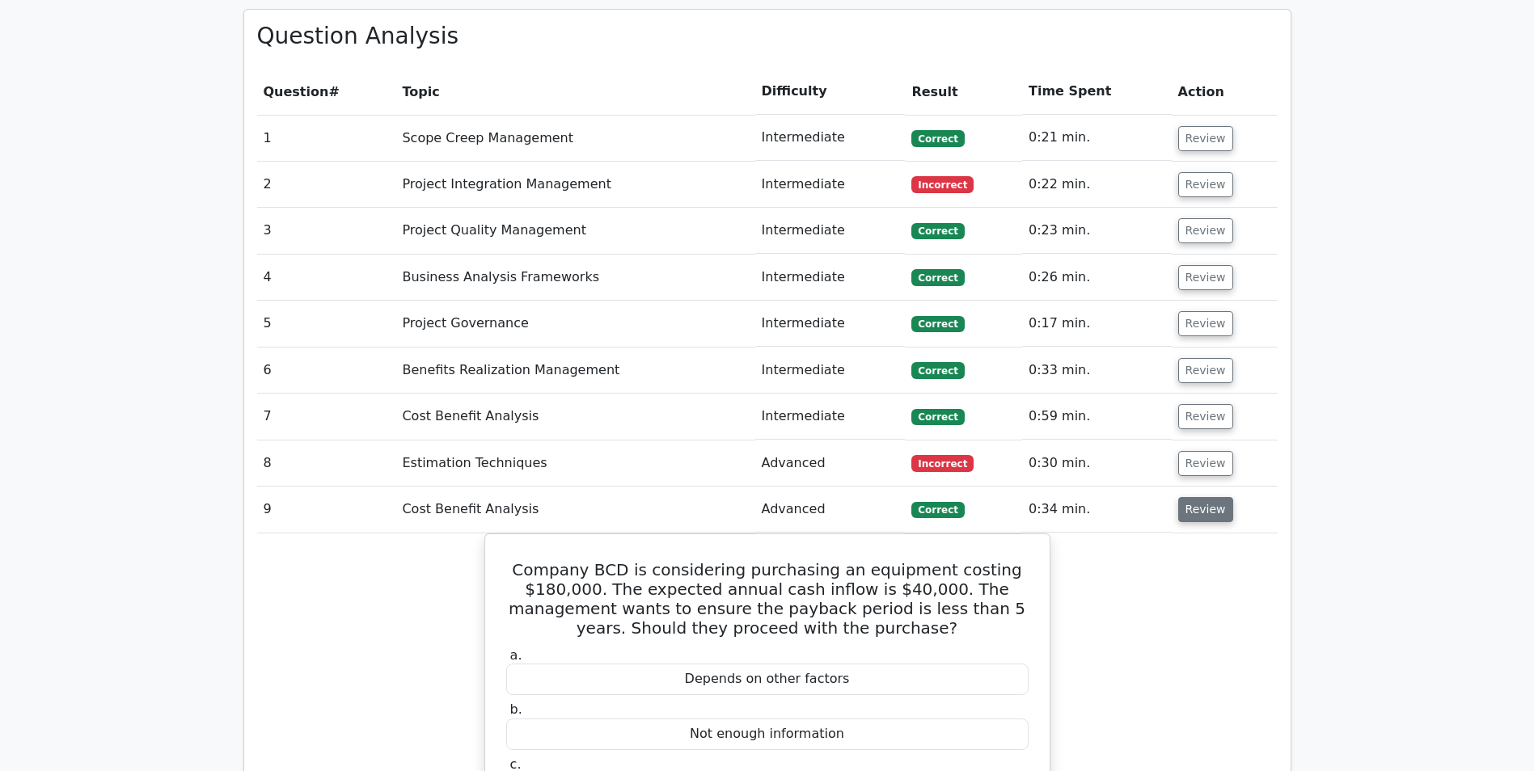
click at [1202, 497] on button "Review" at bounding box center [1205, 509] width 55 height 25
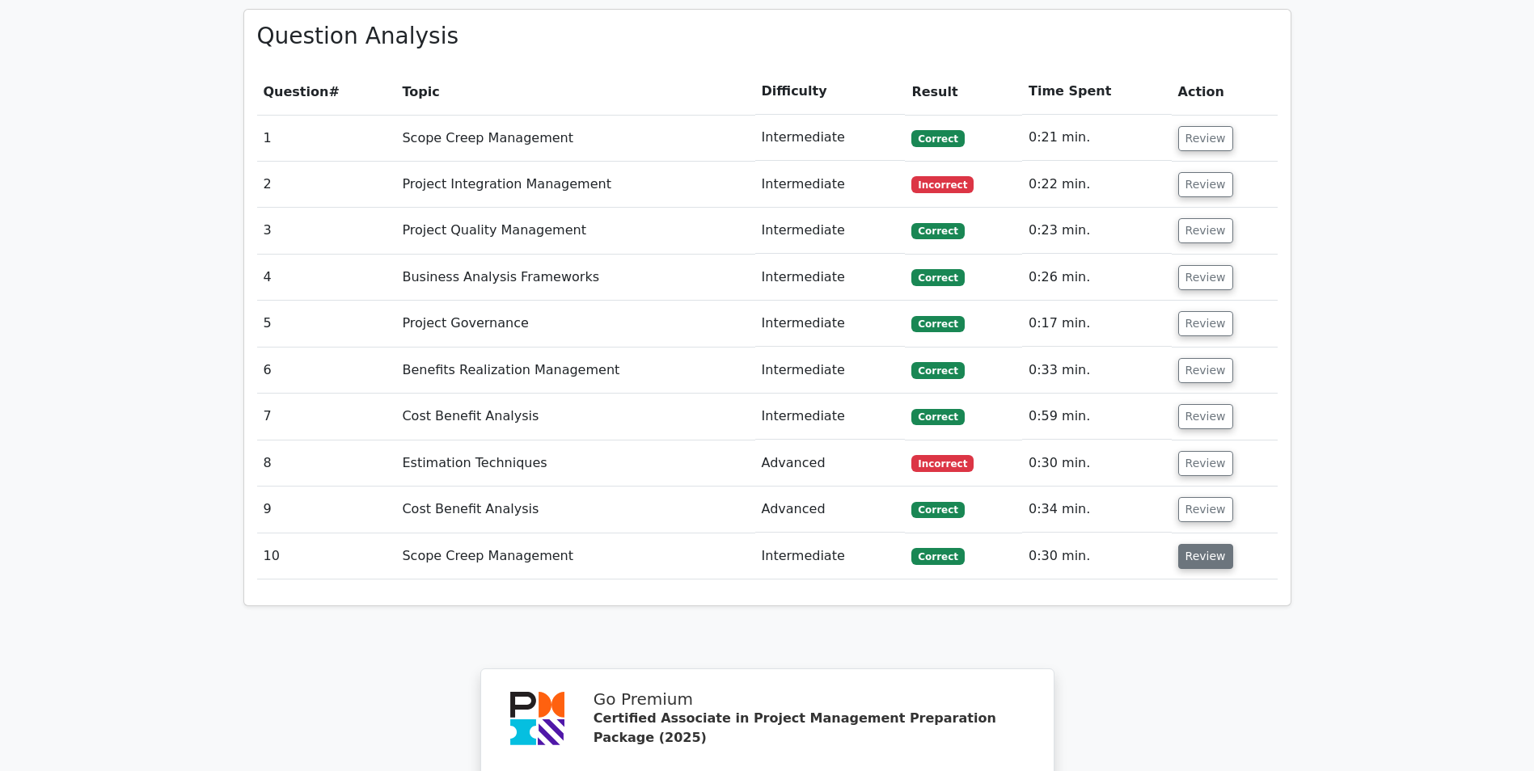
click at [1197, 544] on button "Review" at bounding box center [1205, 556] width 55 height 25
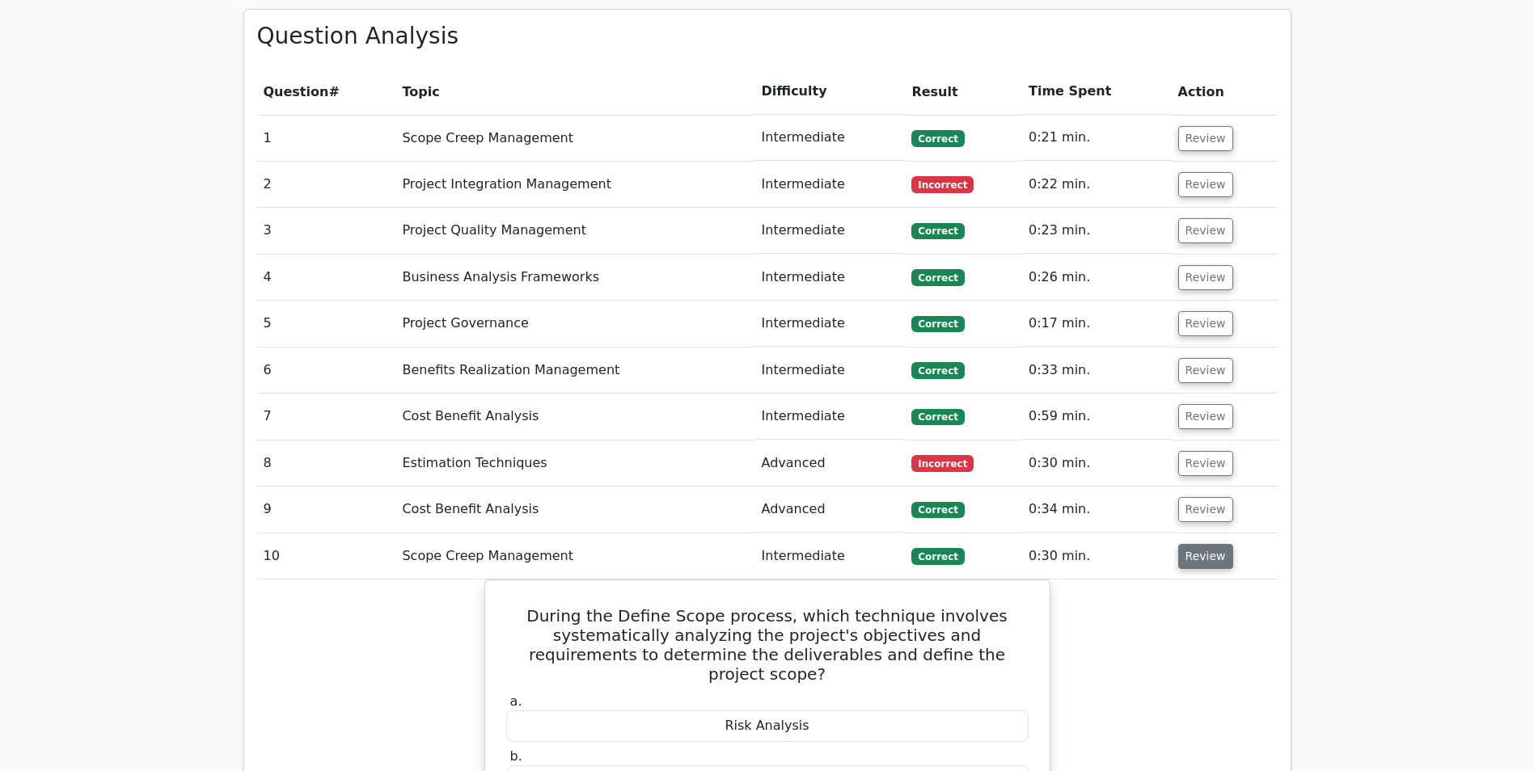
click at [1197, 544] on button "Review" at bounding box center [1205, 556] width 55 height 25
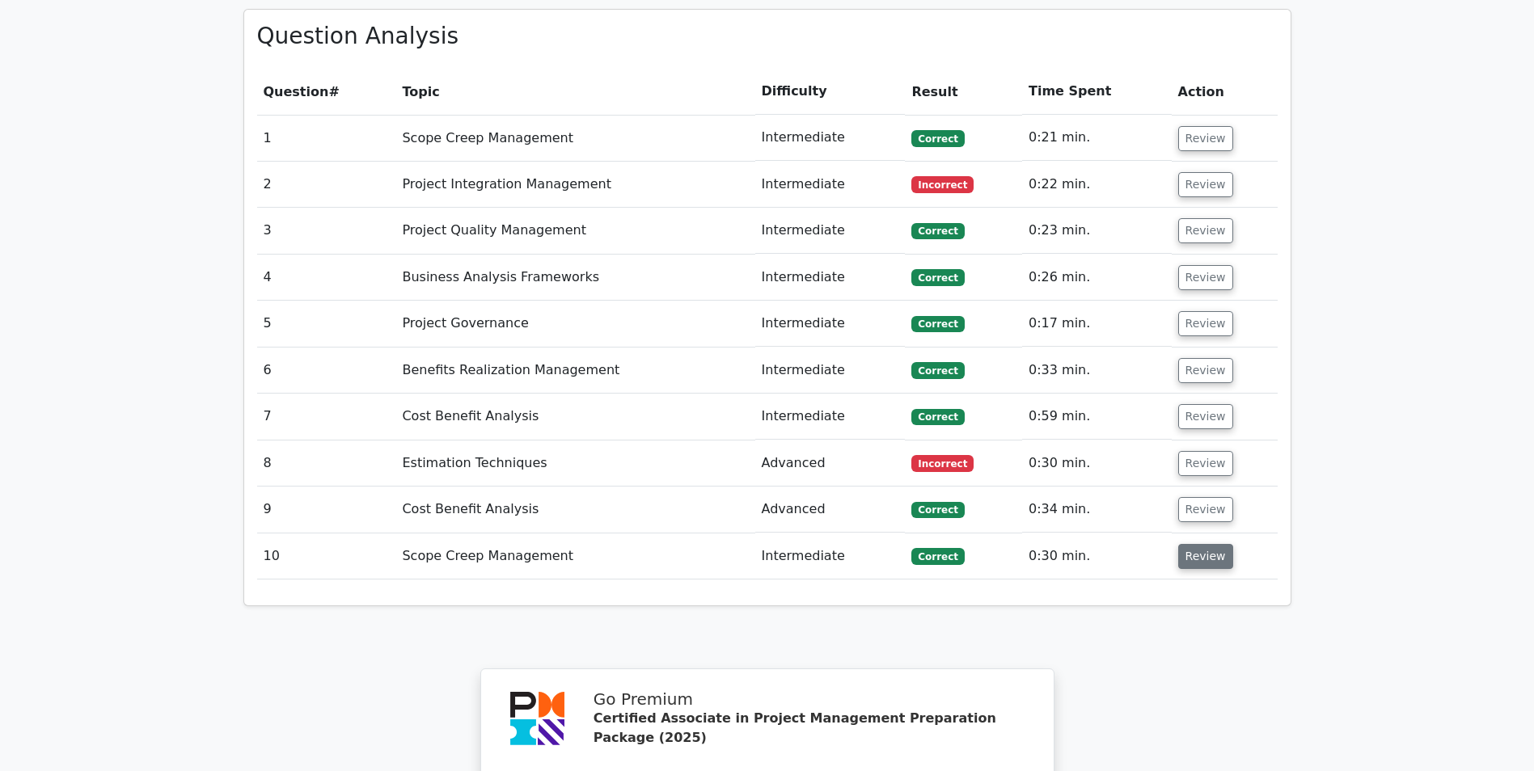
click at [1210, 544] on button "Review" at bounding box center [1205, 556] width 55 height 25
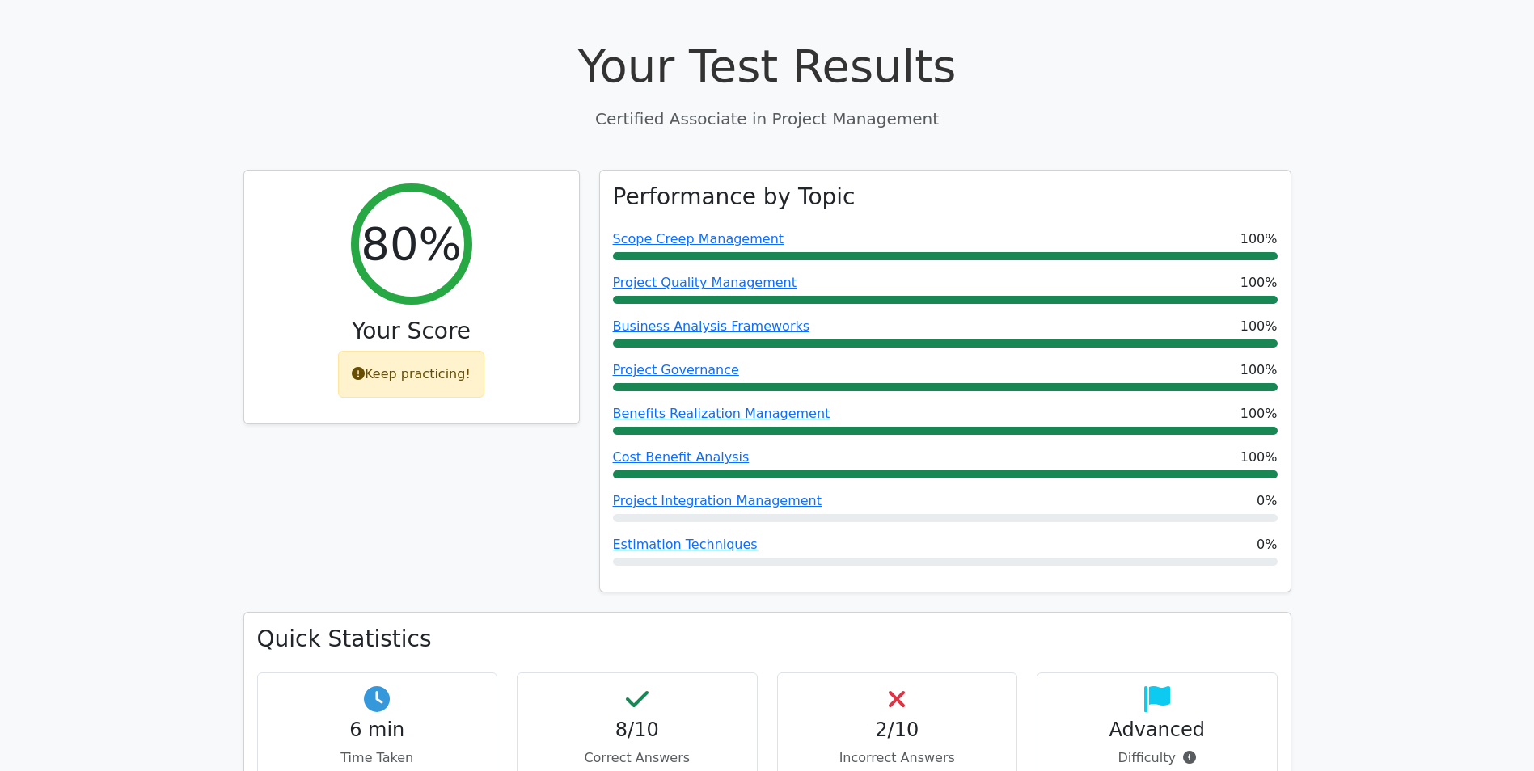
scroll to position [0, 0]
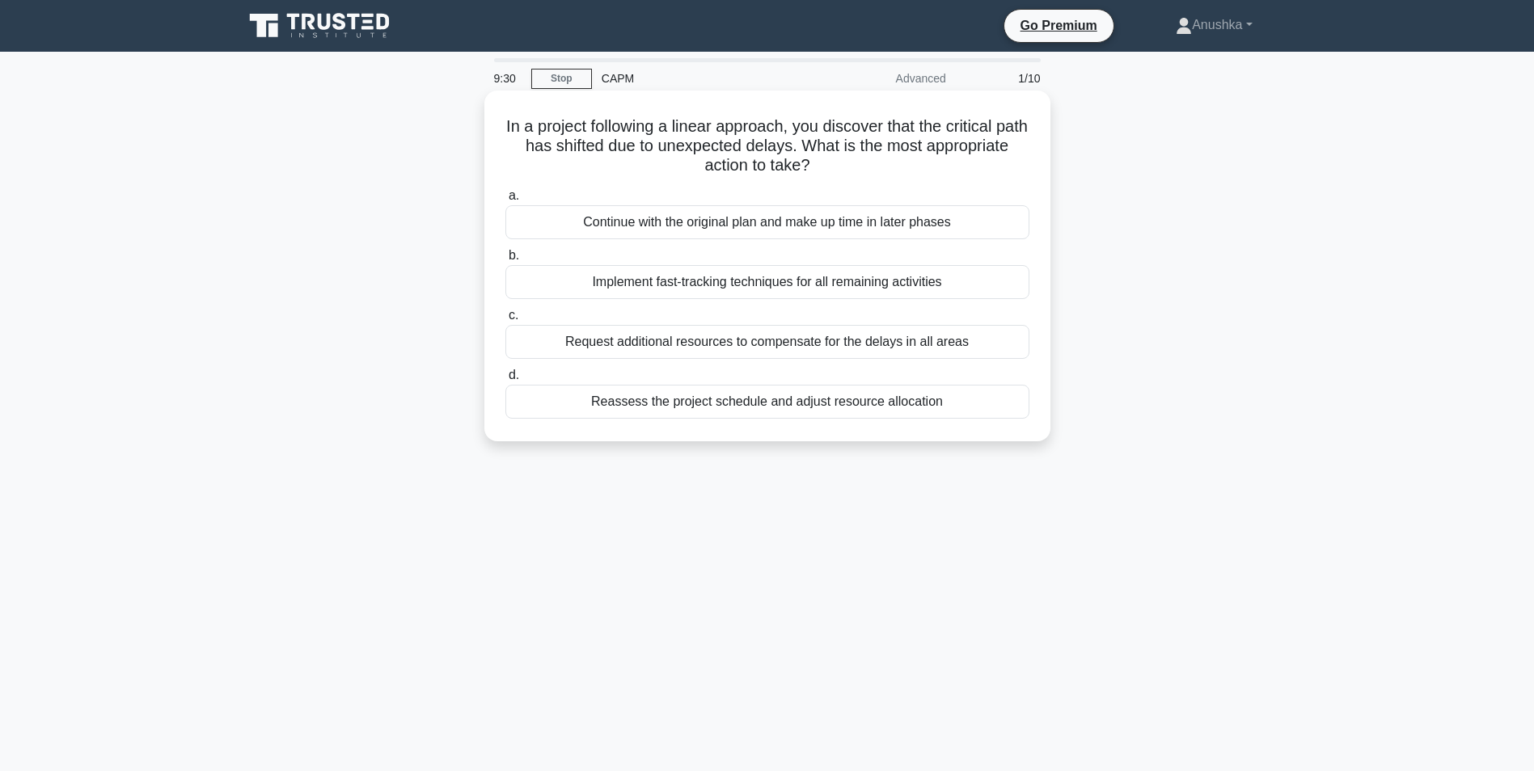
click at [861, 406] on div "Reassess the project schedule and adjust resource allocation" at bounding box center [767, 402] width 524 height 34
click at [505, 381] on input "d. Reassess the project schedule and adjust resource allocation" at bounding box center [505, 375] width 0 height 11
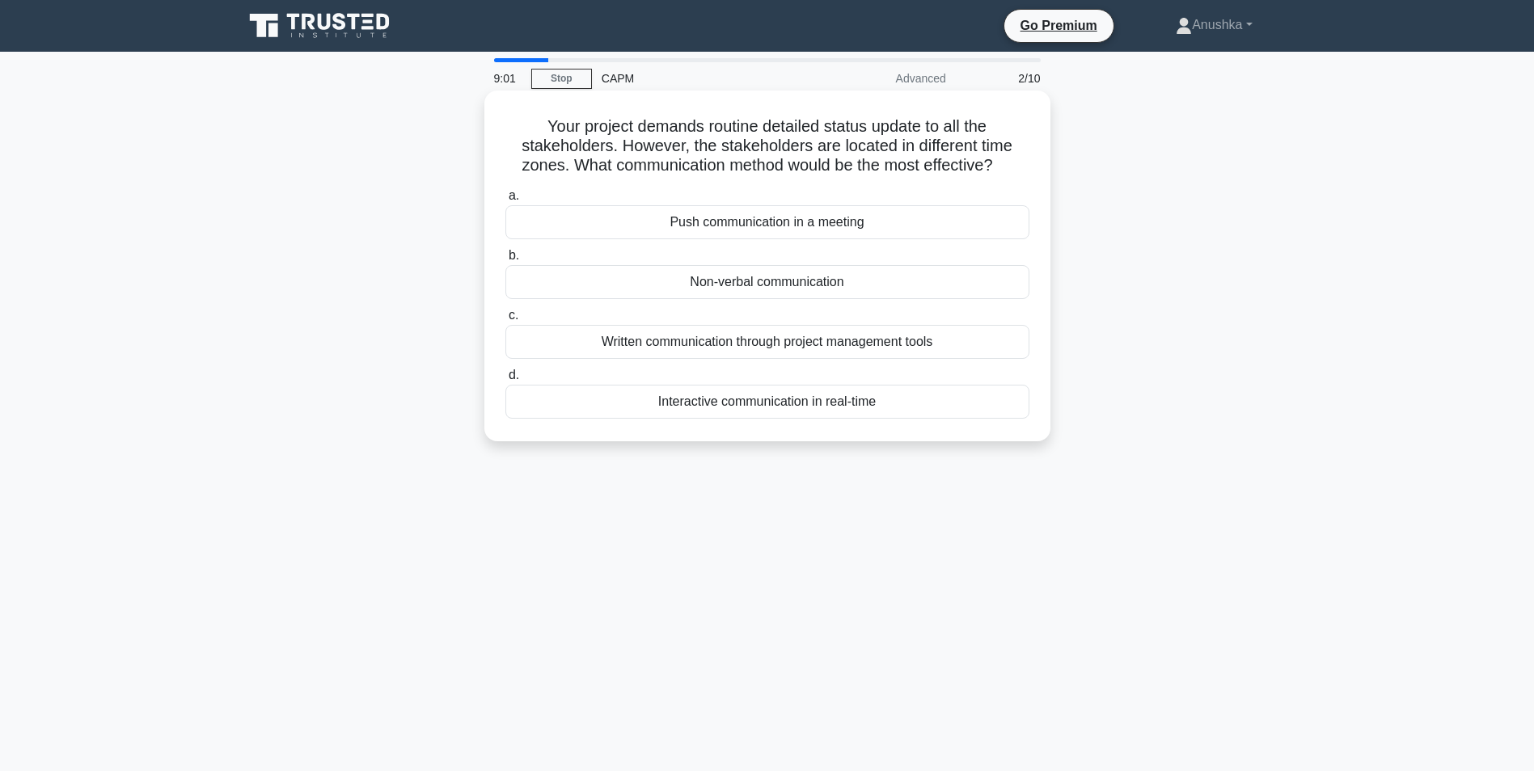
click at [875, 344] on div "Written communication through project management tools" at bounding box center [767, 342] width 524 height 34
click at [505, 321] on input "c. Written communication through project management tools" at bounding box center [505, 315] width 0 height 11
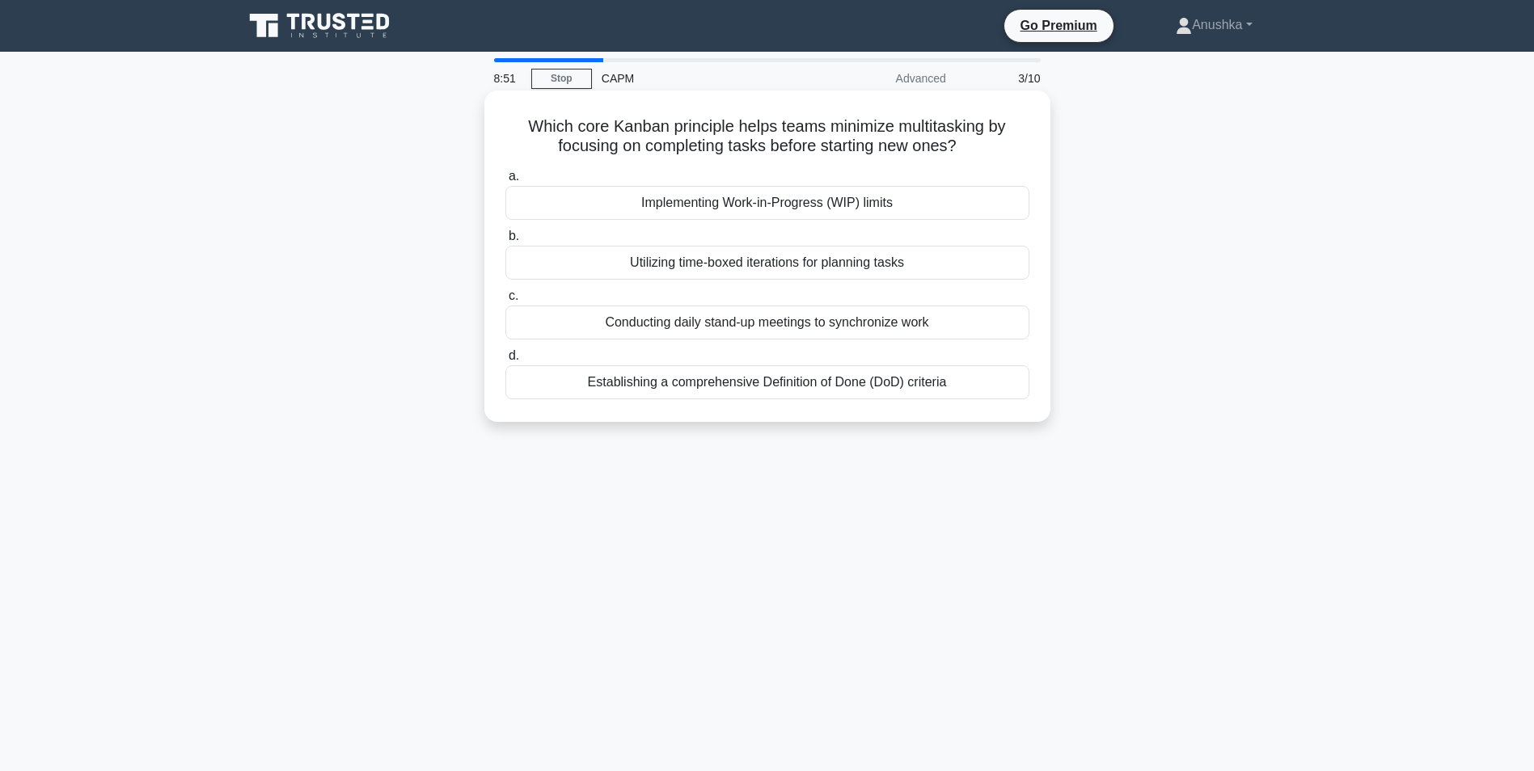
click at [863, 202] on div "Implementing Work-in-Progress (WIP) limits" at bounding box center [767, 203] width 524 height 34
click at [505, 182] on input "a. Implementing Work-in-Progress (WIP) limits" at bounding box center [505, 176] width 0 height 11
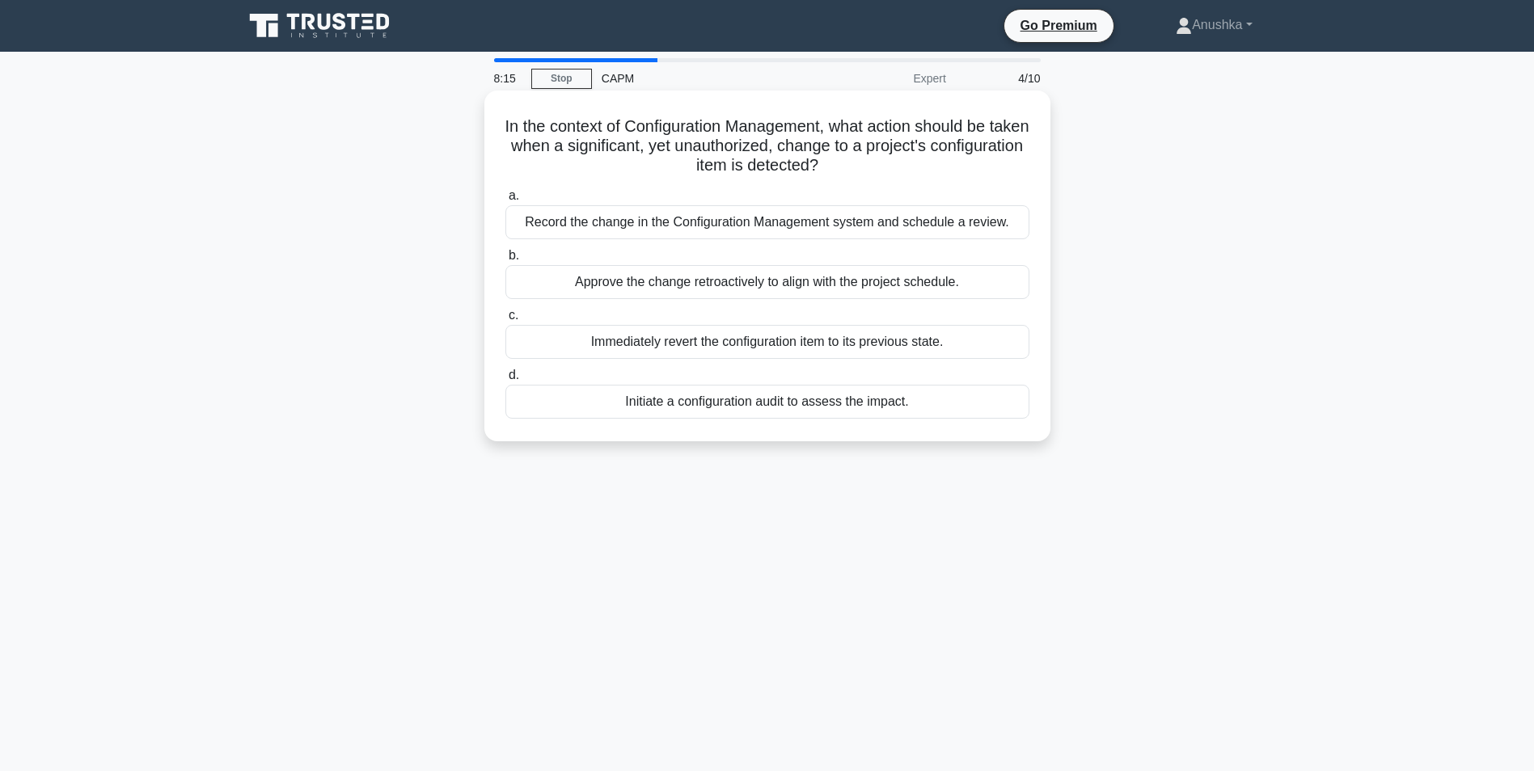
click at [772, 223] on div "Record the change in the Configuration Management system and schedule a review." at bounding box center [767, 222] width 524 height 34
click at [505, 201] on input "a. Record the change in the Configuration Management system and schedule a revi…" at bounding box center [505, 196] width 0 height 11
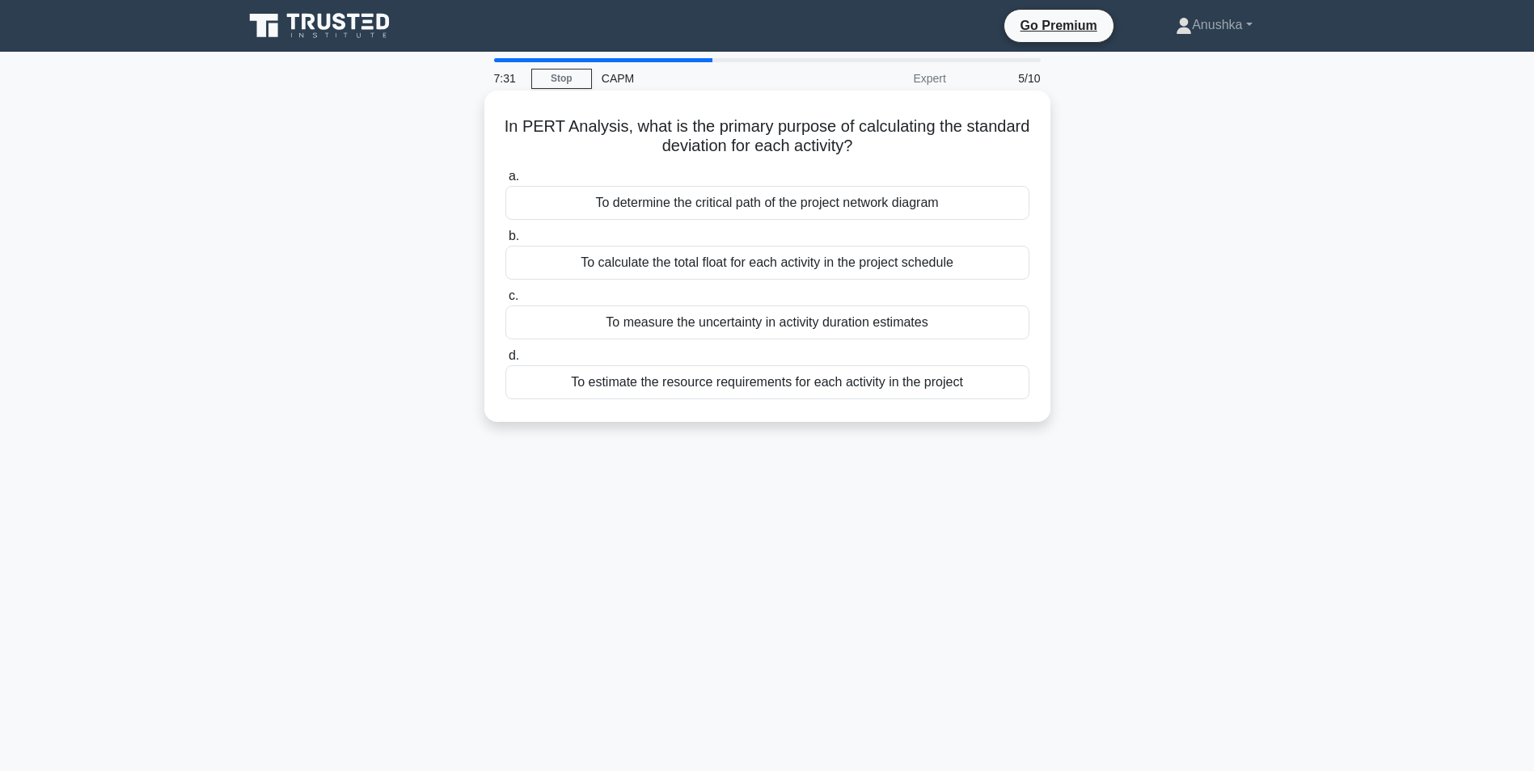
click at [862, 269] on div "To calculate the total float for each activity in the project schedule" at bounding box center [767, 263] width 524 height 34
click at [505, 242] on input "b. To calculate the total float for each activity in the project schedule" at bounding box center [505, 236] width 0 height 11
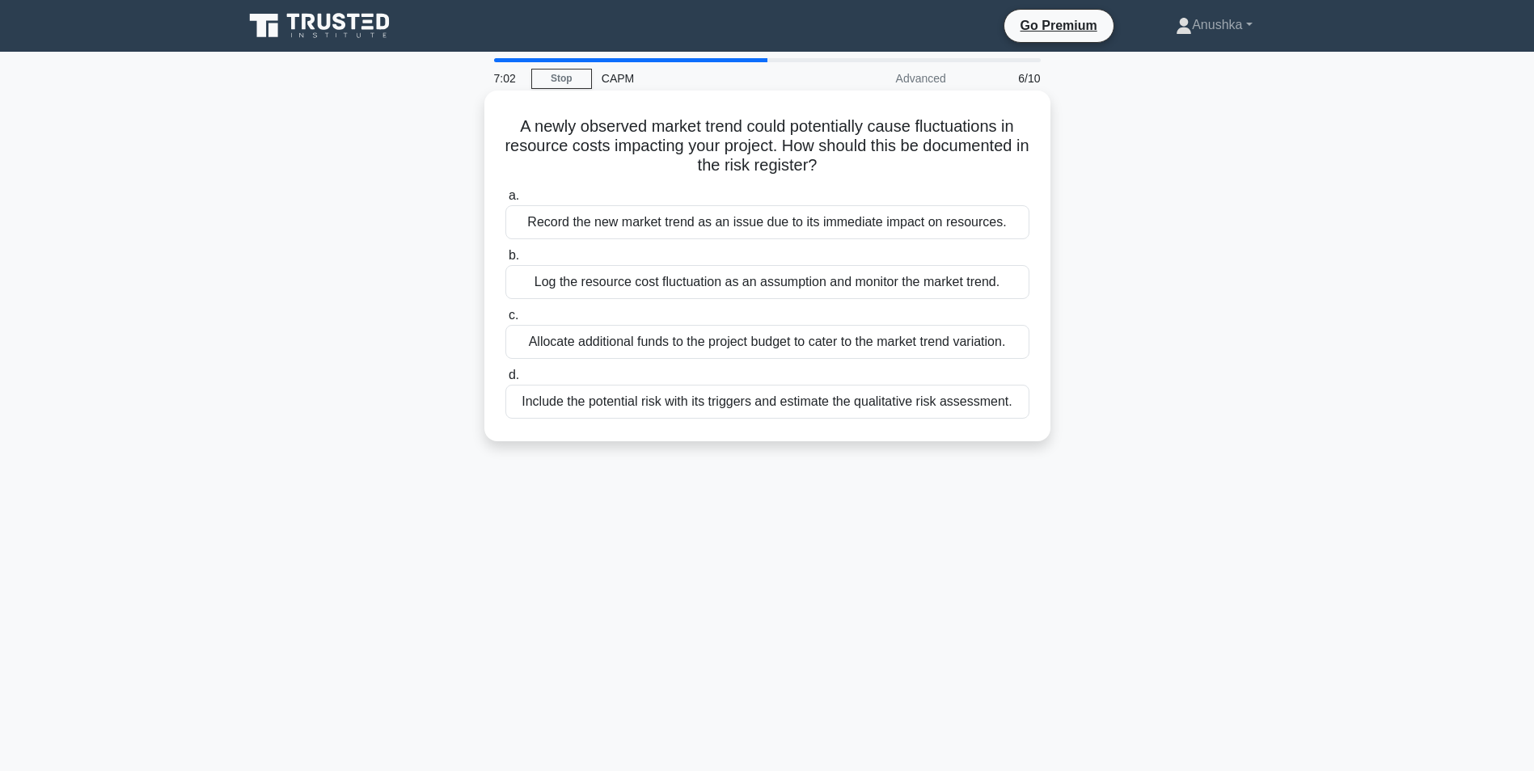
click at [783, 403] on div "Include the potential risk with its triggers and estimate the qualitative risk …" at bounding box center [767, 402] width 524 height 34
click at [505, 381] on input "d. Include the potential risk with its triggers and estimate the qualitative ri…" at bounding box center [505, 375] width 0 height 11
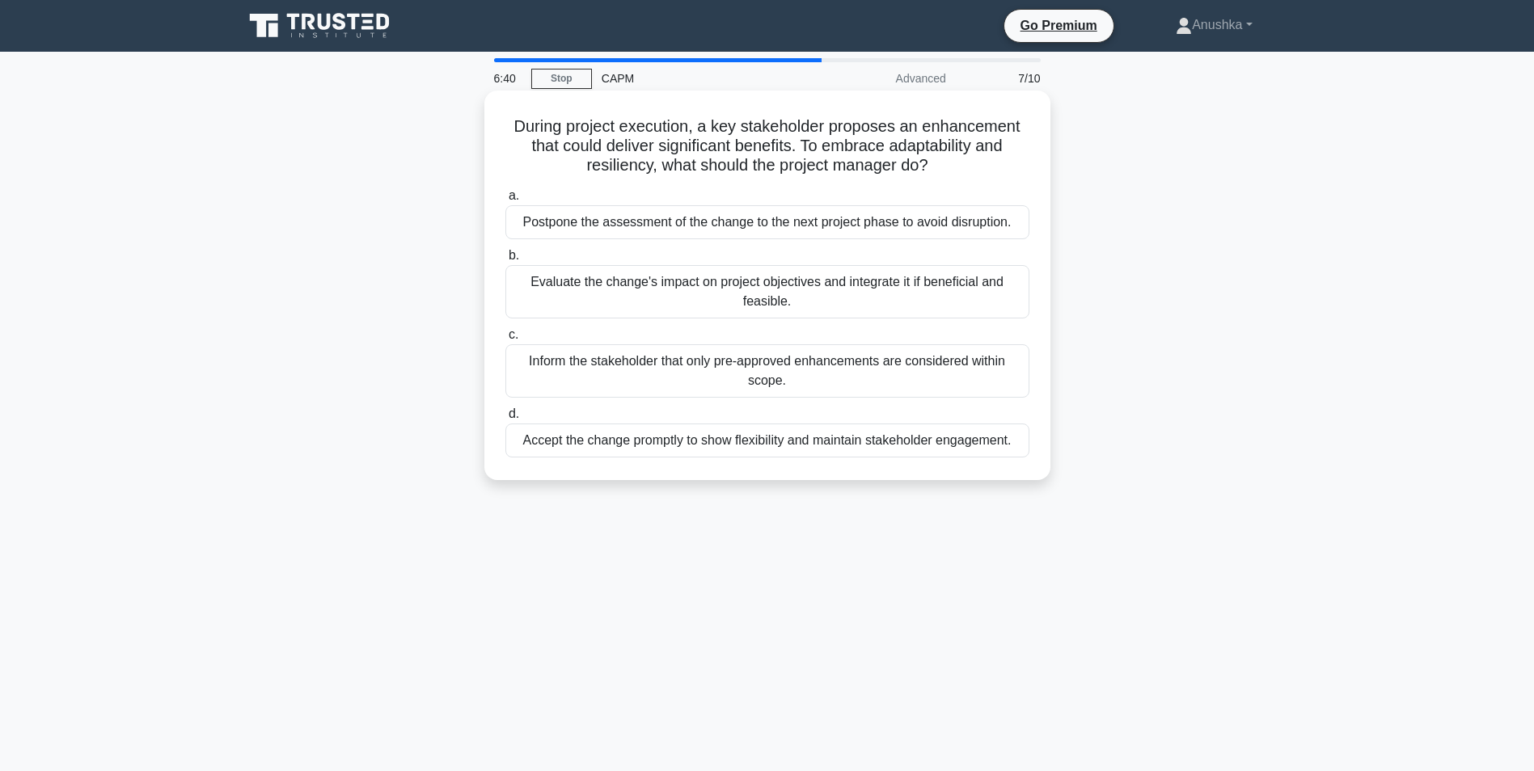
click at [726, 293] on div "Evaluate the change's impact on project objectives and integrate it if benefici…" at bounding box center [767, 291] width 524 height 53
click at [505, 261] on input "b. Evaluate the change's impact on project objectives and integrate it if benef…" at bounding box center [505, 256] width 0 height 11
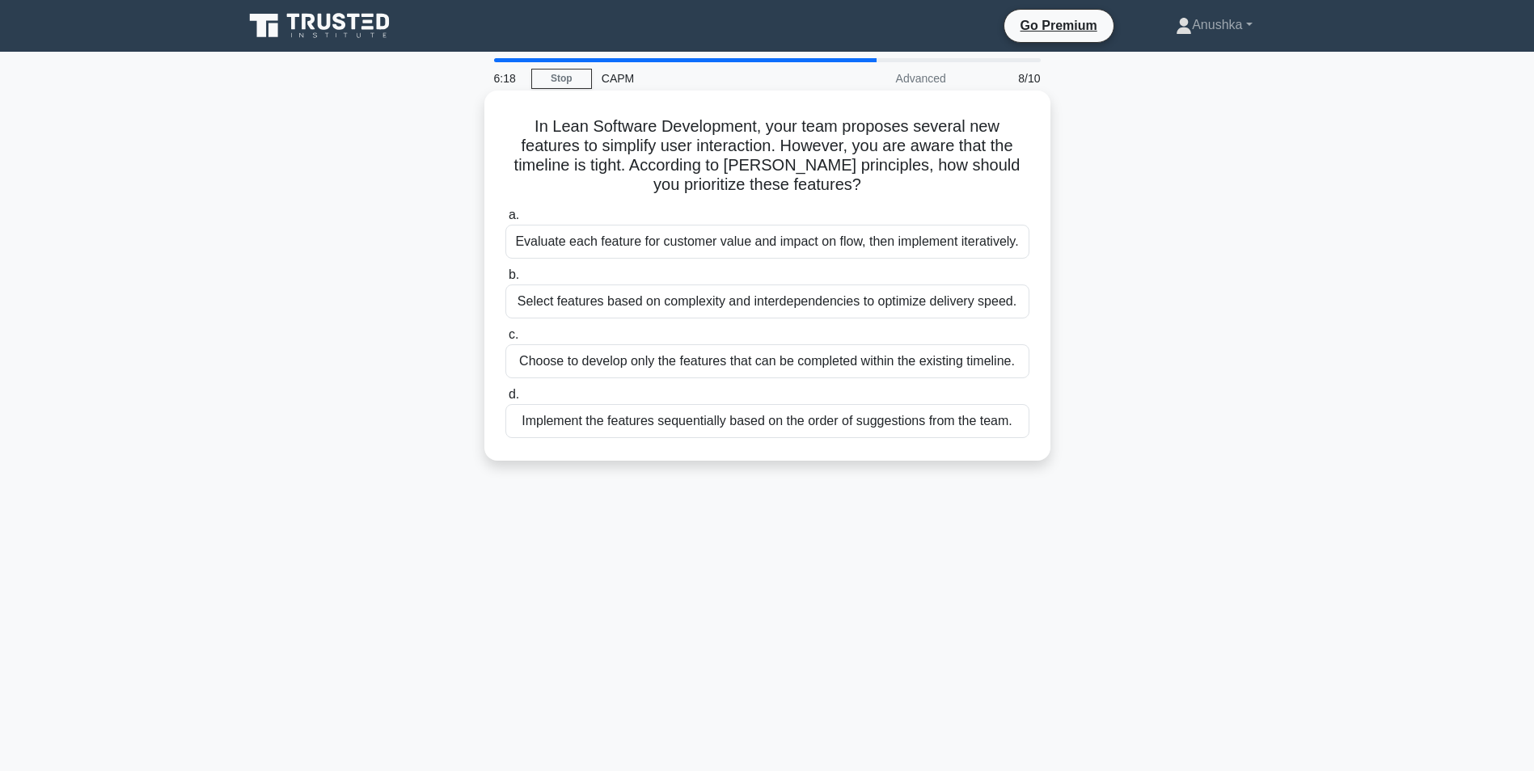
click at [780, 247] on div "Evaluate each feature for customer value and impact on flow, then implement ite…" at bounding box center [767, 242] width 524 height 34
click at [505, 221] on input "a. Evaluate each feature for customer value and impact on flow, then implement …" at bounding box center [505, 215] width 0 height 11
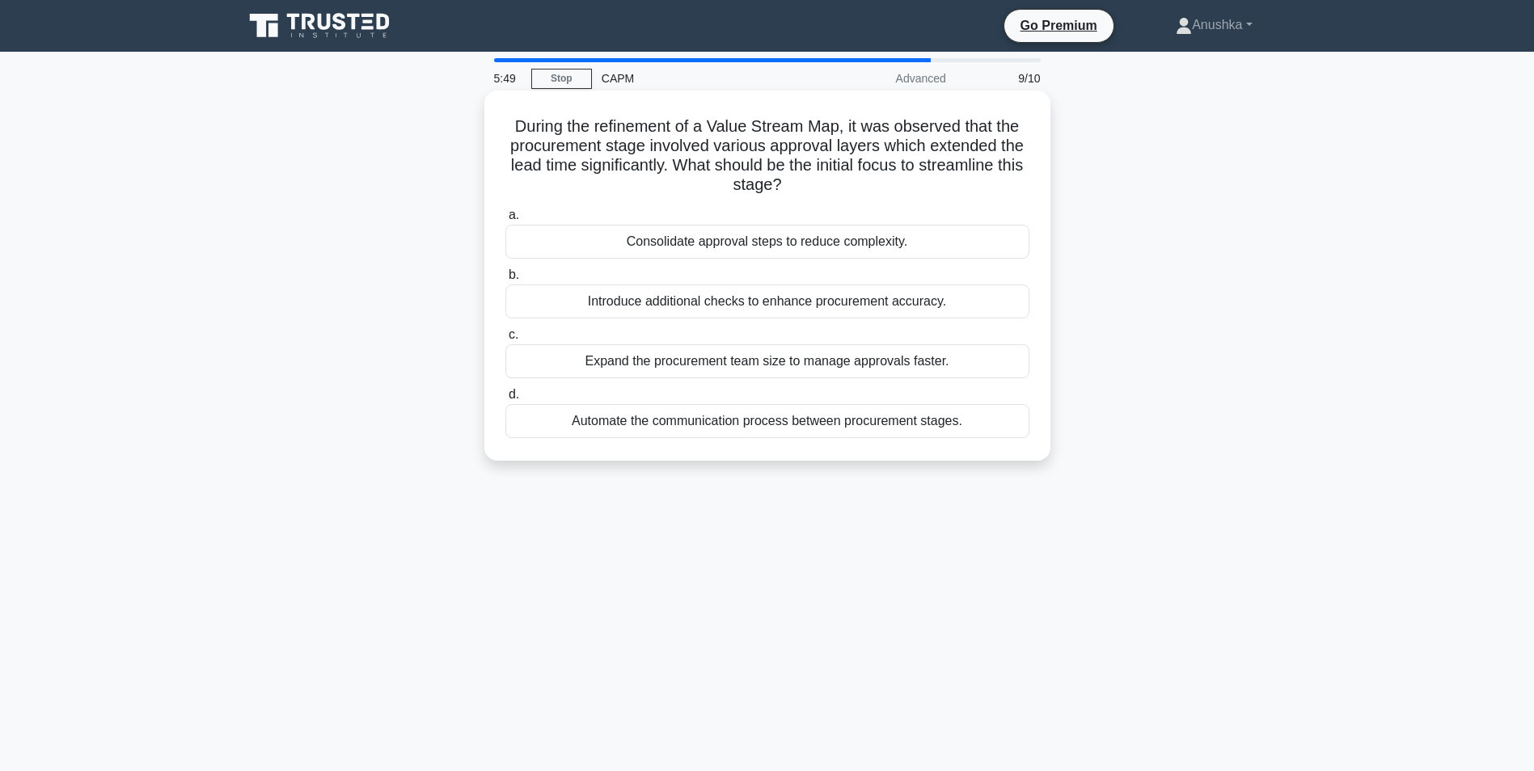
click at [778, 247] on div "Consolidate approval steps to reduce complexity." at bounding box center [767, 242] width 524 height 34
click at [505, 221] on input "a. Consolidate approval steps to reduce complexity." at bounding box center [505, 215] width 0 height 11
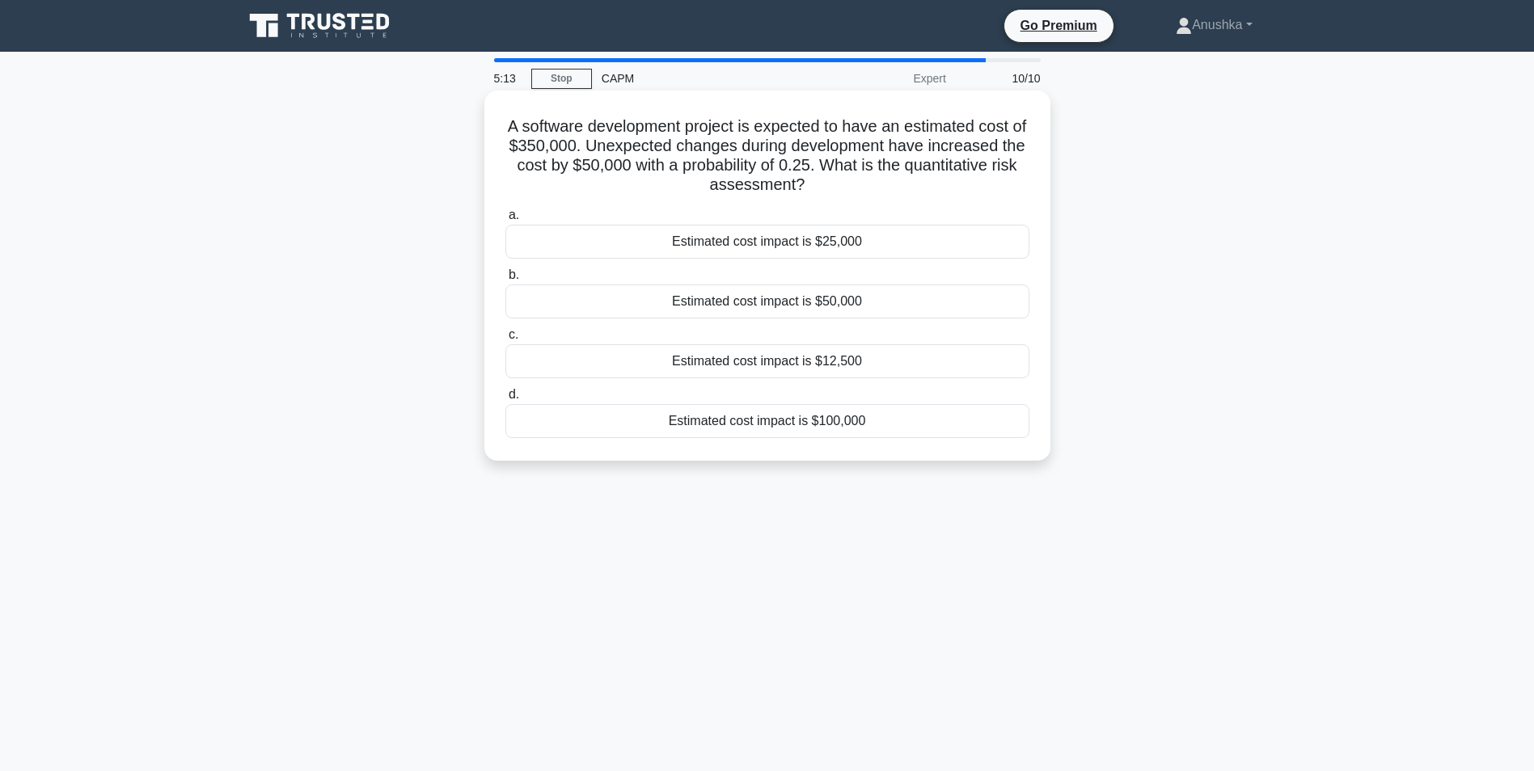
click at [837, 357] on div "Estimated cost impact is $12,500" at bounding box center [767, 361] width 524 height 34
click at [505, 340] on input "c. Estimated cost impact is $12,500" at bounding box center [505, 335] width 0 height 11
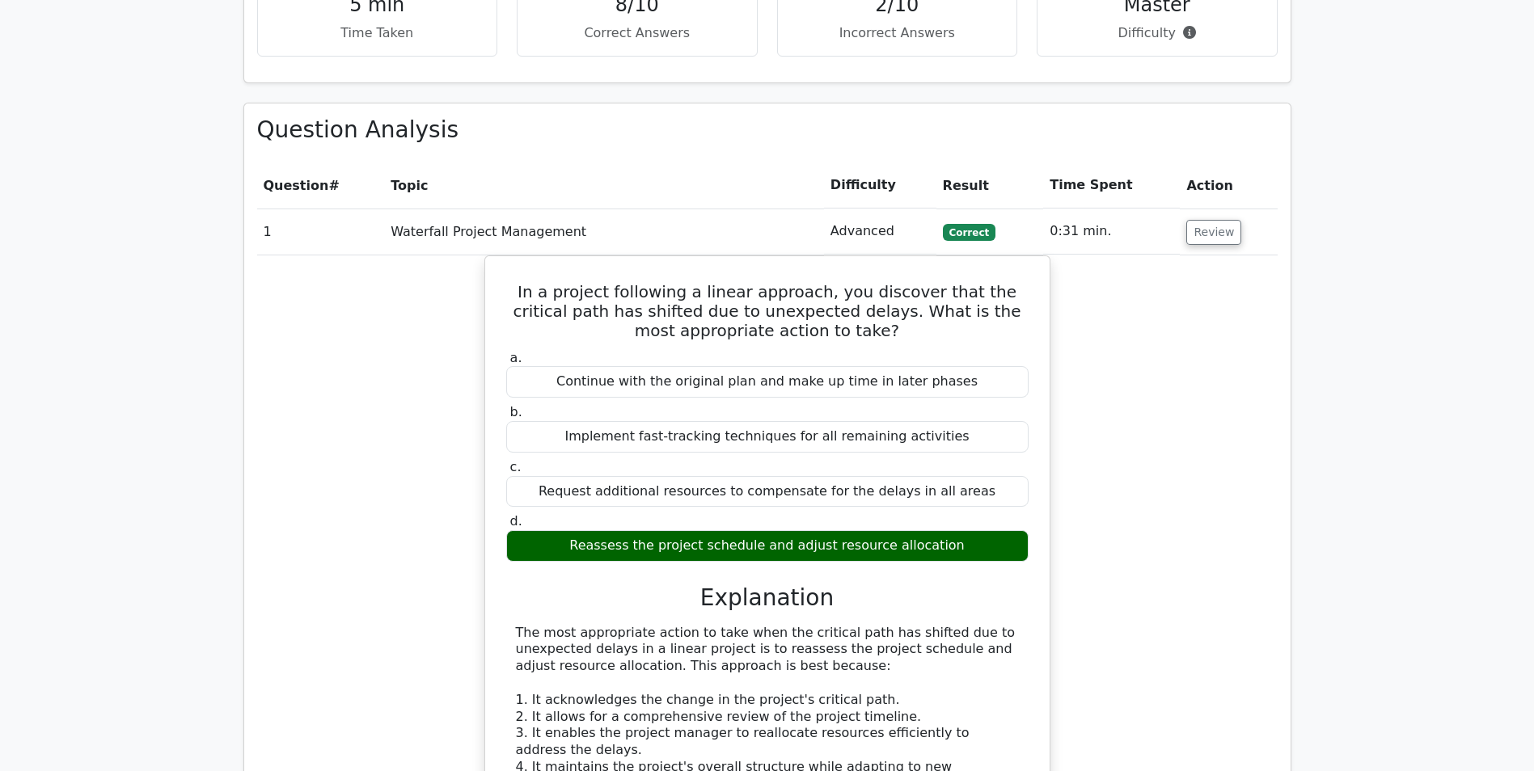
scroll to position [1294, 0]
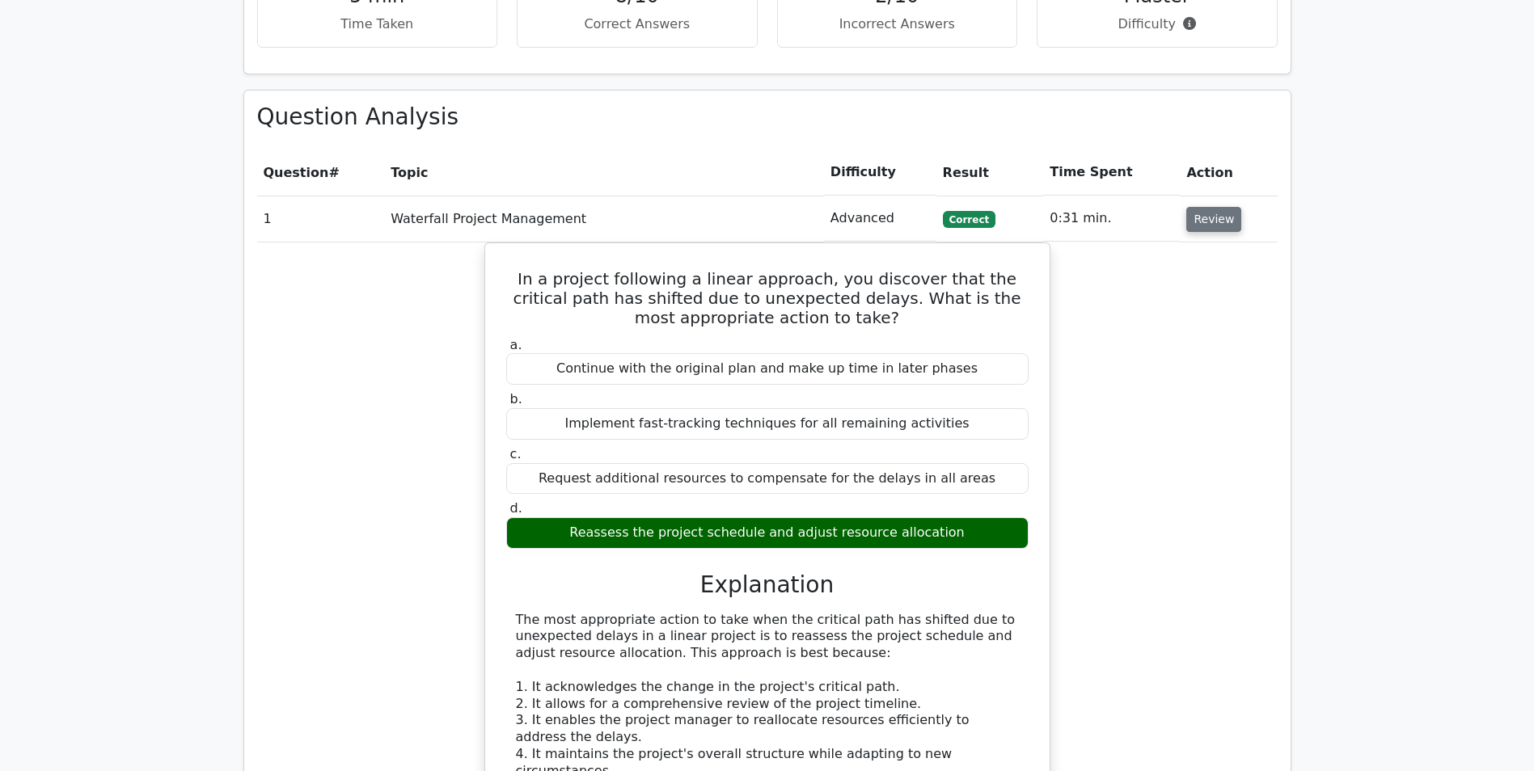
click at [1216, 207] on button "Review" at bounding box center [1213, 219] width 55 height 25
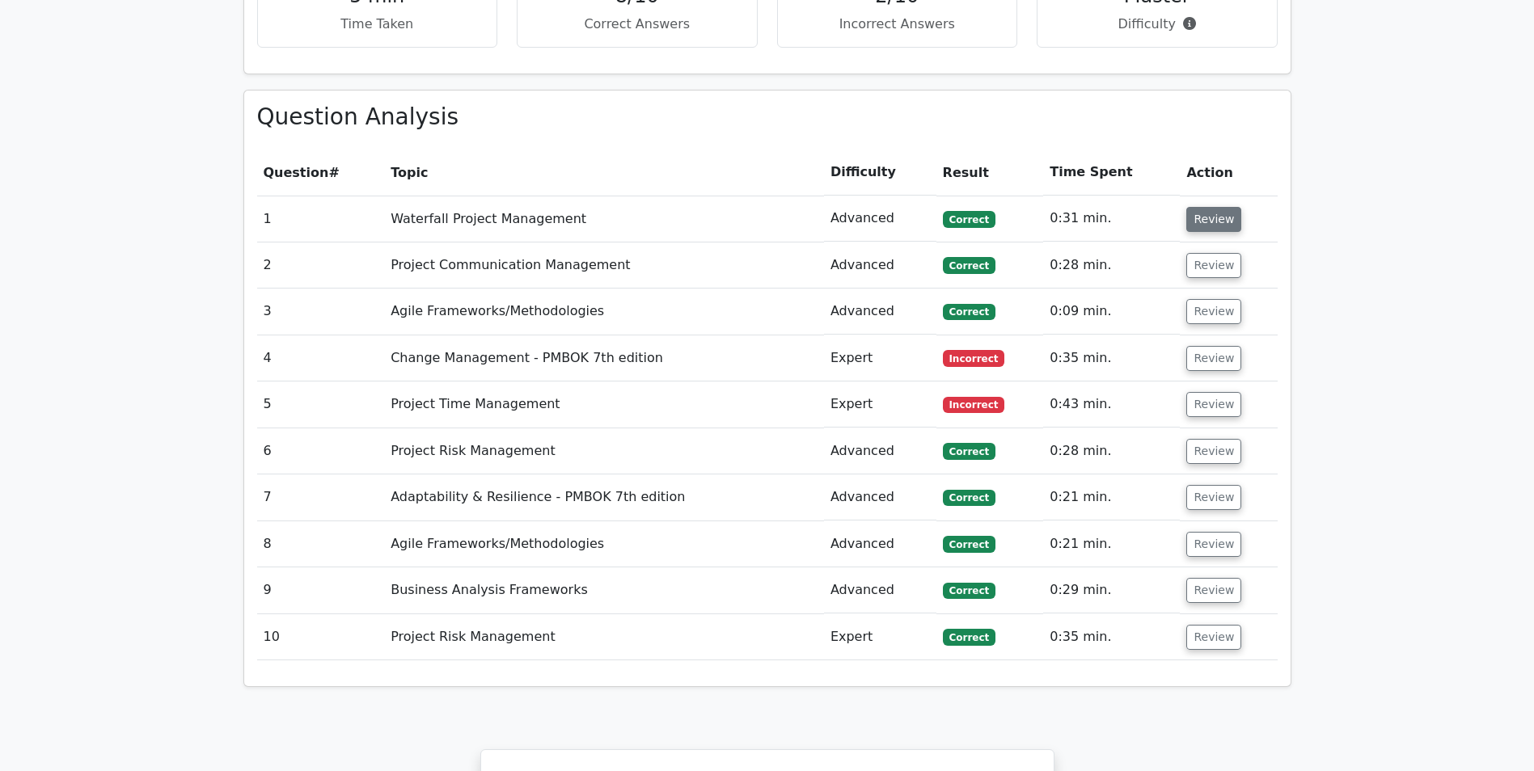
click at [1216, 207] on button "Review" at bounding box center [1213, 219] width 55 height 25
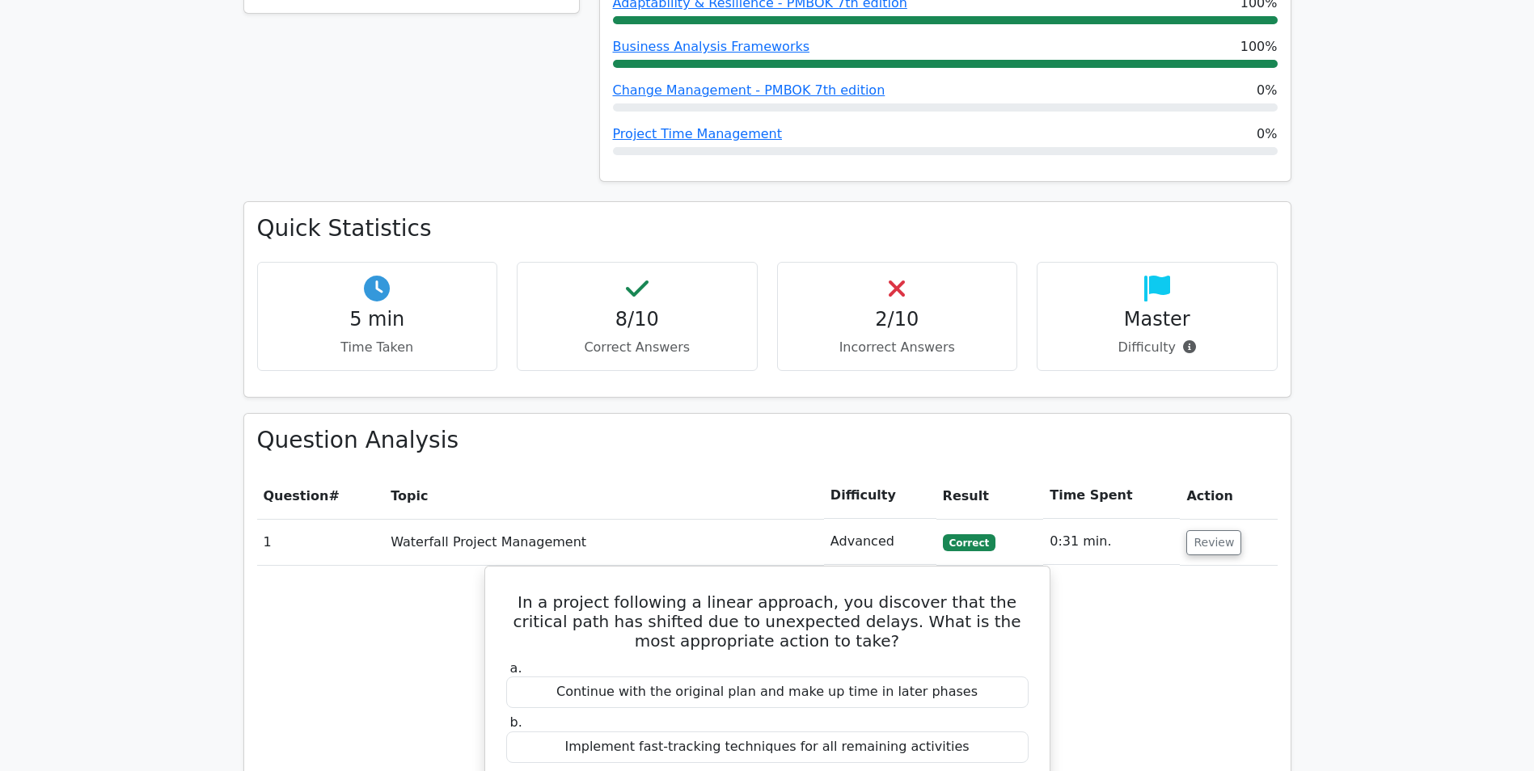
scroll to position [1051, 0]
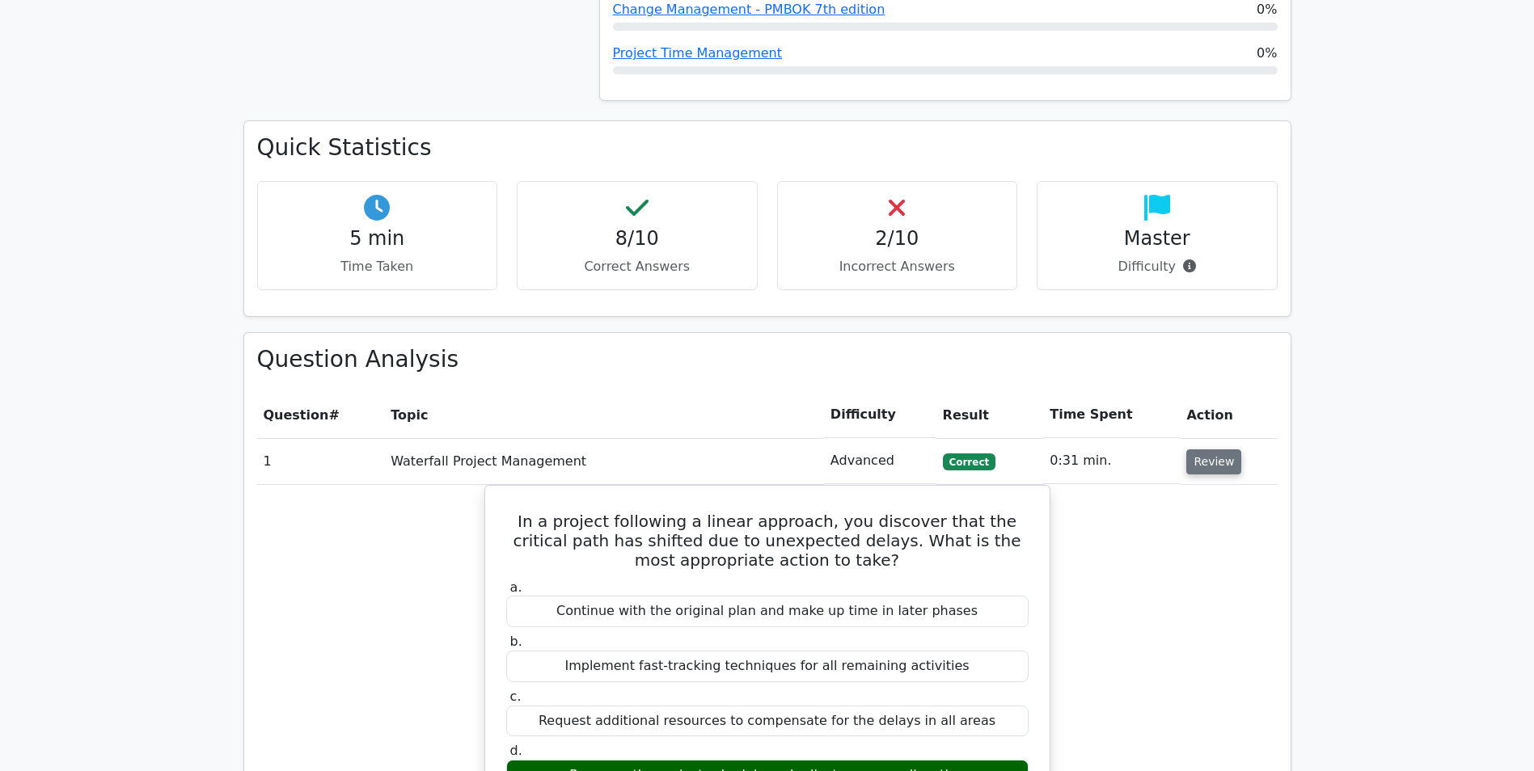
click at [1209, 450] on button "Review" at bounding box center [1213, 462] width 55 height 25
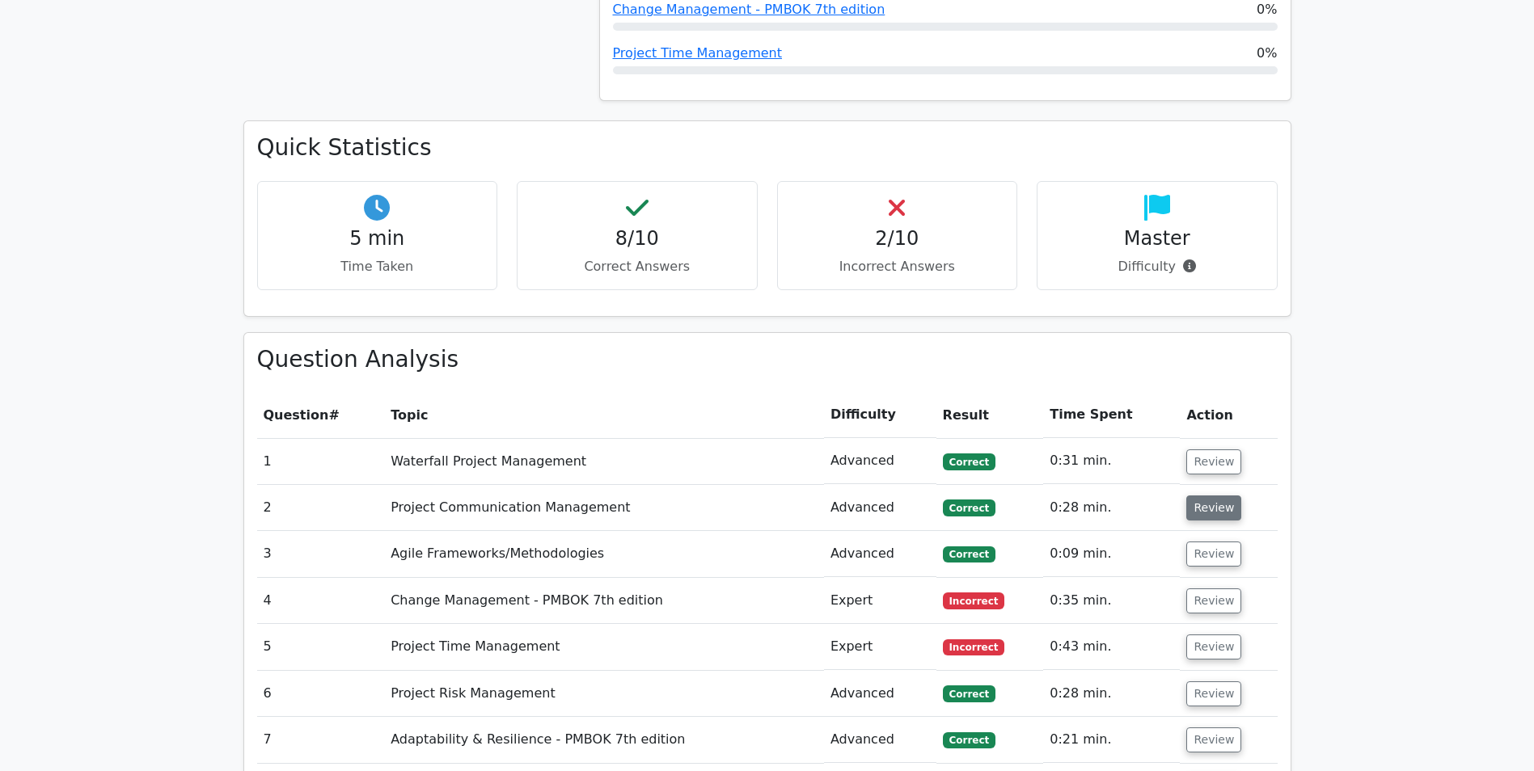
click at [1221, 496] on button "Review" at bounding box center [1213, 508] width 55 height 25
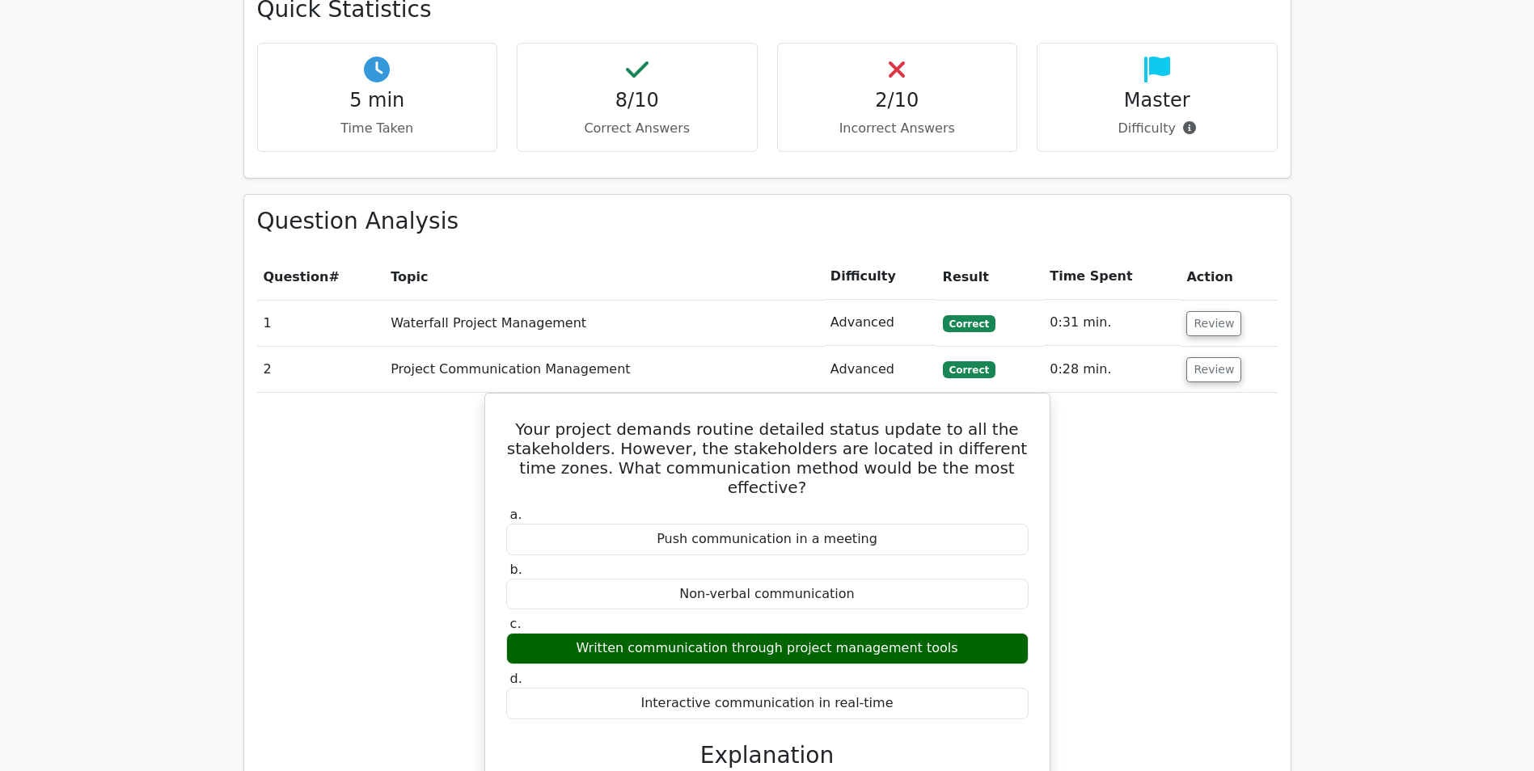
scroll to position [1132, 0]
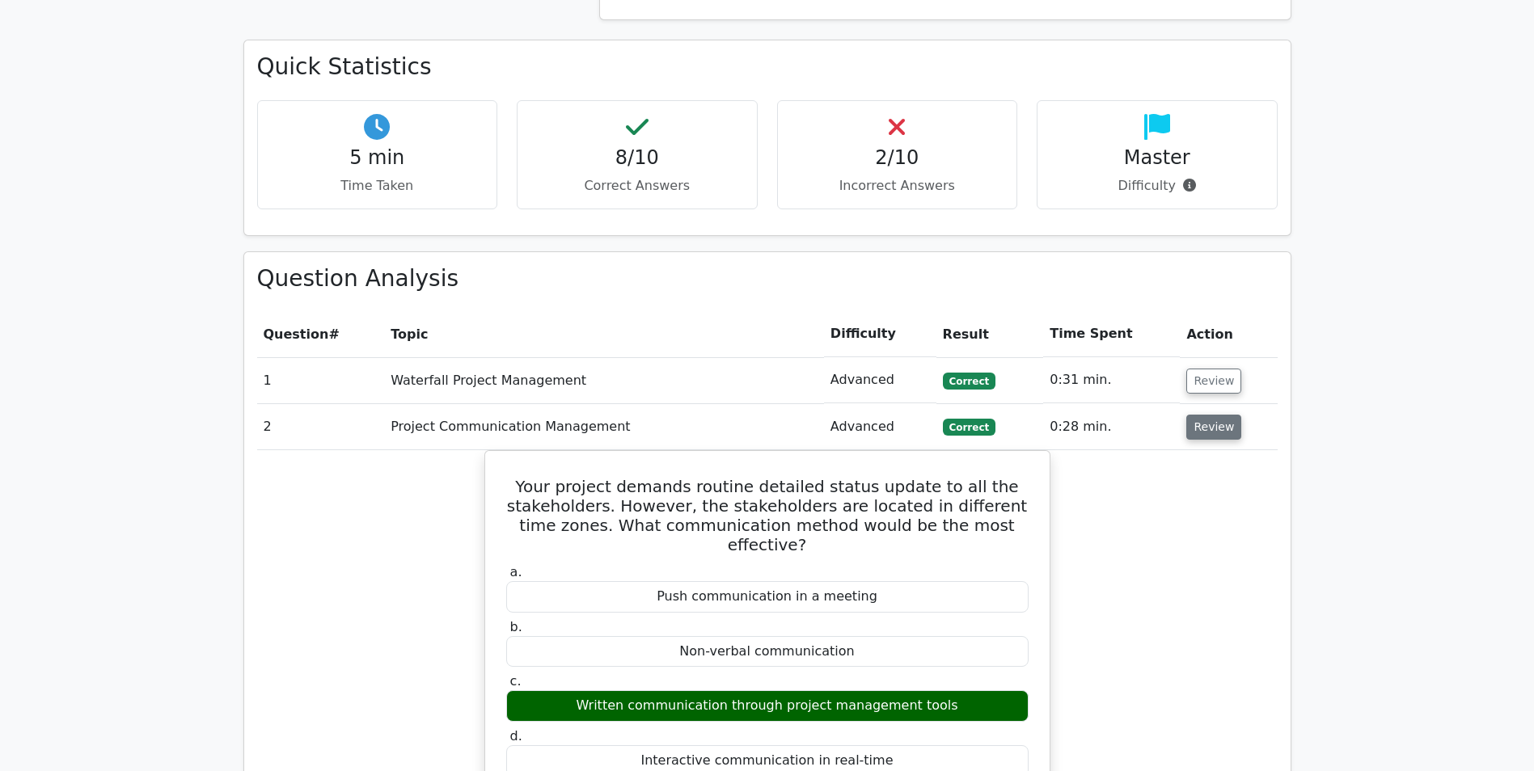
click at [1202, 415] on button "Review" at bounding box center [1213, 427] width 55 height 25
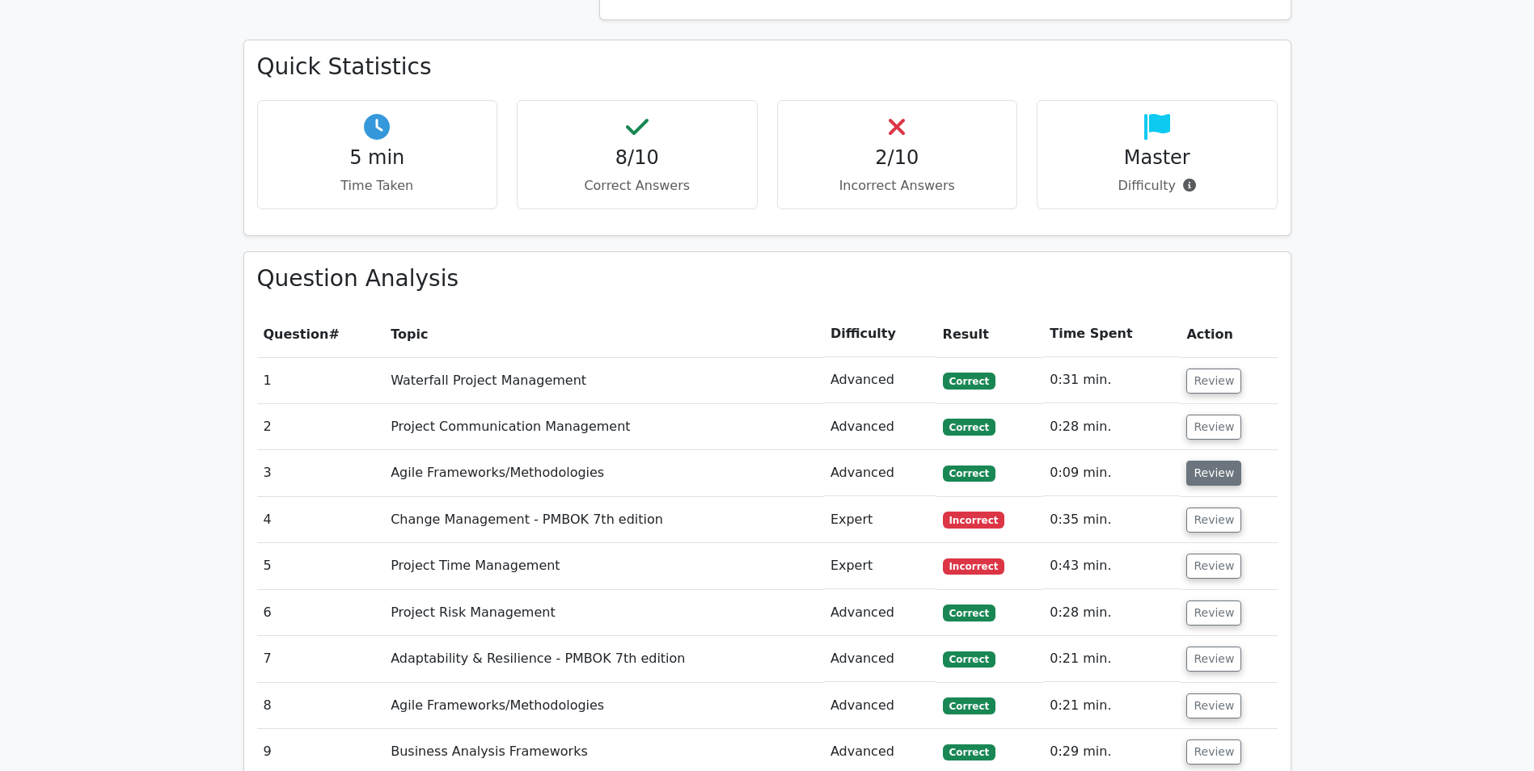
click at [1209, 461] on button "Review" at bounding box center [1213, 473] width 55 height 25
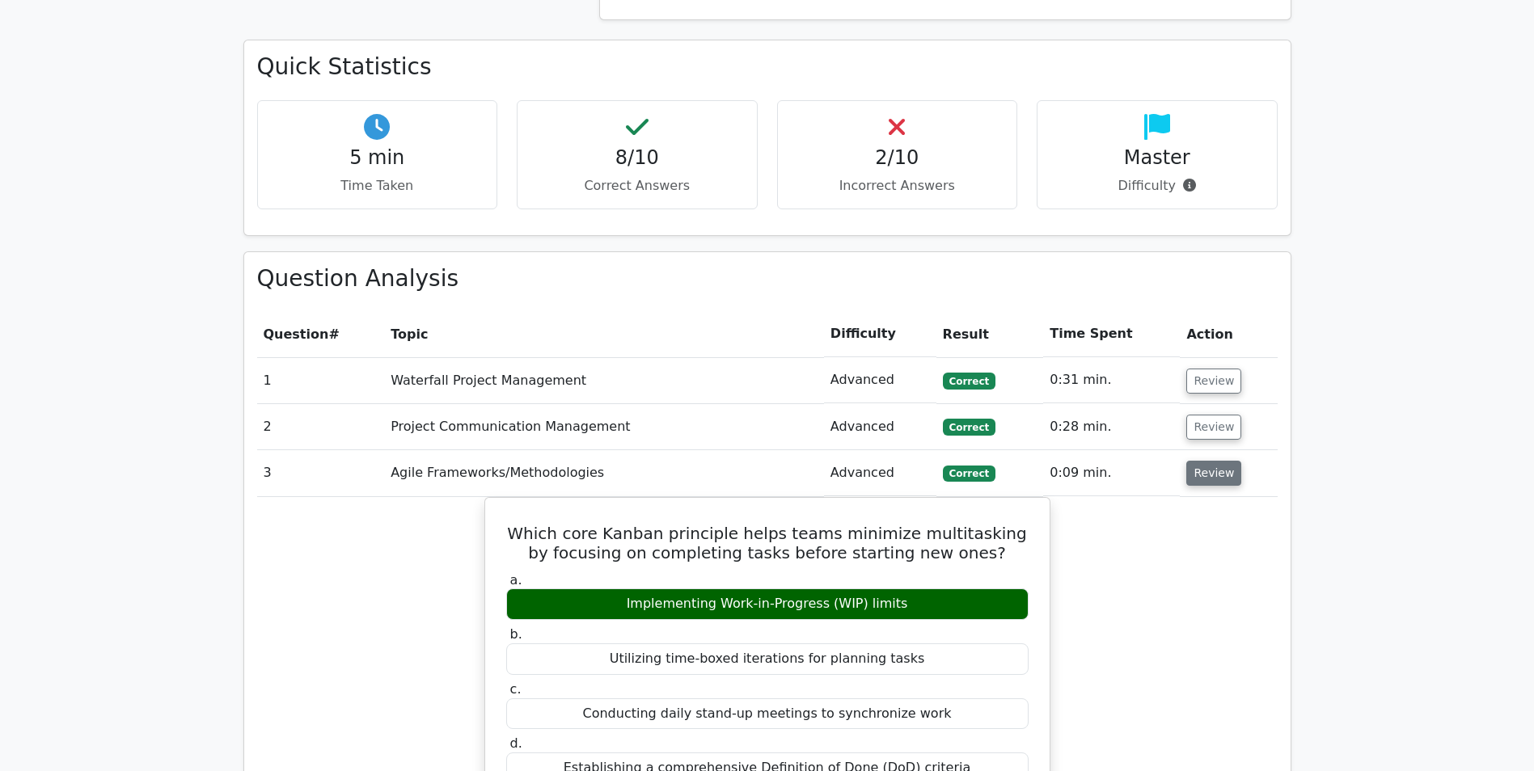
click at [1208, 461] on button "Review" at bounding box center [1213, 473] width 55 height 25
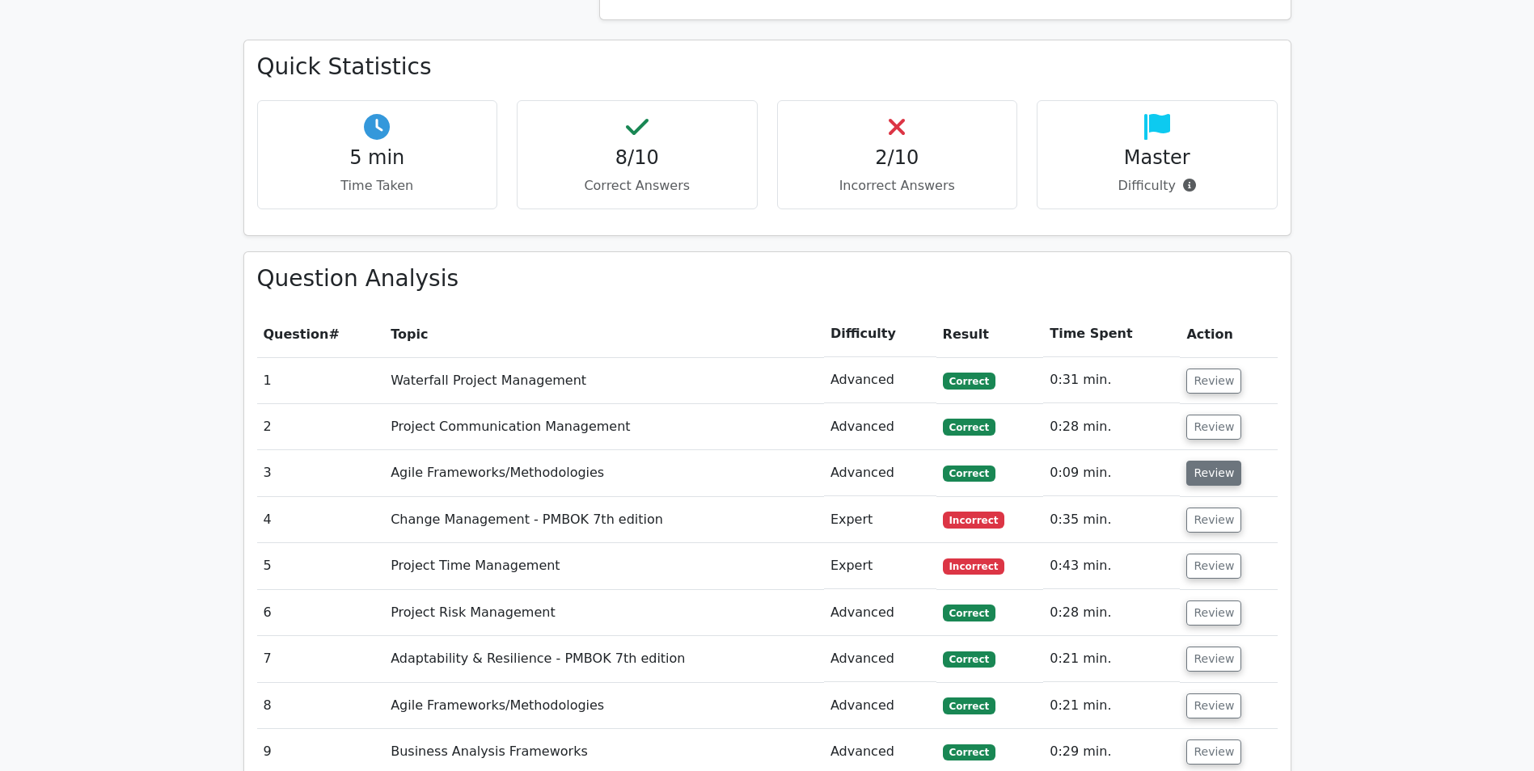
click at [1208, 461] on button "Review" at bounding box center [1213, 473] width 55 height 25
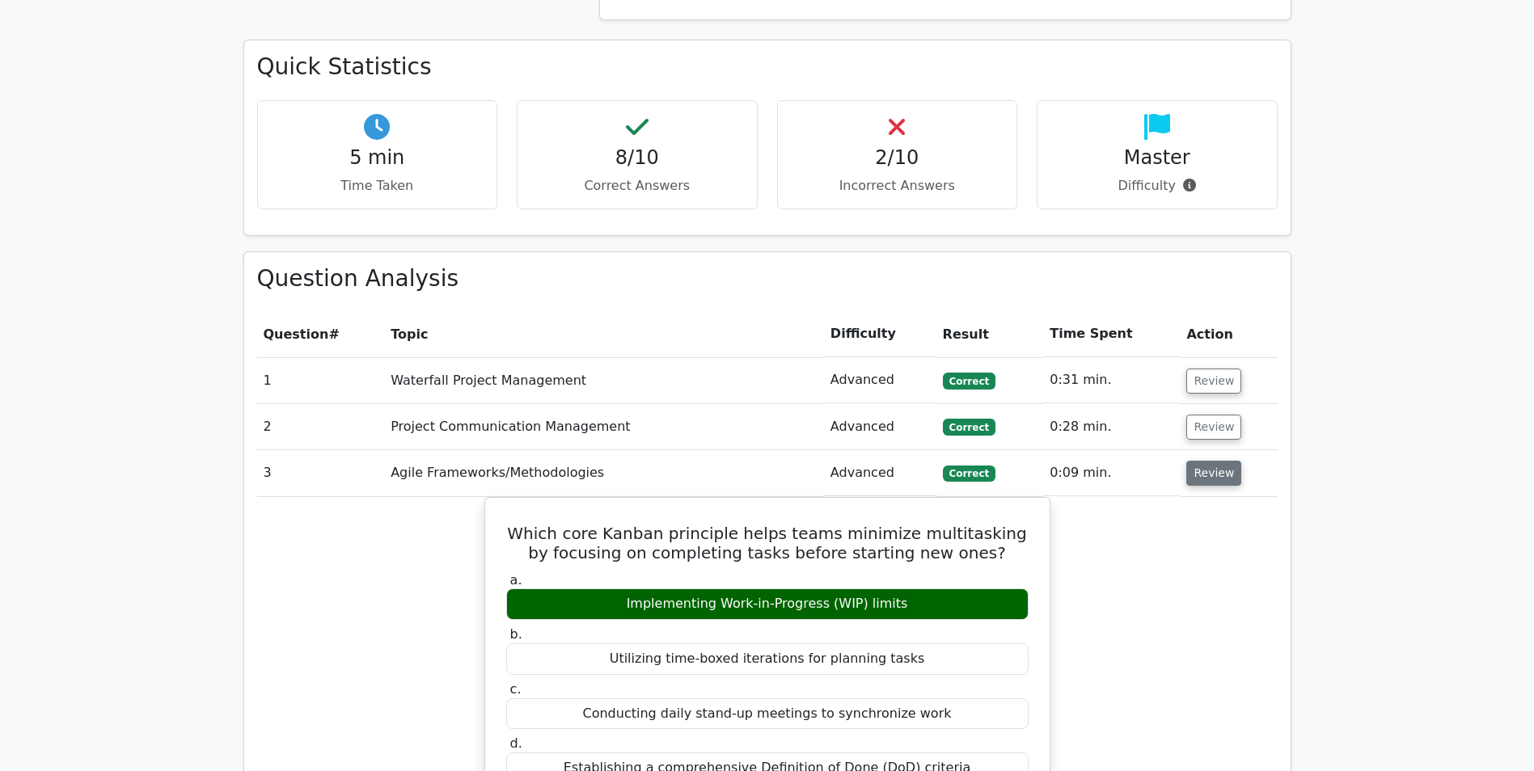
click at [1208, 461] on button "Review" at bounding box center [1213, 473] width 55 height 25
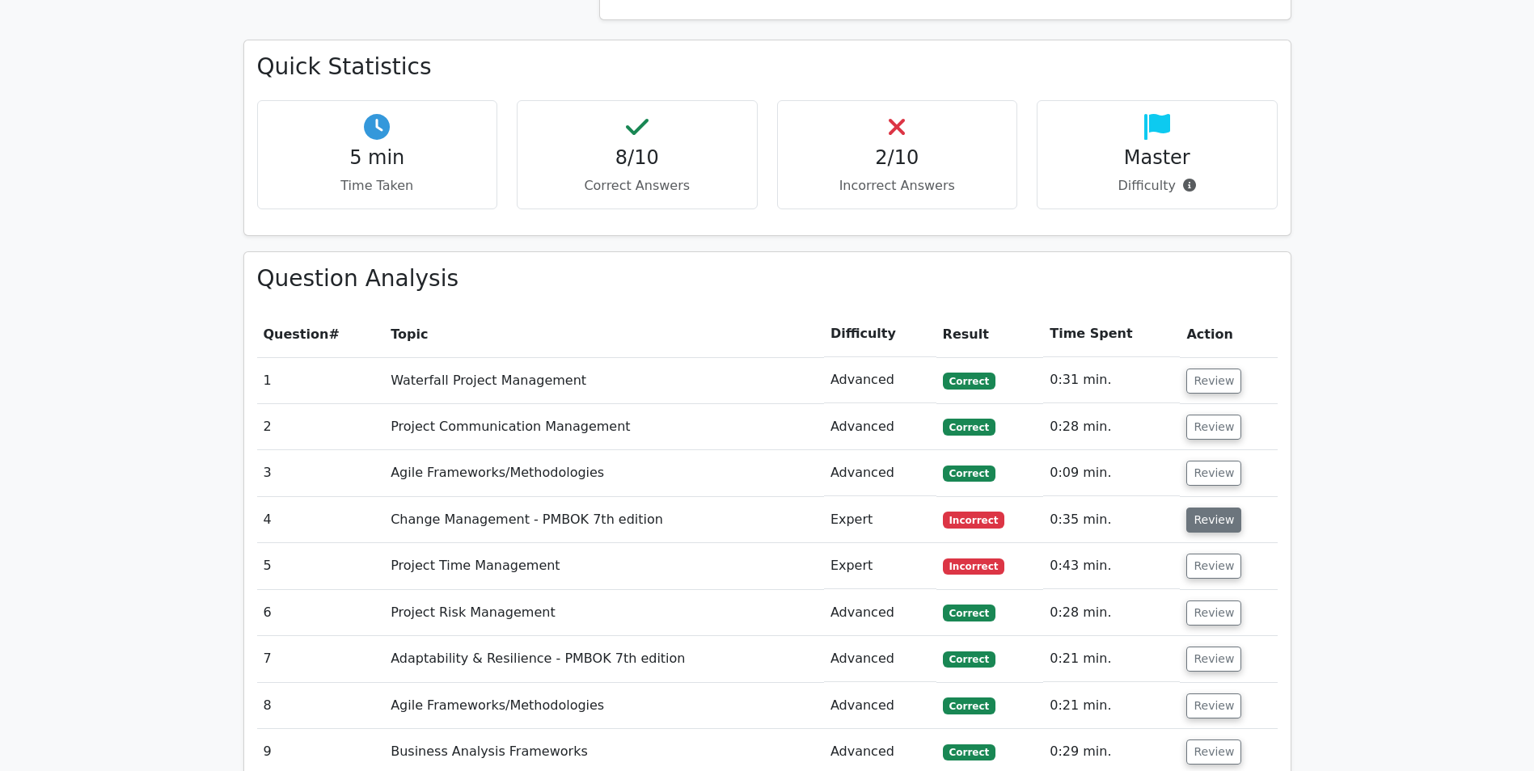
click at [1208, 508] on button "Review" at bounding box center [1213, 520] width 55 height 25
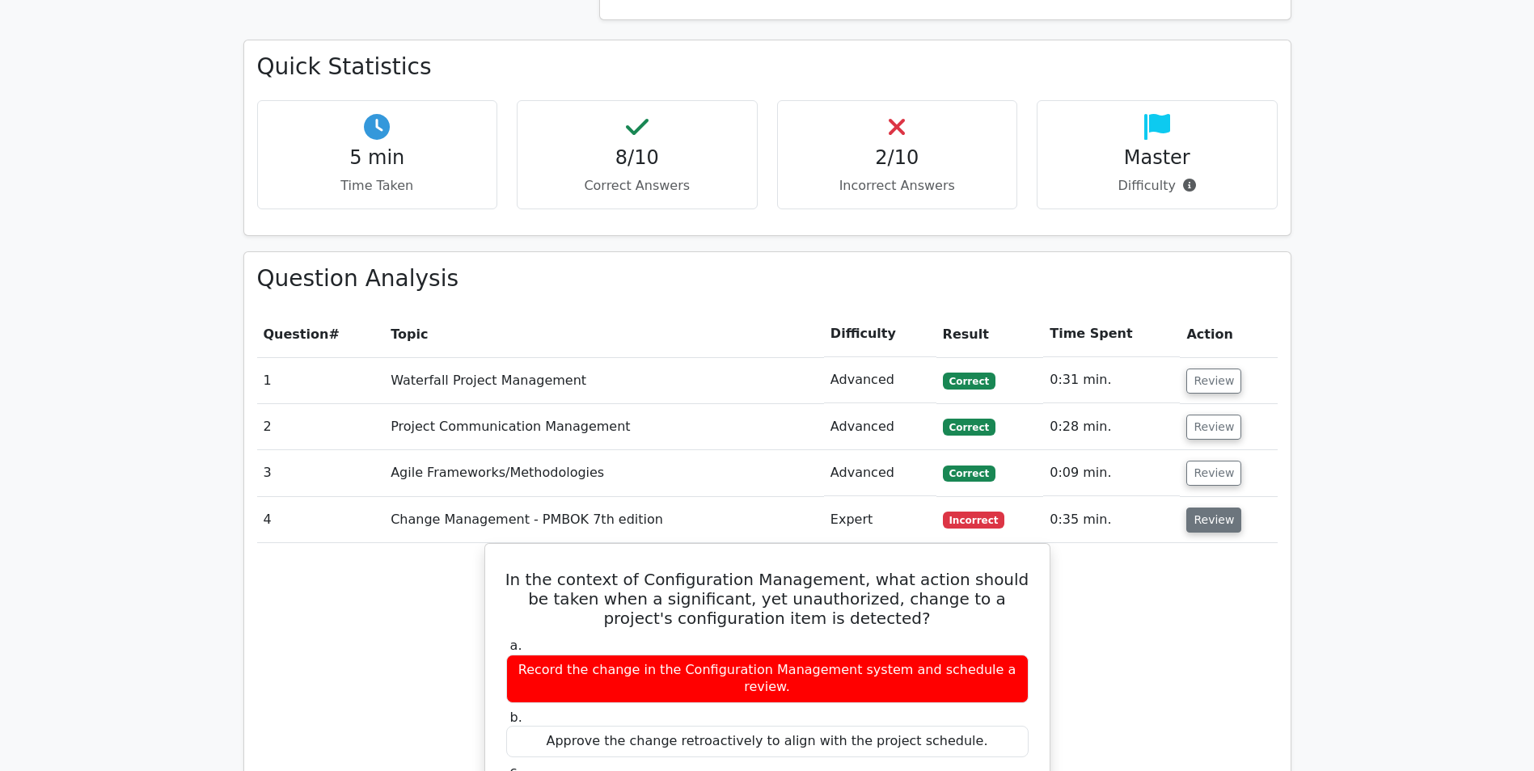
click at [1209, 508] on button "Review" at bounding box center [1213, 520] width 55 height 25
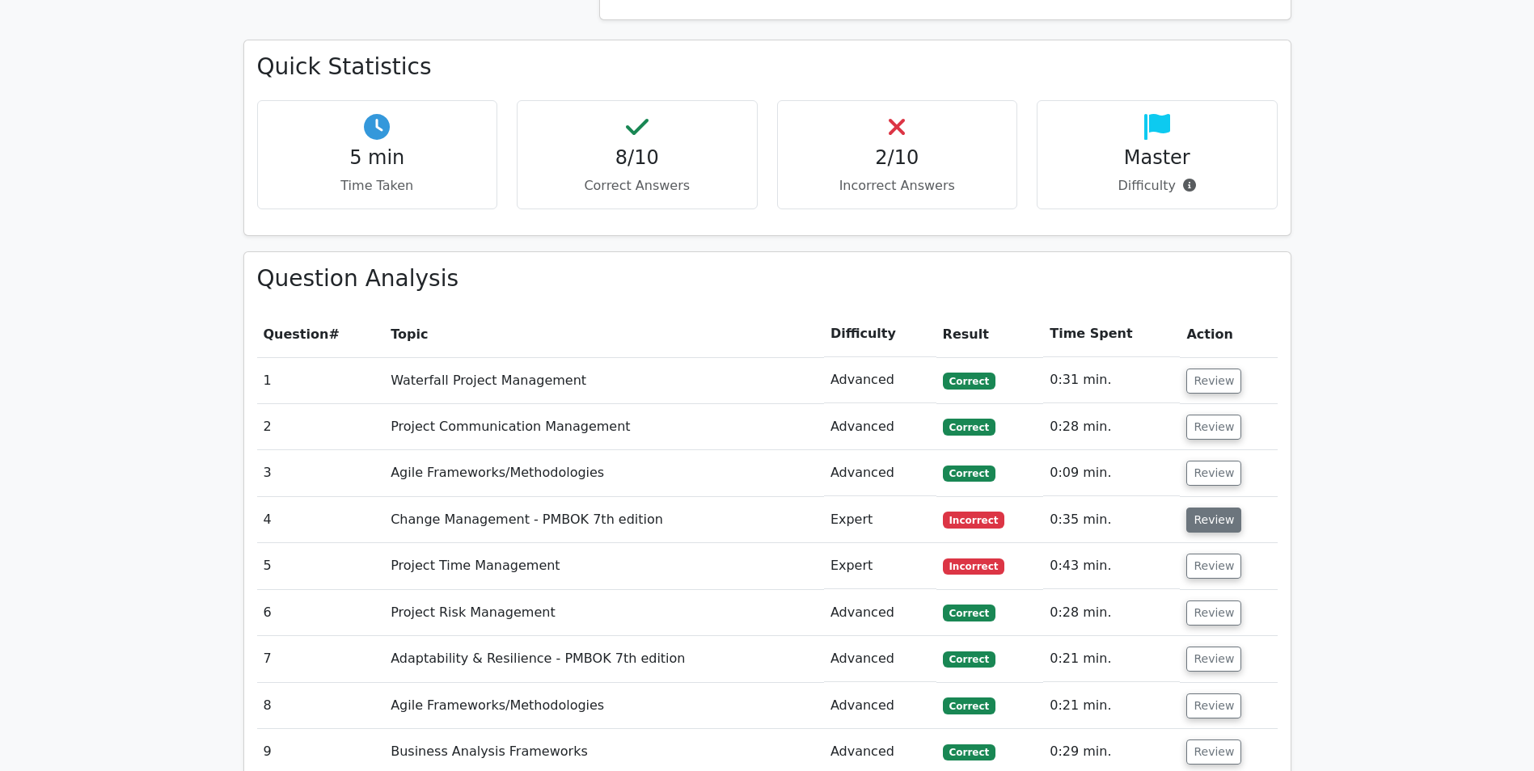
click at [1210, 508] on button "Review" at bounding box center [1213, 520] width 55 height 25
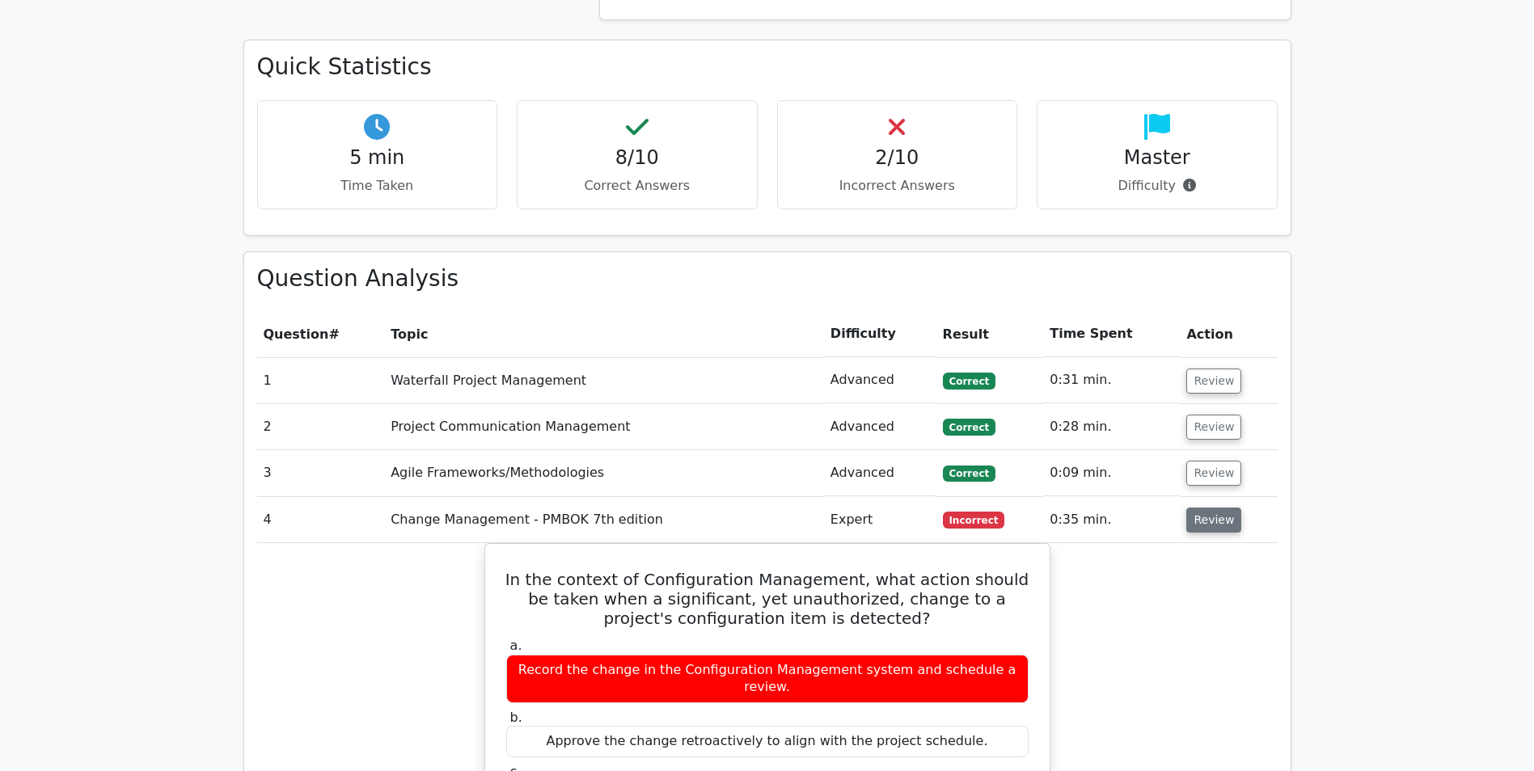
click at [1211, 508] on button "Review" at bounding box center [1213, 520] width 55 height 25
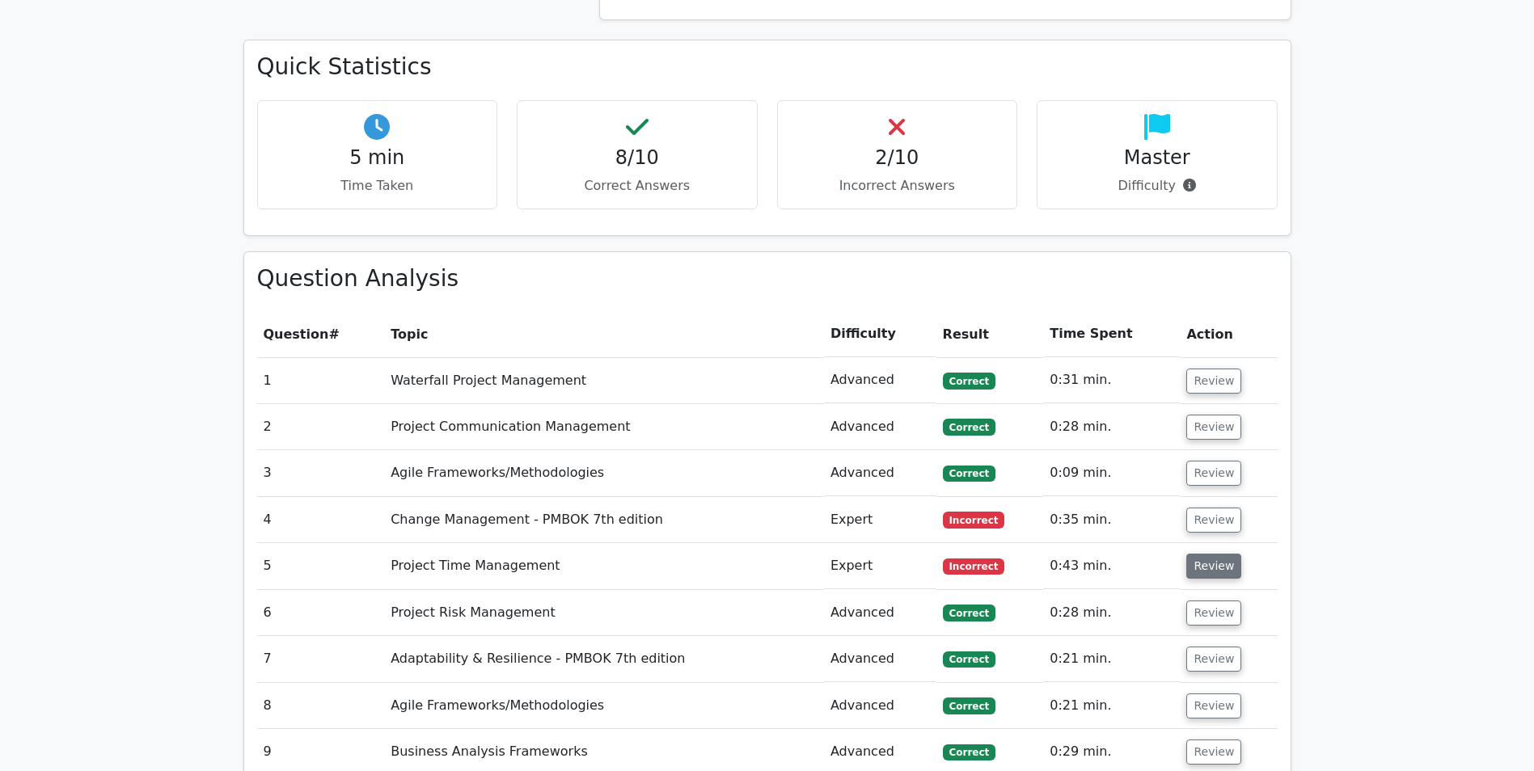
click at [1208, 554] on button "Review" at bounding box center [1213, 566] width 55 height 25
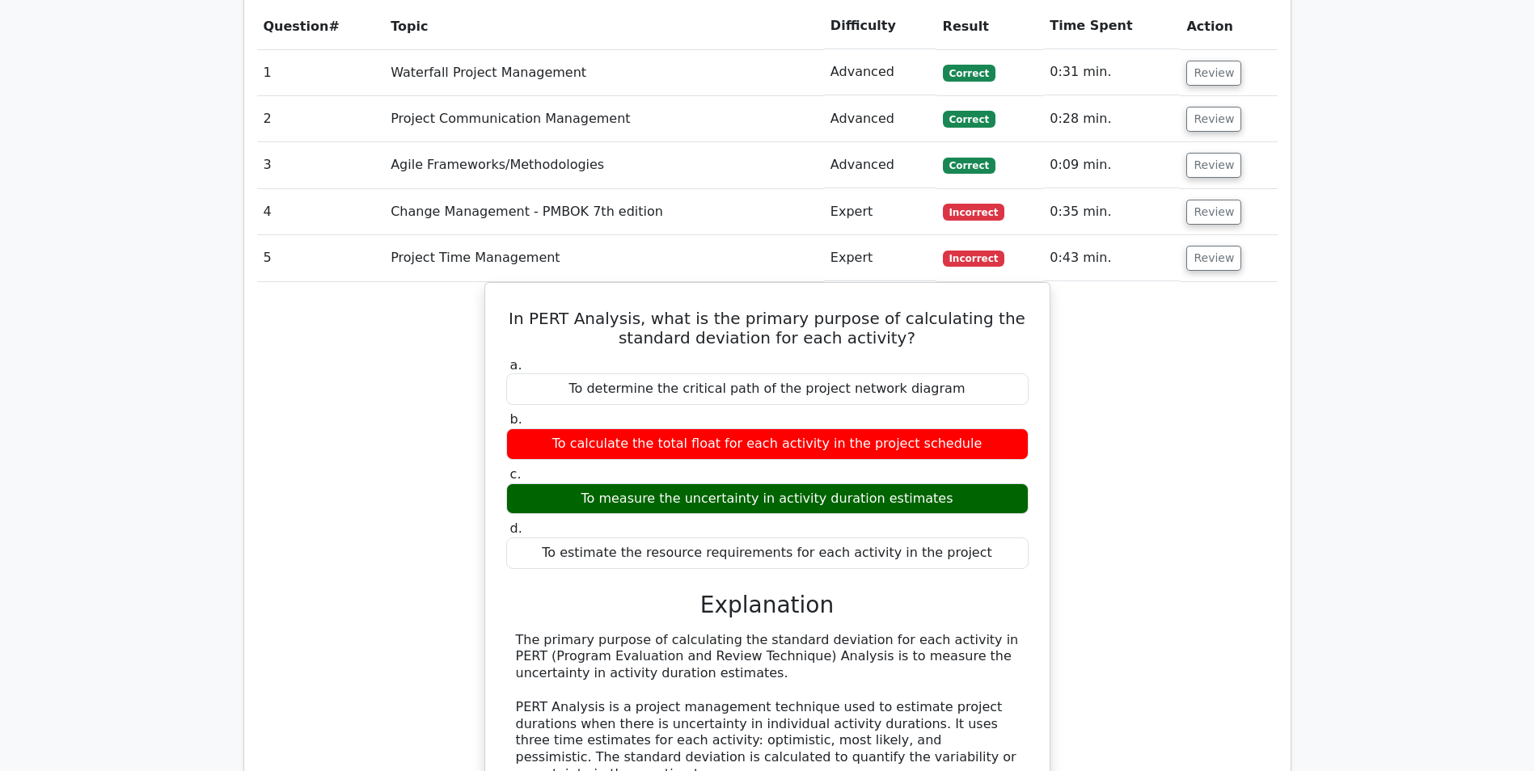
scroll to position [1374, 0]
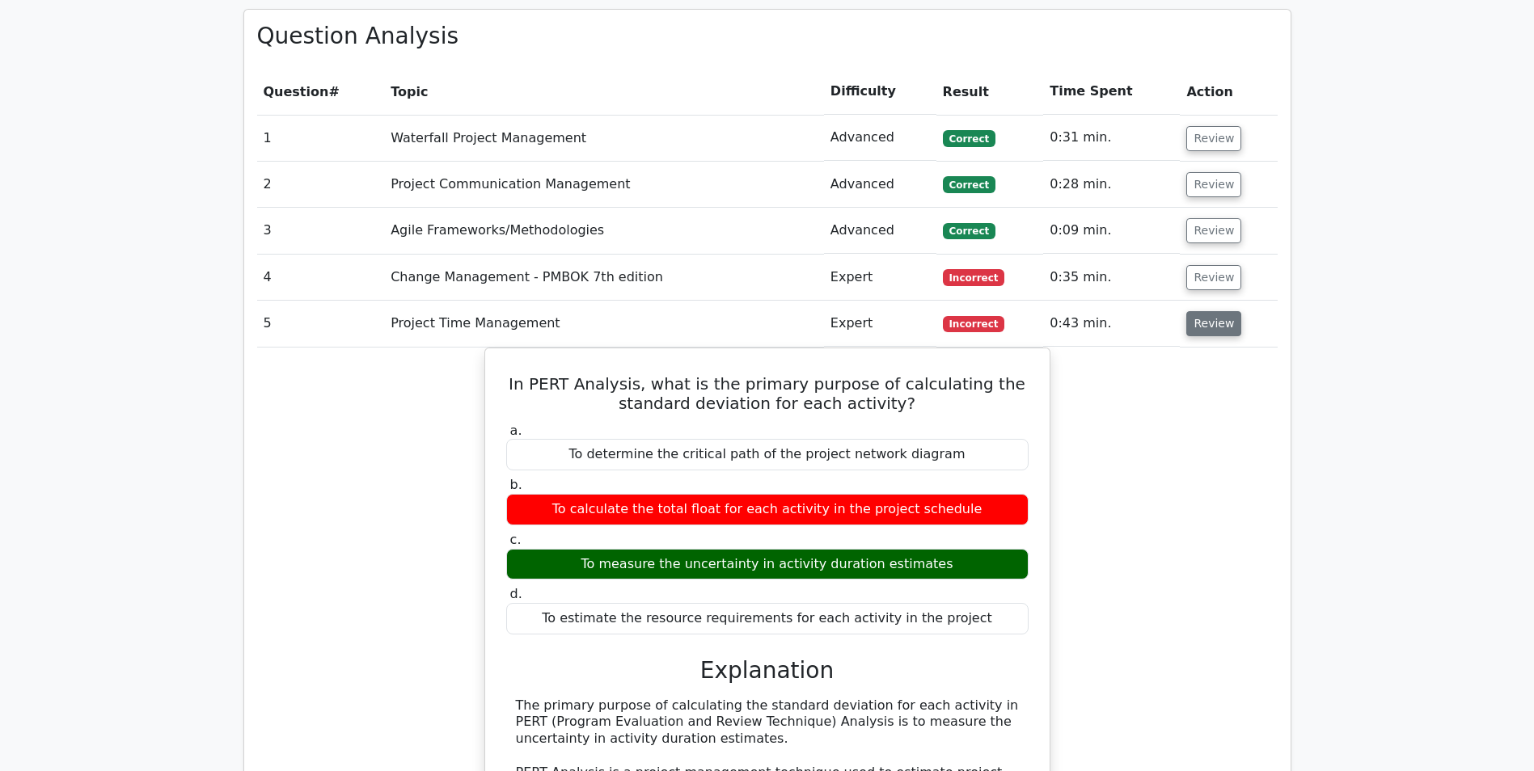
click at [1200, 311] on button "Review" at bounding box center [1213, 323] width 55 height 25
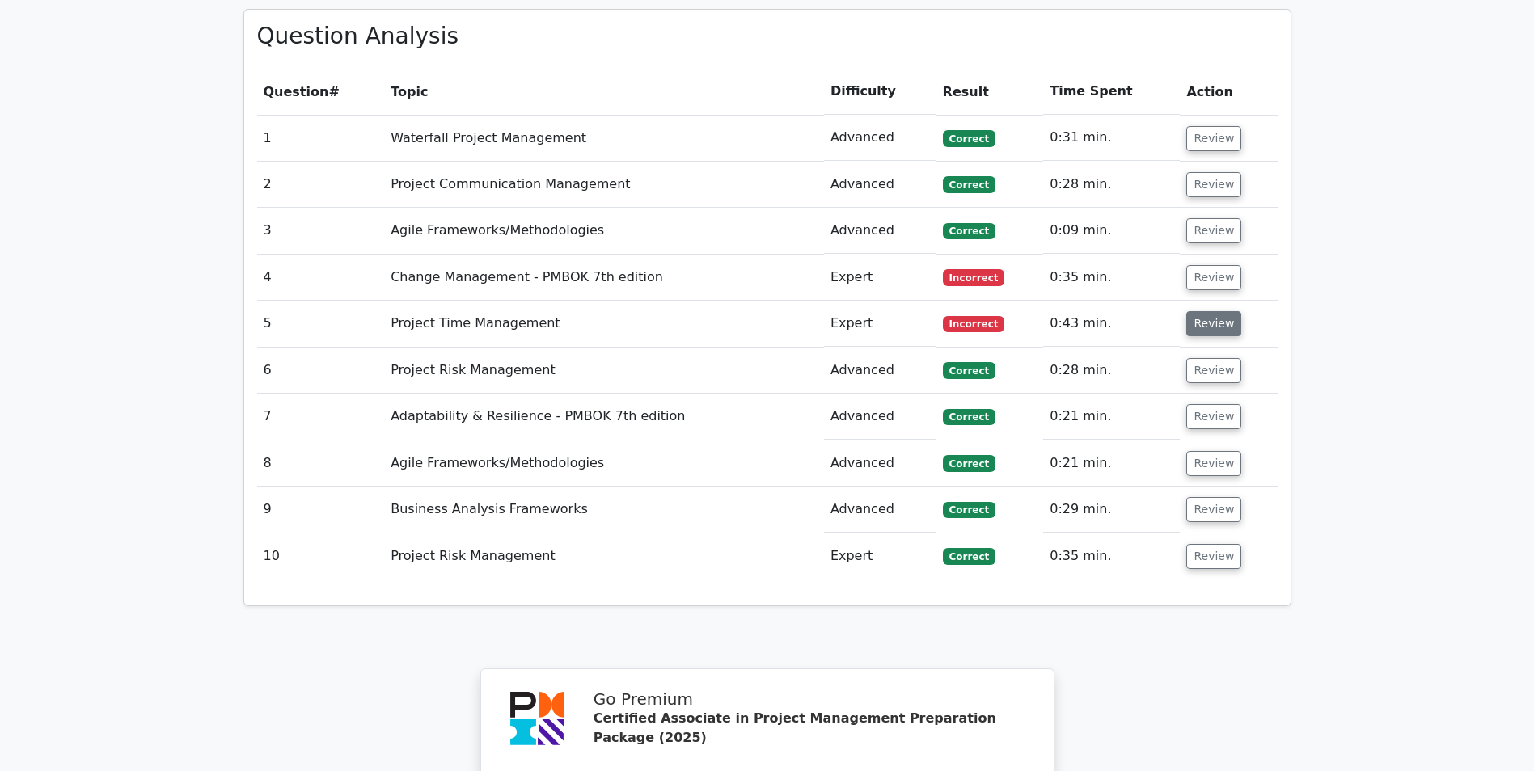
click at [1201, 311] on button "Review" at bounding box center [1213, 323] width 55 height 25
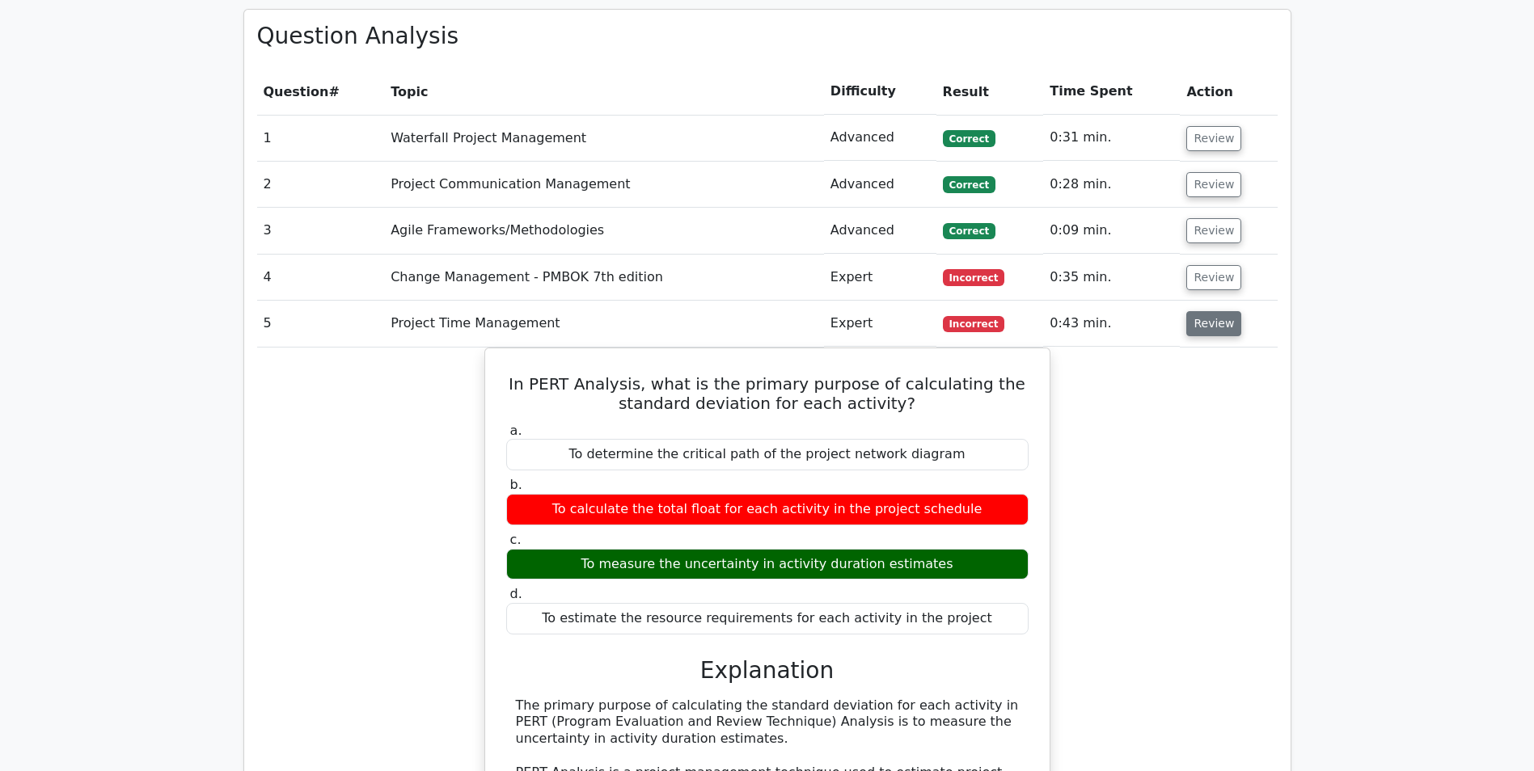
drag, startPoint x: 1205, startPoint y: 248, endPoint x: 1216, endPoint y: 256, distance: 13.3
click at [1209, 311] on button "Review" at bounding box center [1213, 323] width 55 height 25
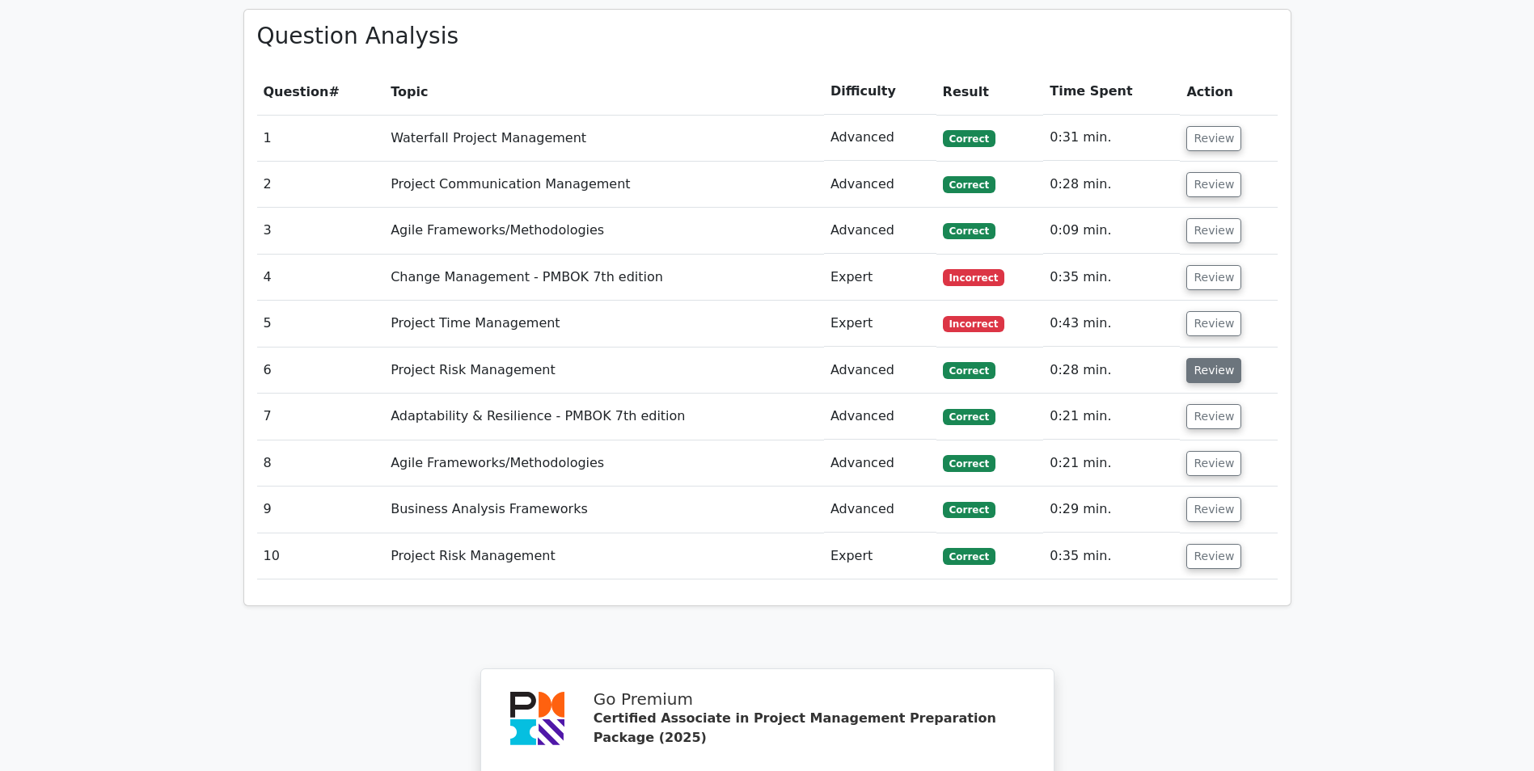
click at [1209, 358] on button "Review" at bounding box center [1213, 370] width 55 height 25
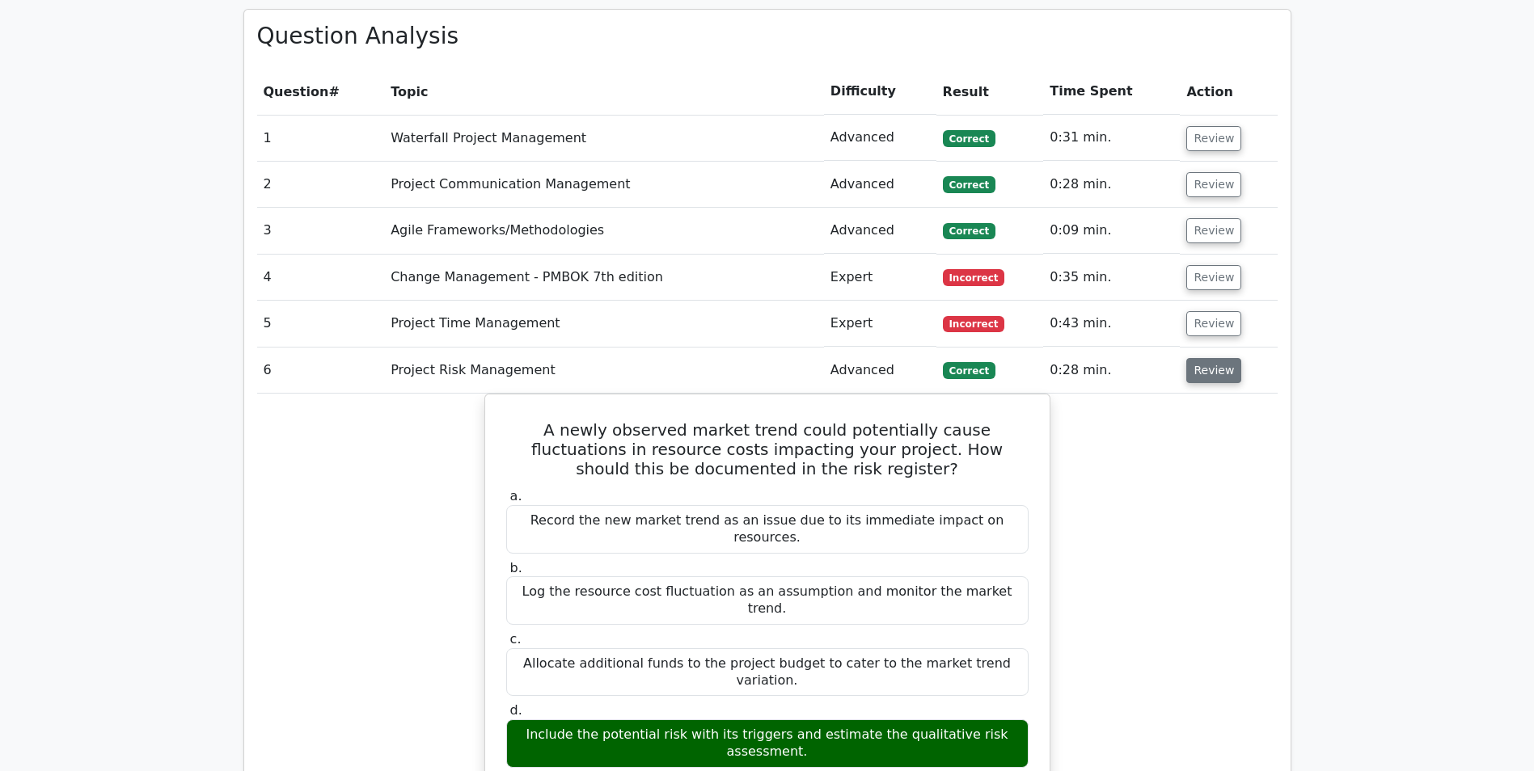
click at [1209, 358] on button "Review" at bounding box center [1213, 370] width 55 height 25
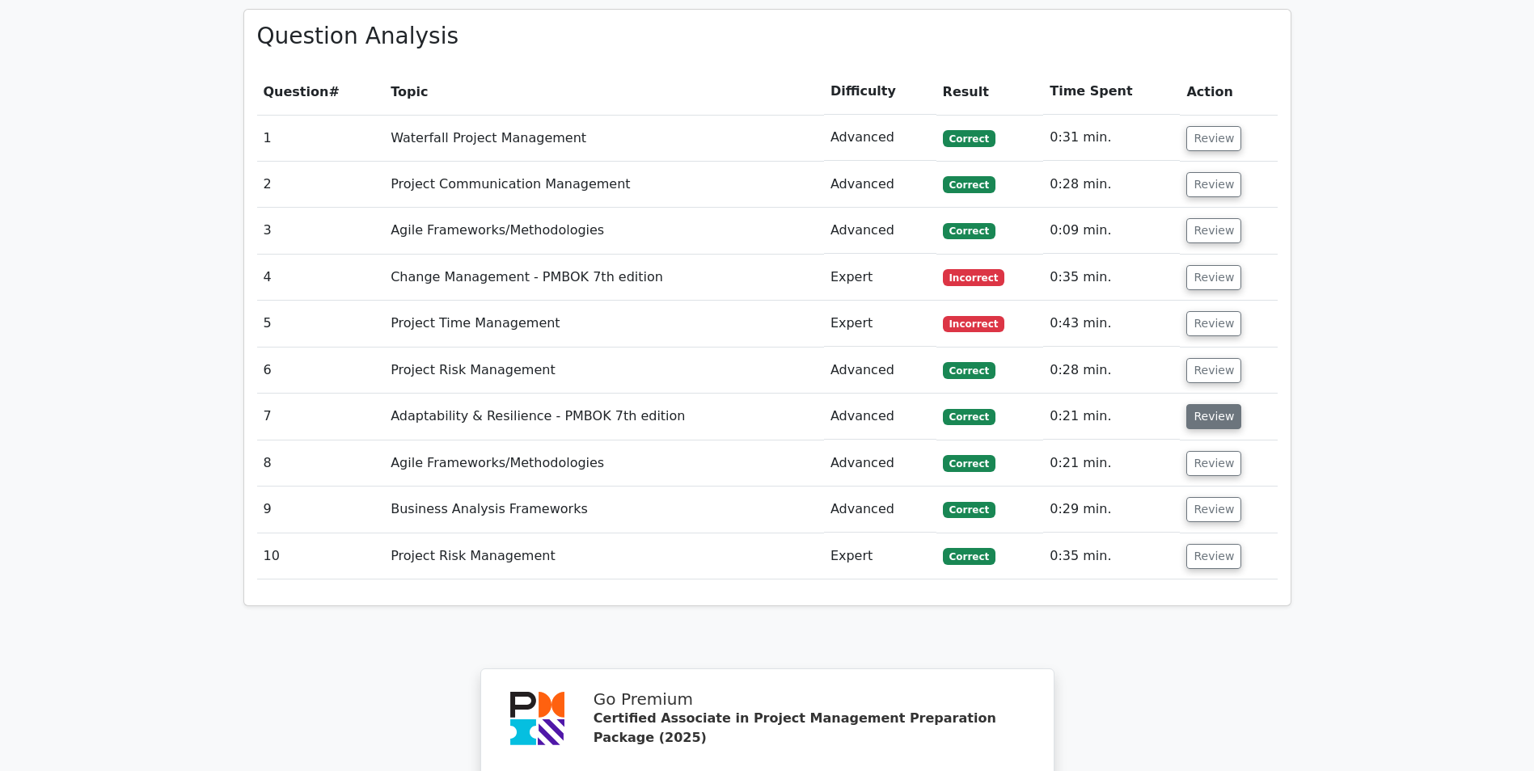
click at [1202, 404] on button "Review" at bounding box center [1213, 416] width 55 height 25
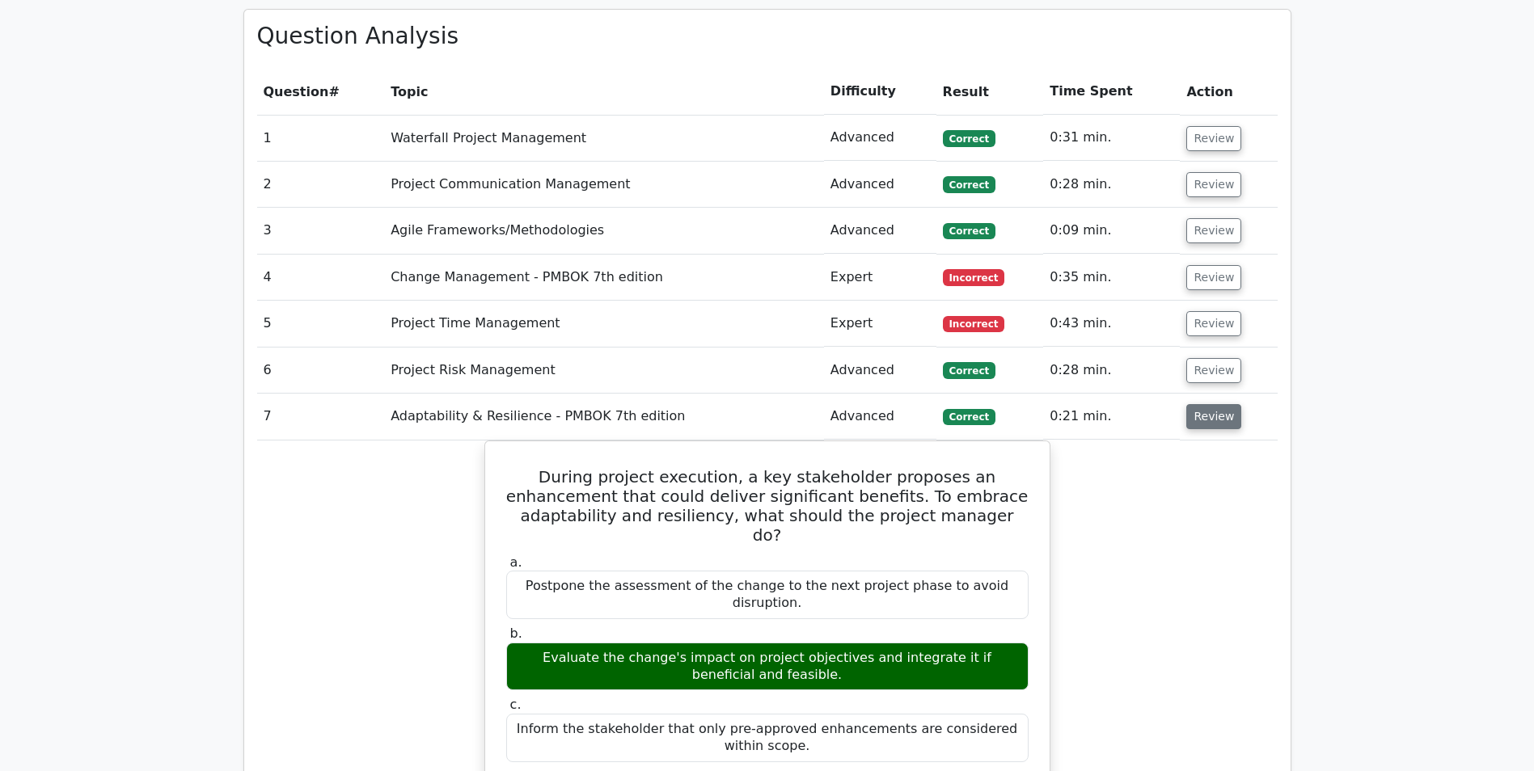
click at [1202, 404] on button "Review" at bounding box center [1213, 416] width 55 height 25
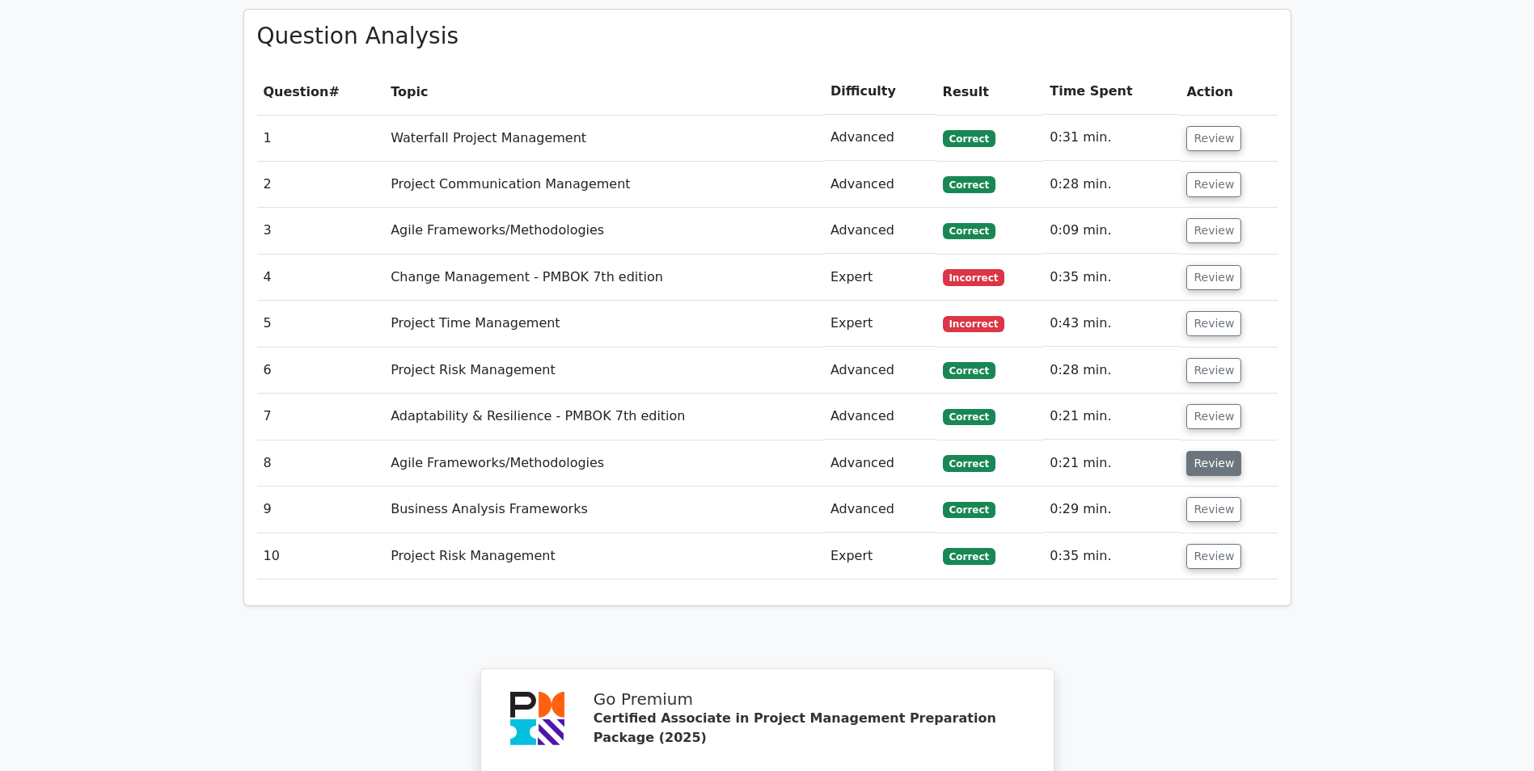
click at [1202, 451] on button "Review" at bounding box center [1213, 463] width 55 height 25
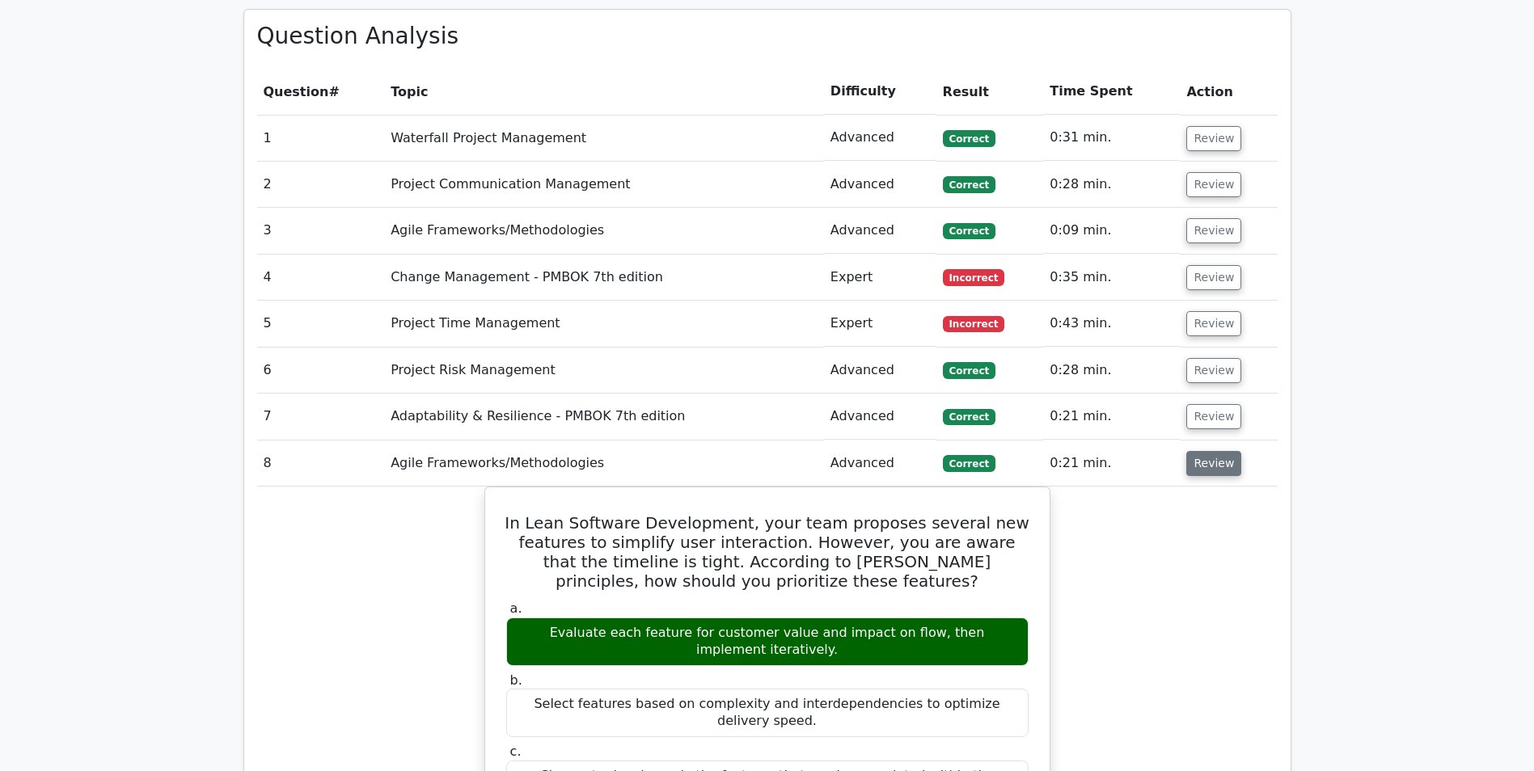
click at [1201, 451] on button "Review" at bounding box center [1213, 463] width 55 height 25
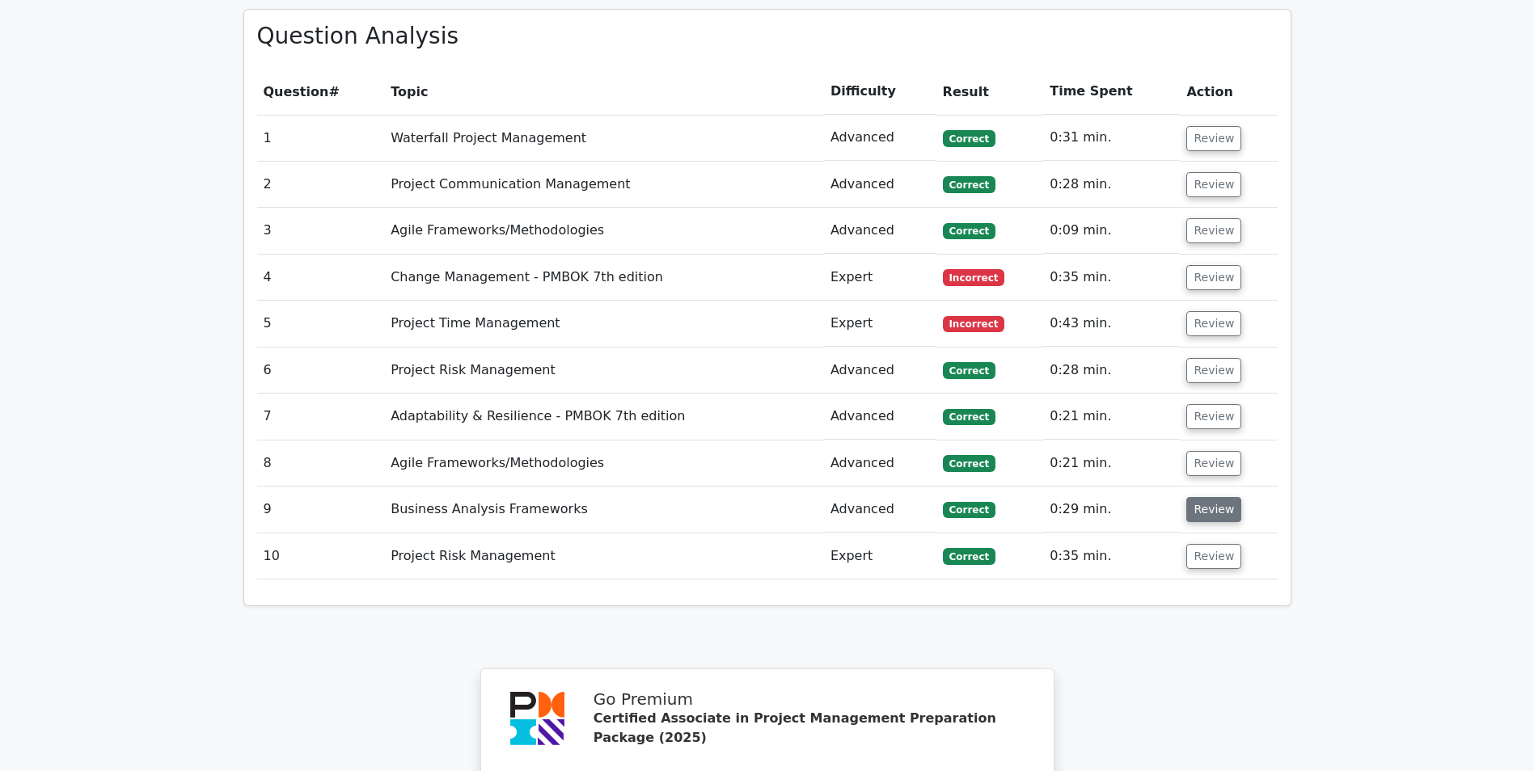
click at [1201, 497] on button "Review" at bounding box center [1213, 509] width 55 height 25
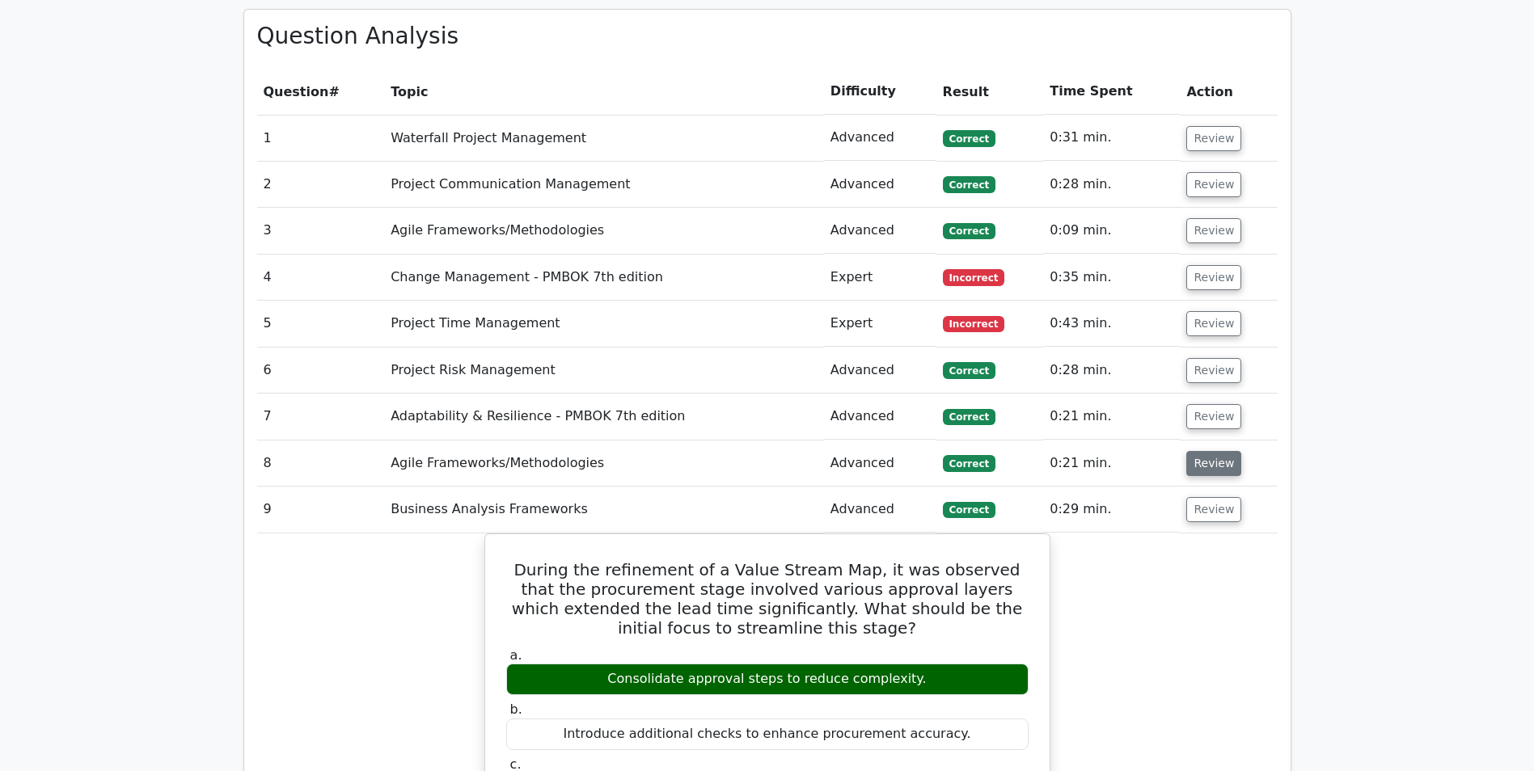
drag, startPoint x: 1209, startPoint y: 394, endPoint x: 1218, endPoint y: 398, distance: 10.5
click at [1216, 451] on button "Review" at bounding box center [1213, 463] width 55 height 25
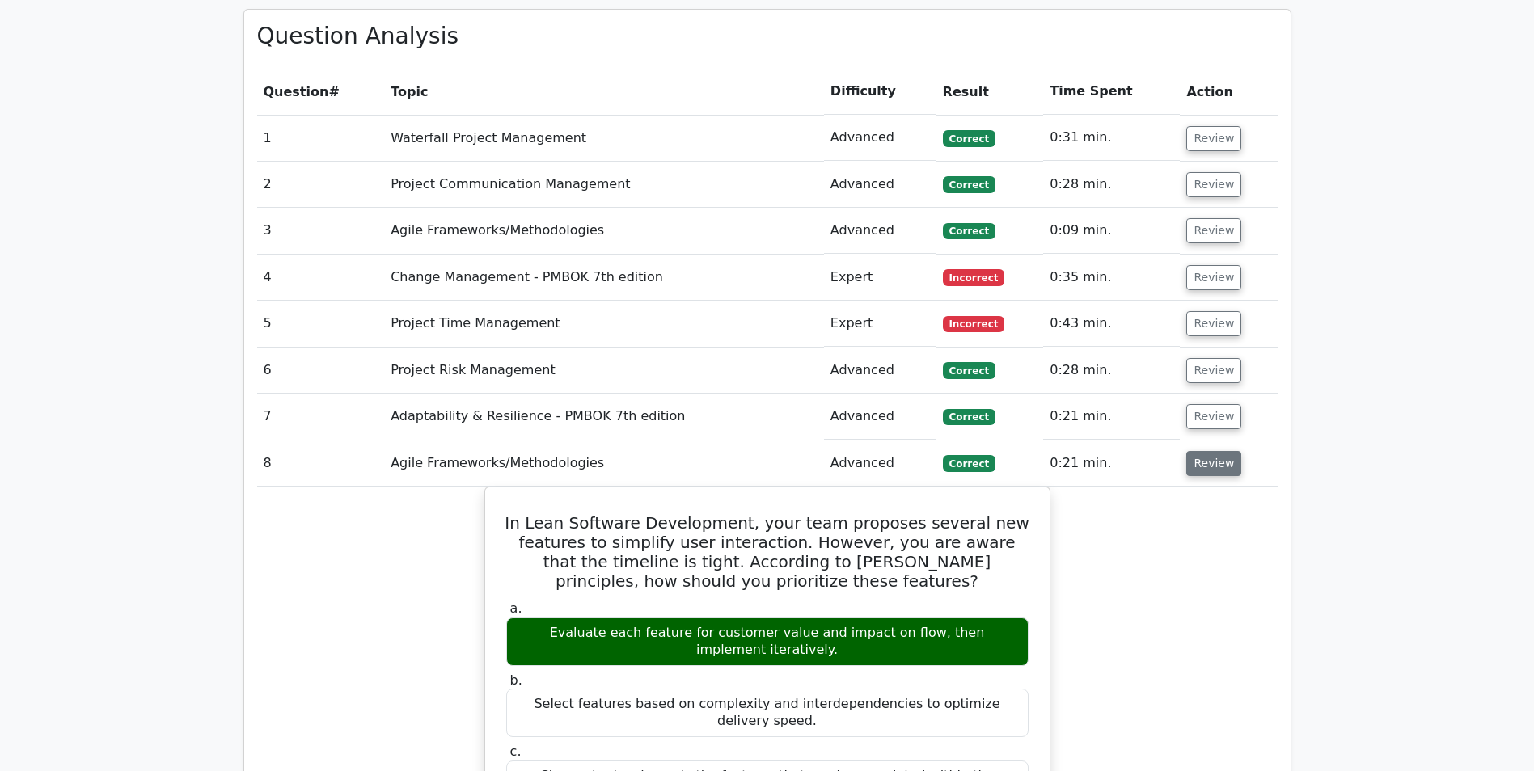
click at [1201, 451] on button "Review" at bounding box center [1213, 463] width 55 height 25
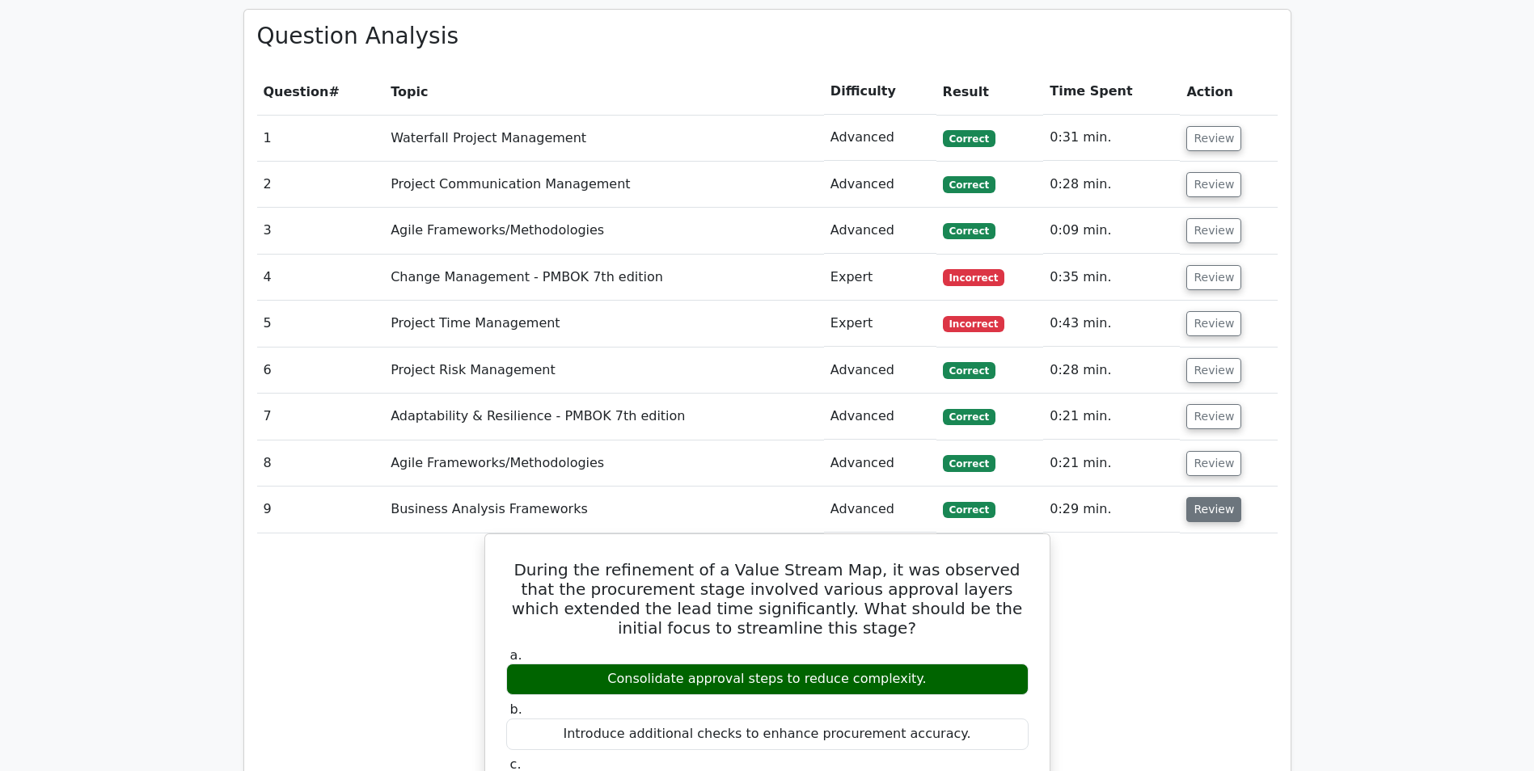
click at [1206, 497] on button "Review" at bounding box center [1213, 509] width 55 height 25
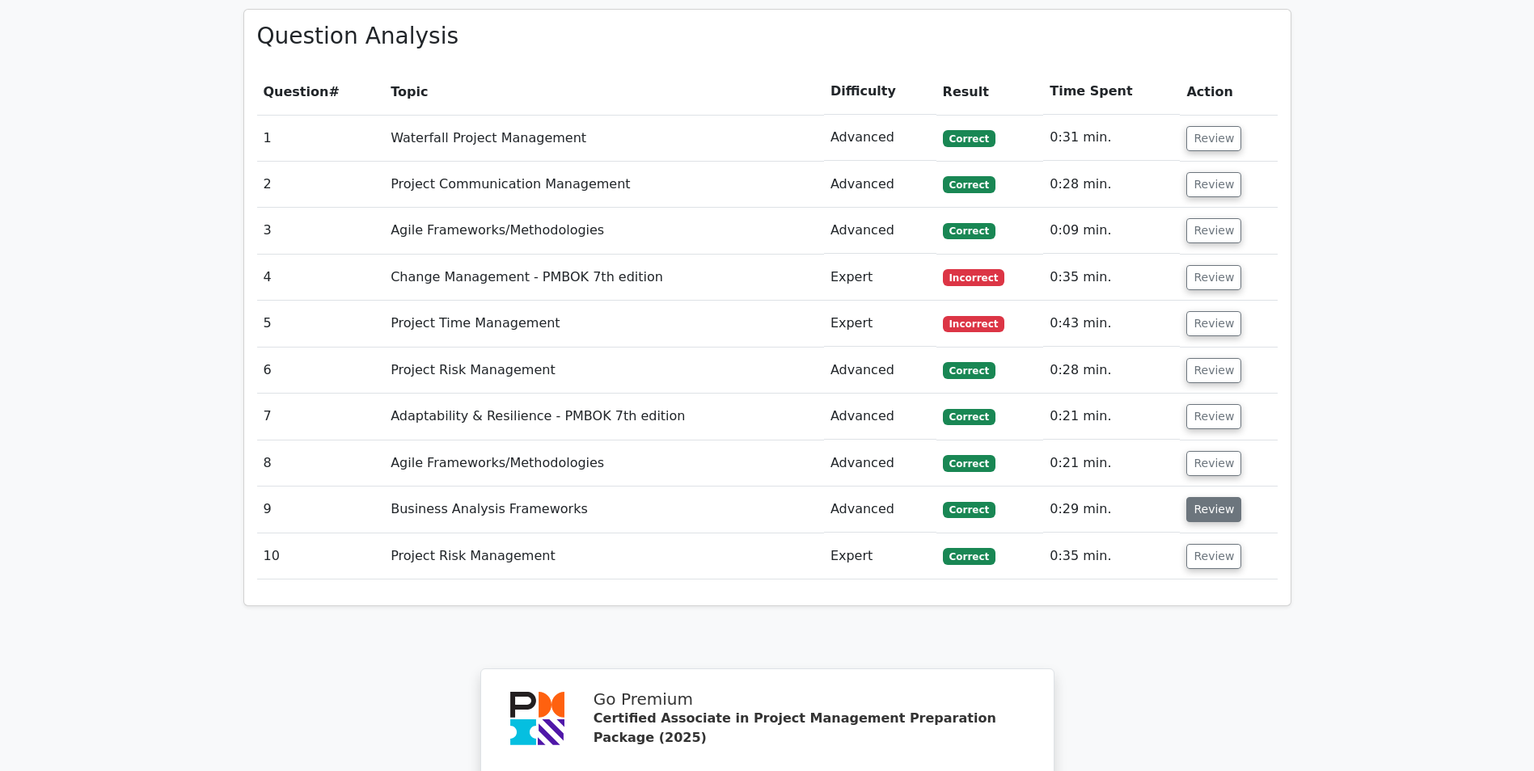
click at [1204, 497] on button "Review" at bounding box center [1213, 509] width 55 height 25
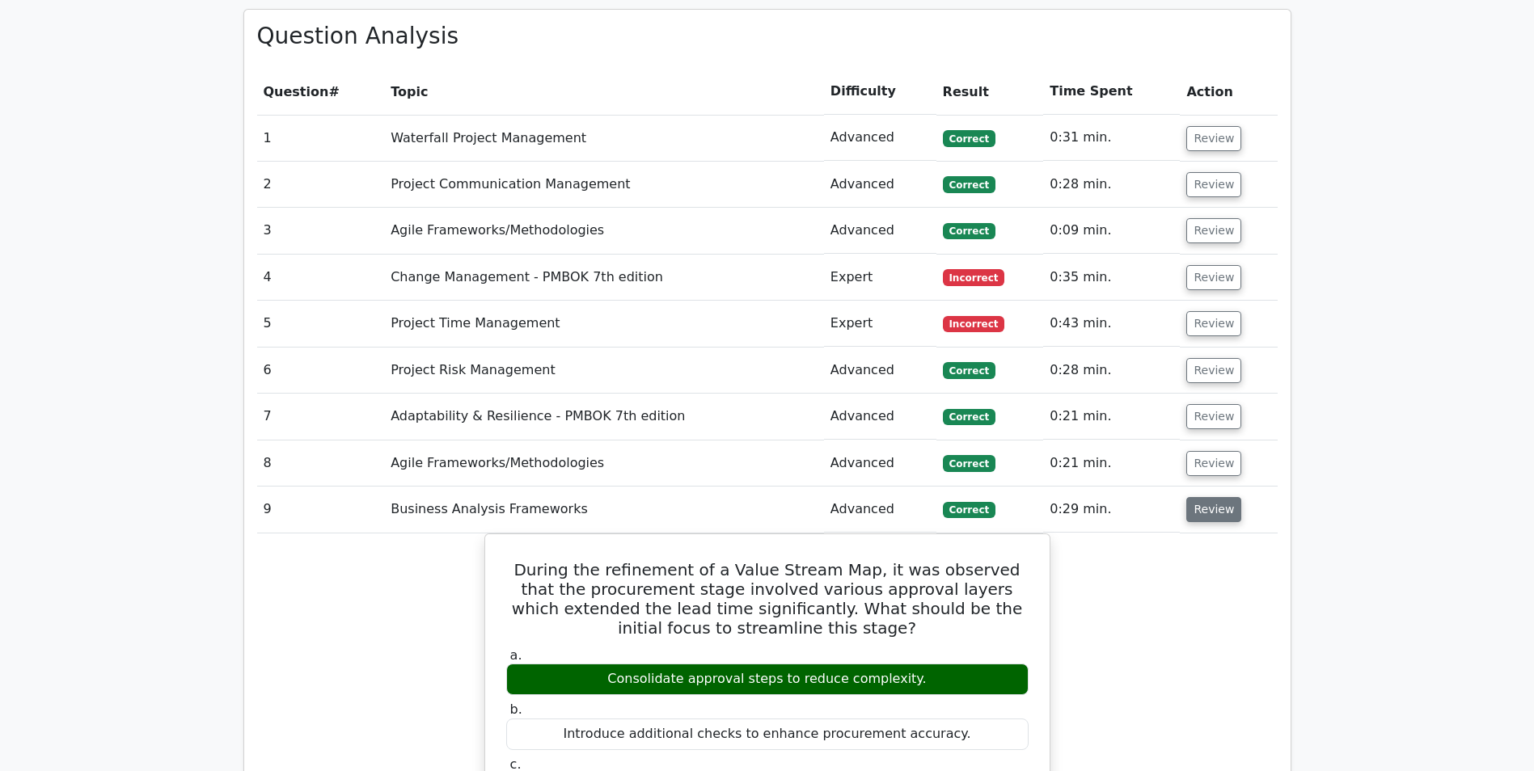
click at [1204, 497] on button "Review" at bounding box center [1213, 509] width 55 height 25
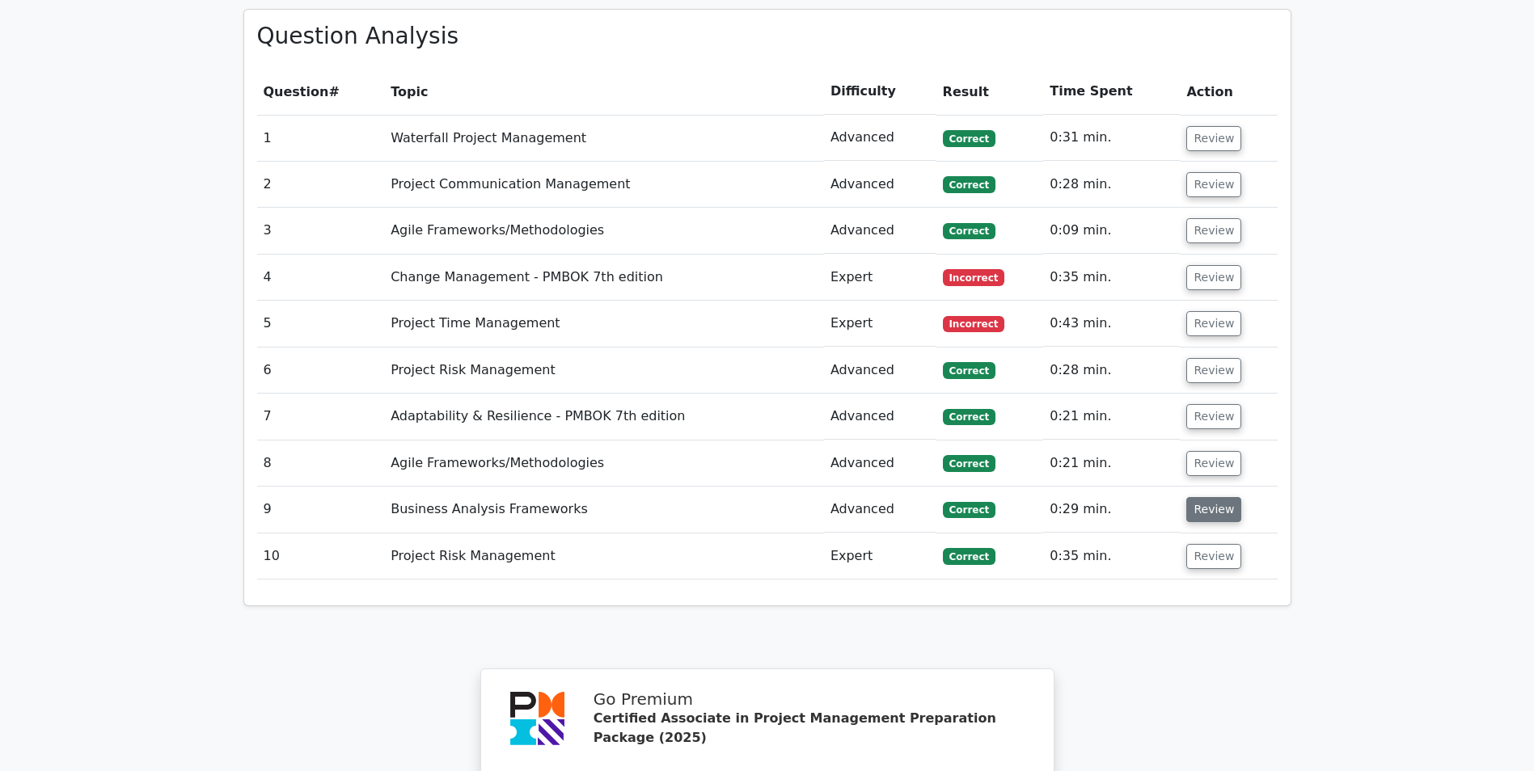
click at [1204, 497] on button "Review" at bounding box center [1213, 509] width 55 height 25
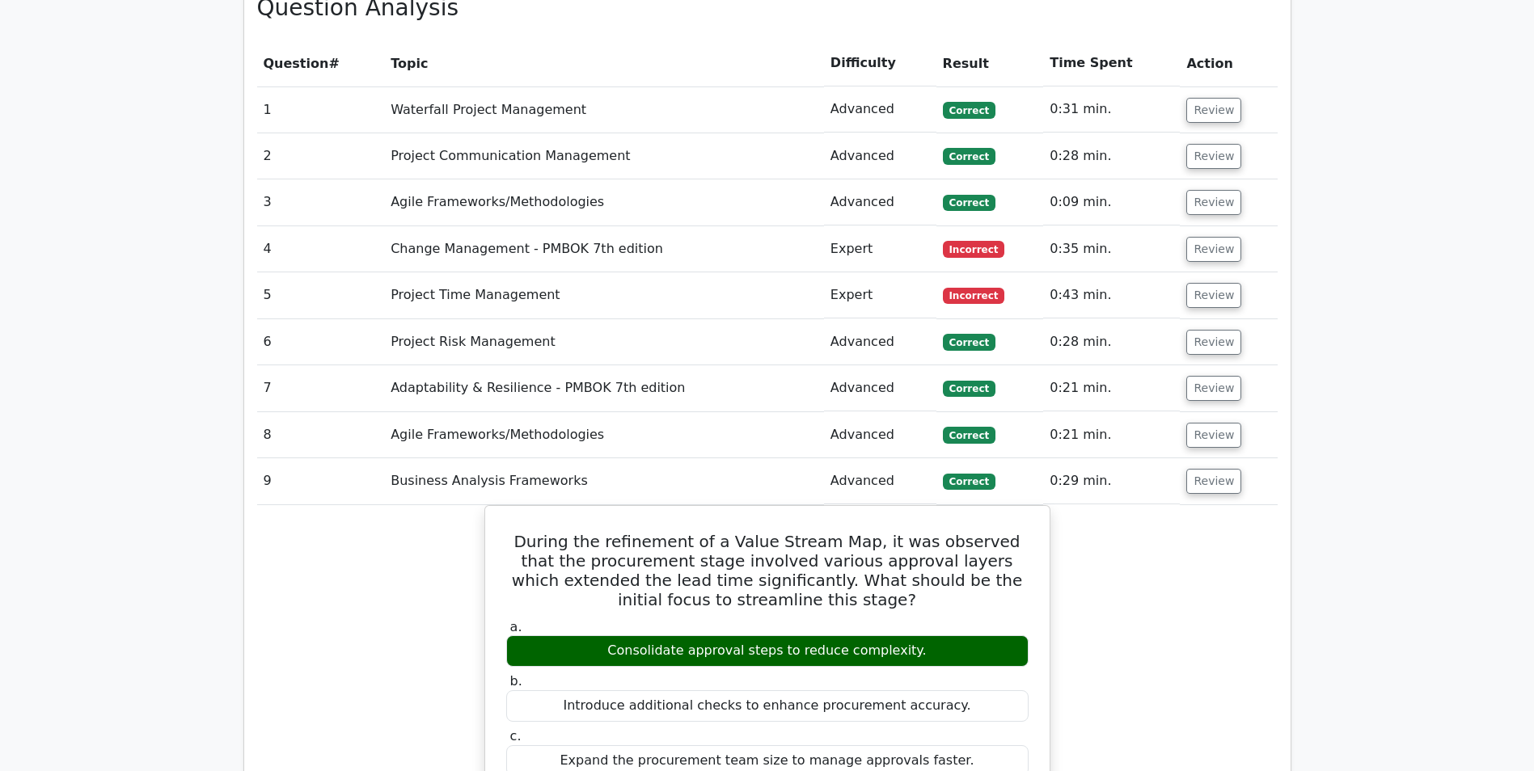
scroll to position [1536, 0]
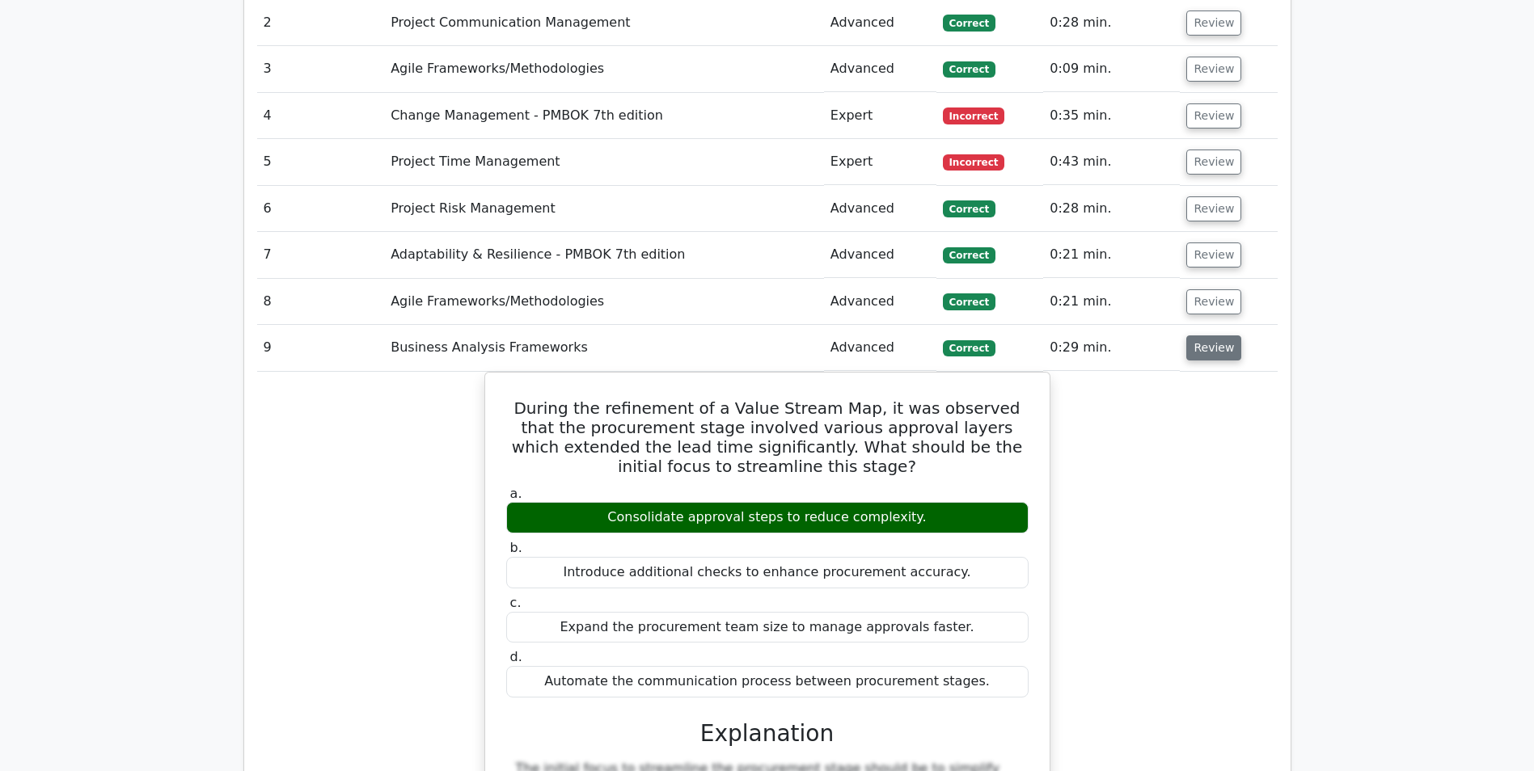
click at [1224, 336] on button "Review" at bounding box center [1213, 348] width 55 height 25
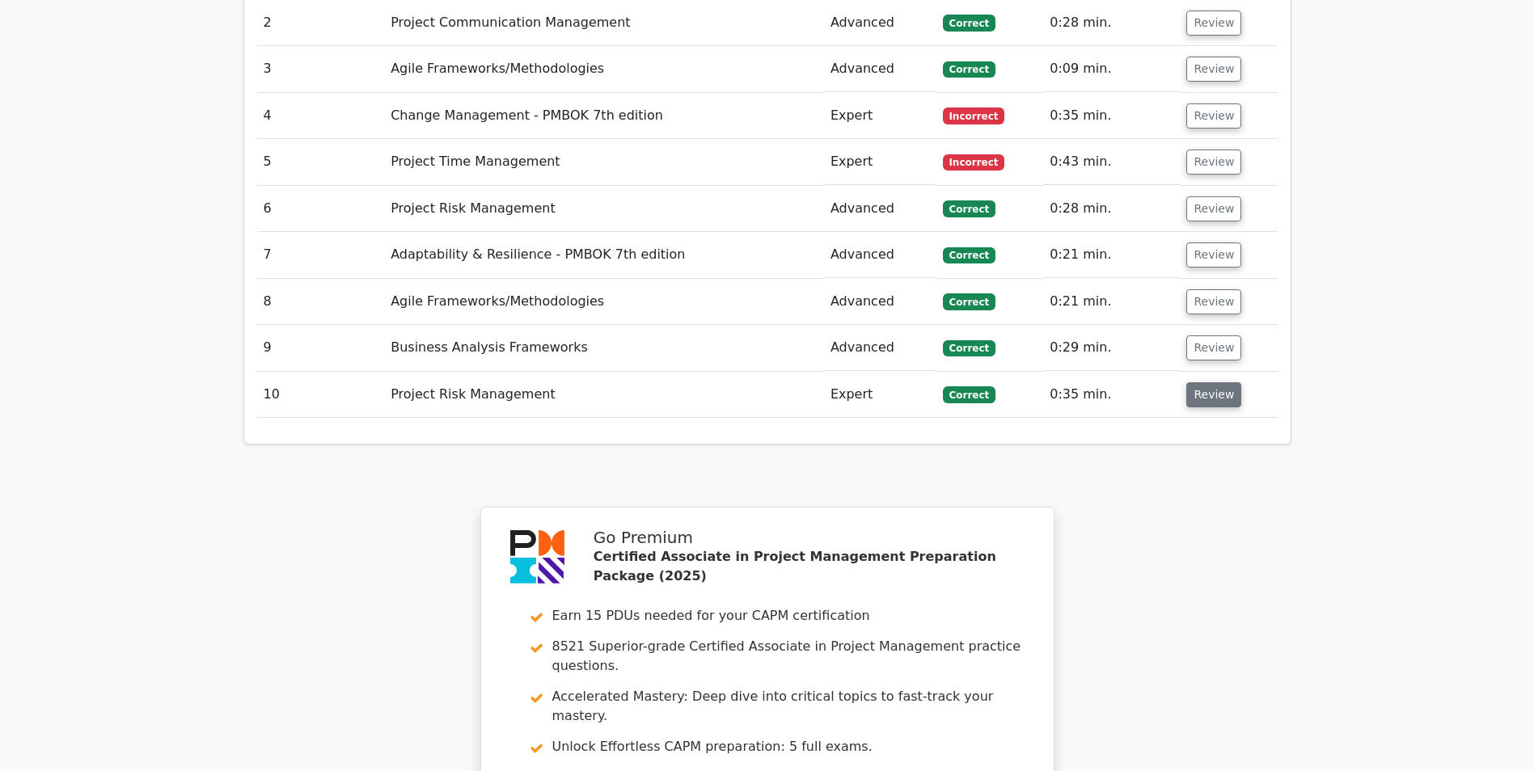
click at [1206, 382] on button "Review" at bounding box center [1213, 394] width 55 height 25
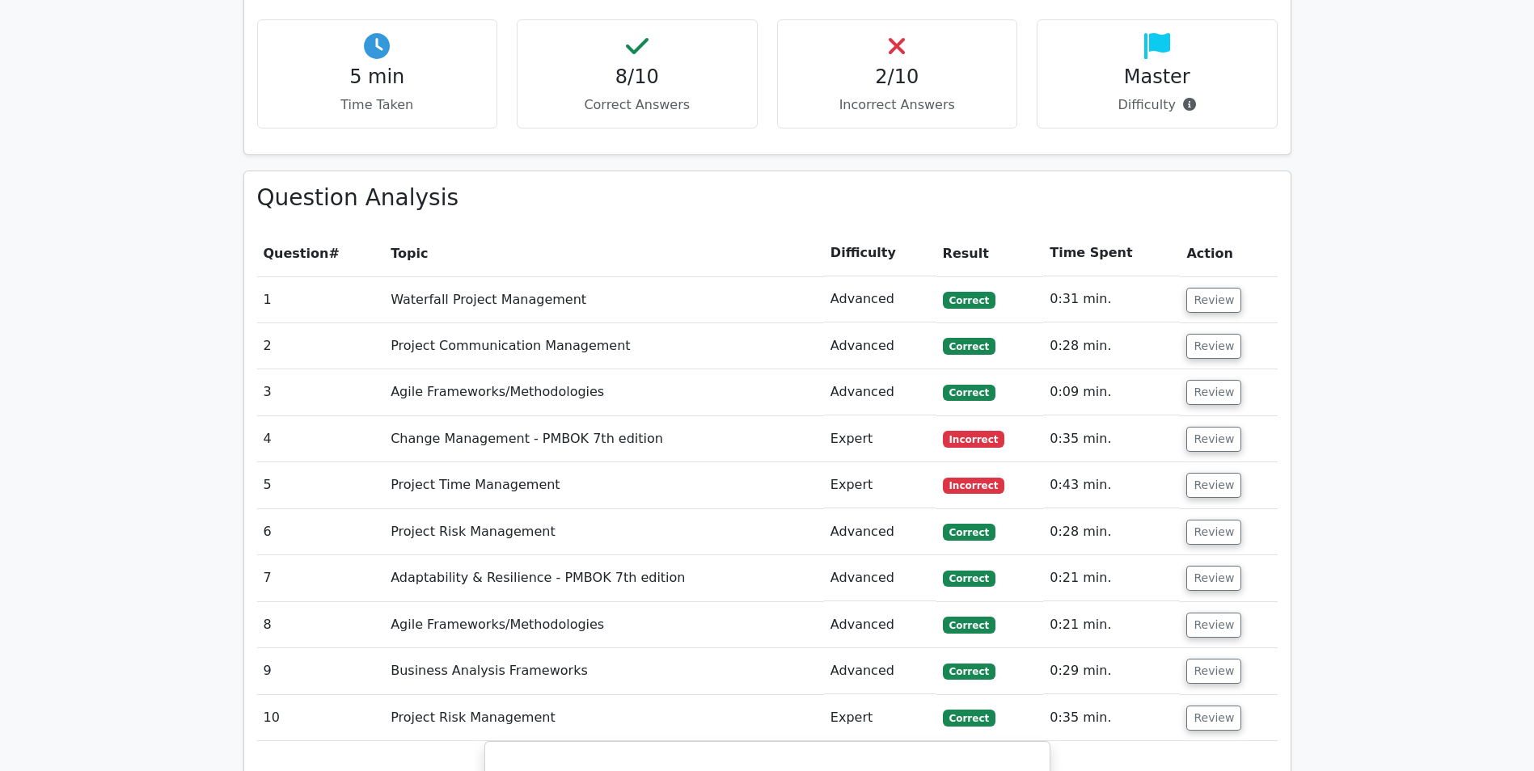
scroll to position [1374, 0]
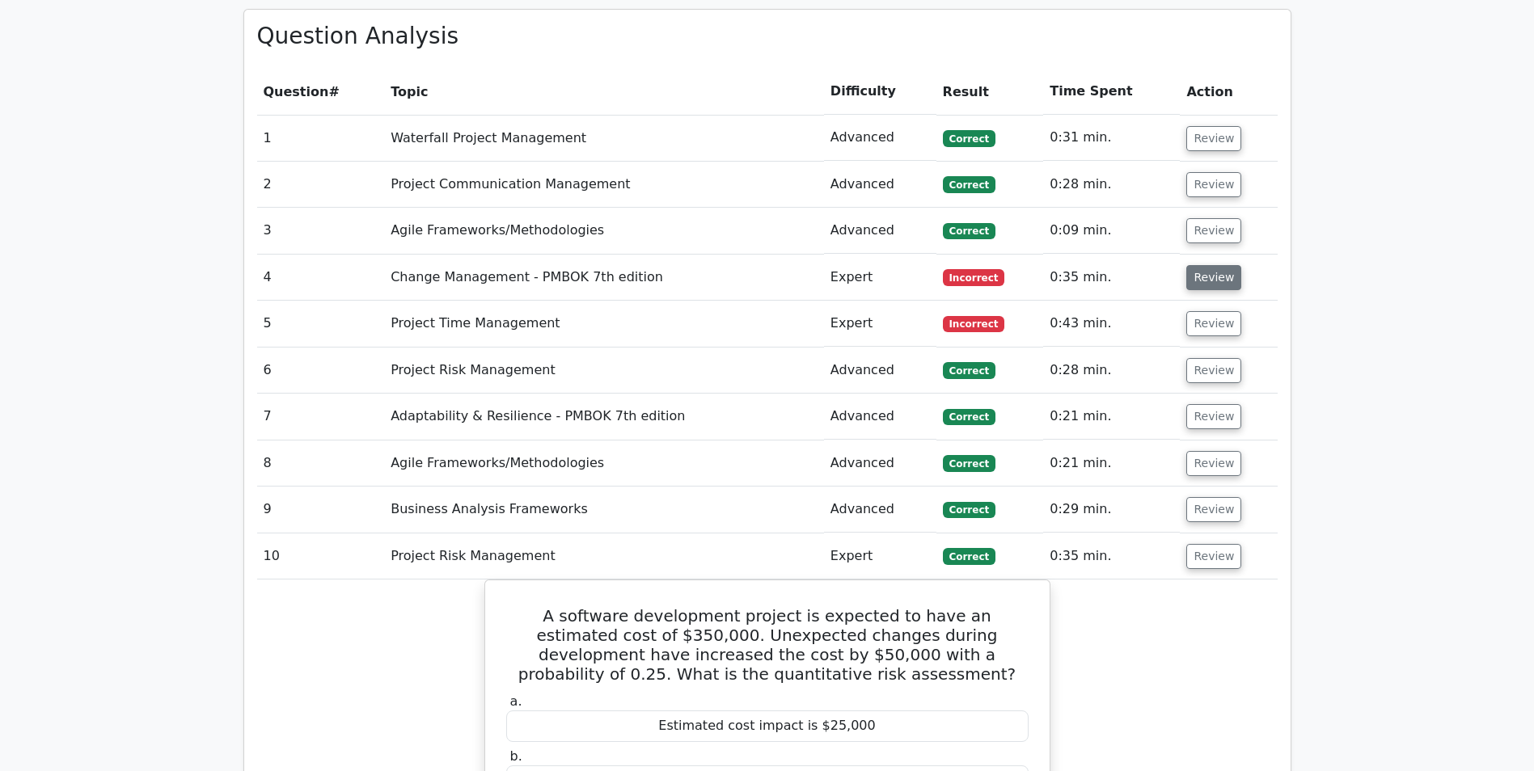
click at [1230, 265] on button "Review" at bounding box center [1213, 277] width 55 height 25
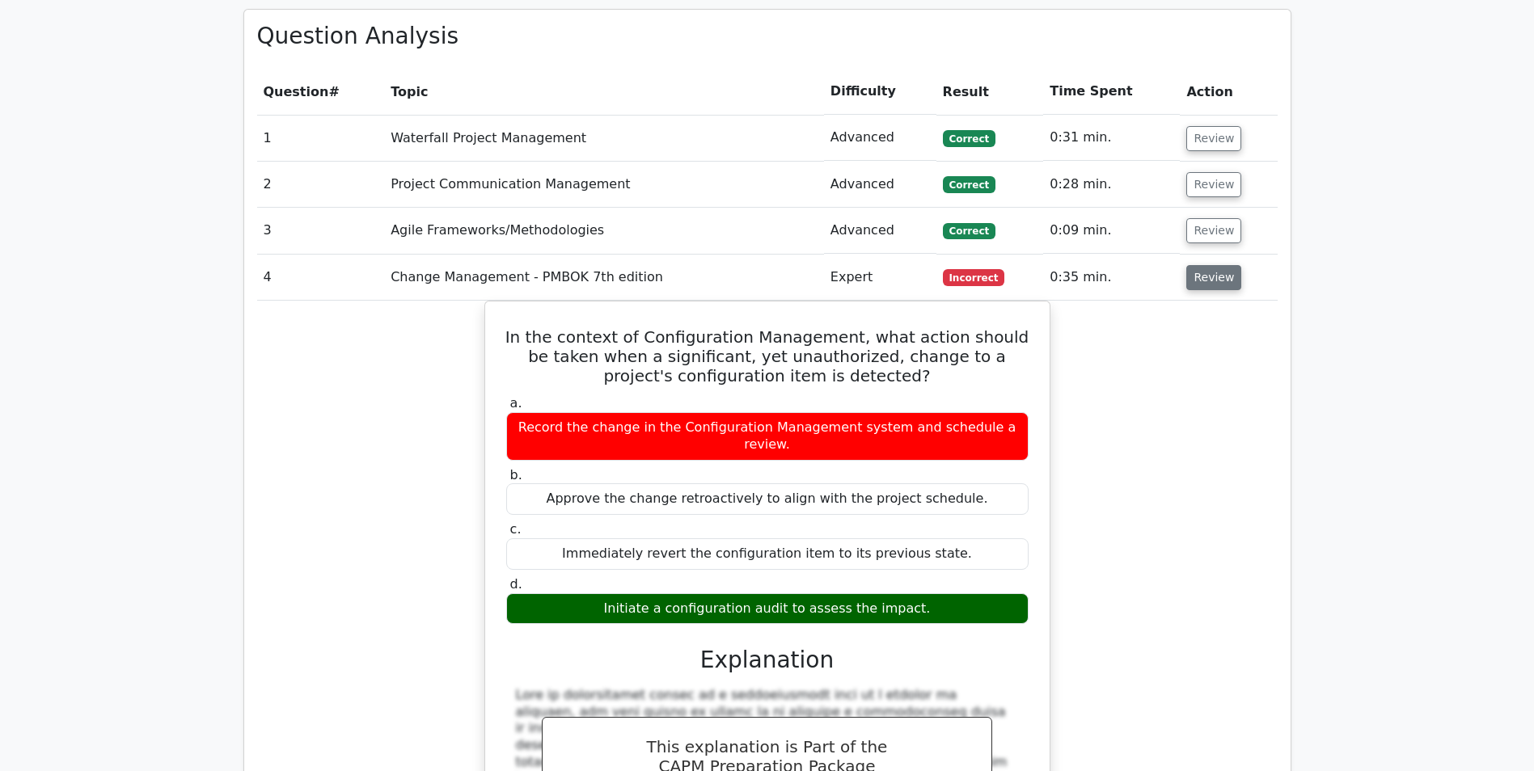
click at [1221, 265] on button "Review" at bounding box center [1213, 277] width 55 height 25
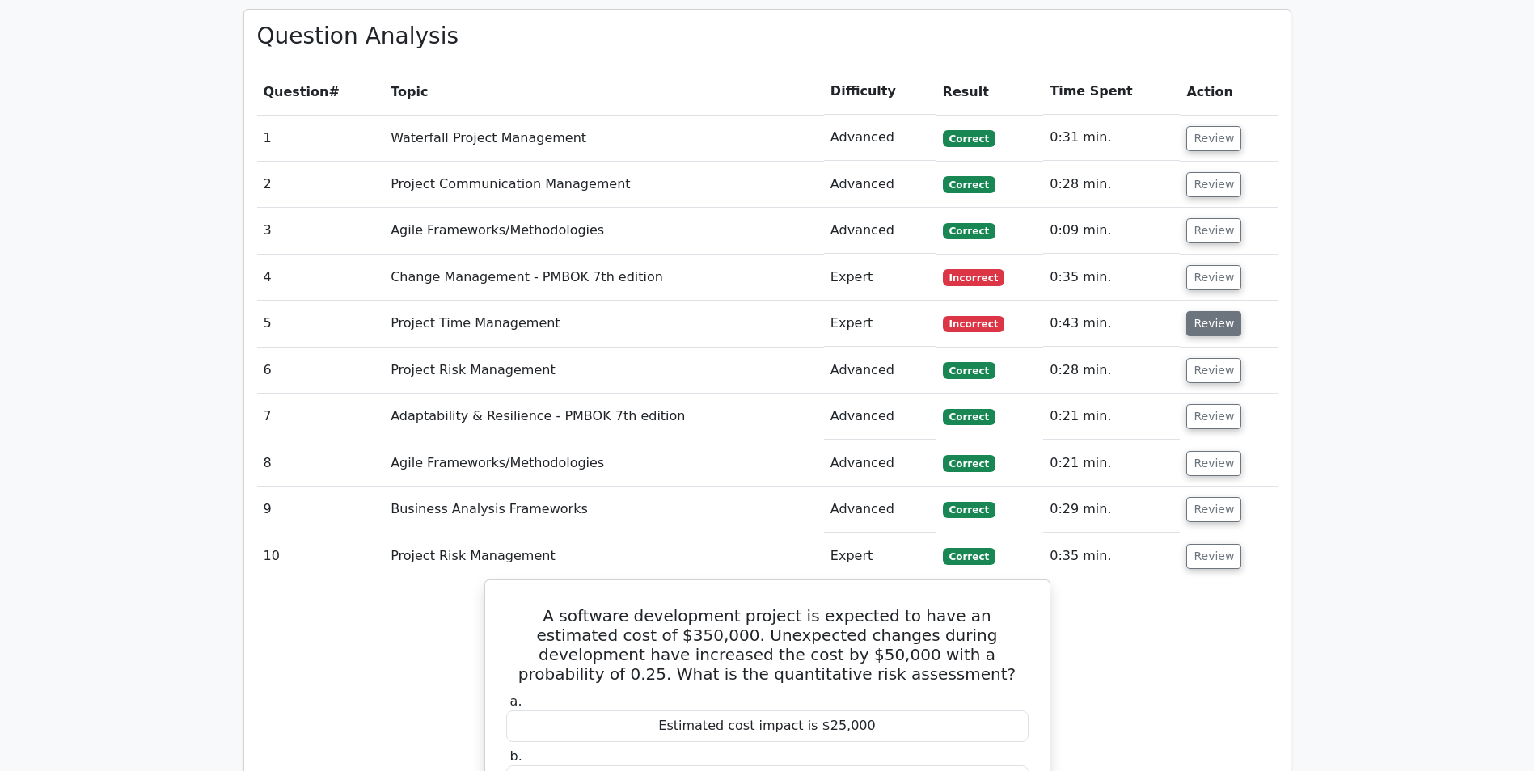
click at [1210, 311] on button "Review" at bounding box center [1213, 323] width 55 height 25
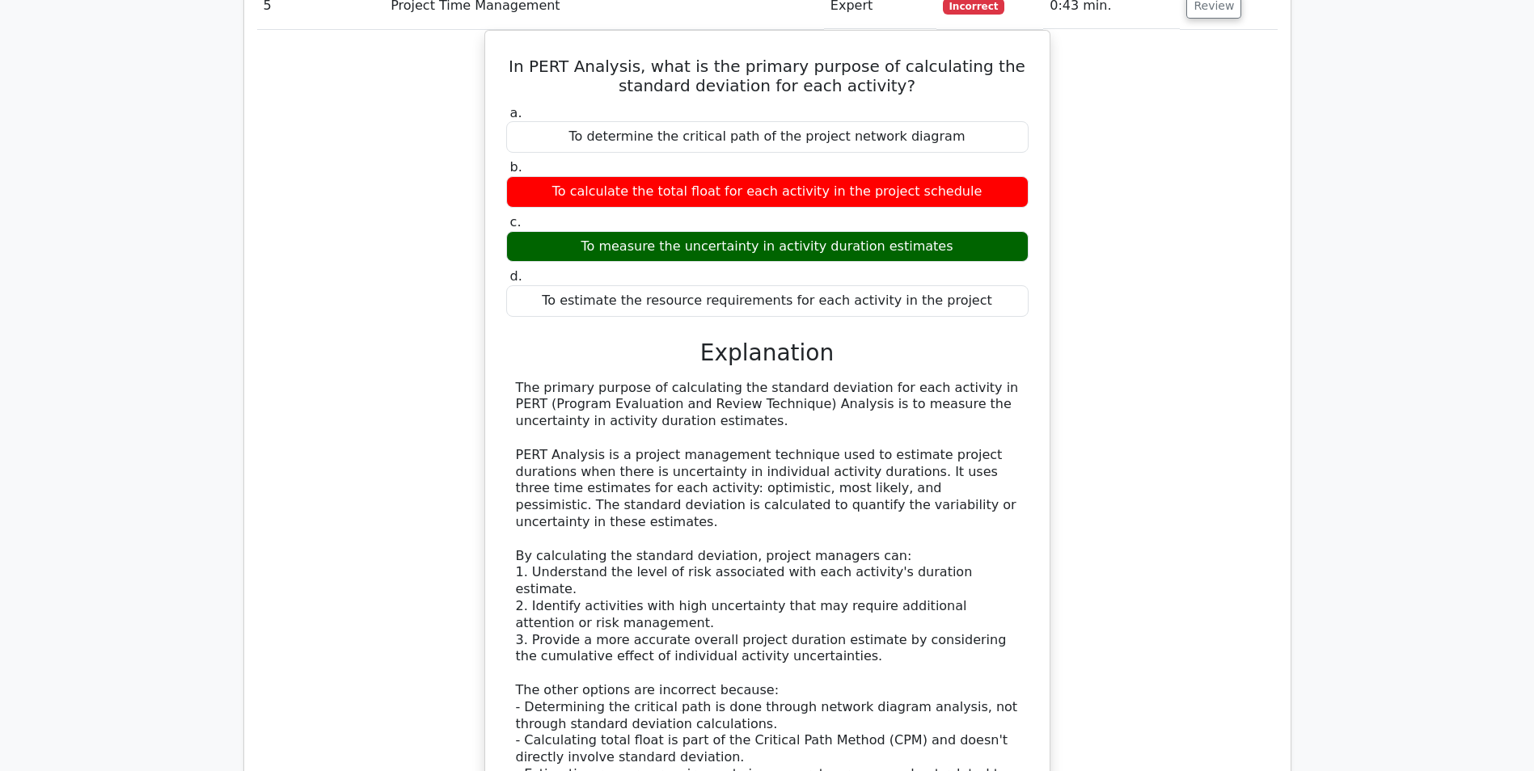
scroll to position [1698, 0]
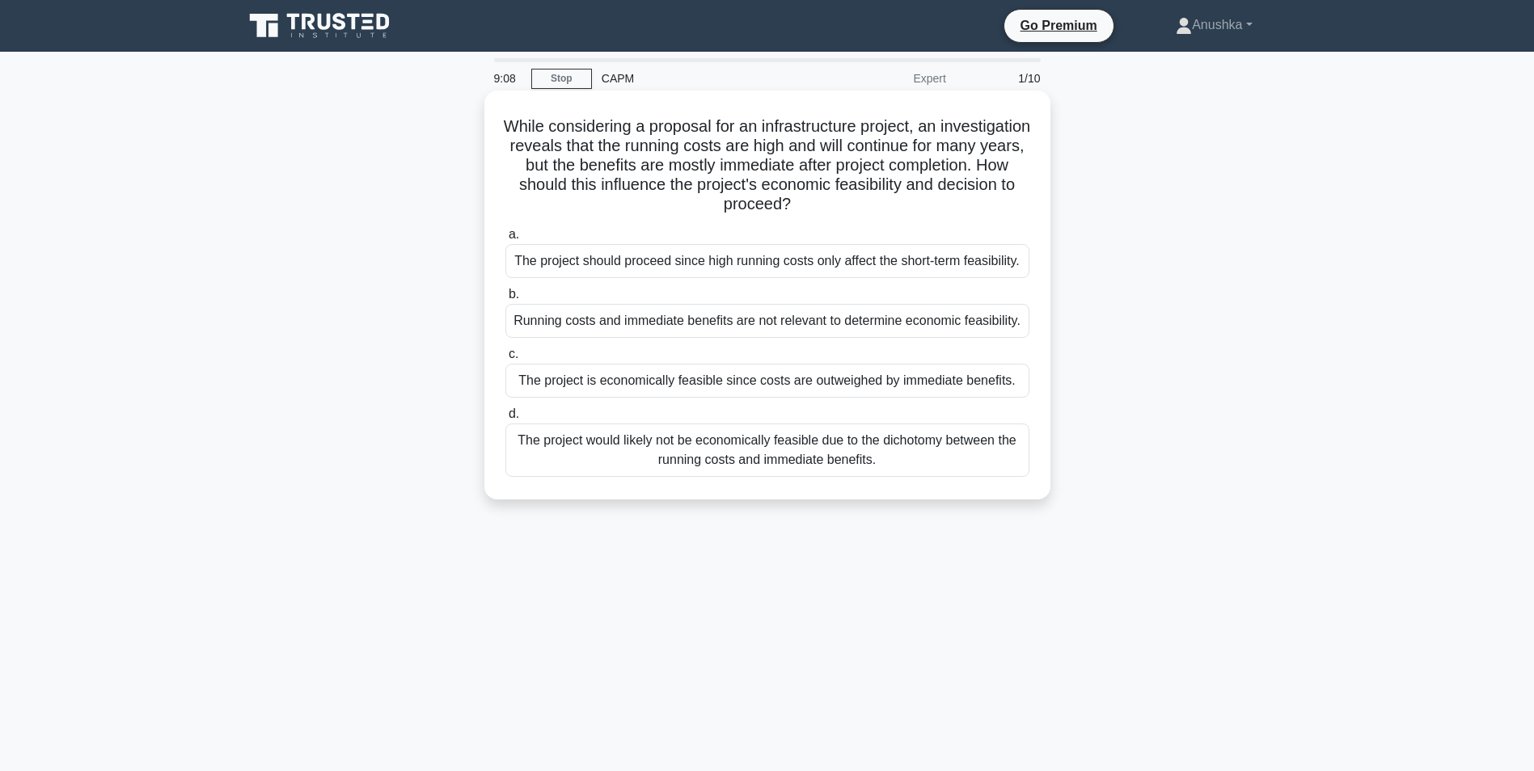
click at [764, 385] on div "The project is economically feasible since costs are outweighed by immediate be…" at bounding box center [767, 381] width 524 height 34
click at [505, 360] on input "c. The project is economically feasible since costs are outweighed by immediate…" at bounding box center [505, 354] width 0 height 11
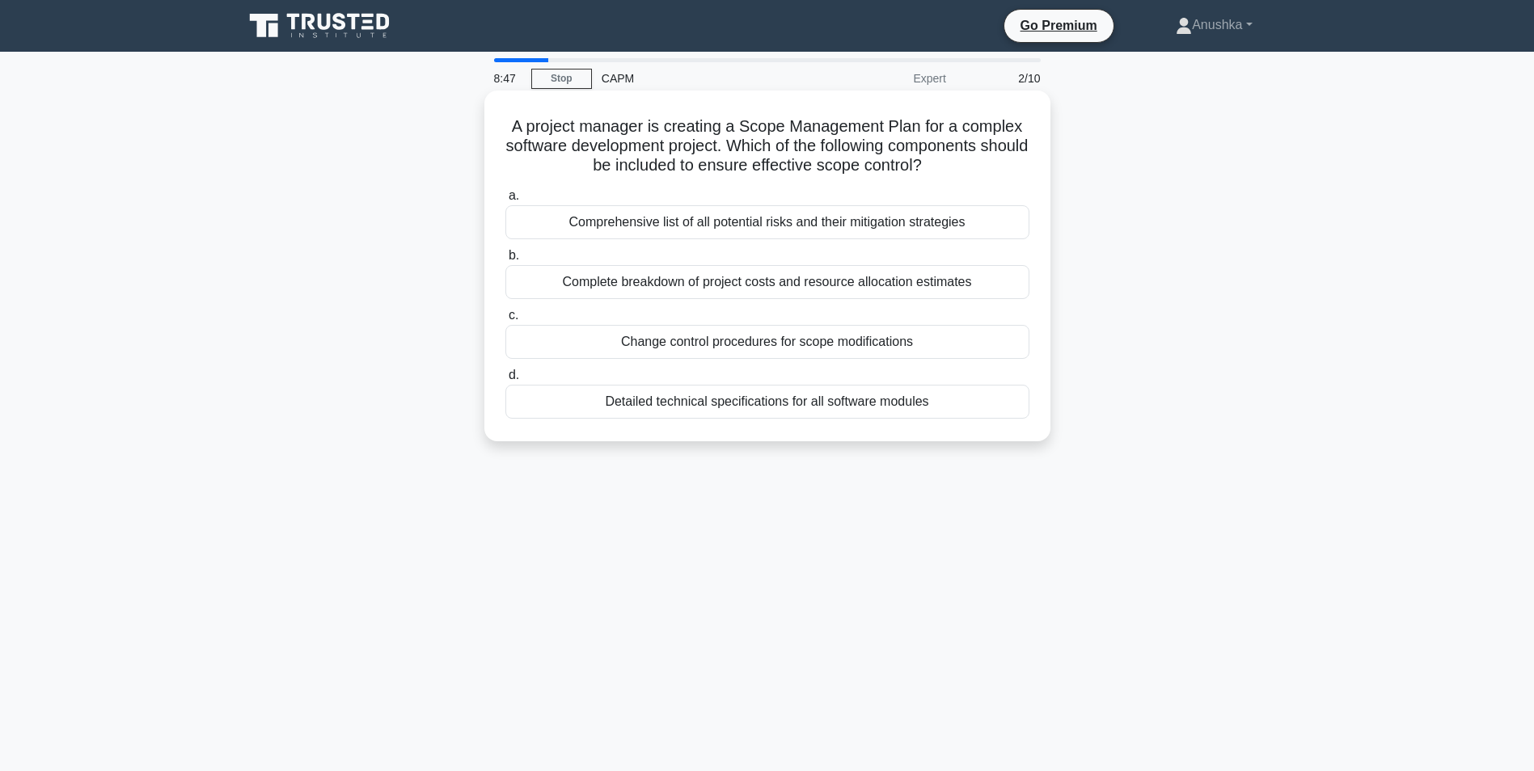
click at [768, 347] on div "Change control procedures for scope modifications" at bounding box center [767, 342] width 524 height 34
click at [505, 321] on input "c. Change control procedures for scope modifications" at bounding box center [505, 315] width 0 height 11
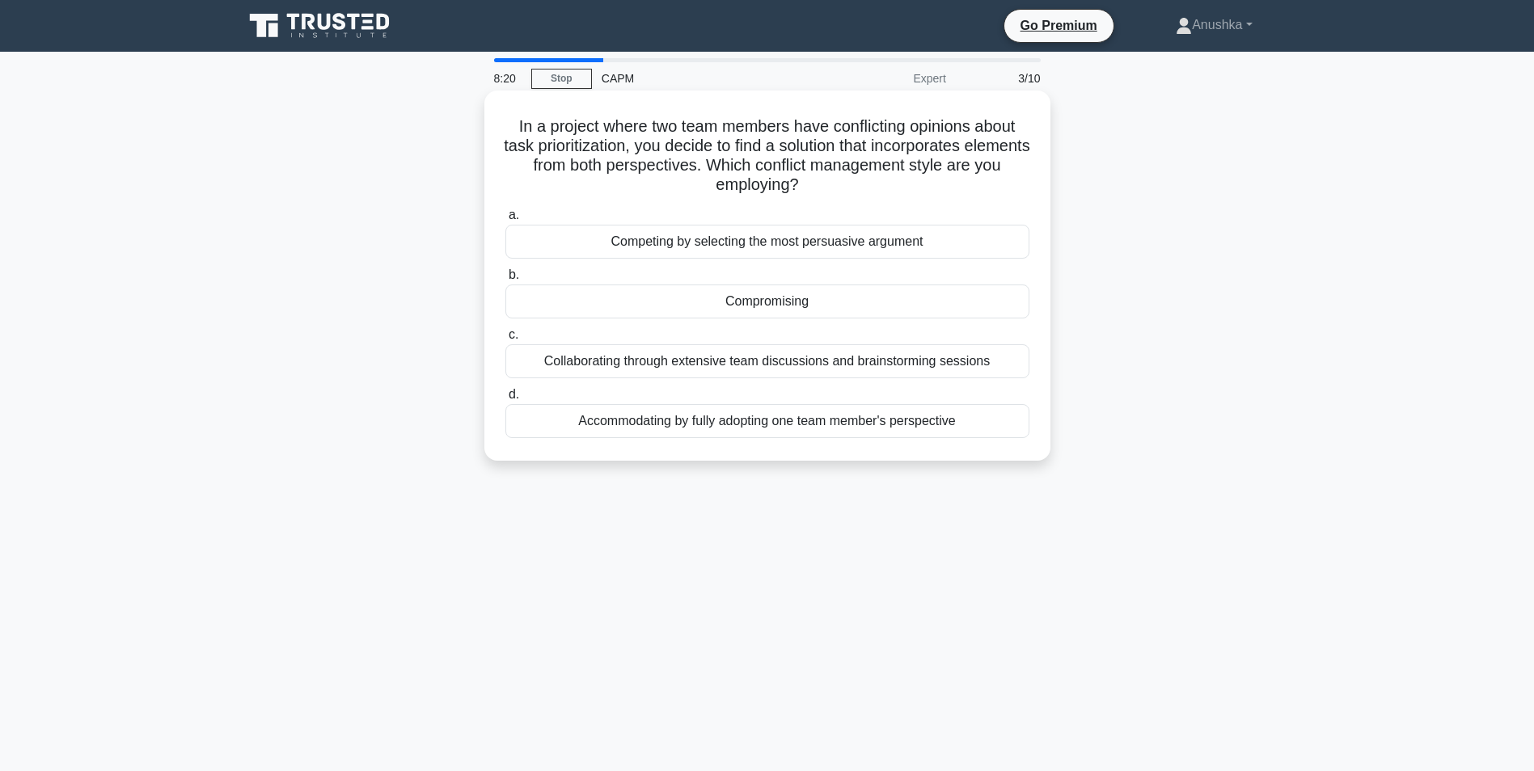
click at [773, 302] on div "Compromising" at bounding box center [767, 302] width 524 height 34
click at [505, 281] on input "b. Compromising" at bounding box center [505, 275] width 0 height 11
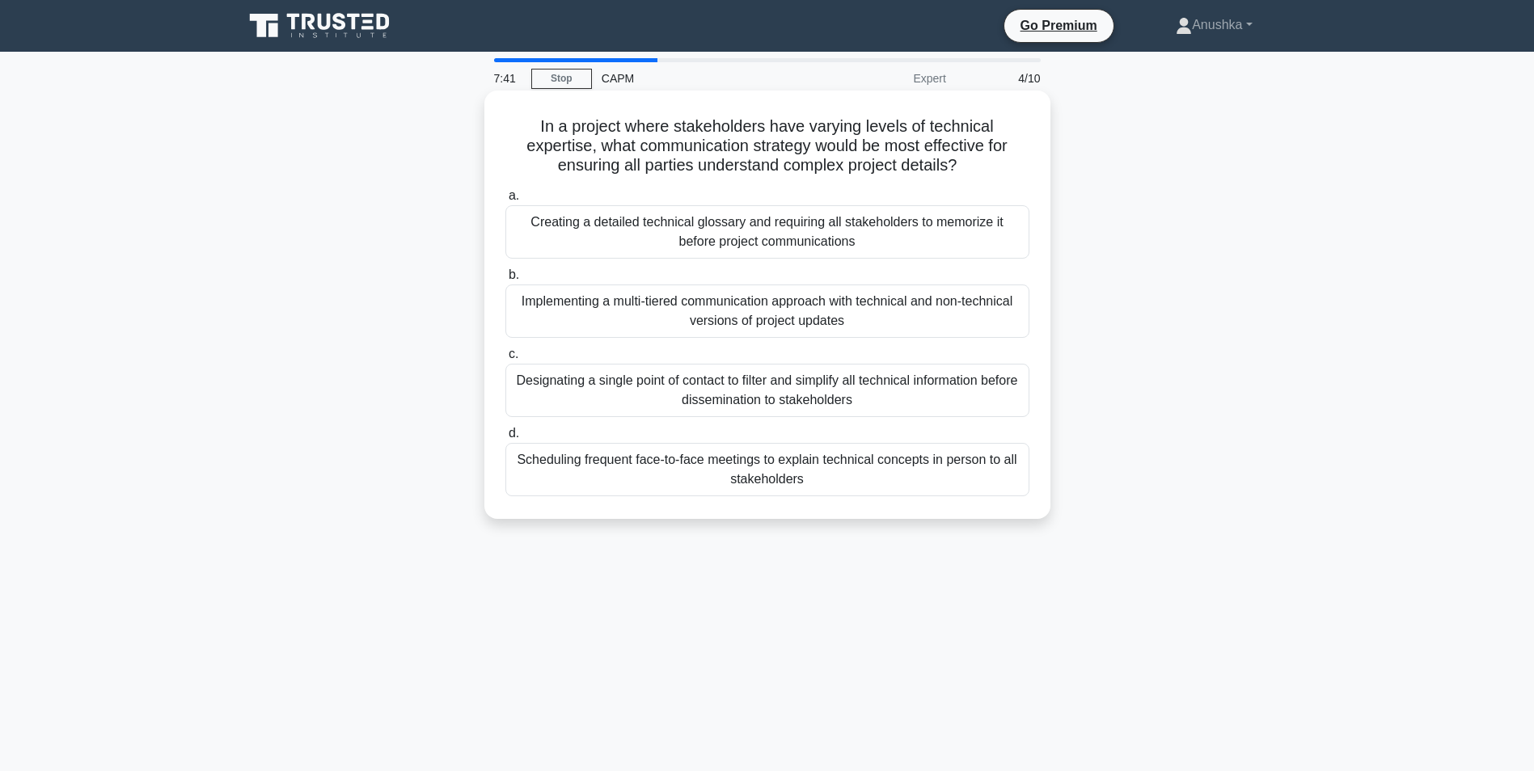
click at [808, 310] on div "Implementing a multi-tiered communication approach with technical and non-techn…" at bounding box center [767, 311] width 524 height 53
click at [505, 281] on input "b. Implementing a multi-tiered communication approach with technical and non-te…" at bounding box center [505, 275] width 0 height 11
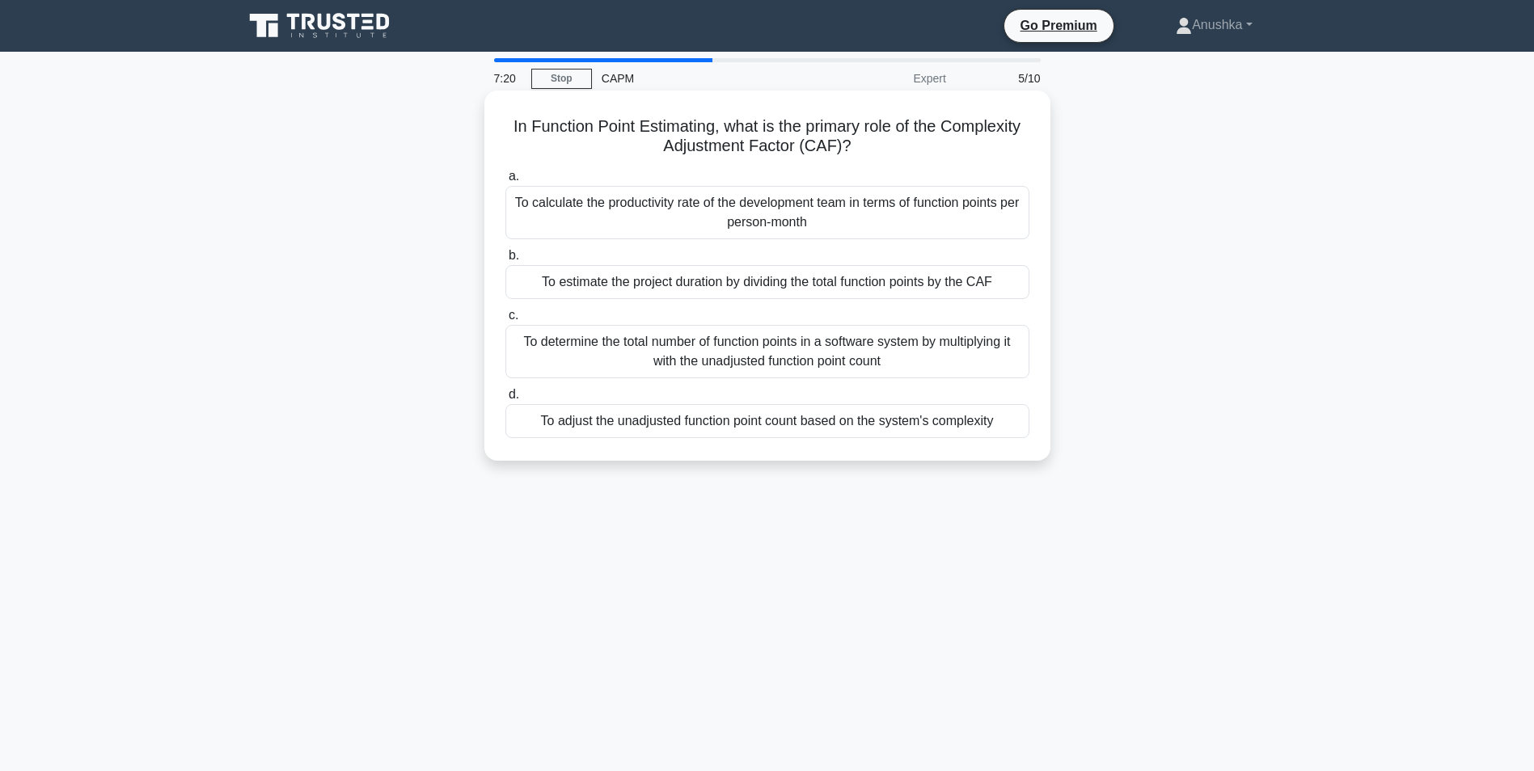
click at [785, 364] on div "To determine the total number of function points in a software system by multip…" at bounding box center [767, 351] width 524 height 53
click at [505, 321] on input "c. To determine the total number of function points in a software system by mul…" at bounding box center [505, 315] width 0 height 11
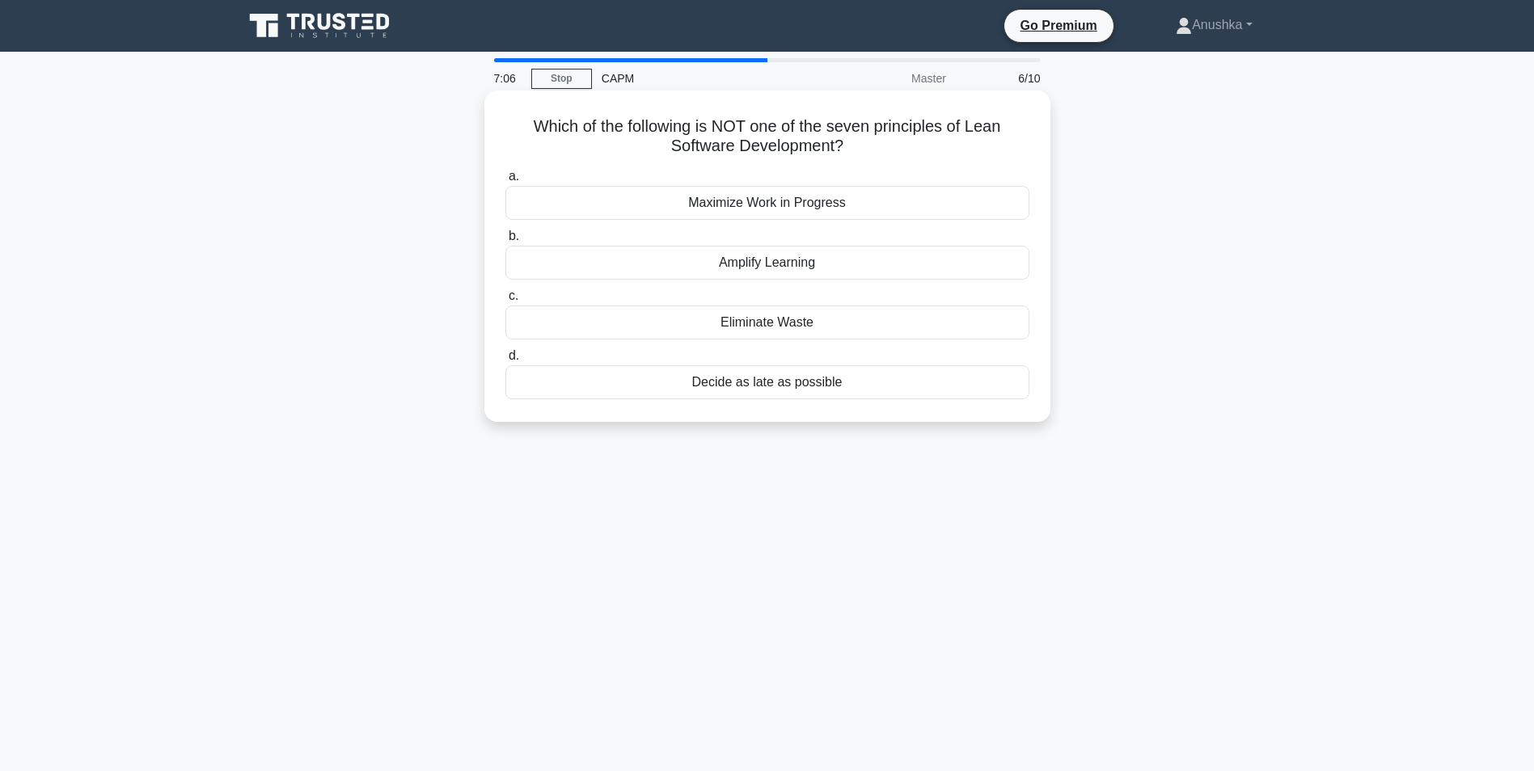
click at [843, 205] on div "Maximize Work in Progress" at bounding box center [767, 203] width 524 height 34
click at [505, 182] on input "a. Maximize Work in Progress" at bounding box center [505, 176] width 0 height 11
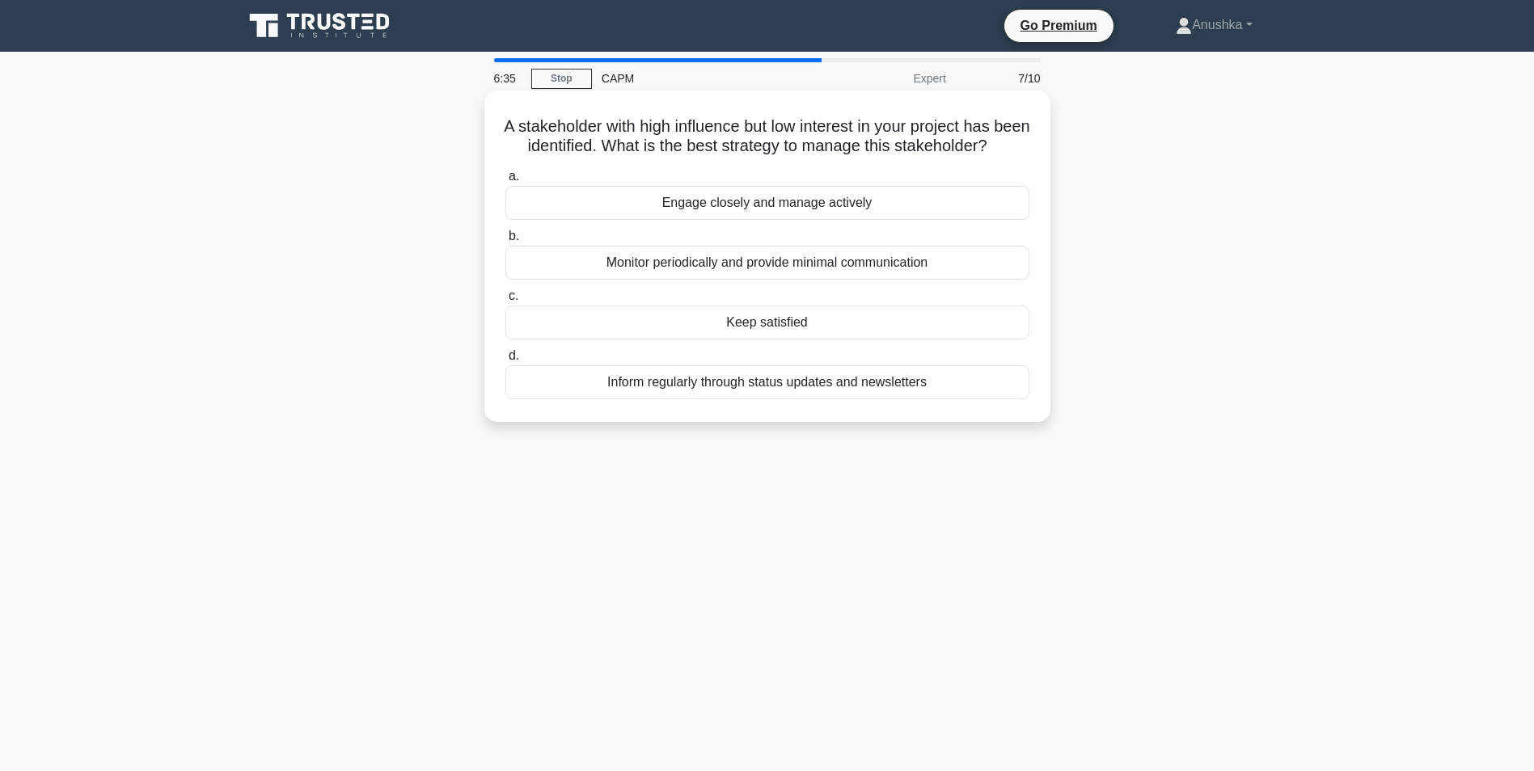
click at [800, 340] on div "Keep satisfied" at bounding box center [767, 323] width 524 height 34
click at [505, 302] on input "c. Keep satisfied" at bounding box center [505, 296] width 0 height 11
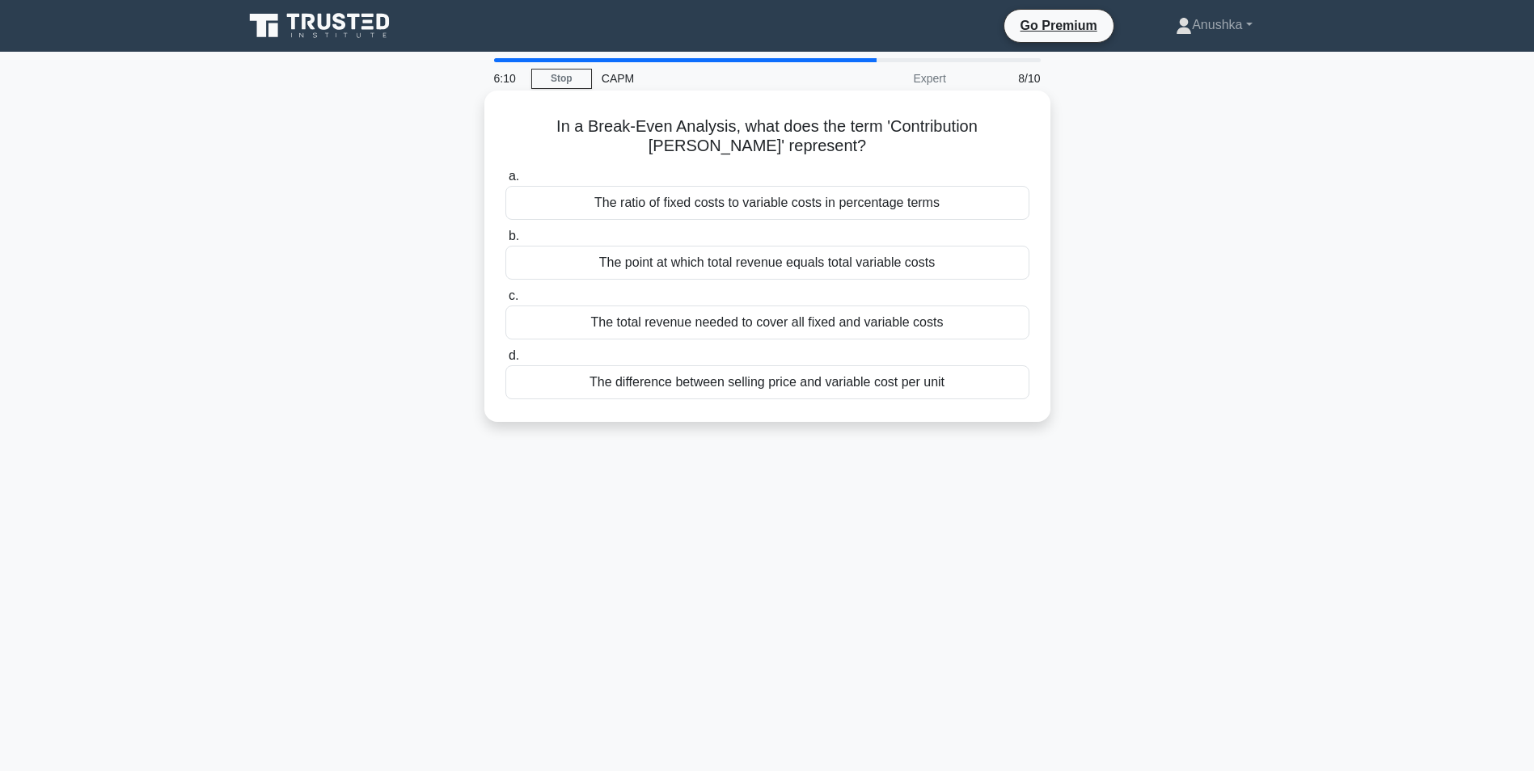
click at [745, 209] on div "The ratio of fixed costs to variable costs in percentage terms" at bounding box center [767, 203] width 524 height 34
click at [505, 182] on input "a. The ratio of fixed costs to variable costs in percentage terms" at bounding box center [505, 176] width 0 height 11
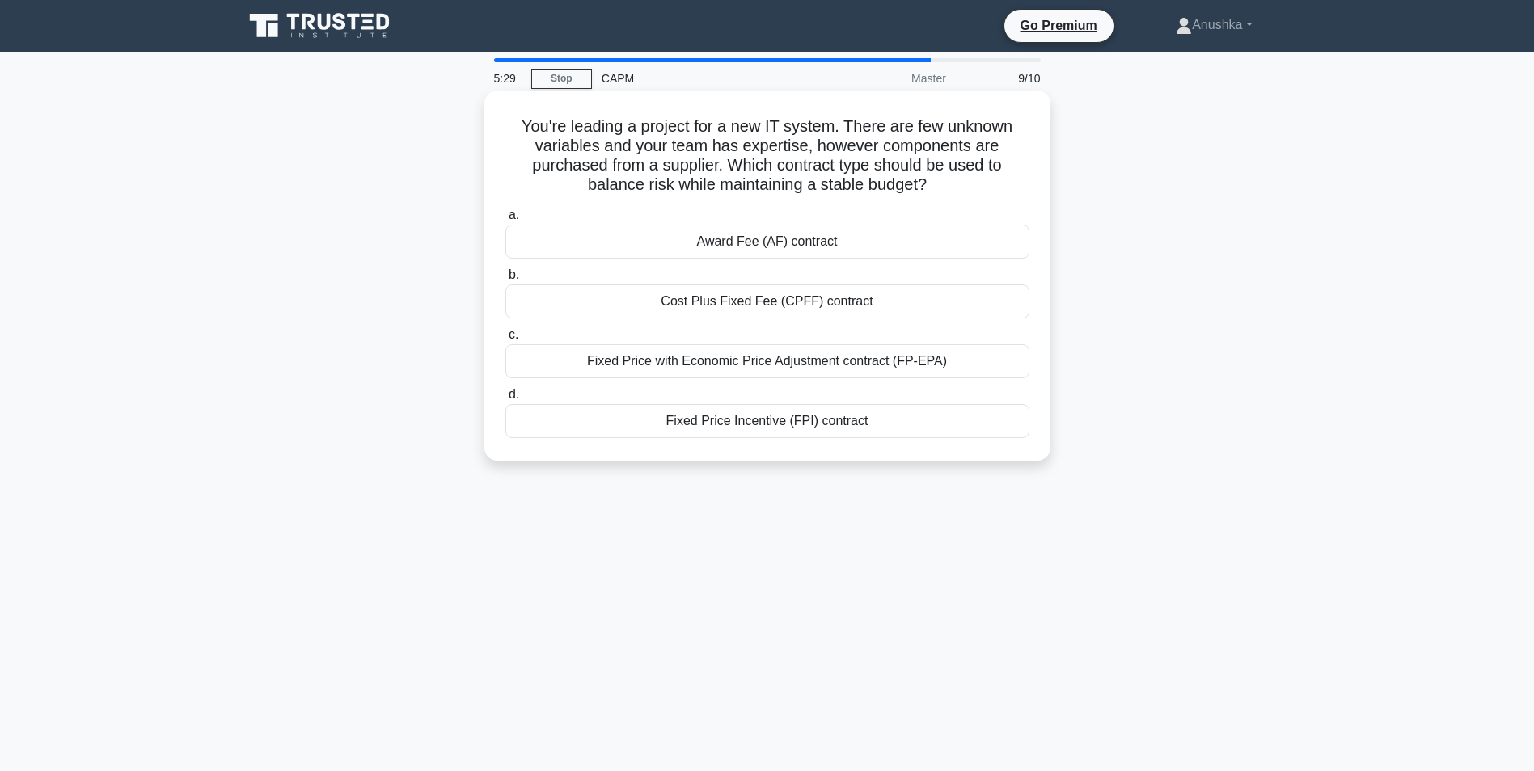
click at [832, 301] on div "Cost Plus Fixed Fee (CPFF) contract" at bounding box center [767, 302] width 524 height 34
click at [505, 281] on input "b. Cost Plus Fixed Fee (CPFF) contract" at bounding box center [505, 275] width 0 height 11
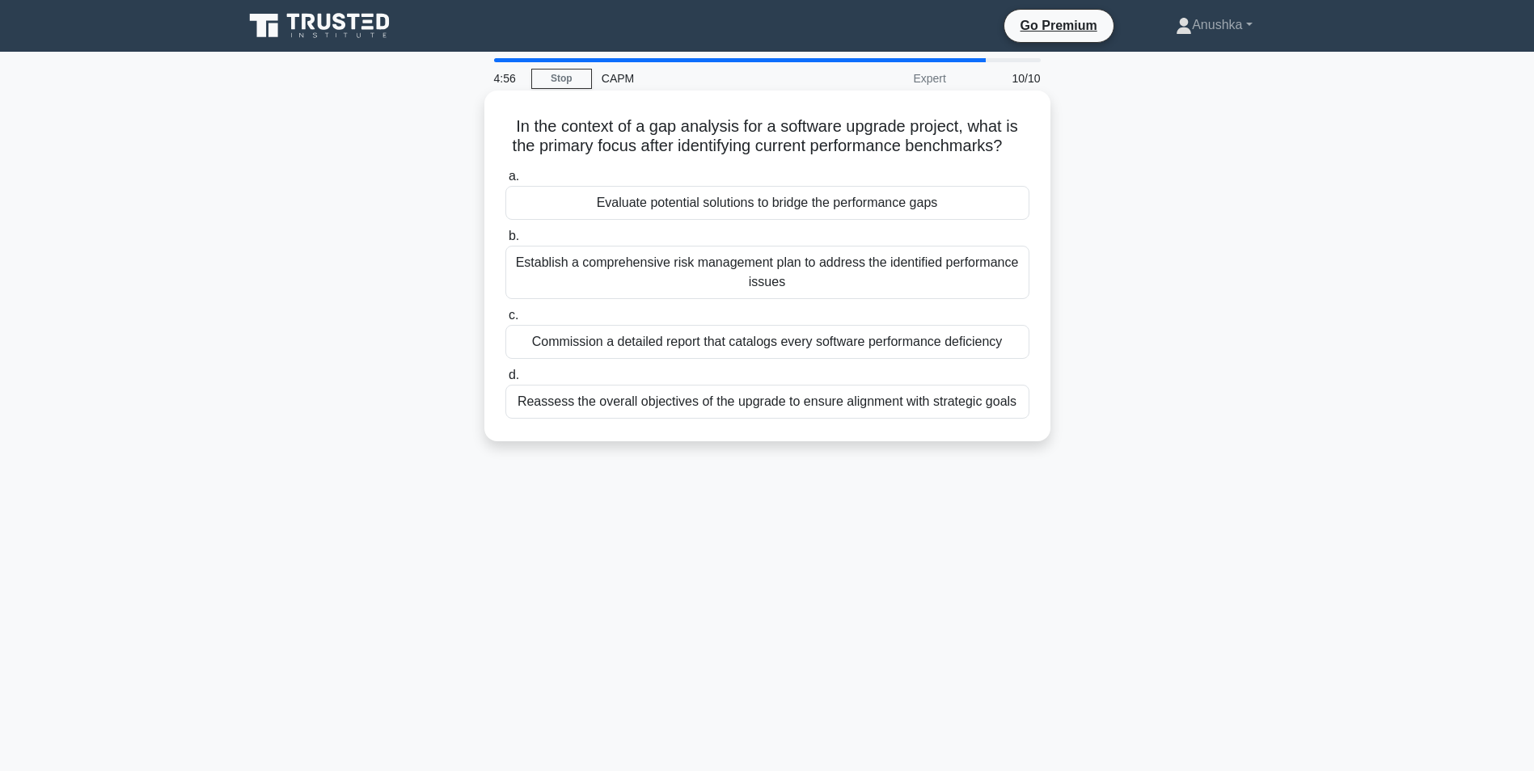
click at [870, 220] on div "Evaluate potential solutions to bridge the performance gaps" at bounding box center [767, 203] width 524 height 34
click at [505, 182] on input "a. Evaluate potential solutions to bridge the performance gaps" at bounding box center [505, 176] width 0 height 11
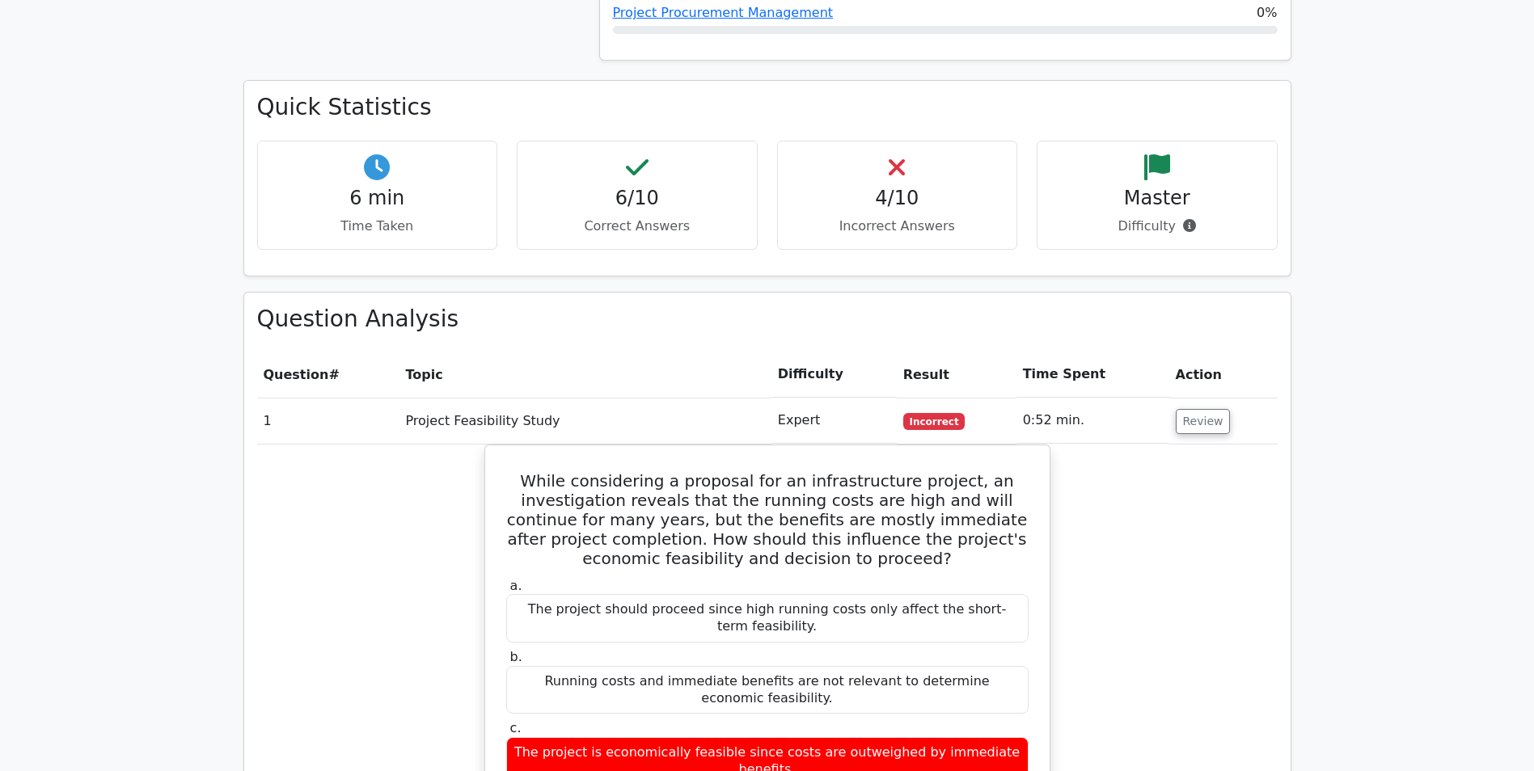
scroll to position [1213, 0]
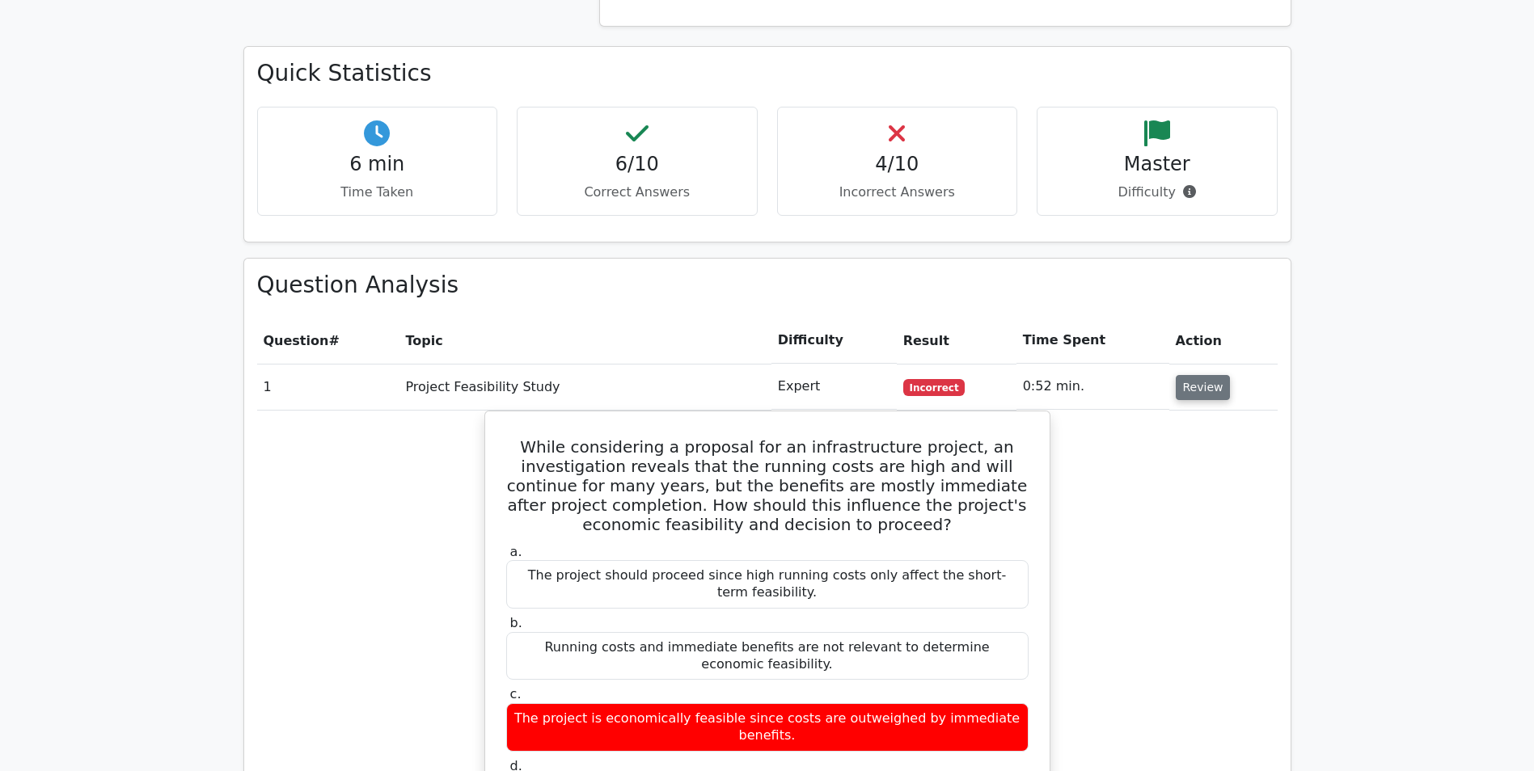
click at [1197, 375] on button "Review" at bounding box center [1203, 387] width 55 height 25
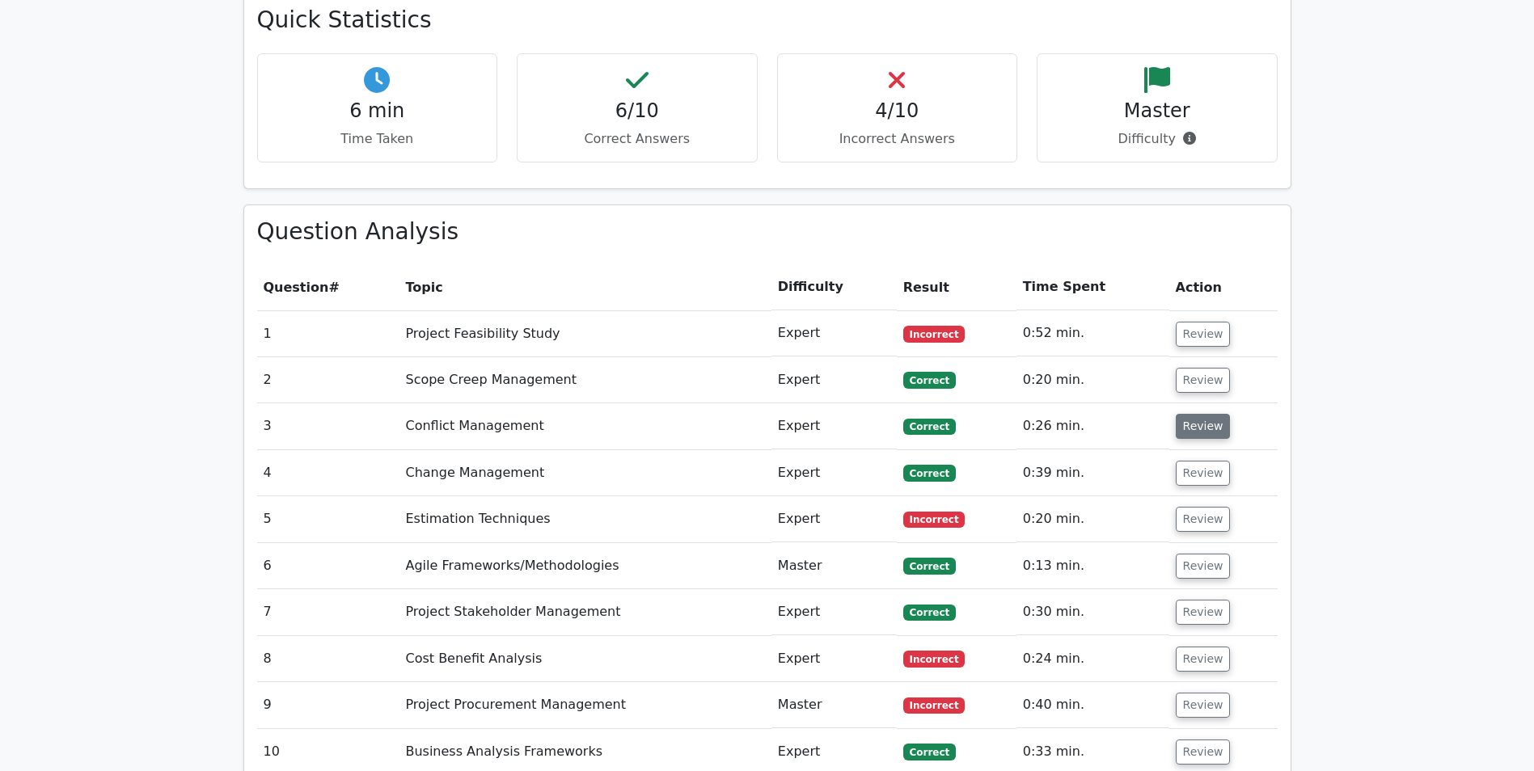
scroll to position [1294, 0]
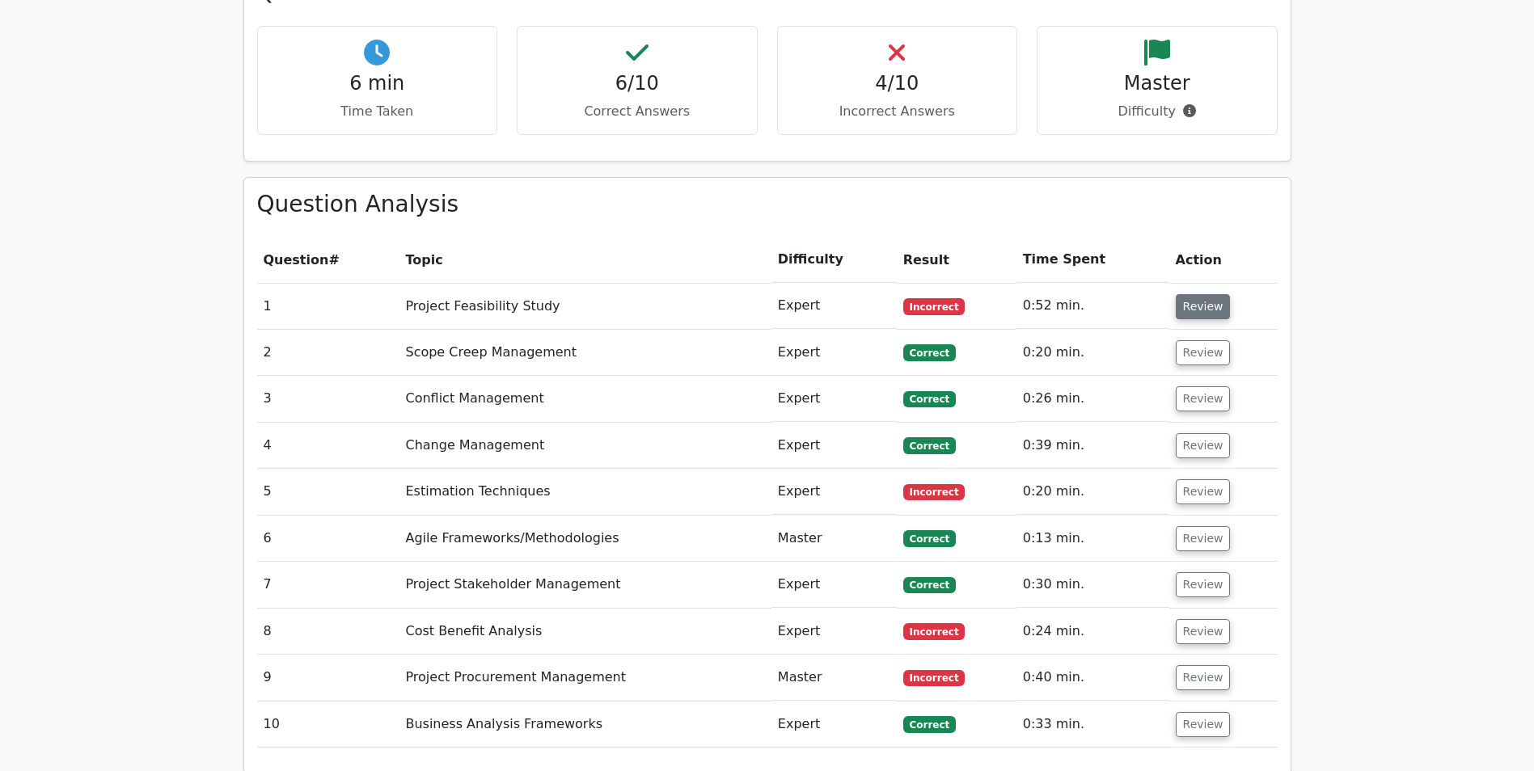
click at [1197, 294] on button "Review" at bounding box center [1203, 306] width 55 height 25
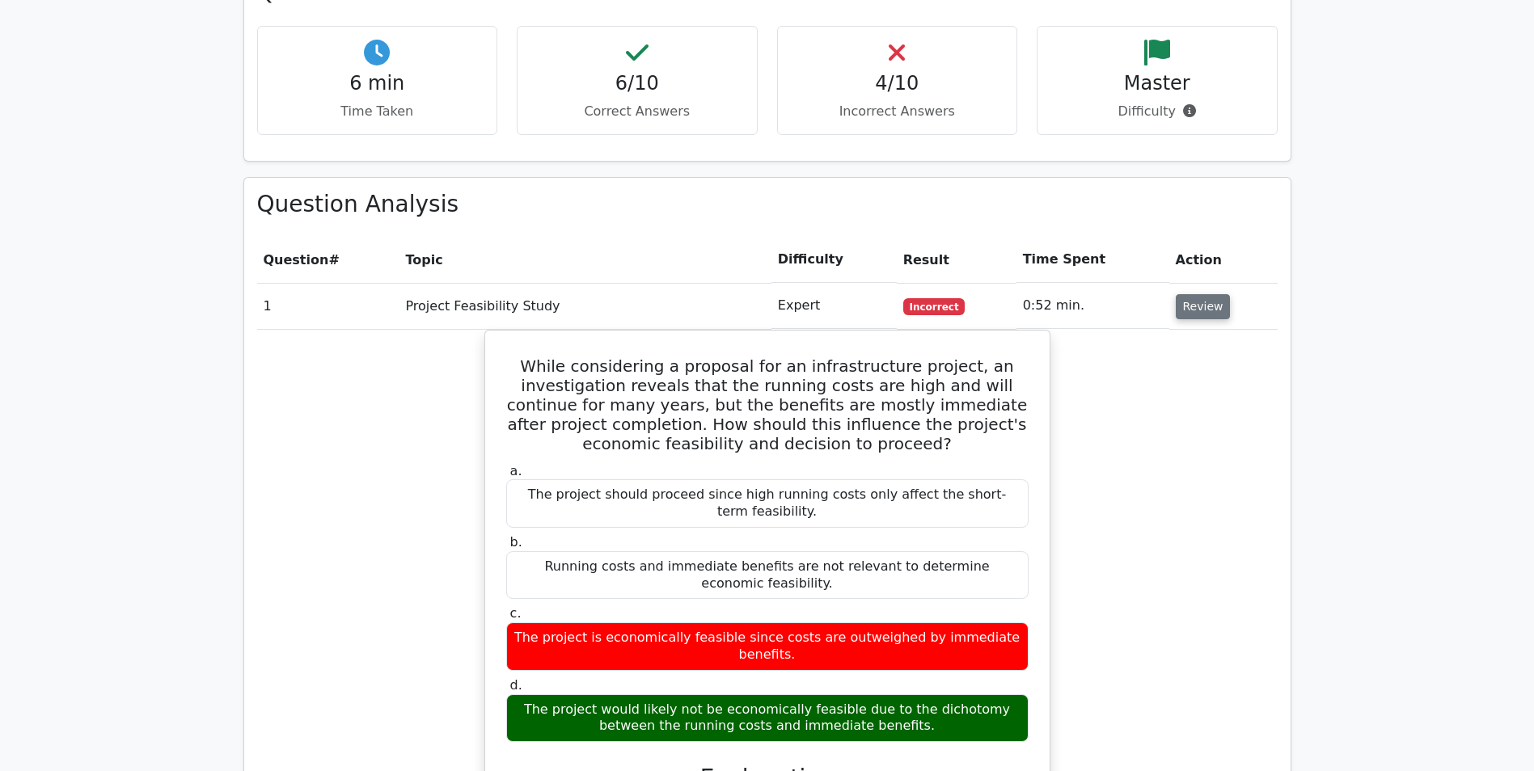
click at [1197, 294] on button "Review" at bounding box center [1203, 306] width 55 height 25
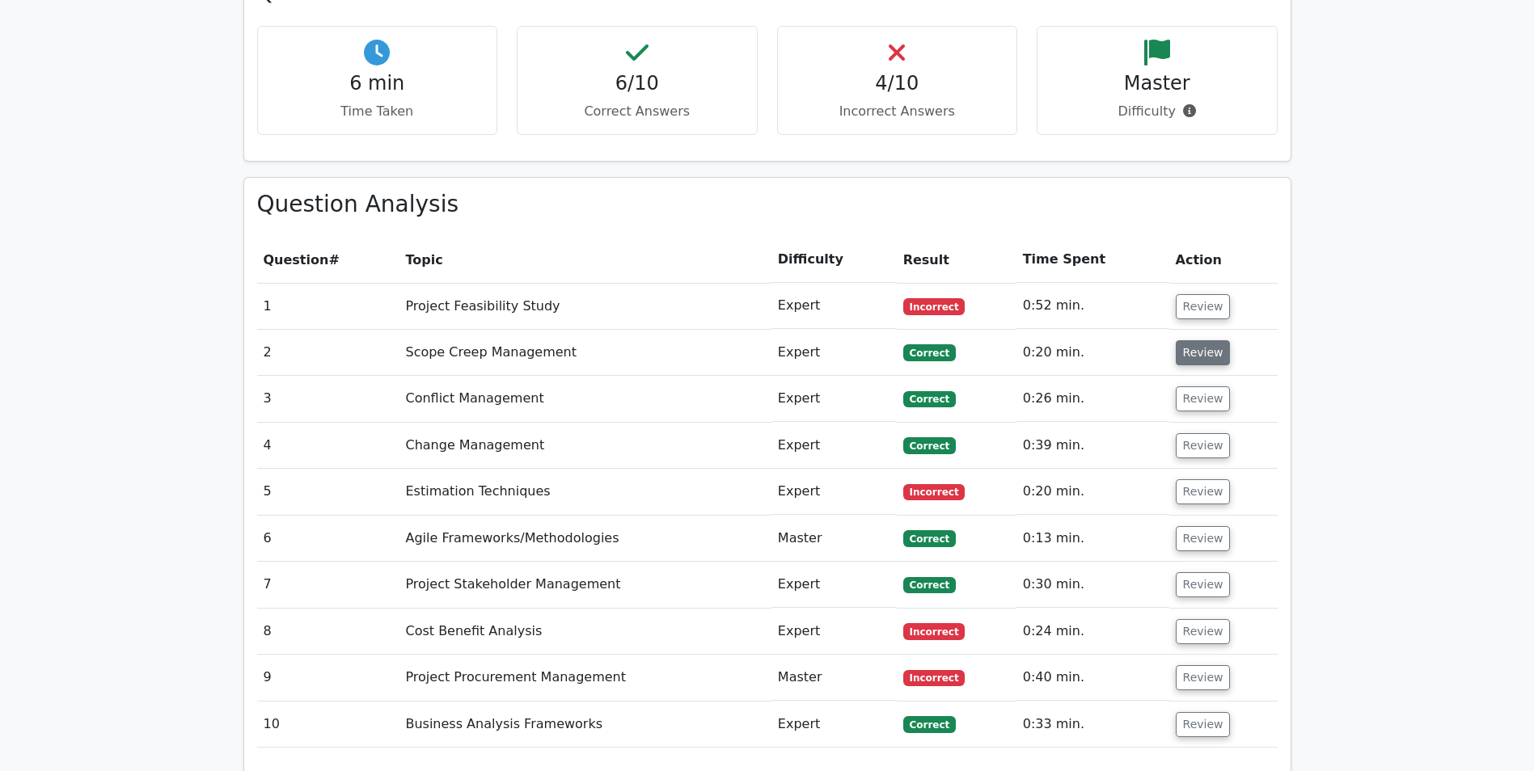
click at [1194, 340] on button "Review" at bounding box center [1203, 352] width 55 height 25
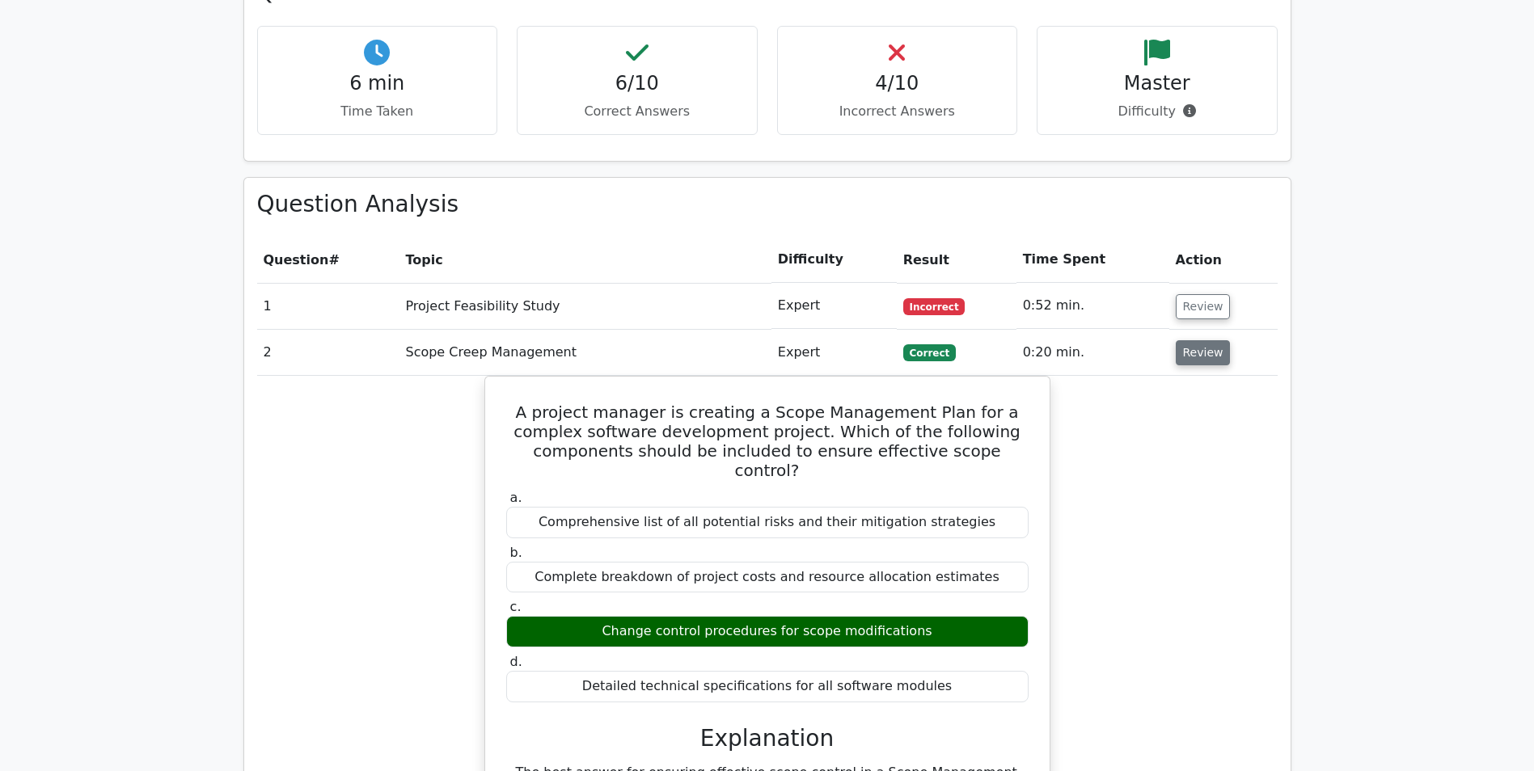
click at [1194, 340] on button "Review" at bounding box center [1203, 352] width 55 height 25
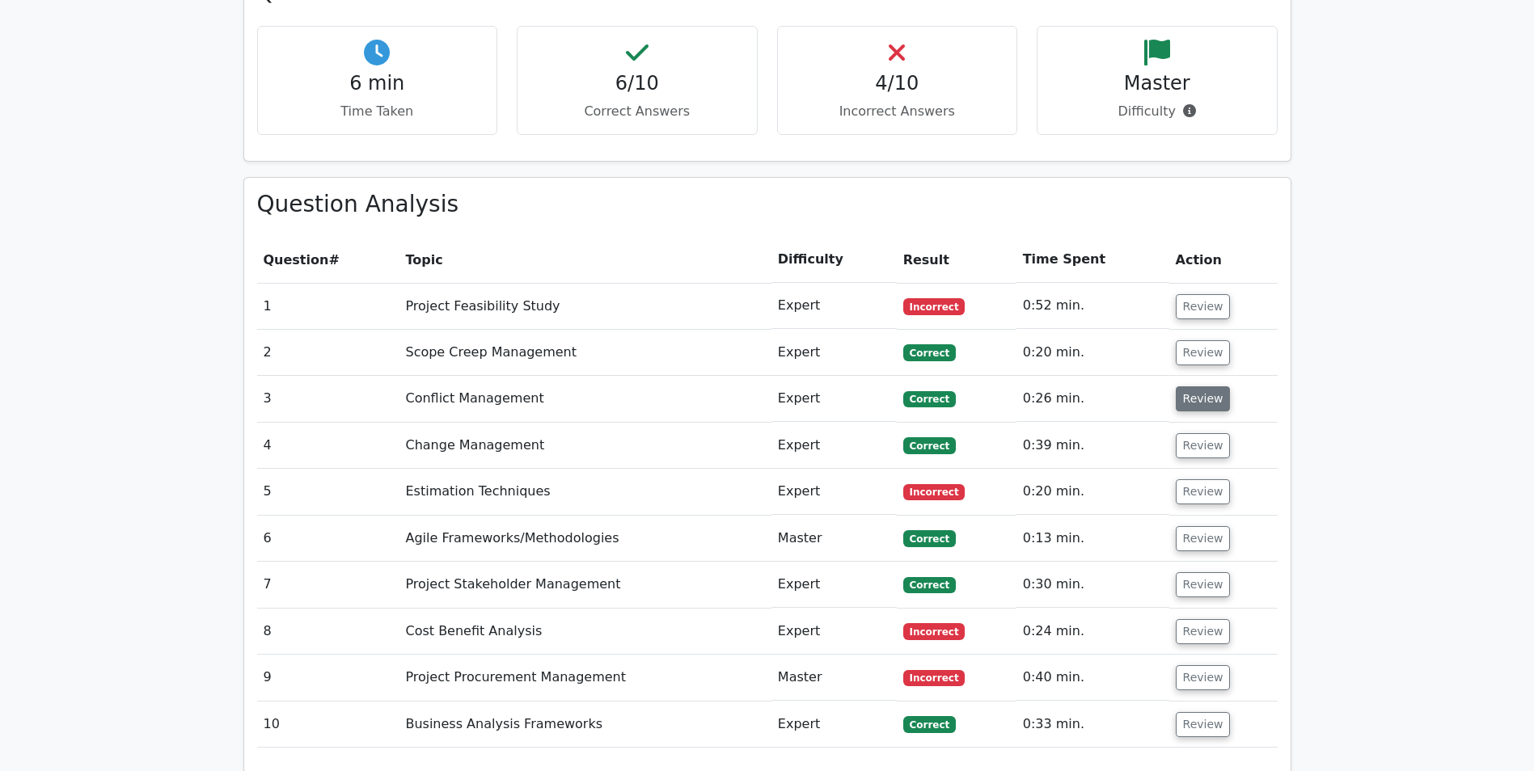
click at [1194, 386] on button "Review" at bounding box center [1203, 398] width 55 height 25
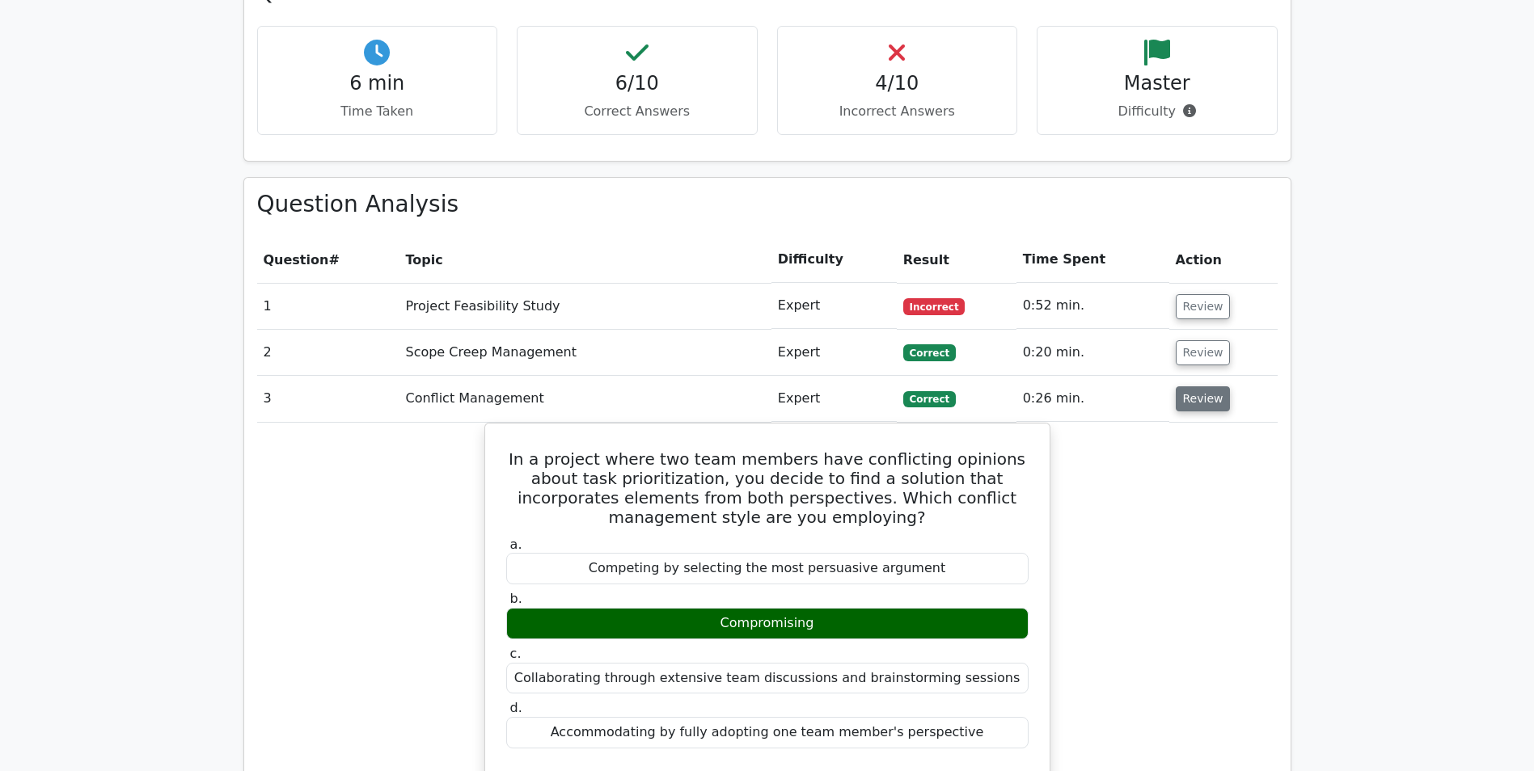
click at [1194, 386] on button "Review" at bounding box center [1203, 398] width 55 height 25
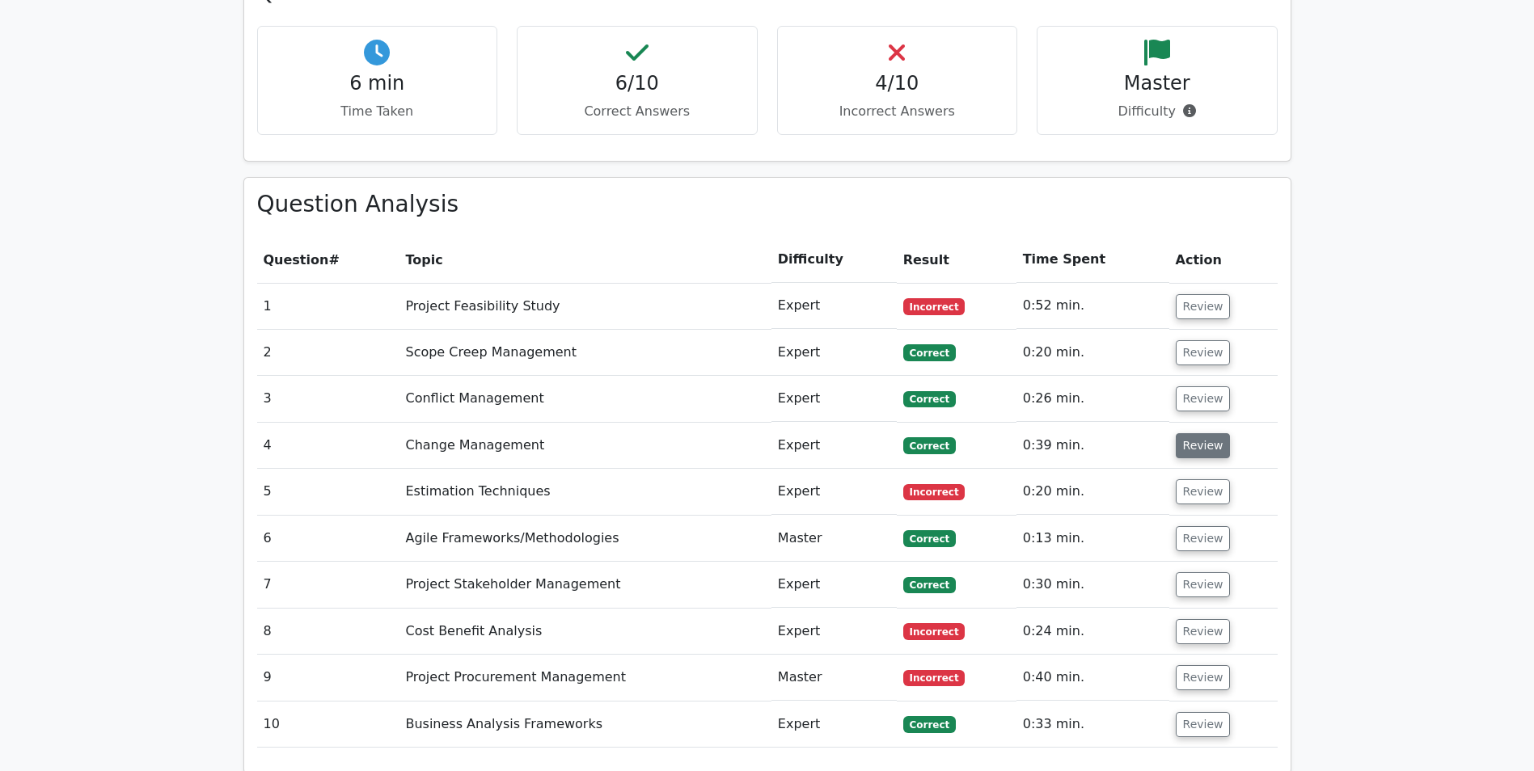
click at [1194, 433] on button "Review" at bounding box center [1203, 445] width 55 height 25
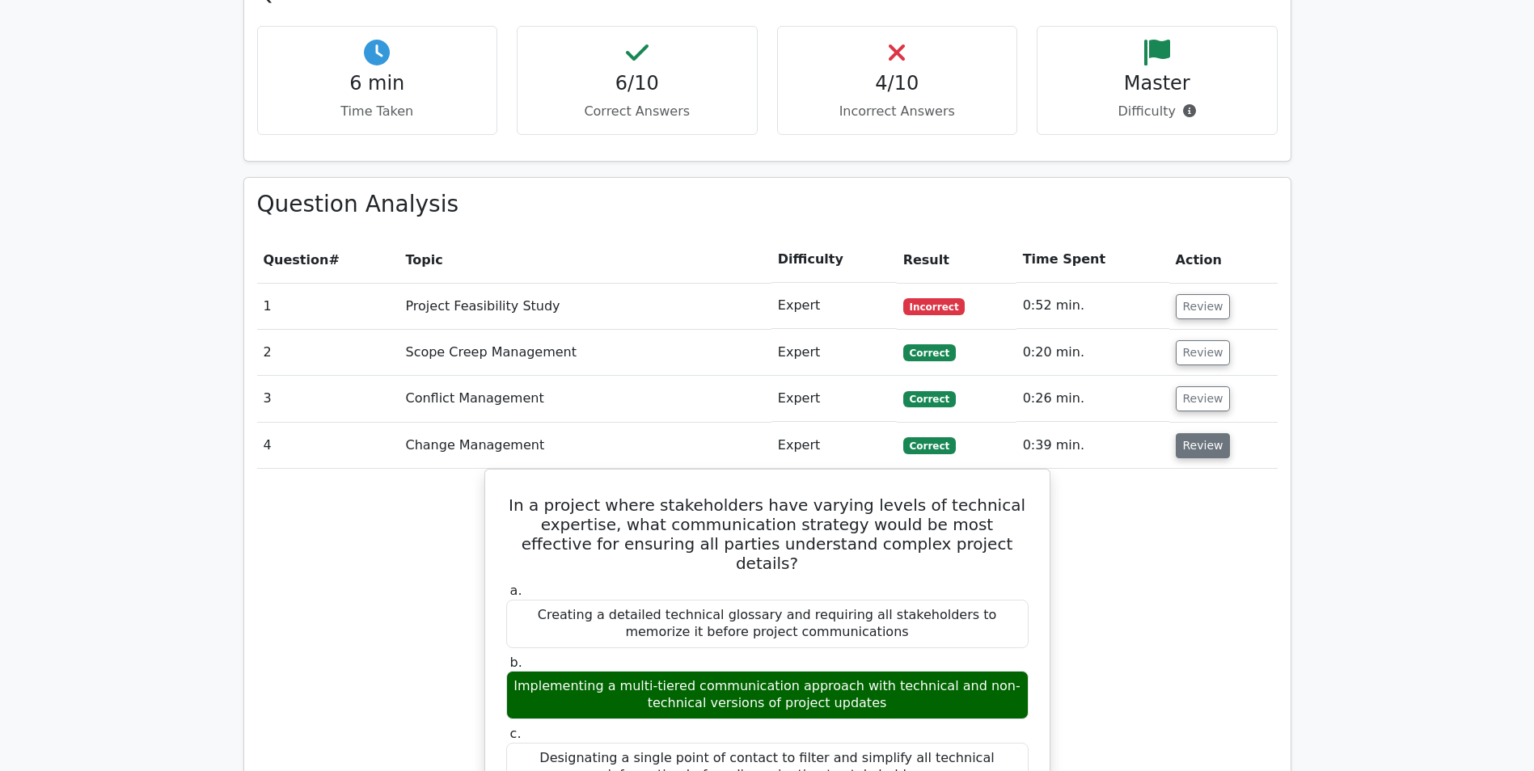
click at [1193, 433] on button "Review" at bounding box center [1203, 445] width 55 height 25
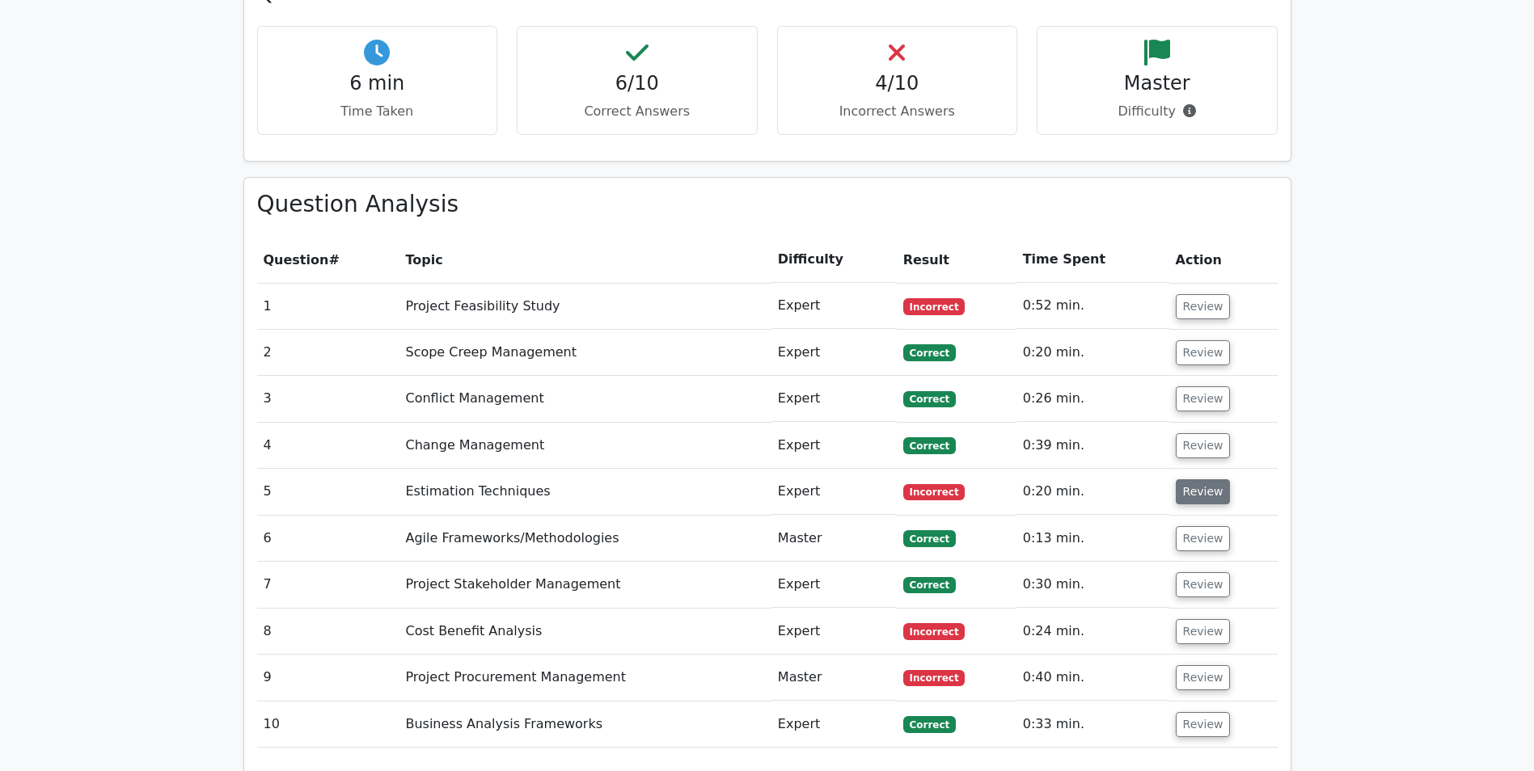
click at [1189, 479] on button "Review" at bounding box center [1203, 491] width 55 height 25
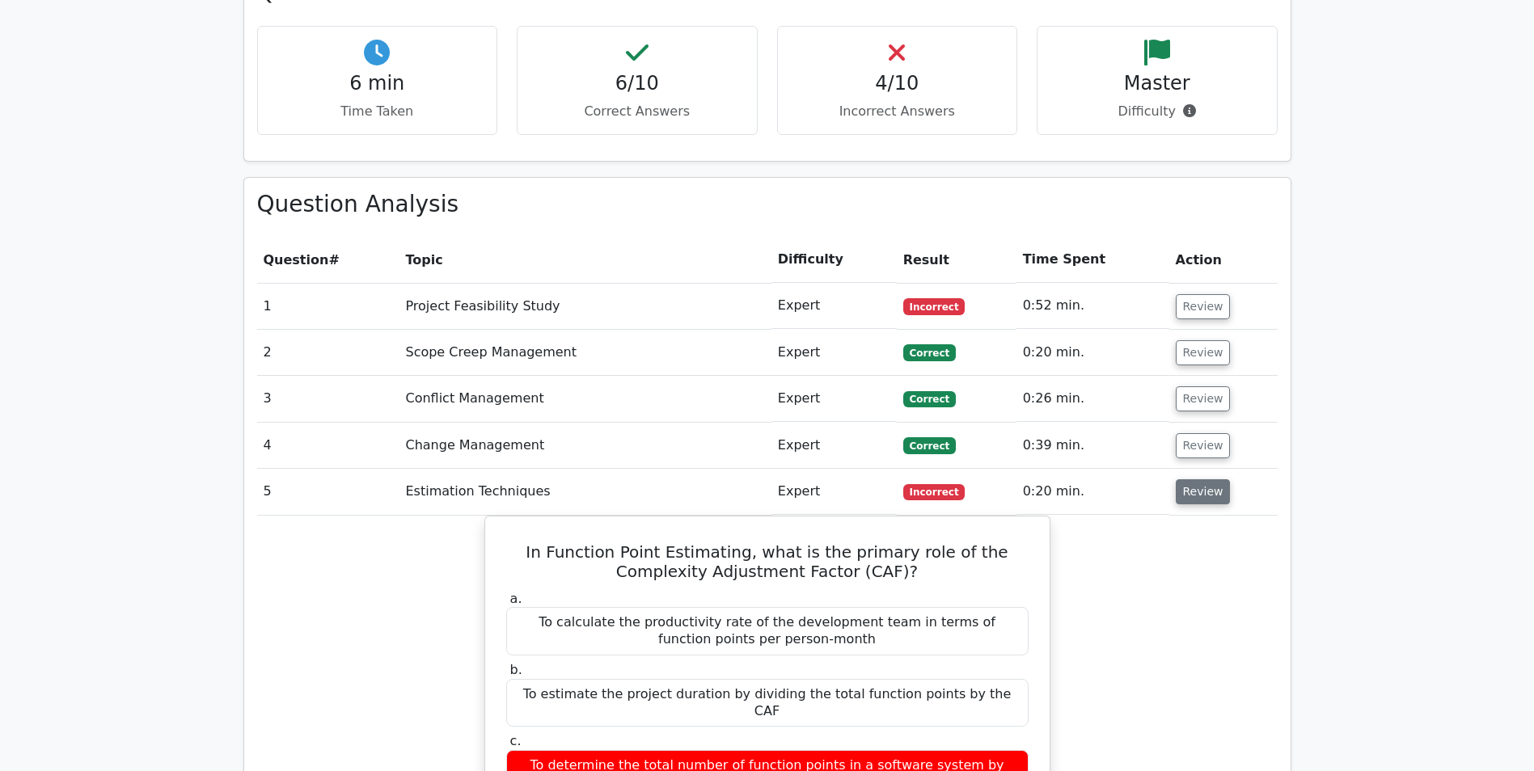
click at [1186, 479] on button "Review" at bounding box center [1203, 491] width 55 height 25
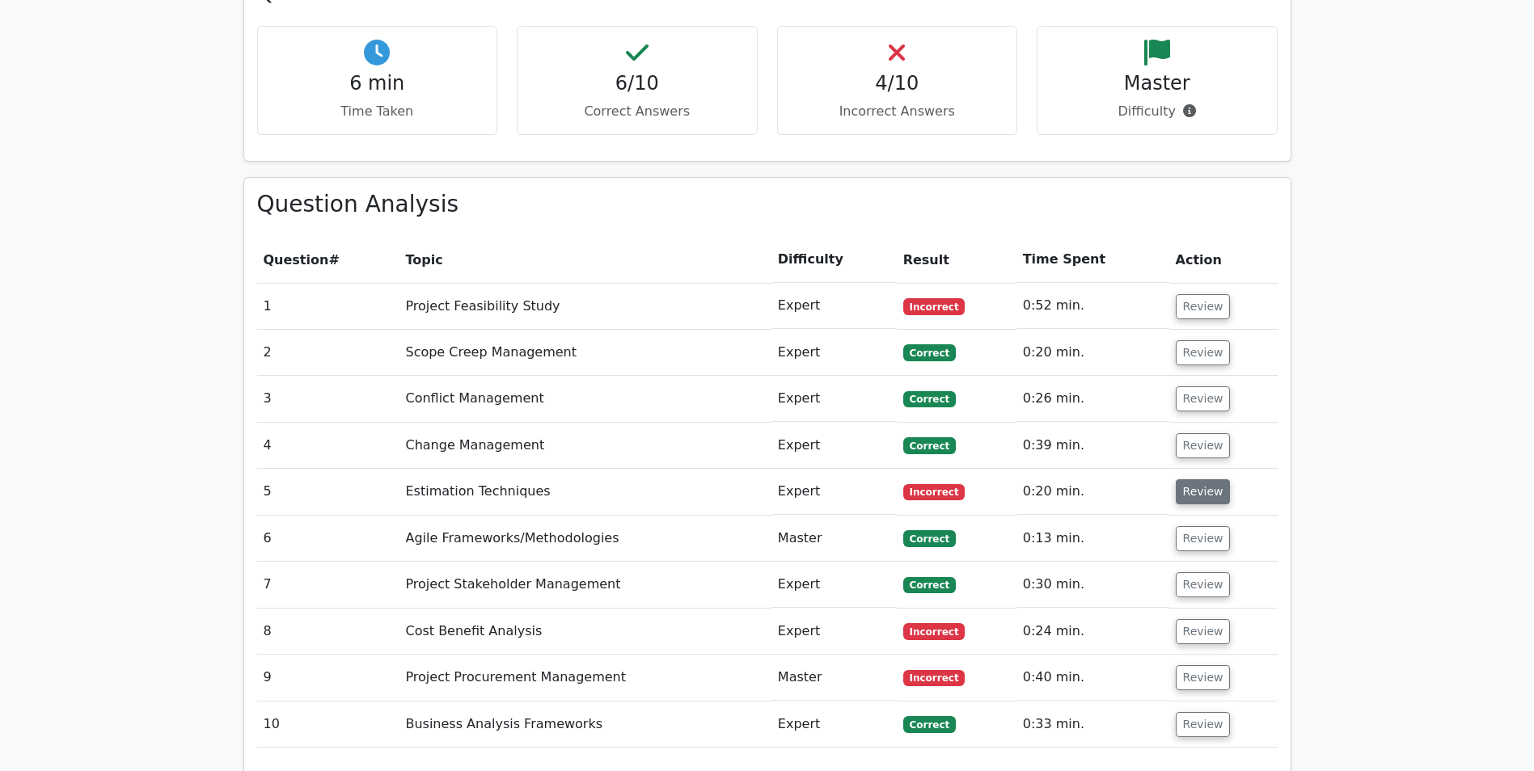
click at [1189, 479] on button "Review" at bounding box center [1203, 491] width 55 height 25
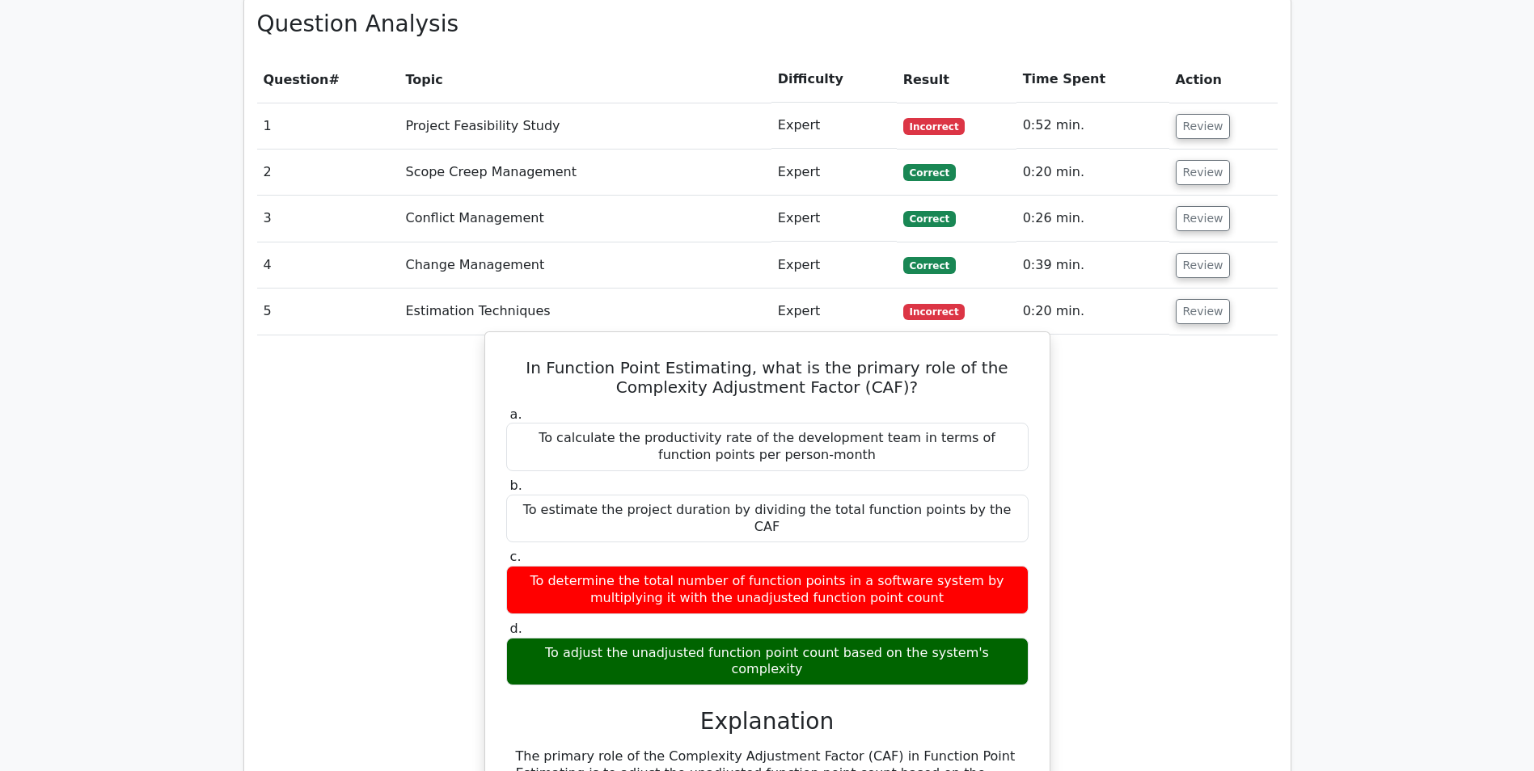
scroll to position [1455, 0]
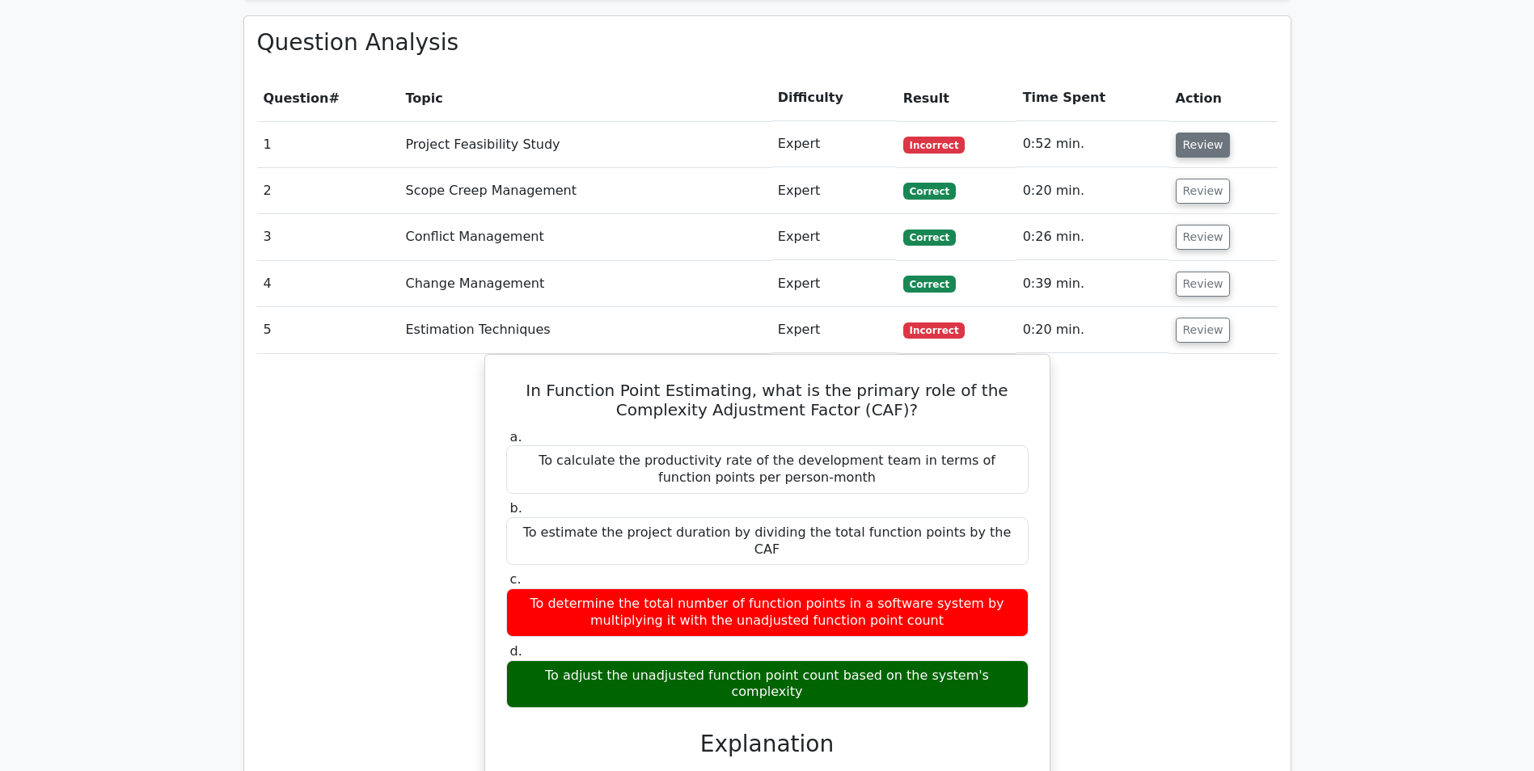
click at [1209, 133] on button "Review" at bounding box center [1203, 145] width 55 height 25
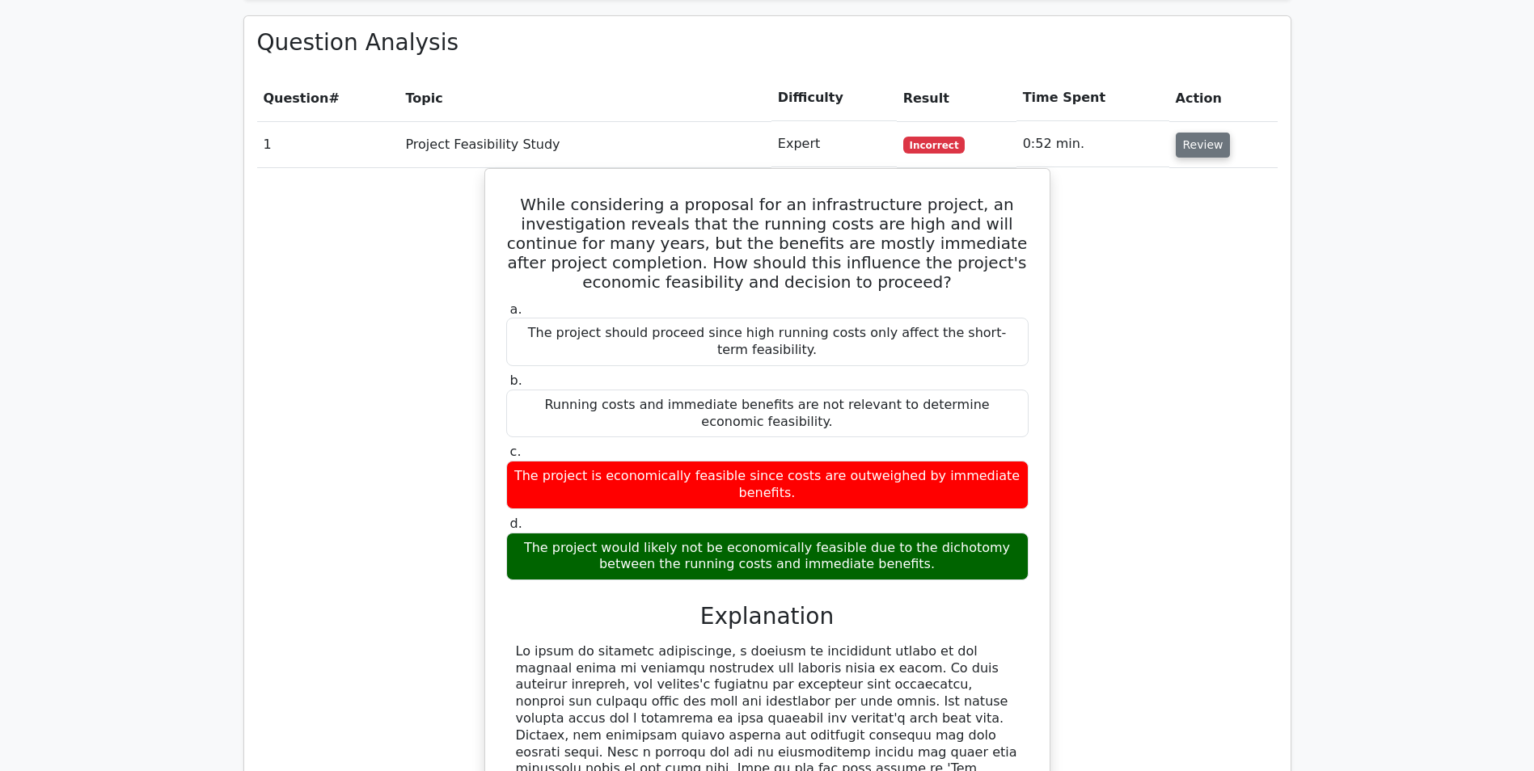
click at [1209, 133] on button "Review" at bounding box center [1203, 145] width 55 height 25
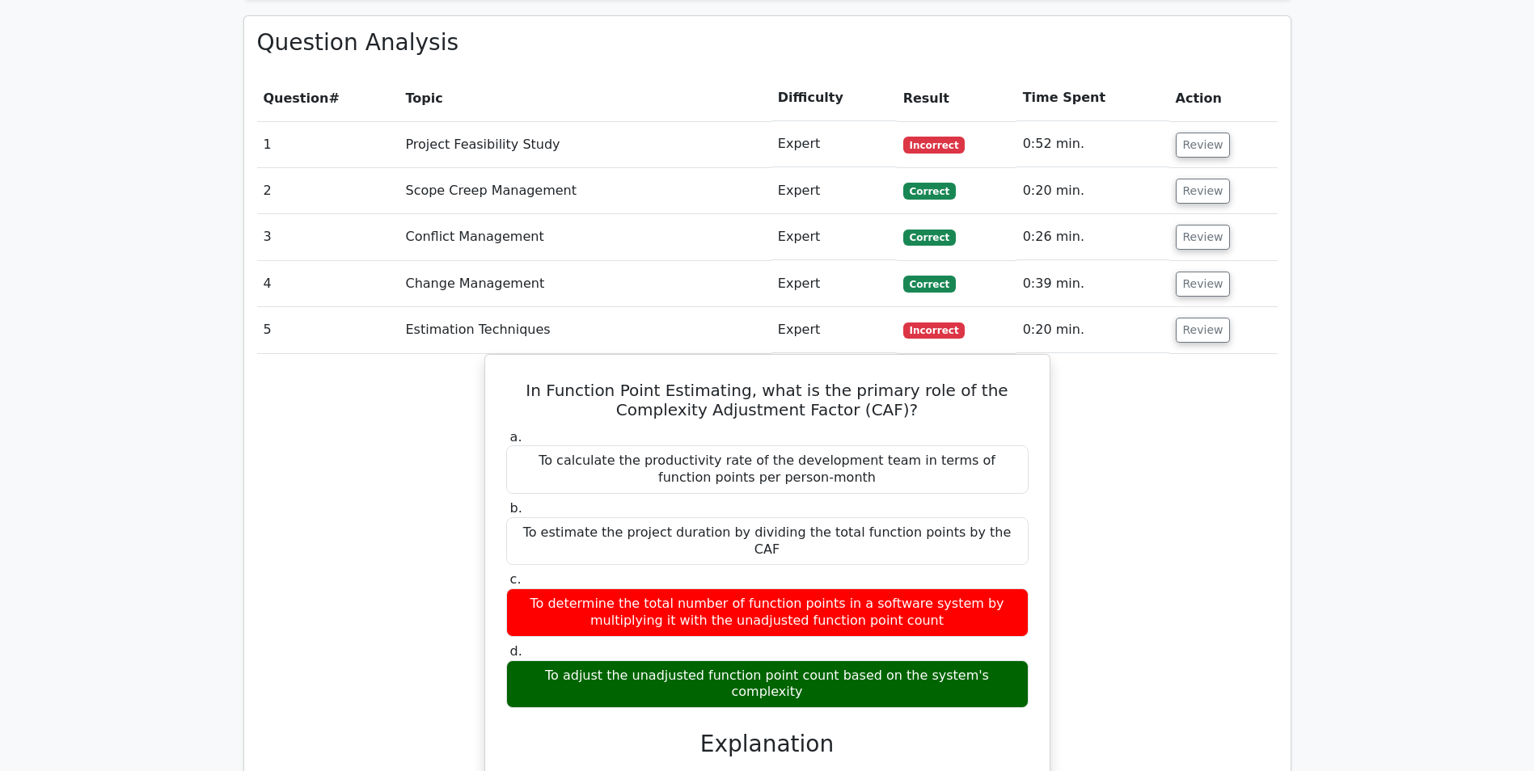
click at [1197, 121] on td "Review" at bounding box center [1223, 144] width 108 height 46
click at [1196, 133] on button "Review" at bounding box center [1203, 145] width 55 height 25
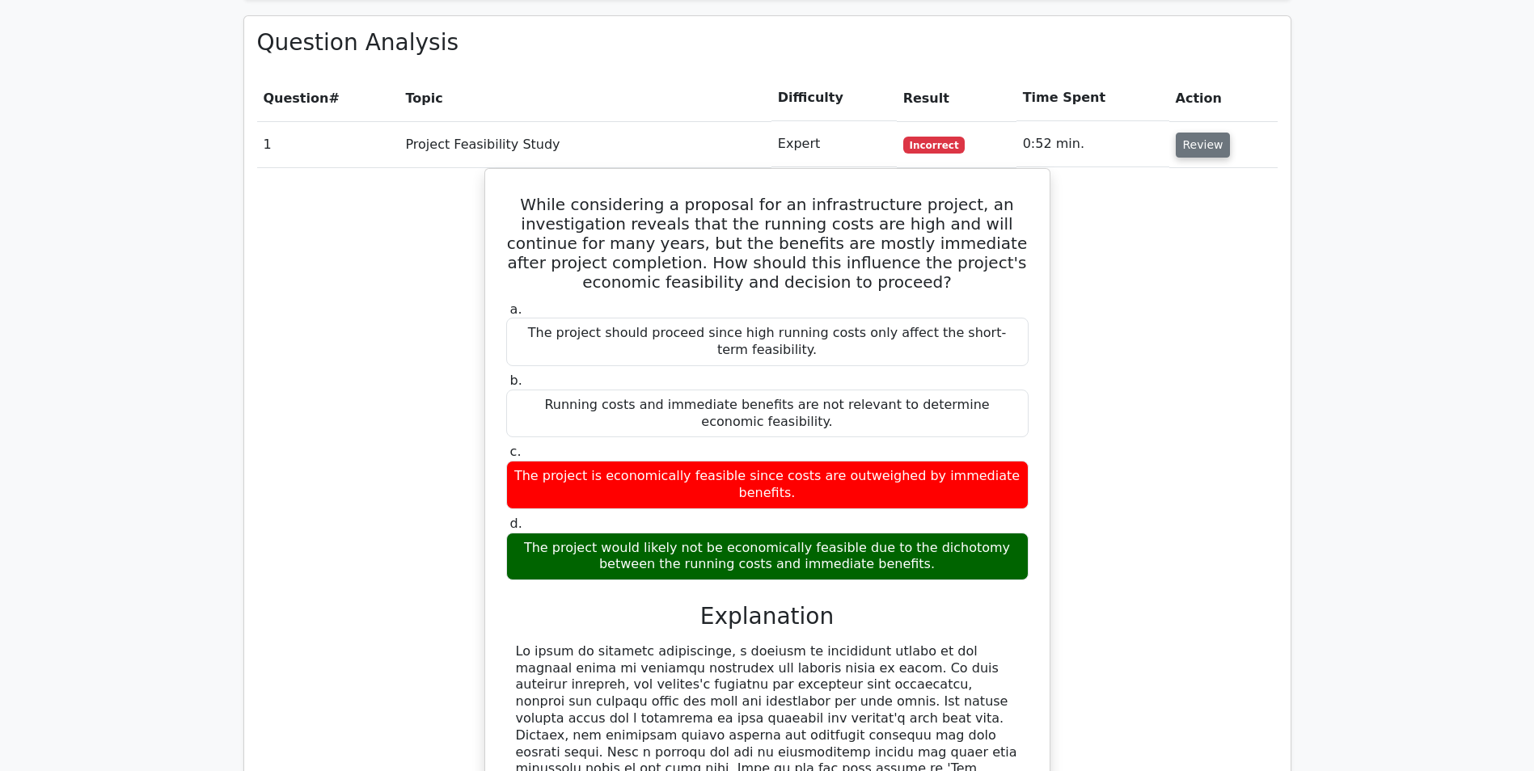
click at [1197, 133] on button "Review" at bounding box center [1203, 145] width 55 height 25
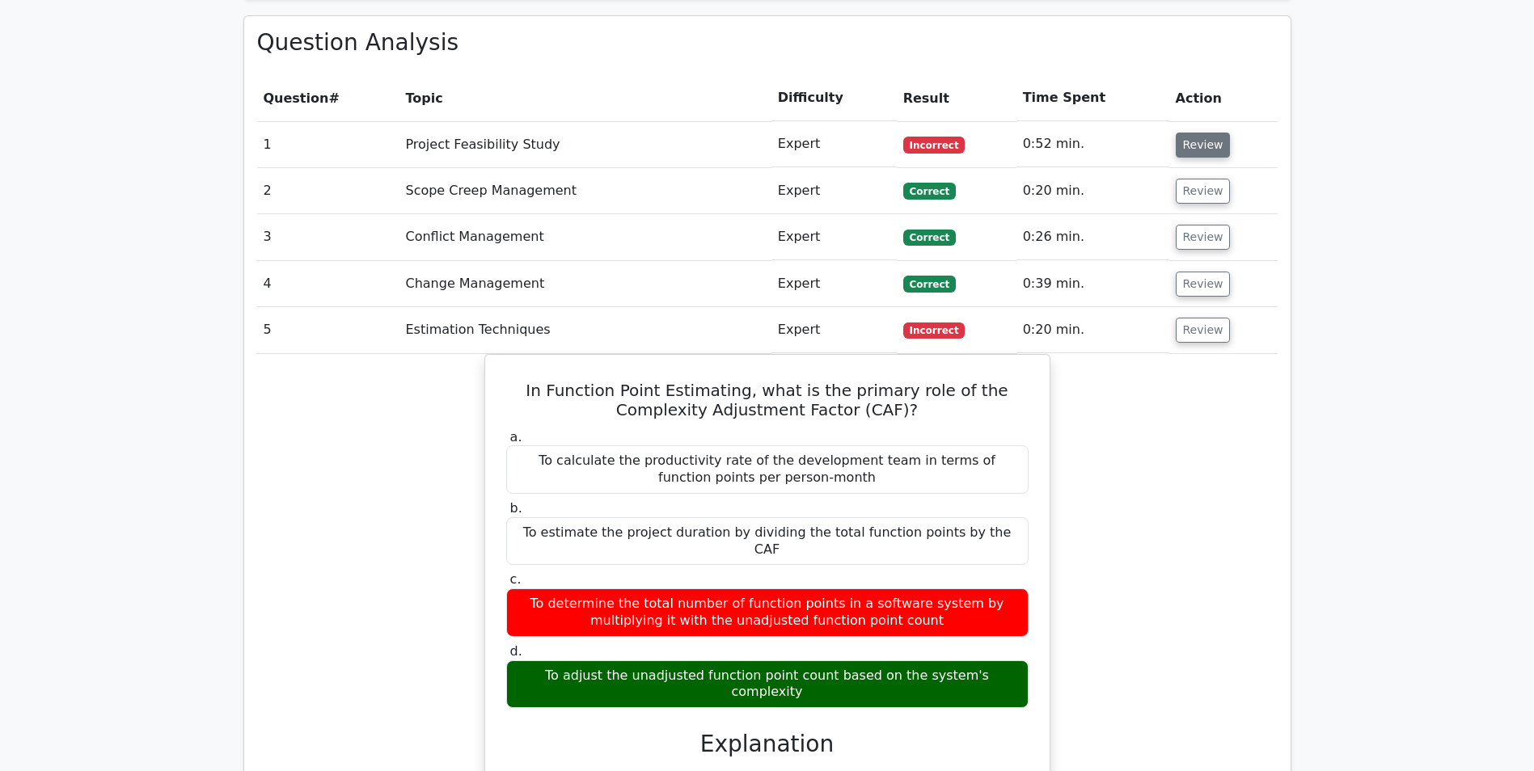
click at [1197, 133] on button "Review" at bounding box center [1203, 145] width 55 height 25
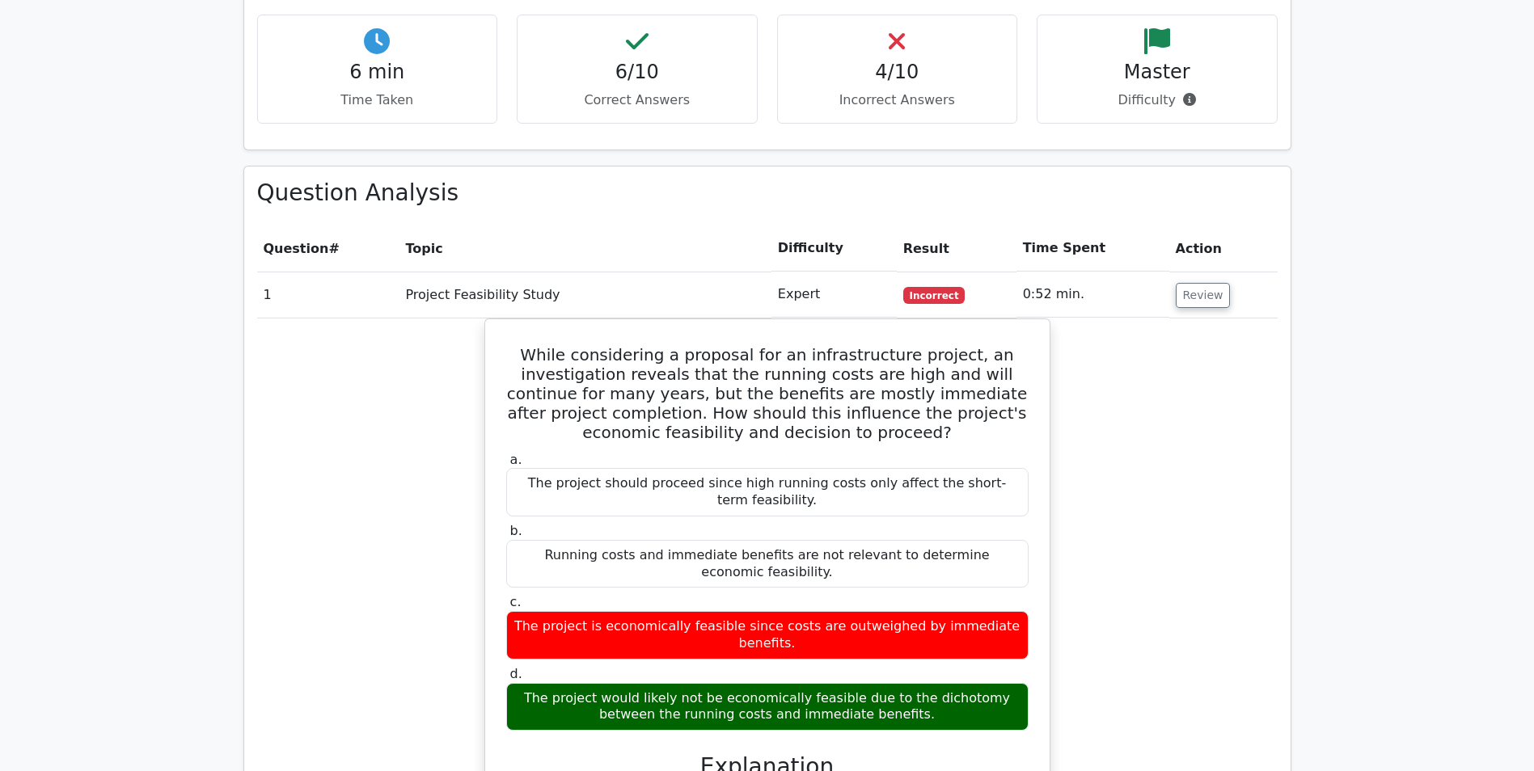
scroll to position [1294, 0]
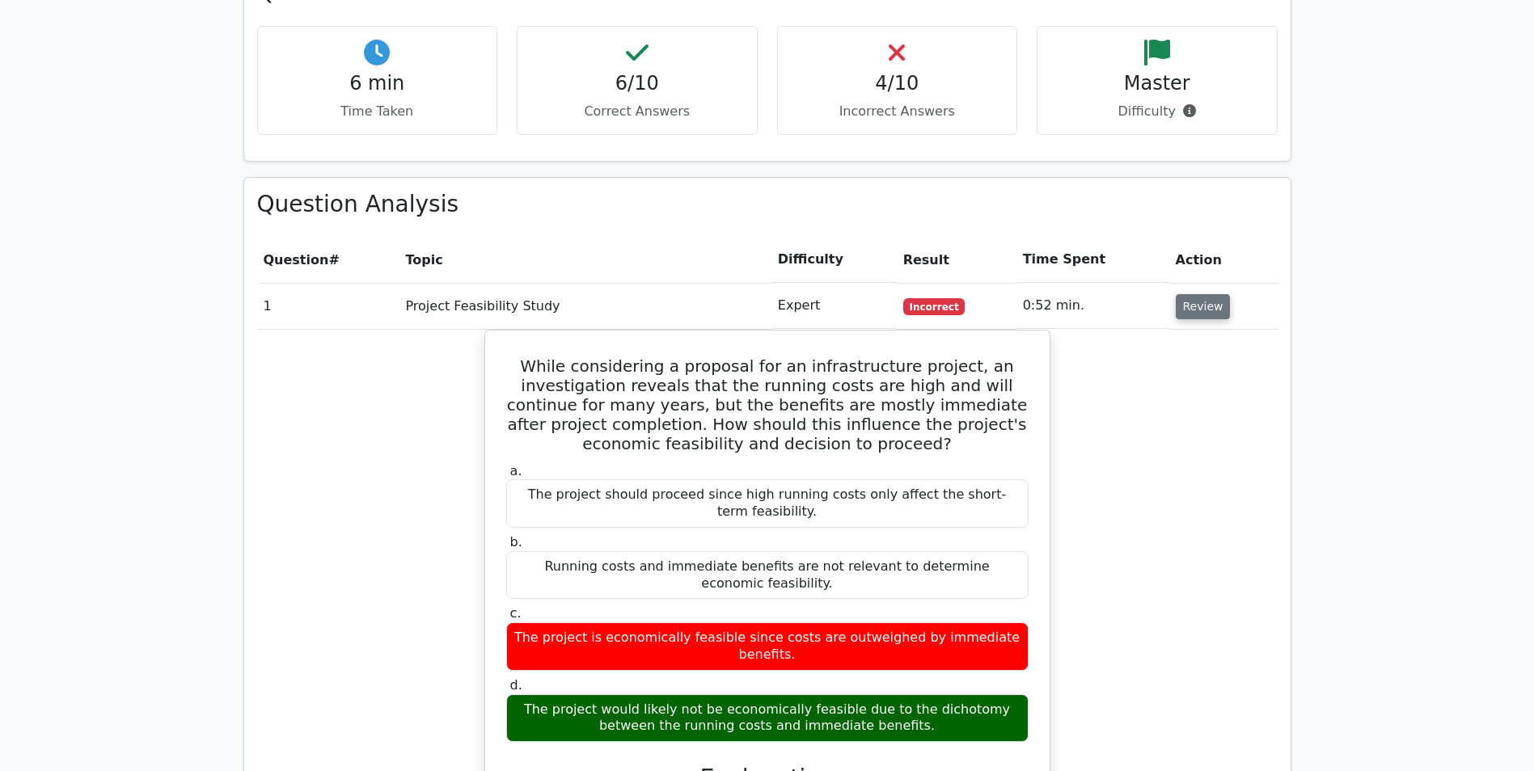
click at [1204, 294] on button "Review" at bounding box center [1203, 306] width 55 height 25
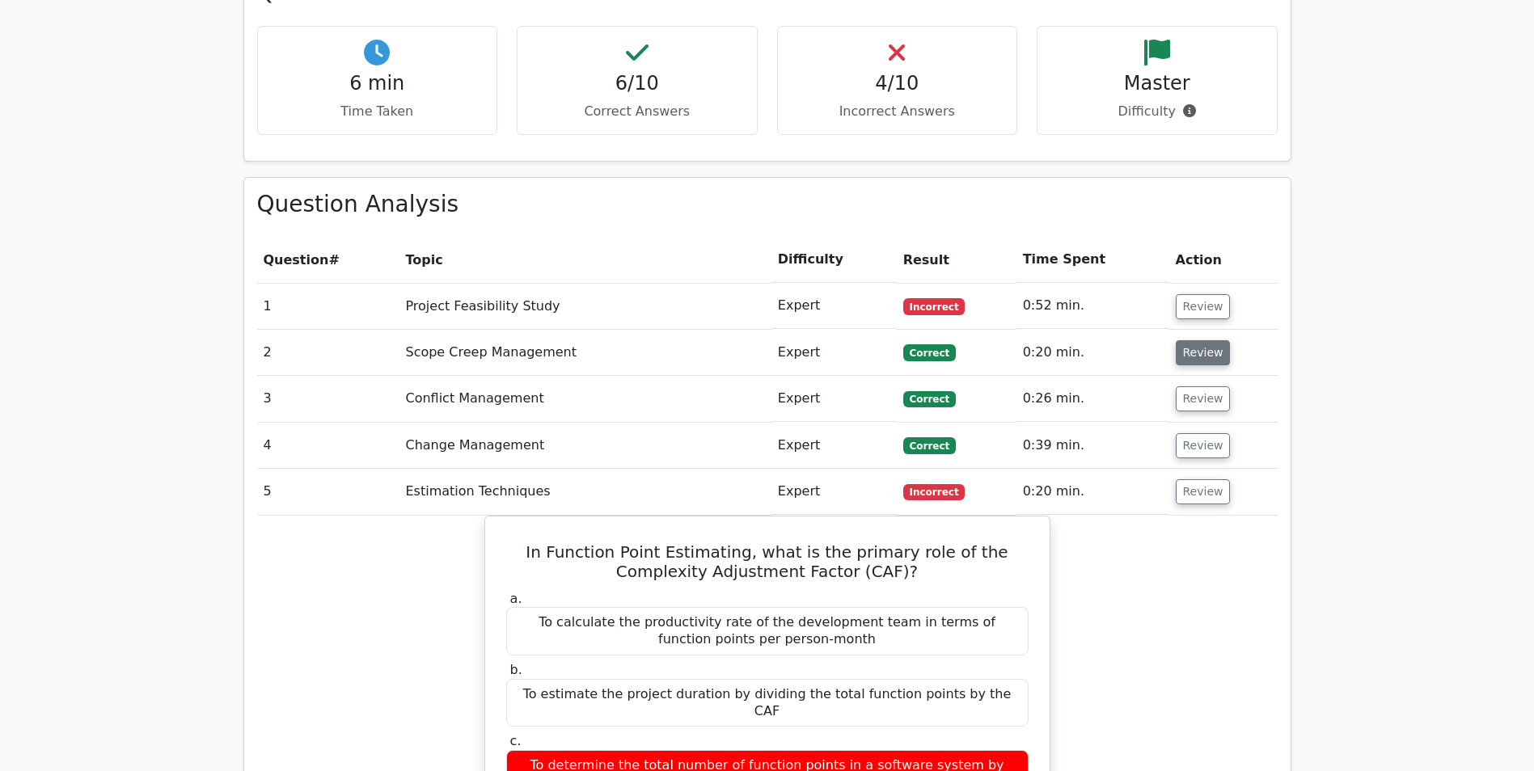
click at [1191, 340] on button "Review" at bounding box center [1203, 352] width 55 height 25
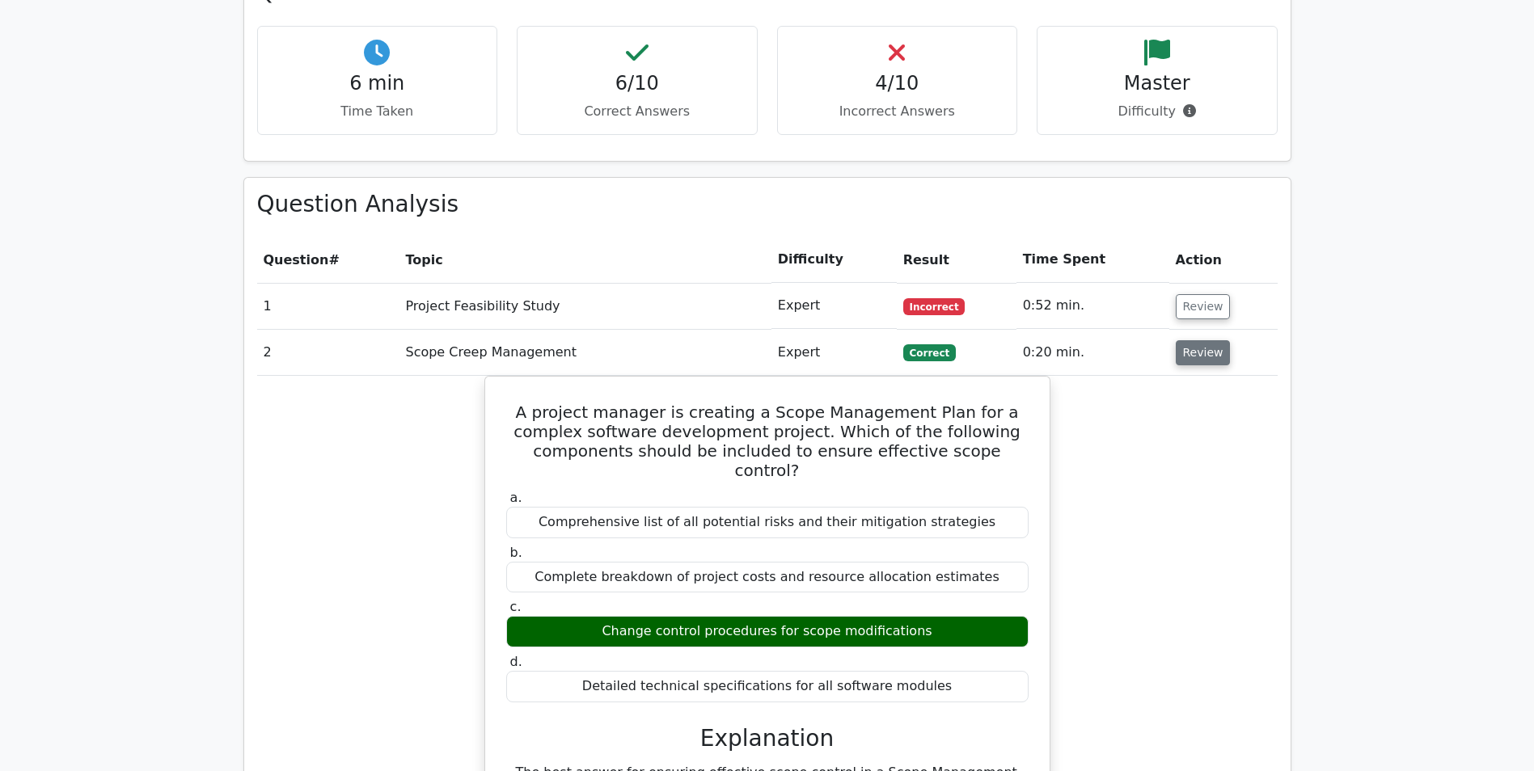
click at [1192, 340] on button "Review" at bounding box center [1203, 352] width 55 height 25
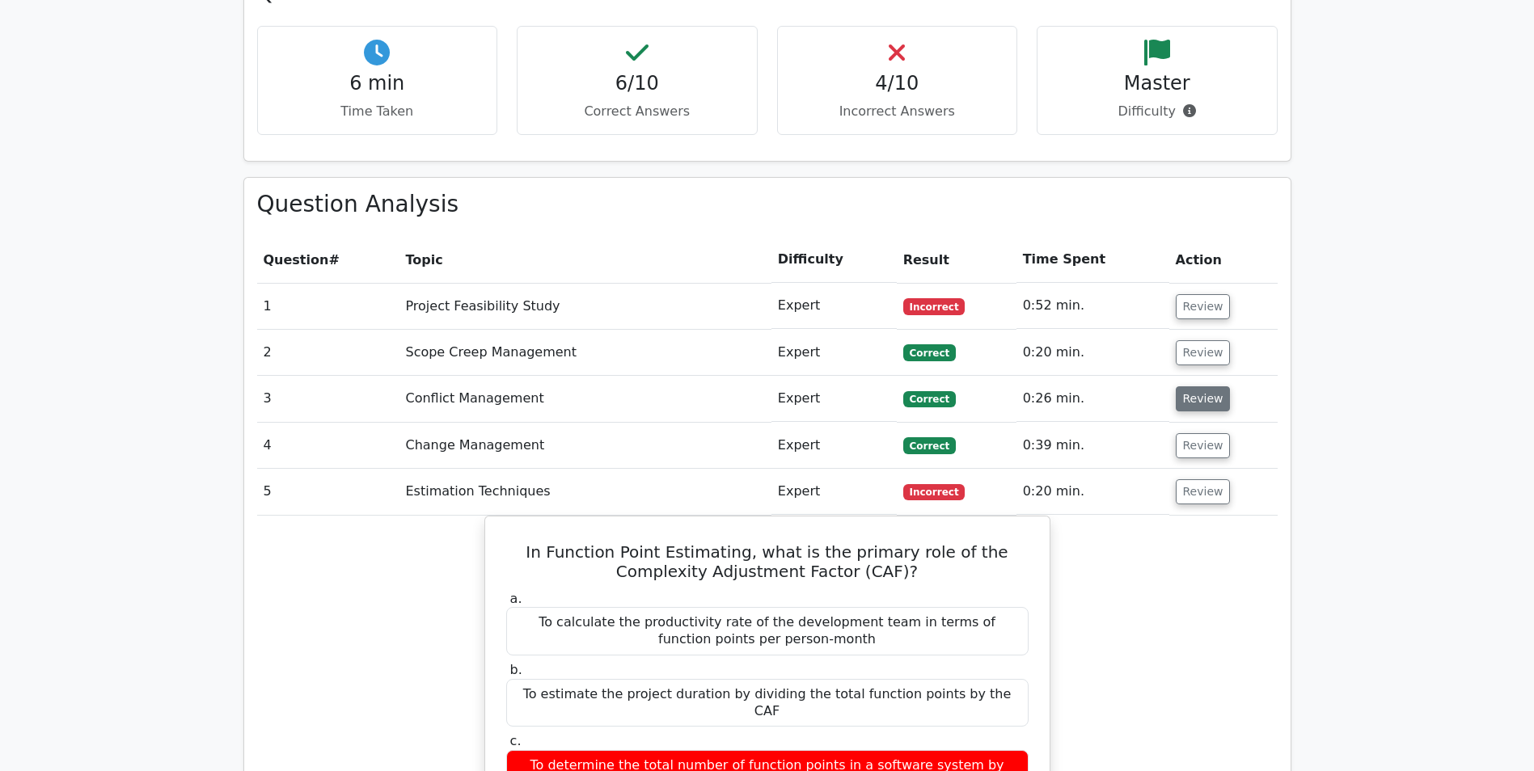
click at [1189, 386] on button "Review" at bounding box center [1203, 398] width 55 height 25
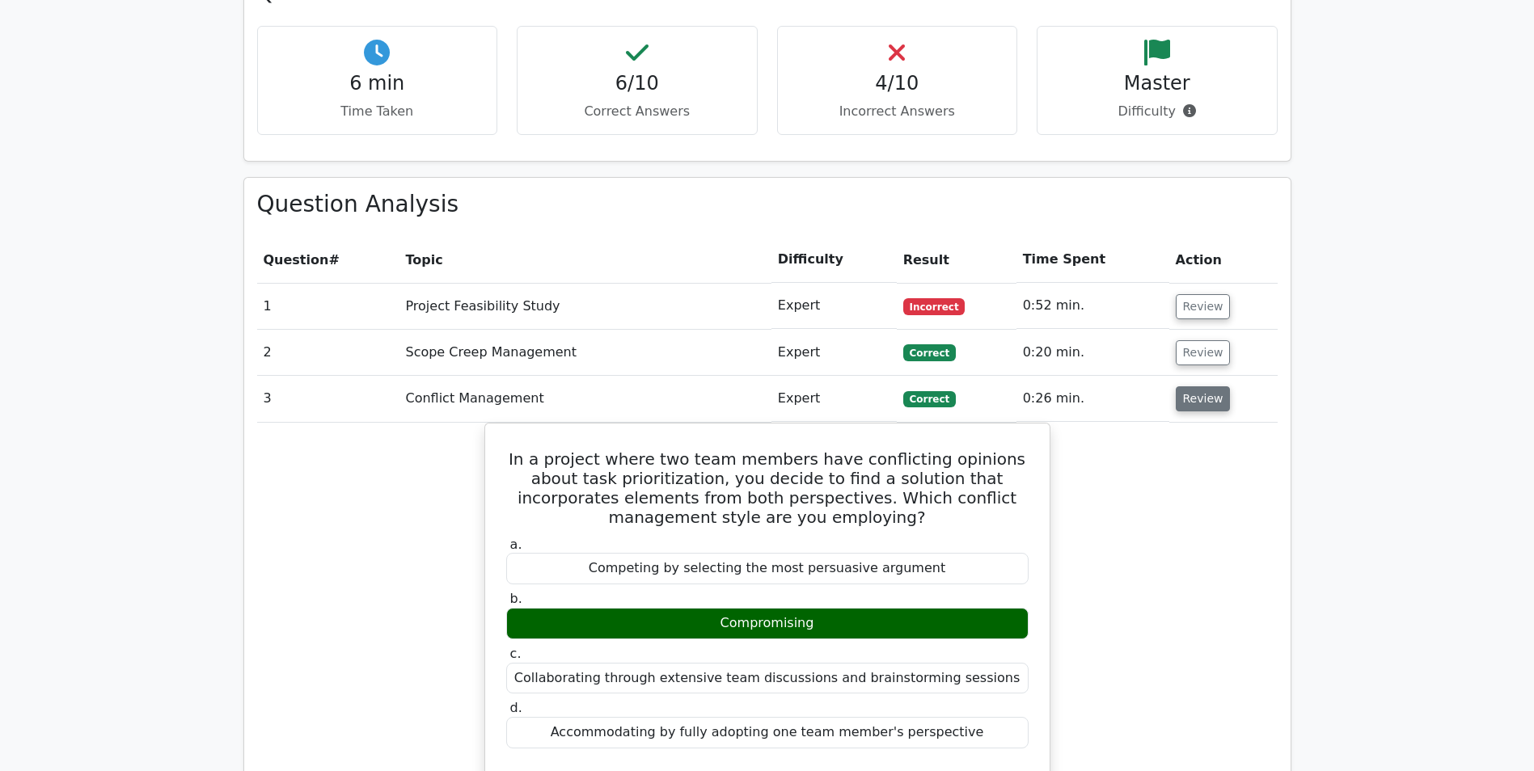
click at [1189, 386] on button "Review" at bounding box center [1203, 398] width 55 height 25
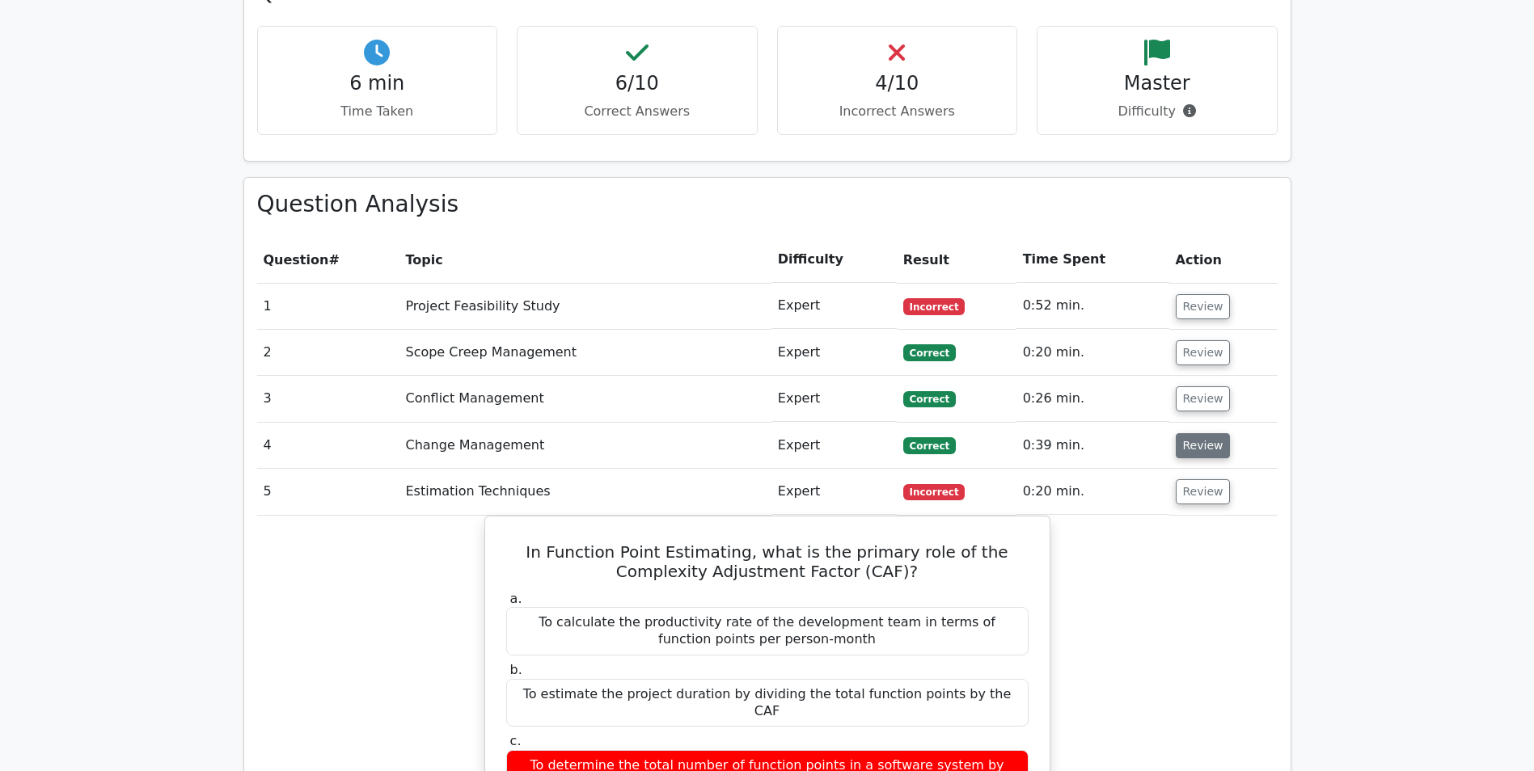
click at [1186, 433] on button "Review" at bounding box center [1203, 445] width 55 height 25
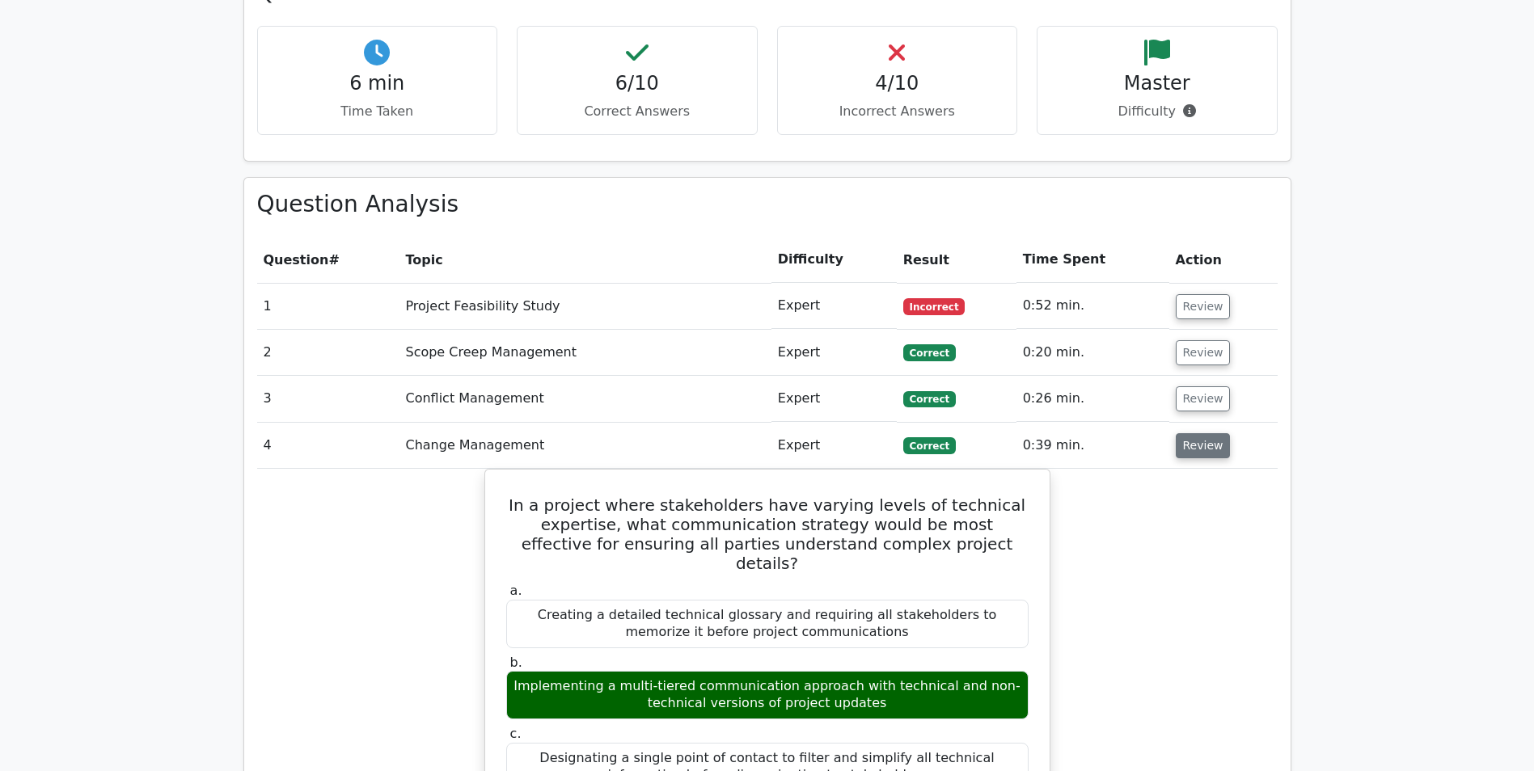
click at [1186, 433] on button "Review" at bounding box center [1203, 445] width 55 height 25
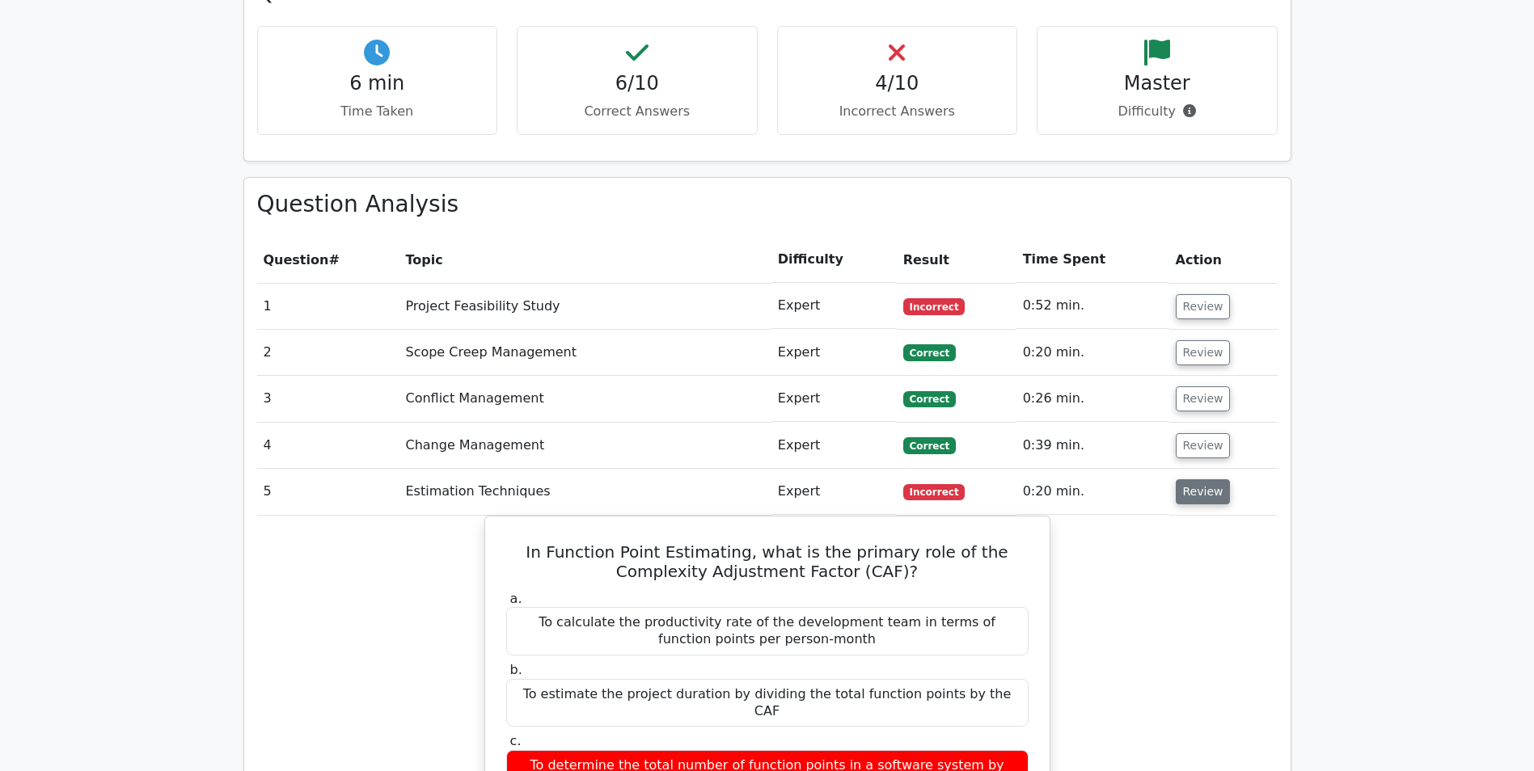
click at [1187, 479] on button "Review" at bounding box center [1203, 491] width 55 height 25
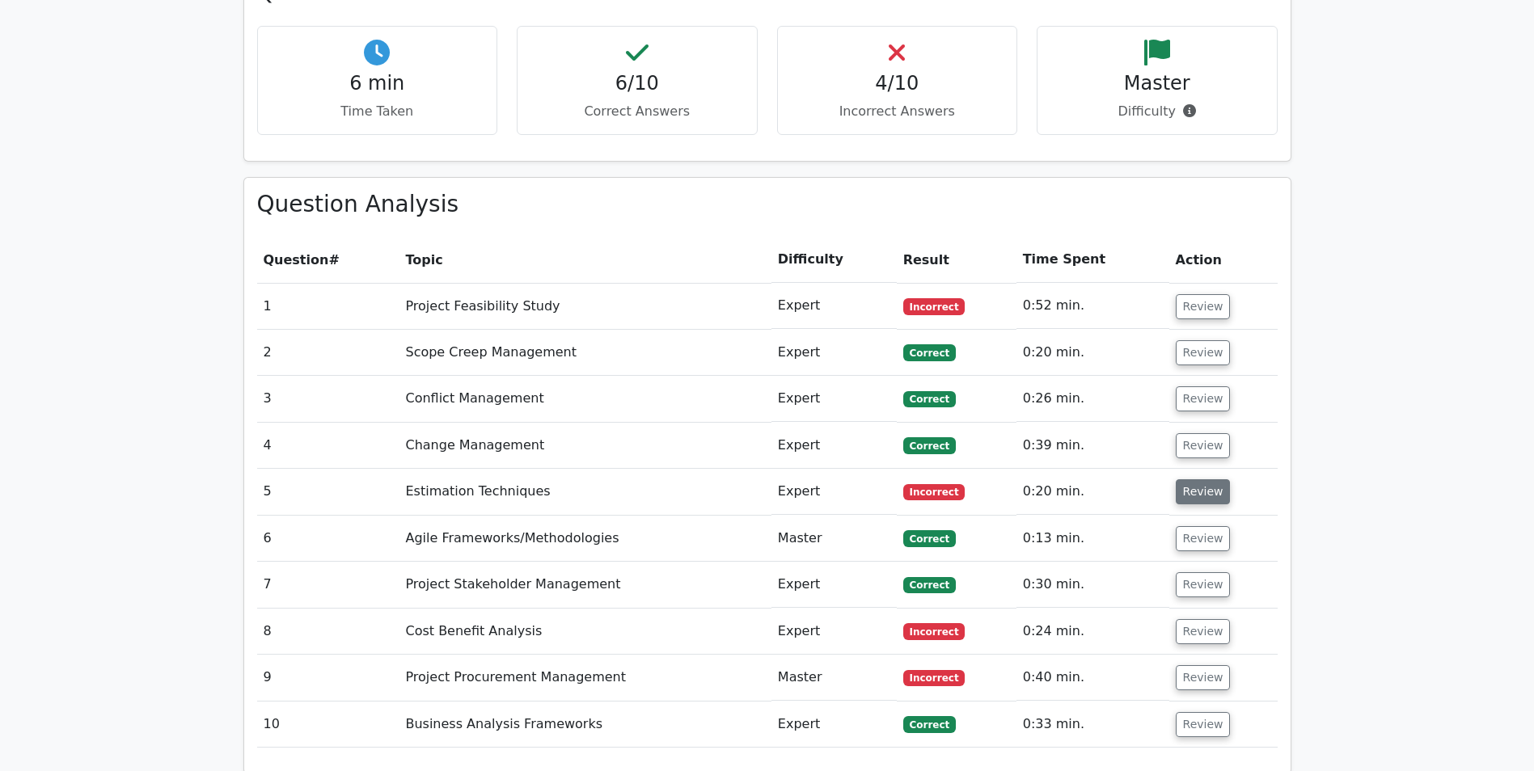
click at [1187, 479] on button "Review" at bounding box center [1203, 491] width 55 height 25
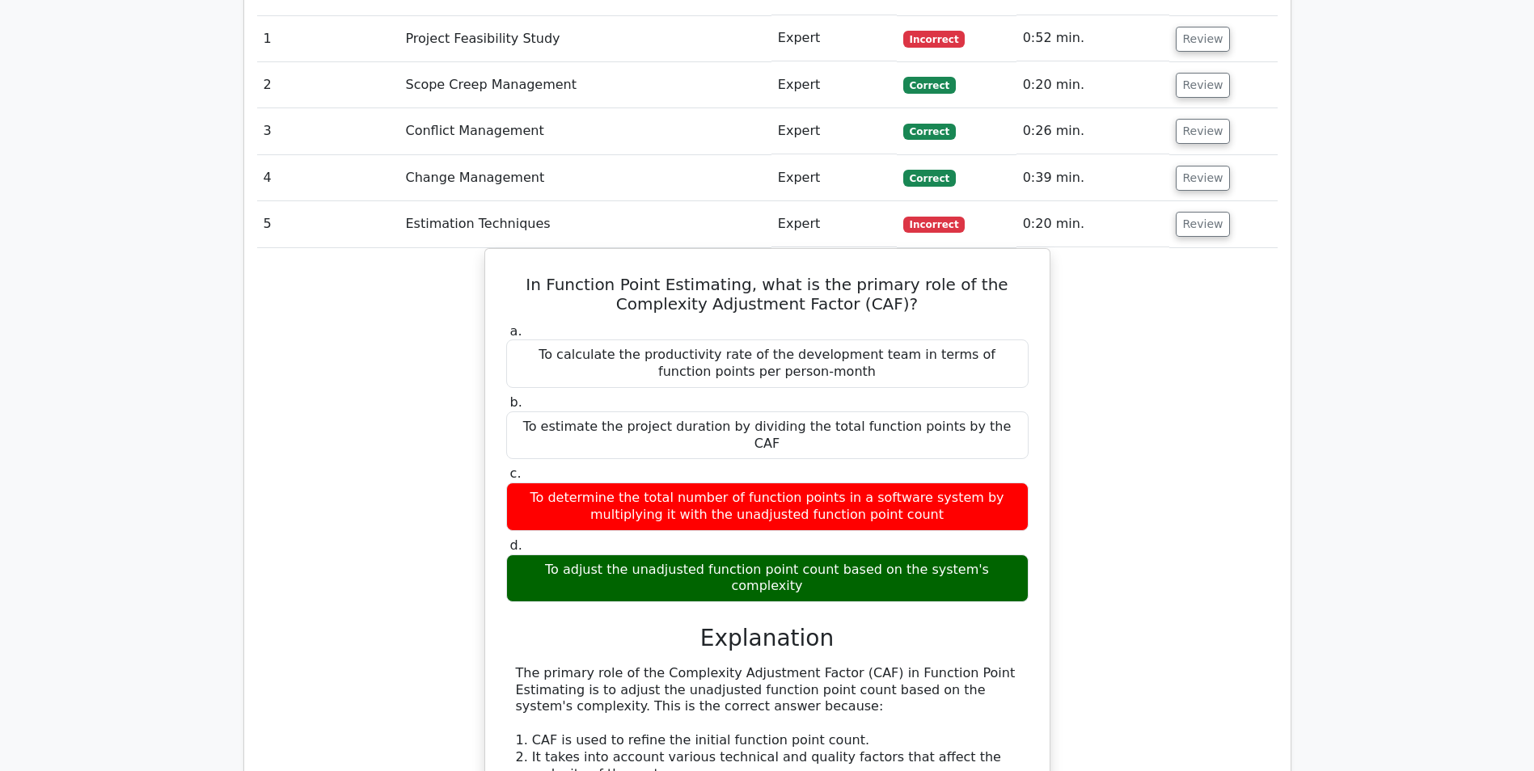
scroll to position [1536, 0]
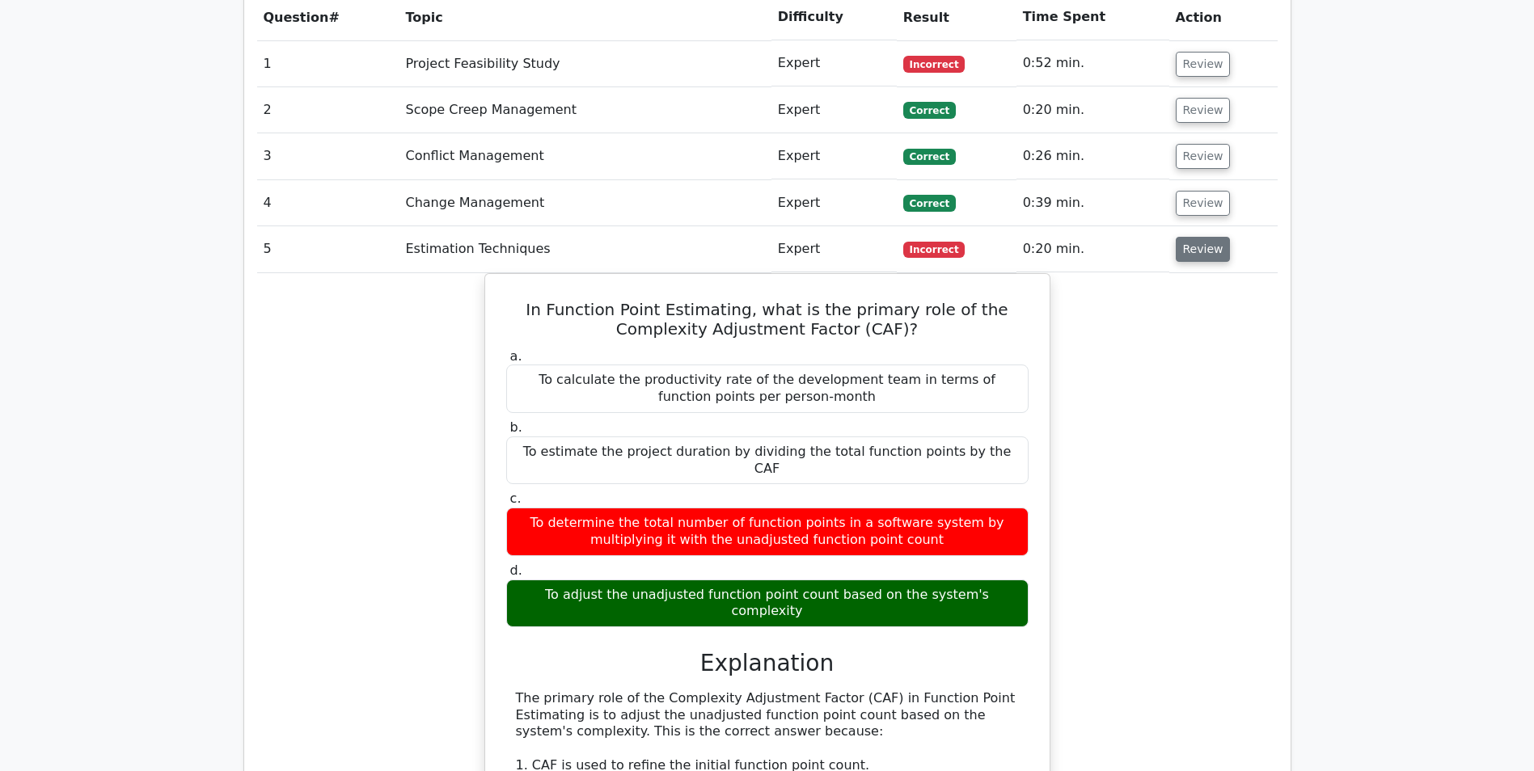
click at [1191, 237] on button "Review" at bounding box center [1203, 249] width 55 height 25
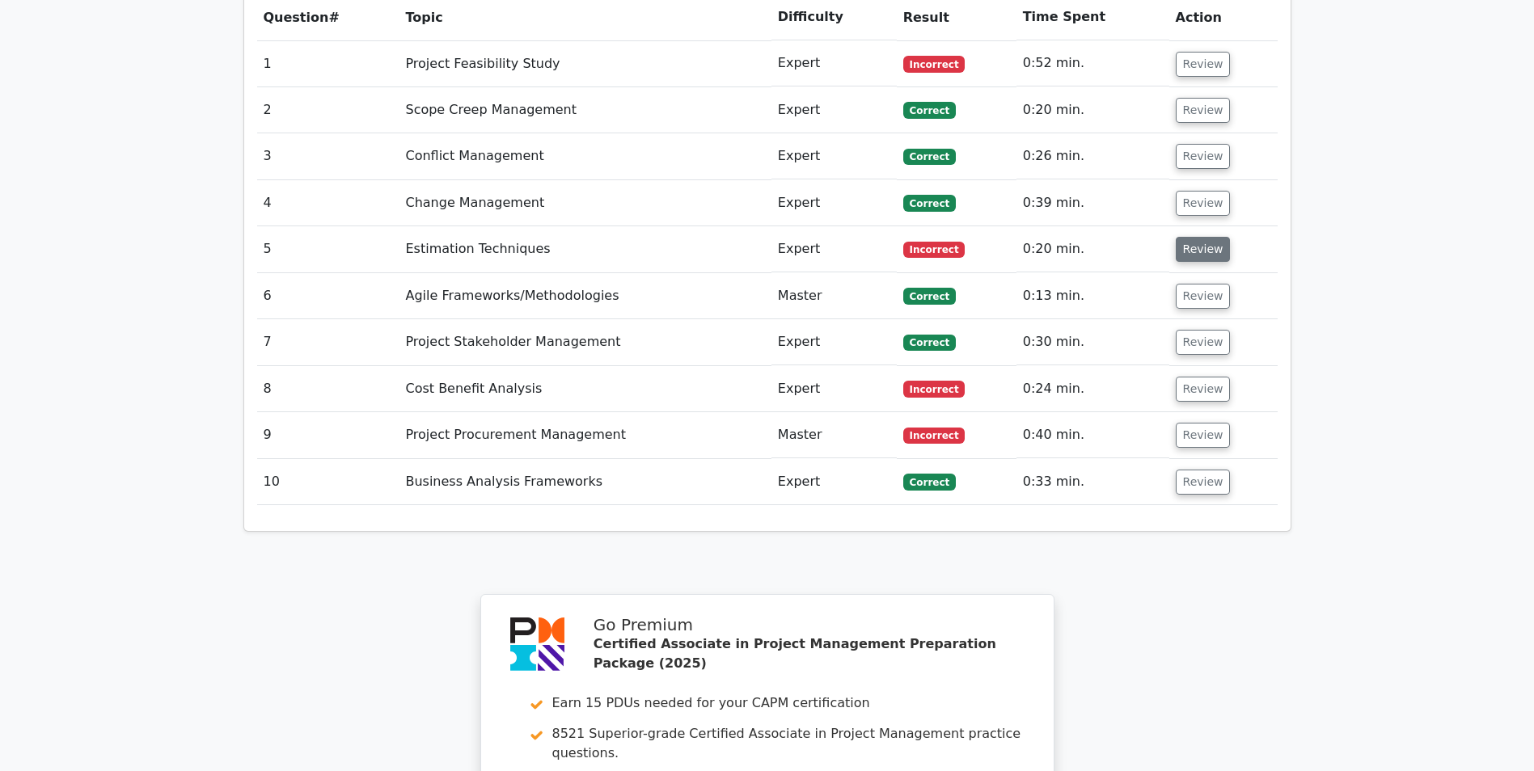
click at [1191, 237] on button "Review" at bounding box center [1203, 249] width 55 height 25
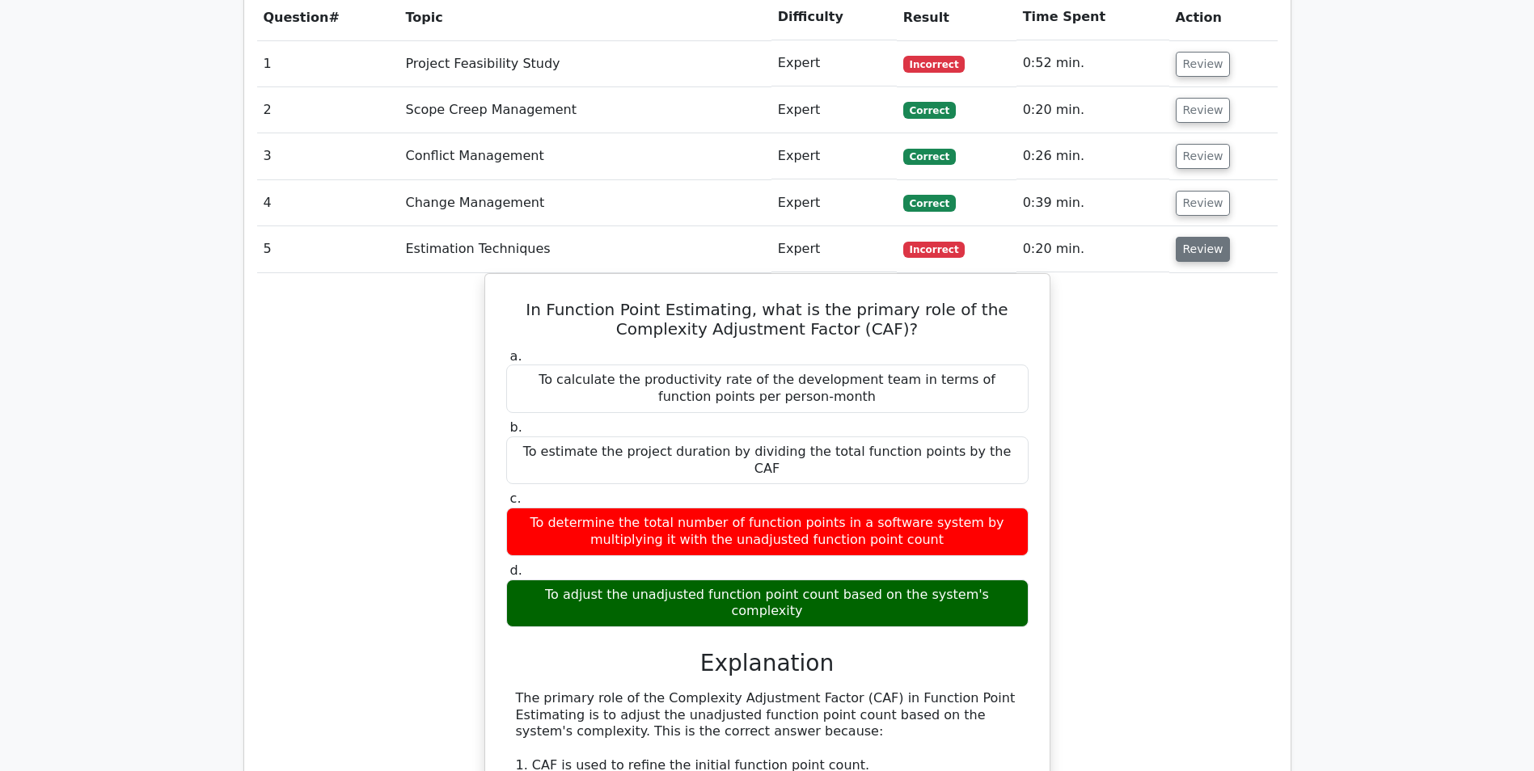
click at [1192, 237] on button "Review" at bounding box center [1203, 249] width 55 height 25
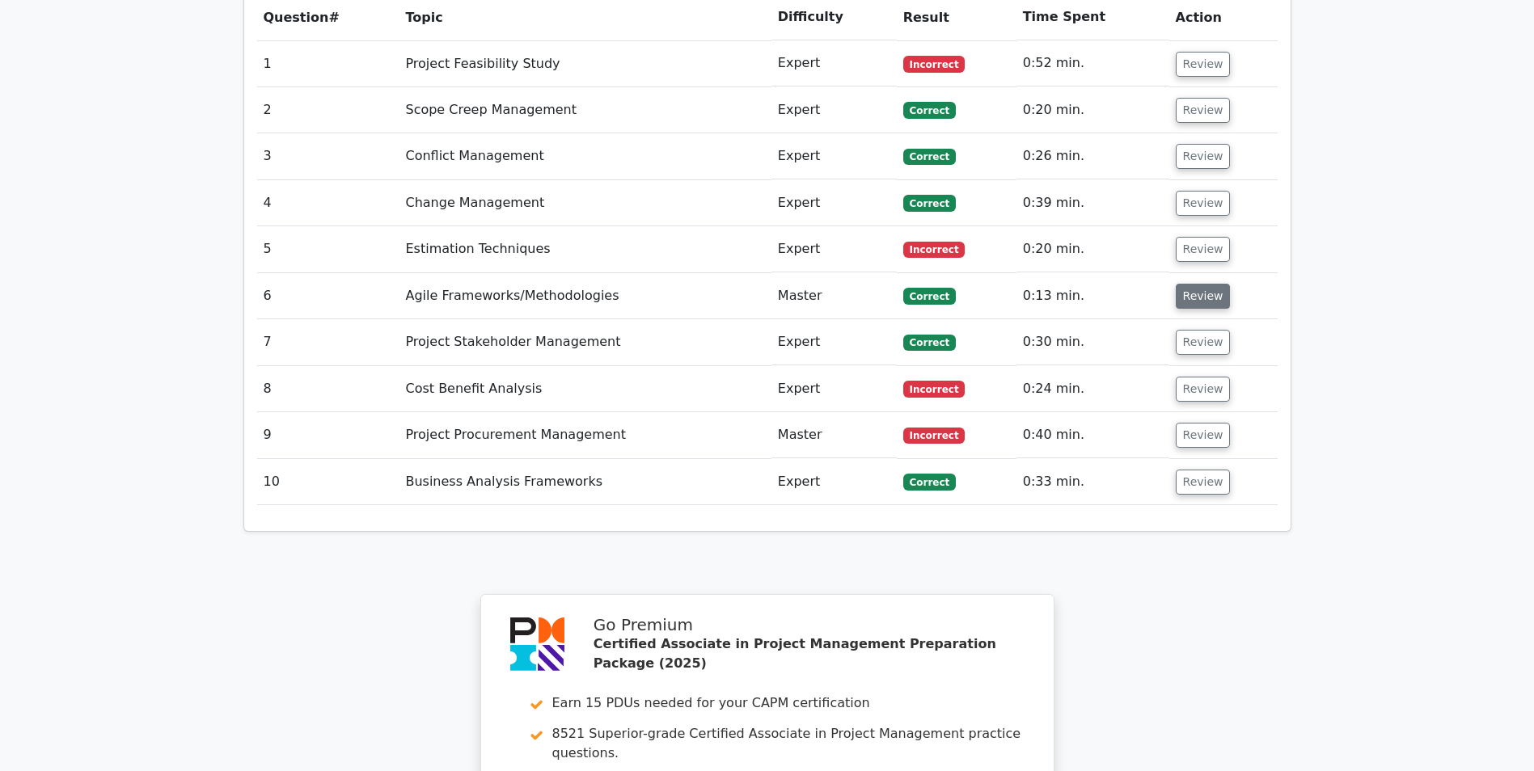
click at [1198, 284] on button "Review" at bounding box center [1203, 296] width 55 height 25
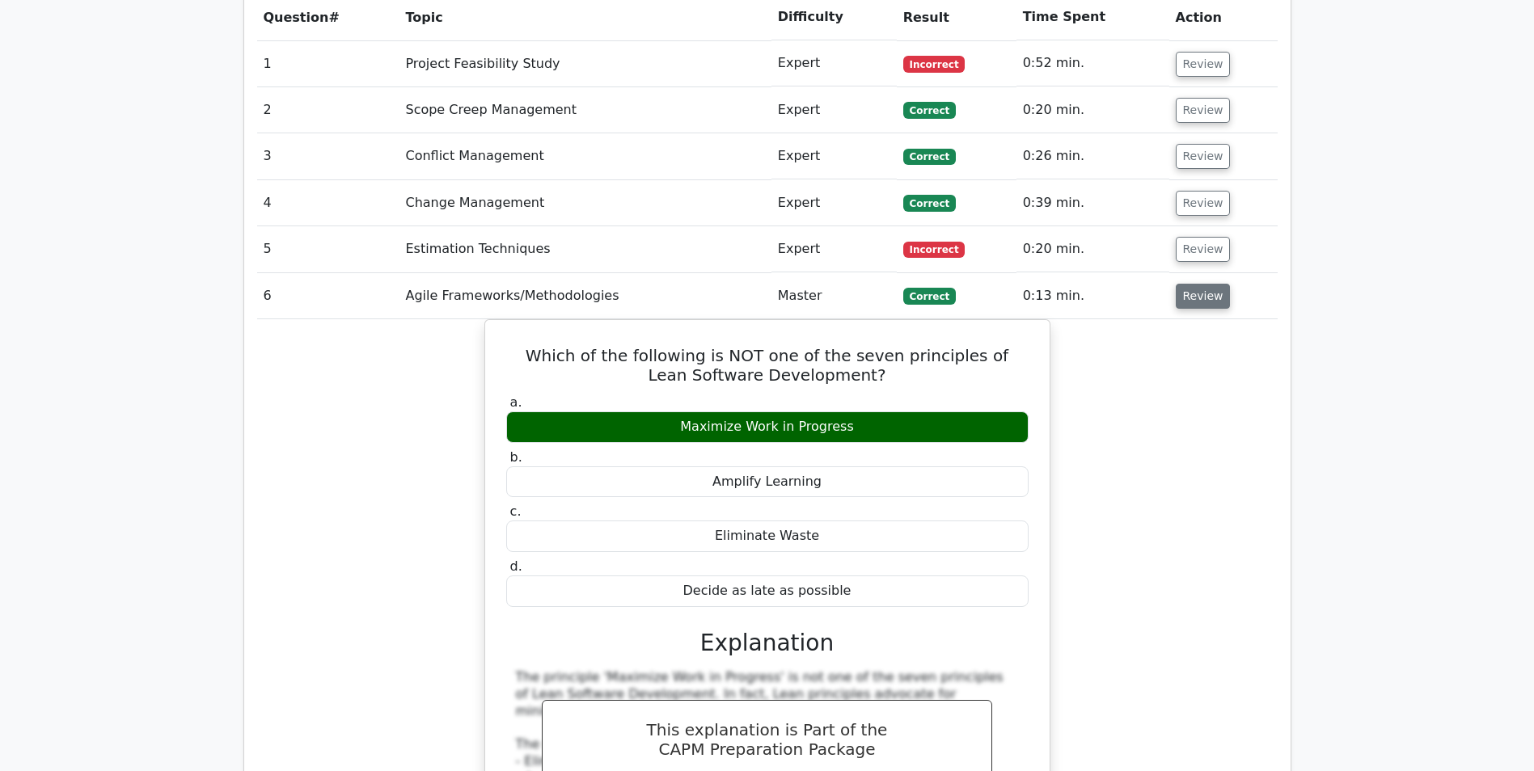
click at [1198, 284] on button "Review" at bounding box center [1203, 296] width 55 height 25
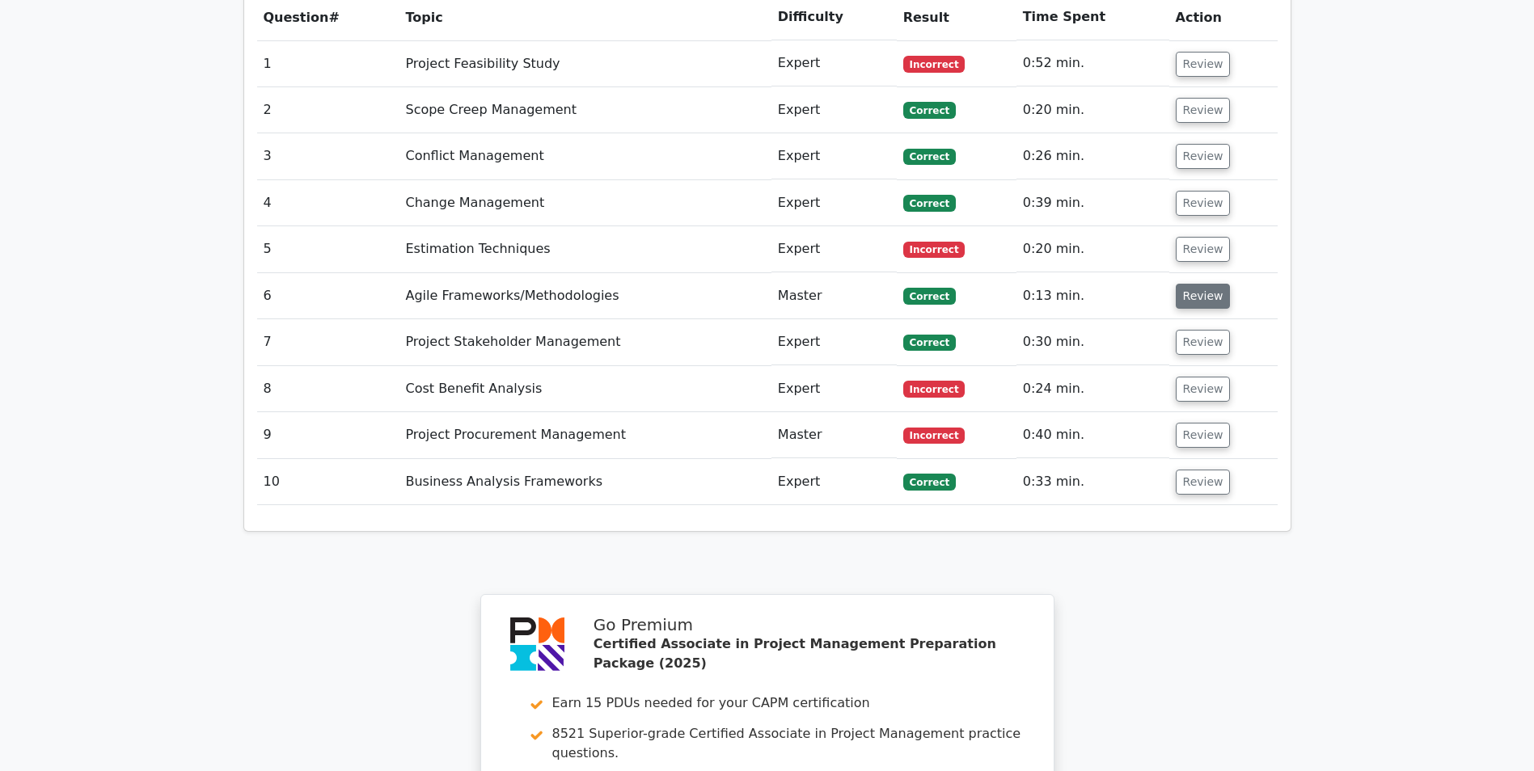
click at [1200, 284] on button "Review" at bounding box center [1203, 296] width 55 height 25
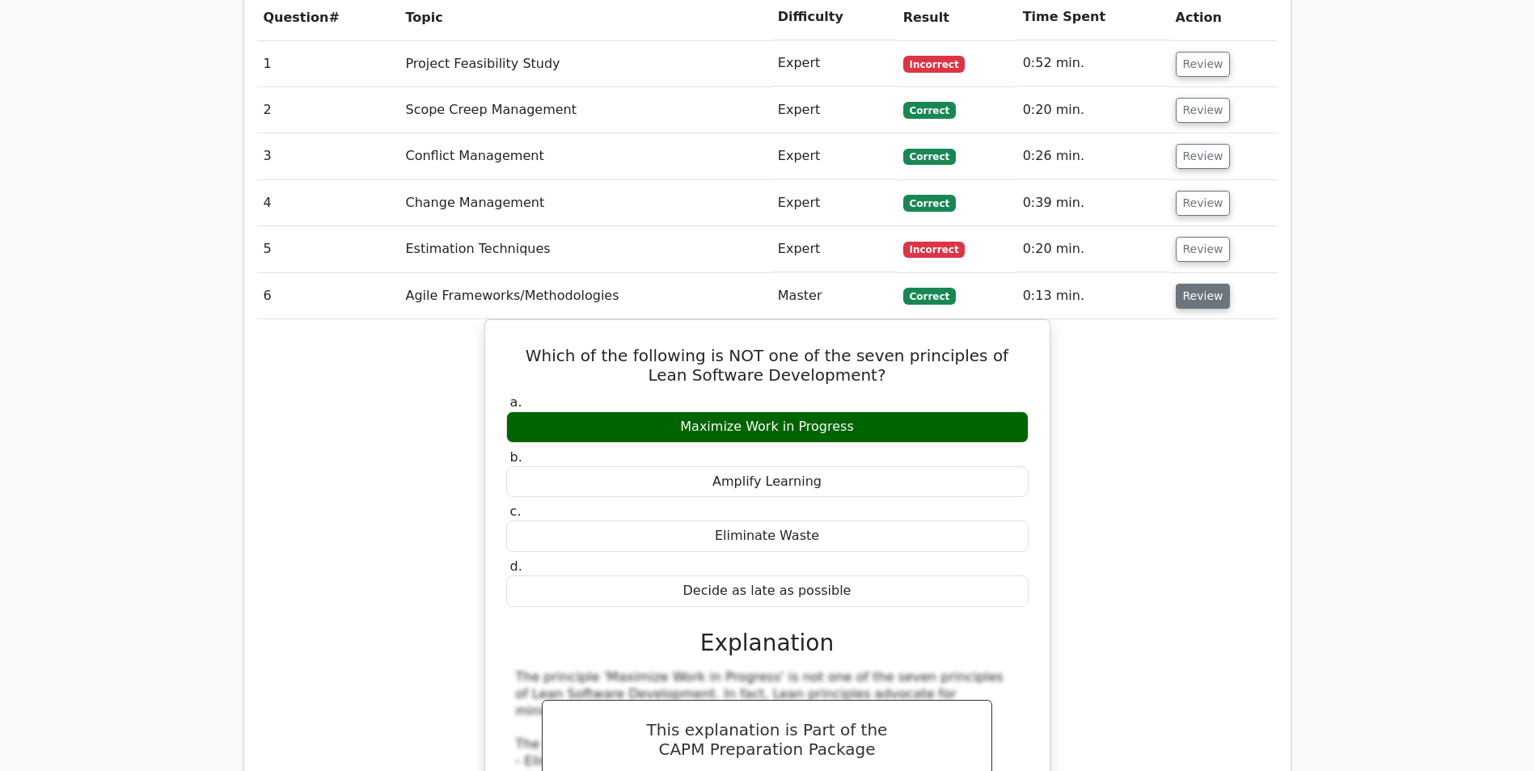
click at [1195, 284] on button "Review" at bounding box center [1203, 296] width 55 height 25
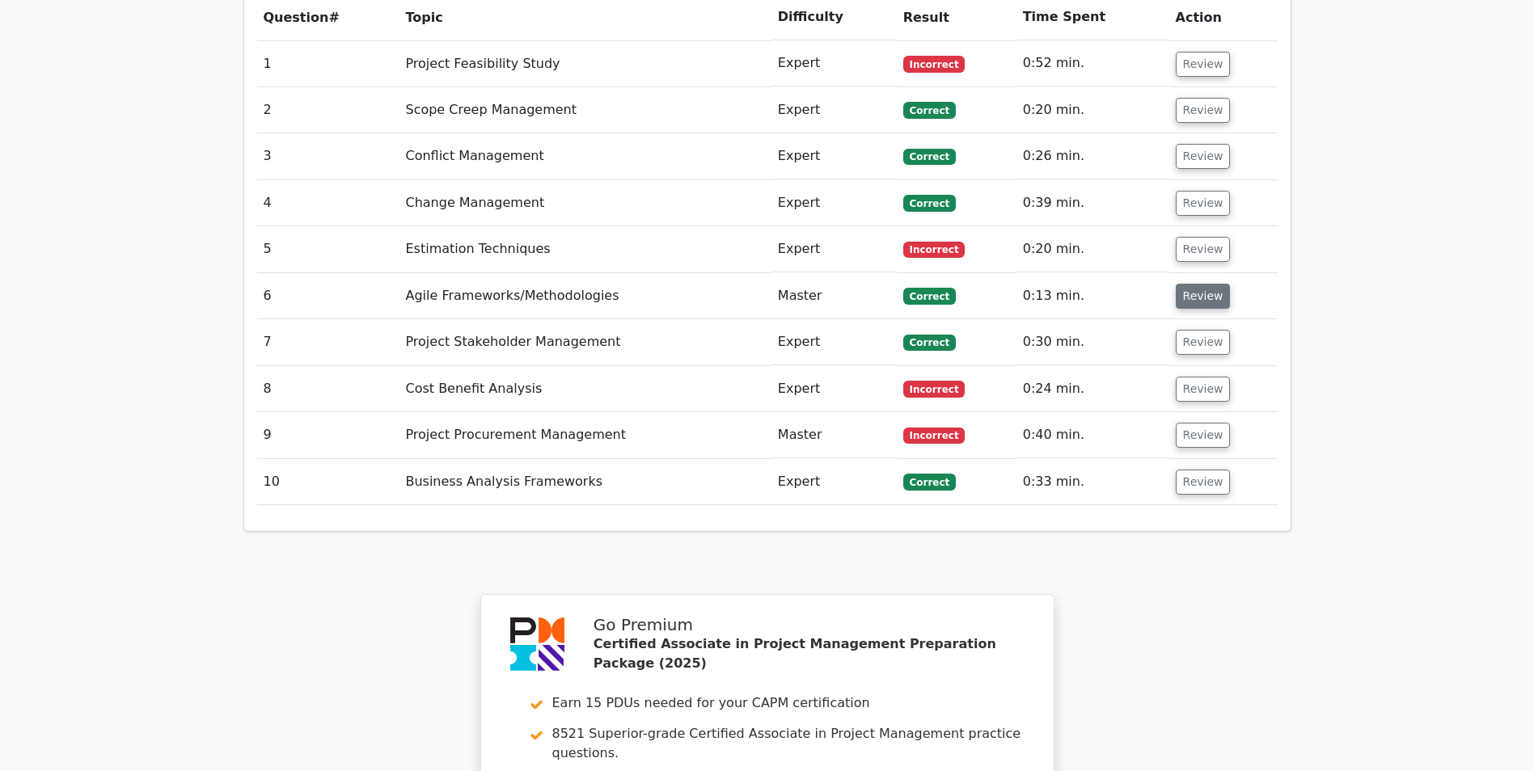
click at [1195, 284] on button "Review" at bounding box center [1203, 296] width 55 height 25
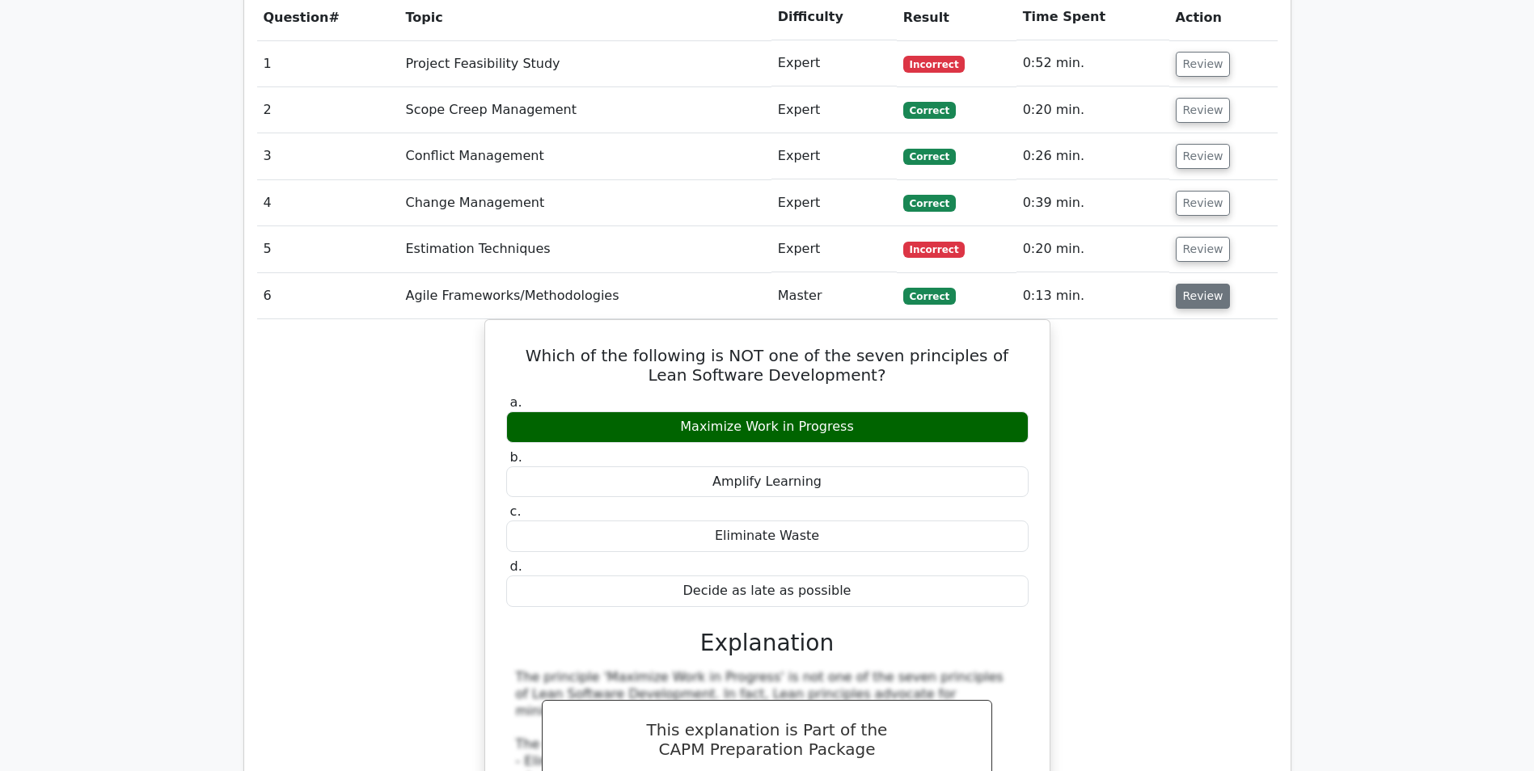
click at [1195, 284] on button "Review" at bounding box center [1203, 296] width 55 height 25
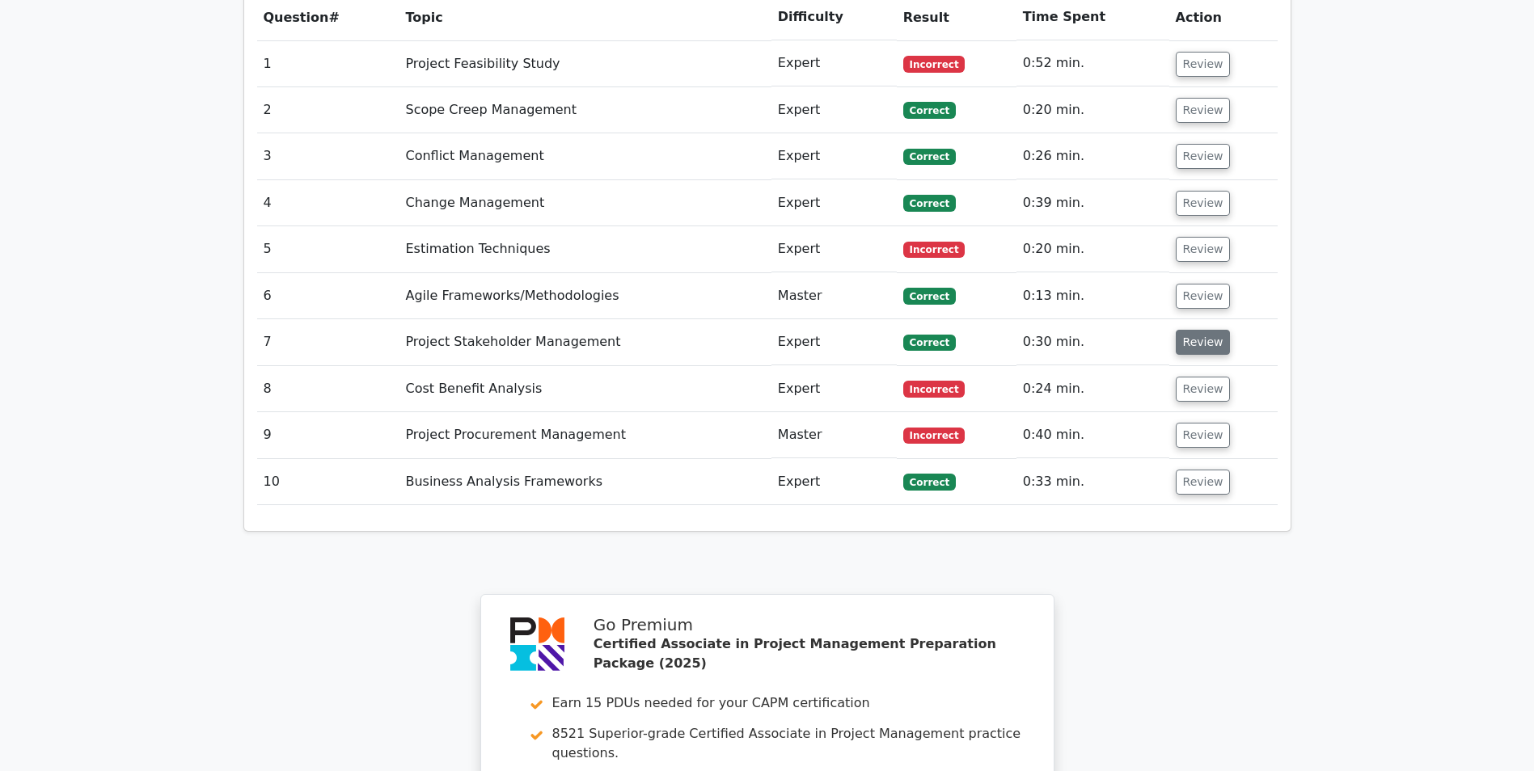
click at [1195, 330] on button "Review" at bounding box center [1203, 342] width 55 height 25
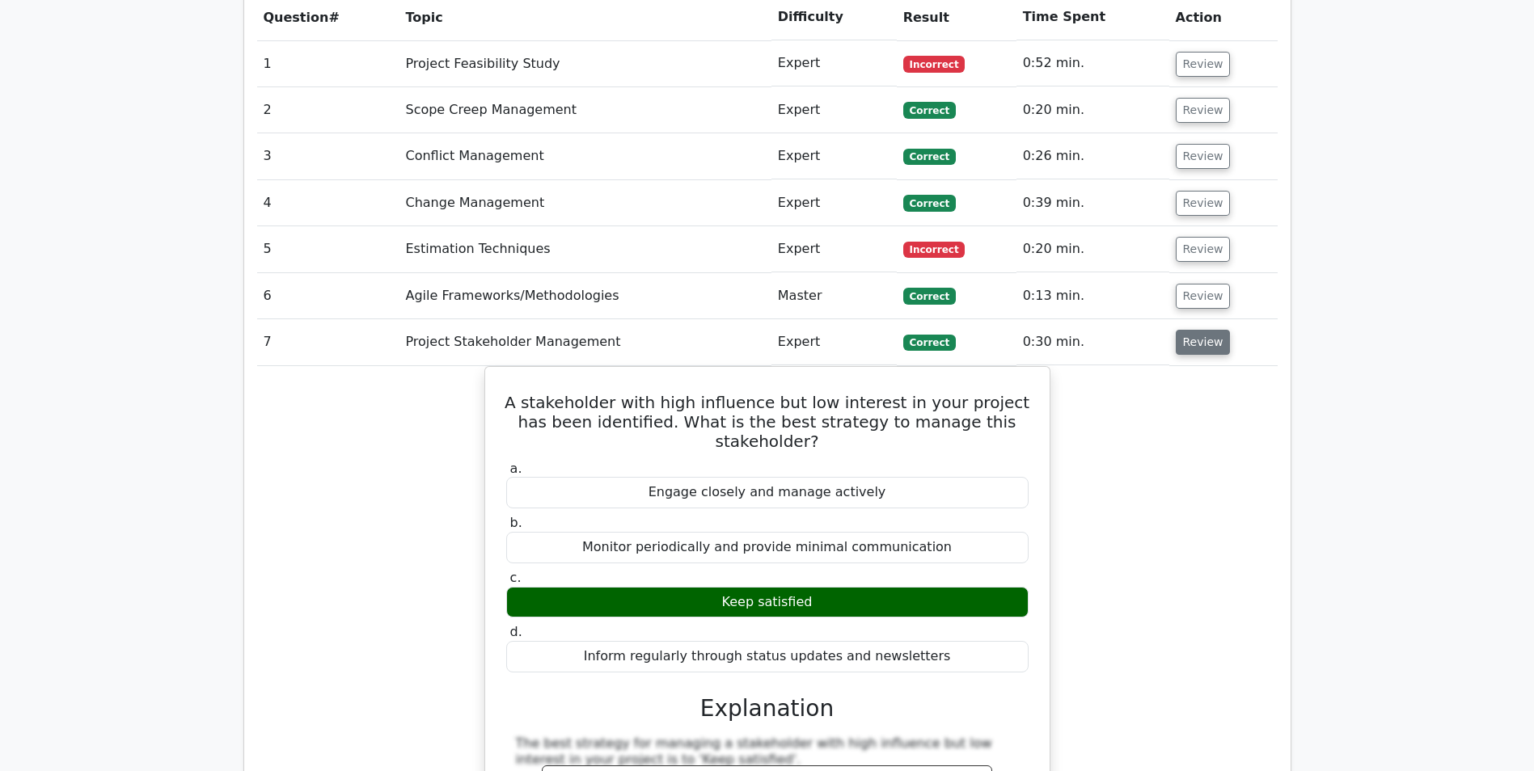
click at [1197, 330] on button "Review" at bounding box center [1203, 342] width 55 height 25
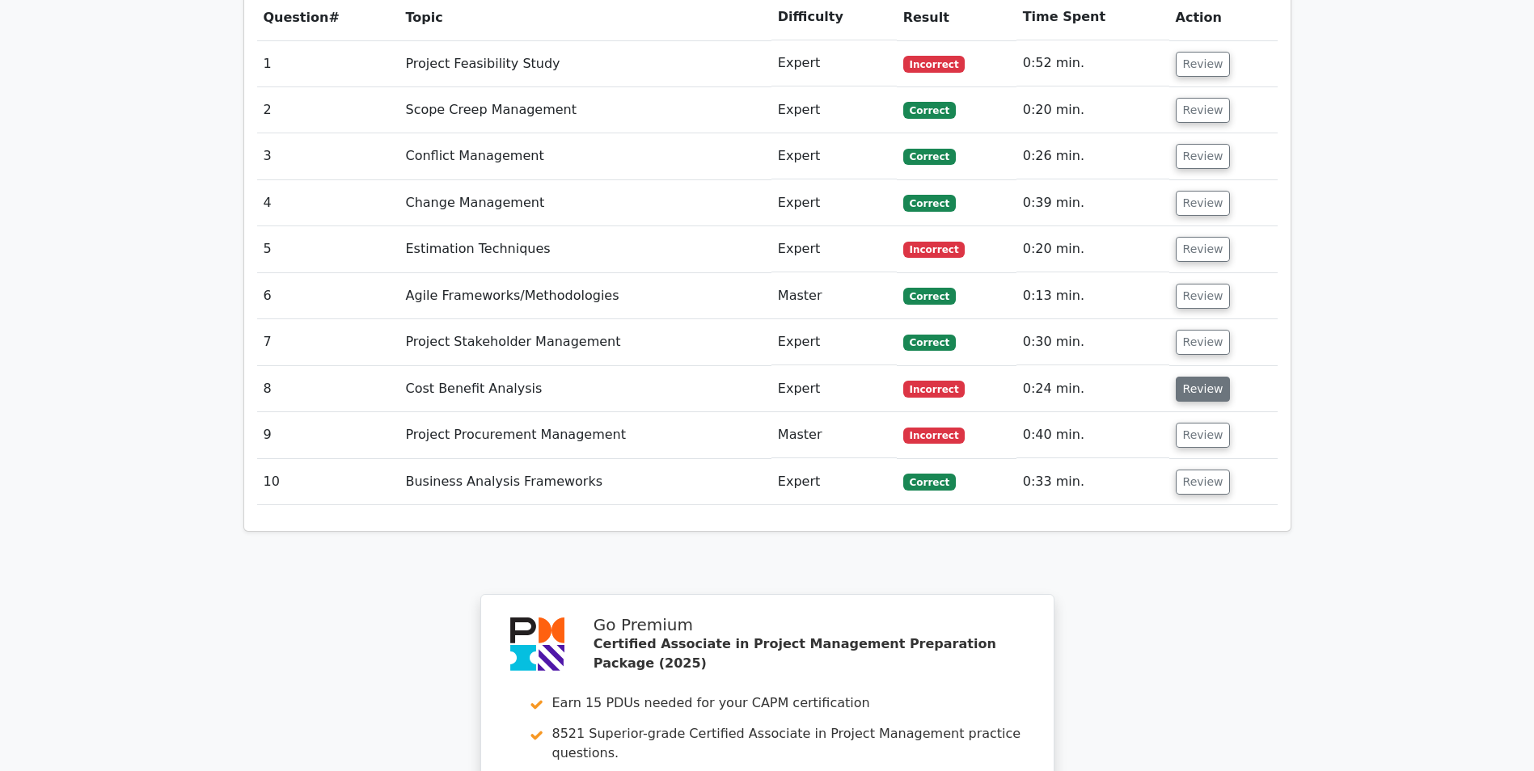
click at [1201, 377] on button "Review" at bounding box center [1203, 389] width 55 height 25
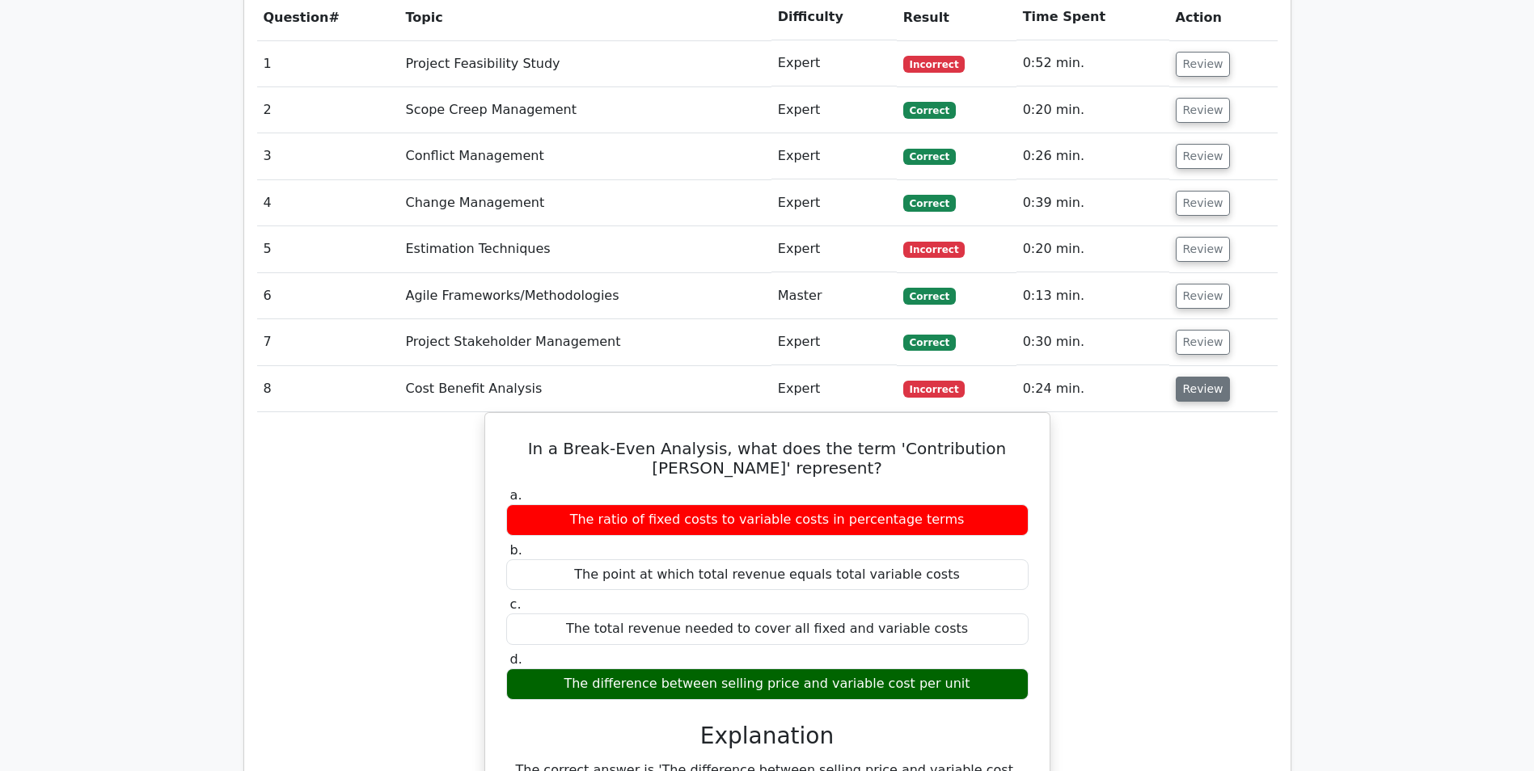
click at [1200, 377] on button "Review" at bounding box center [1203, 389] width 55 height 25
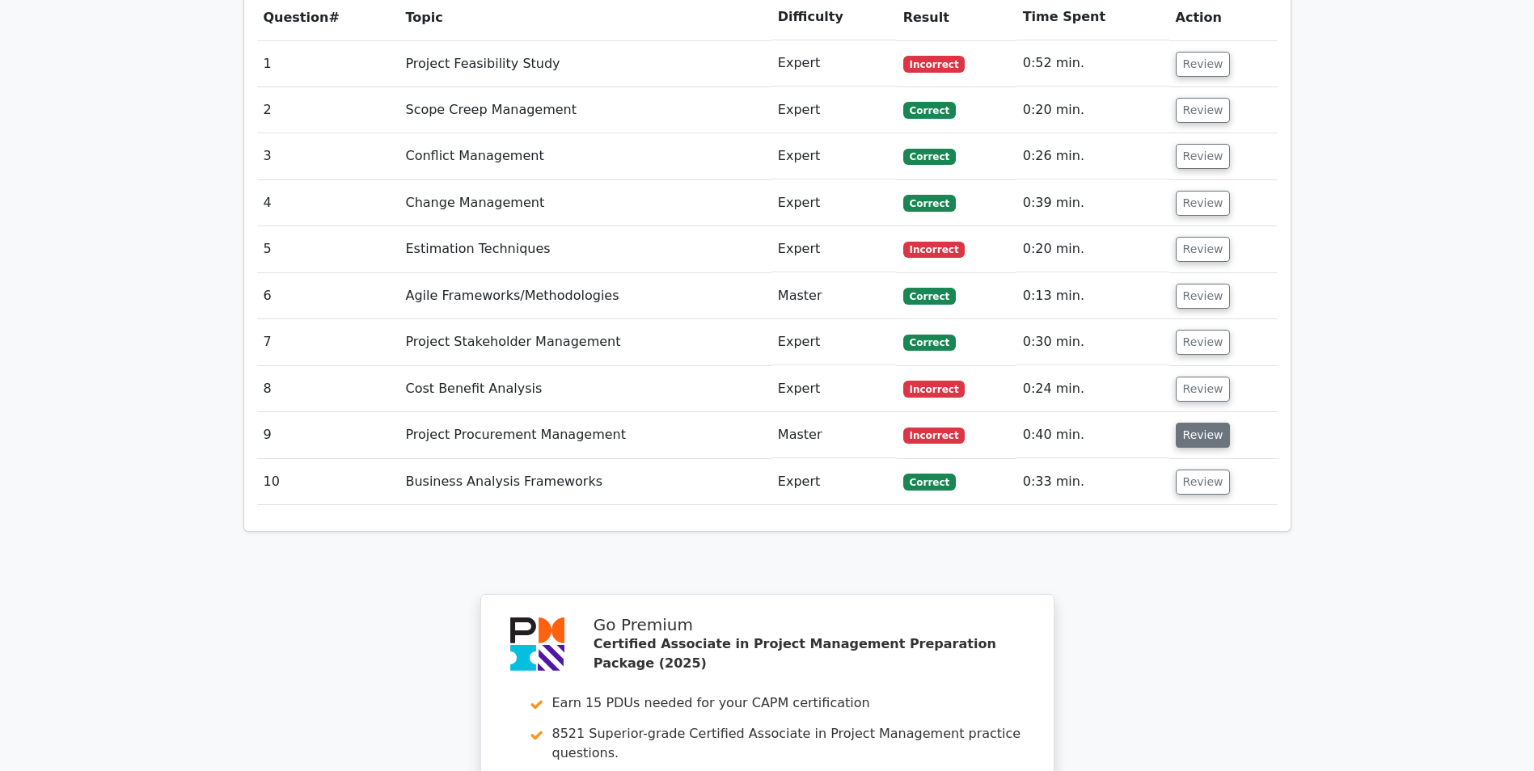
click at [1189, 423] on button "Review" at bounding box center [1203, 435] width 55 height 25
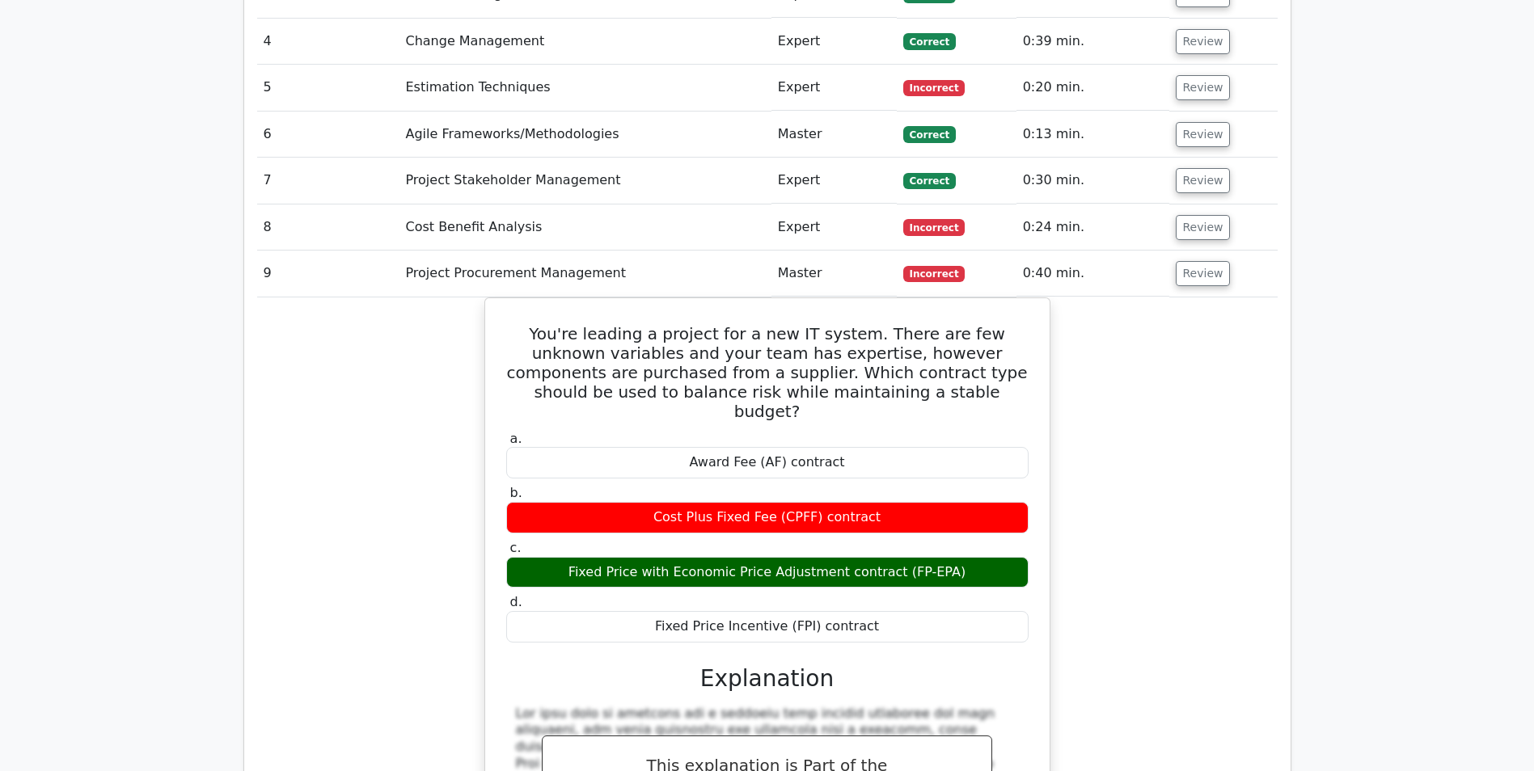
scroll to position [0, 10]
